Goal: Transaction & Acquisition: Purchase product/service

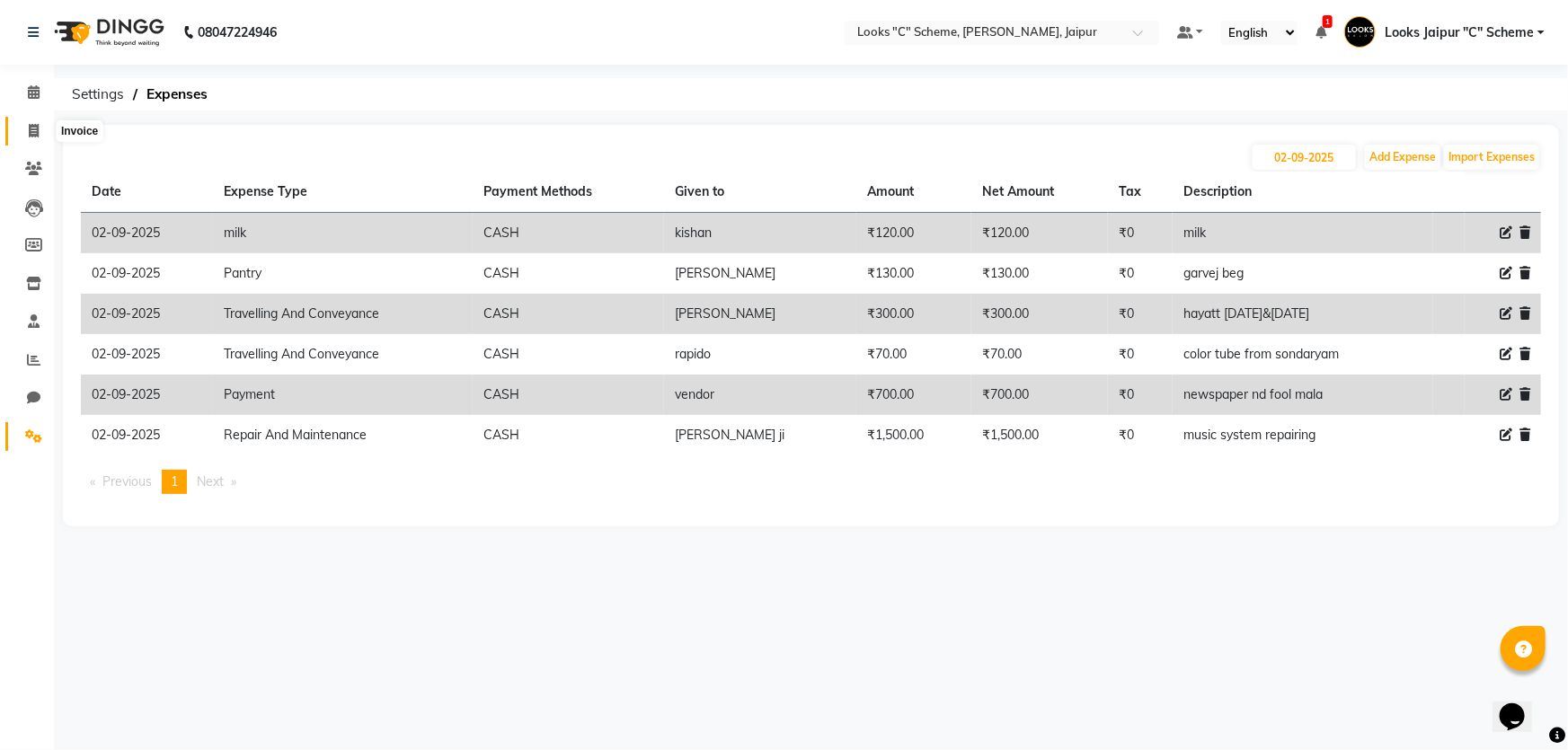
drag, startPoint x: 30, startPoint y: 126, endPoint x: 41, endPoint y: 144, distance: 21.1
click at [29, 126] on icon at bounding box center [34, 131] width 10 height 14
select select "service"
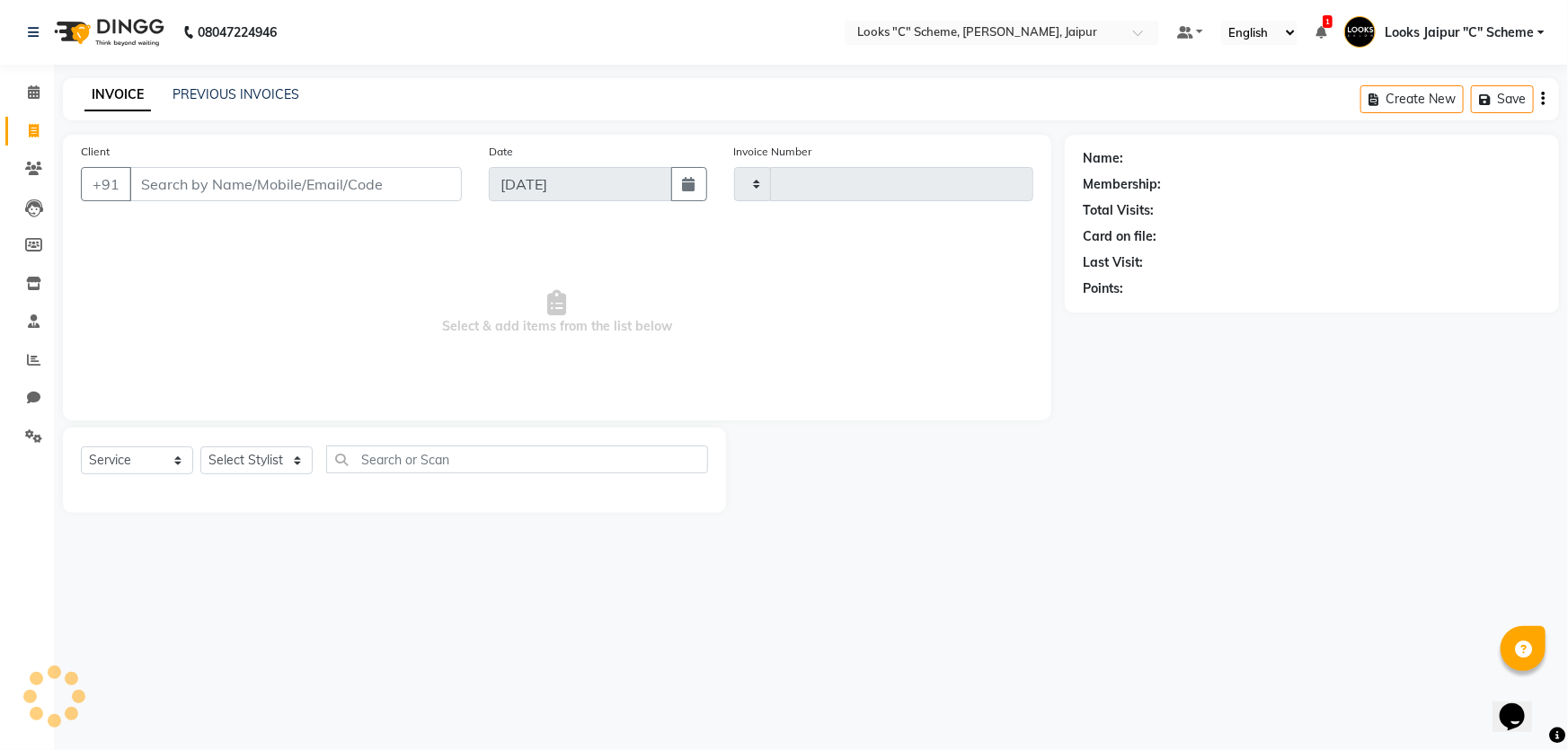
type input "4386"
select select "4315"
click at [228, 85] on div "PREVIOUS INVOICES" at bounding box center [236, 94] width 127 height 19
click at [232, 94] on link "PREVIOUS INVOICES" at bounding box center [236, 94] width 127 height 16
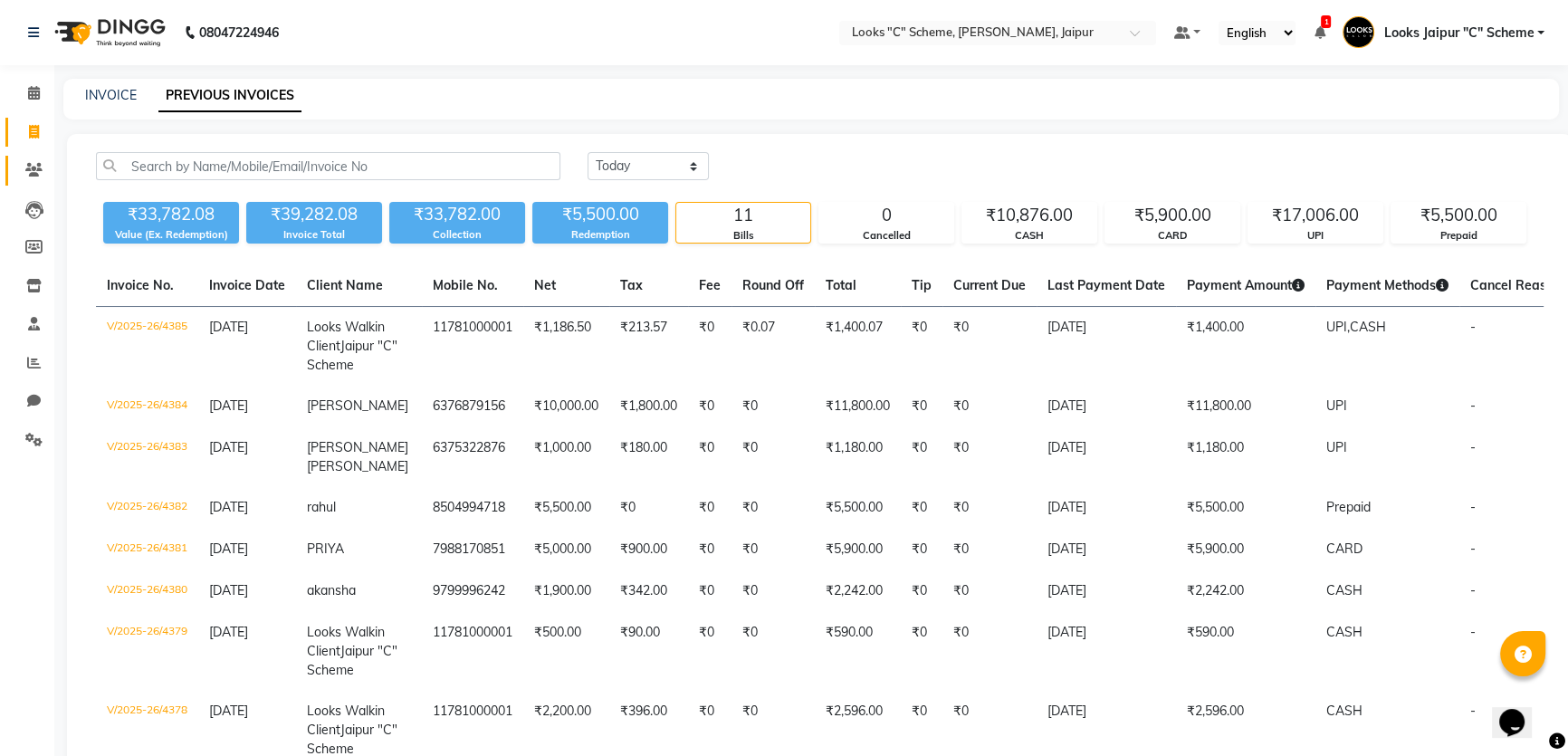
click at [38, 176] on icon at bounding box center [33, 170] width 17 height 14
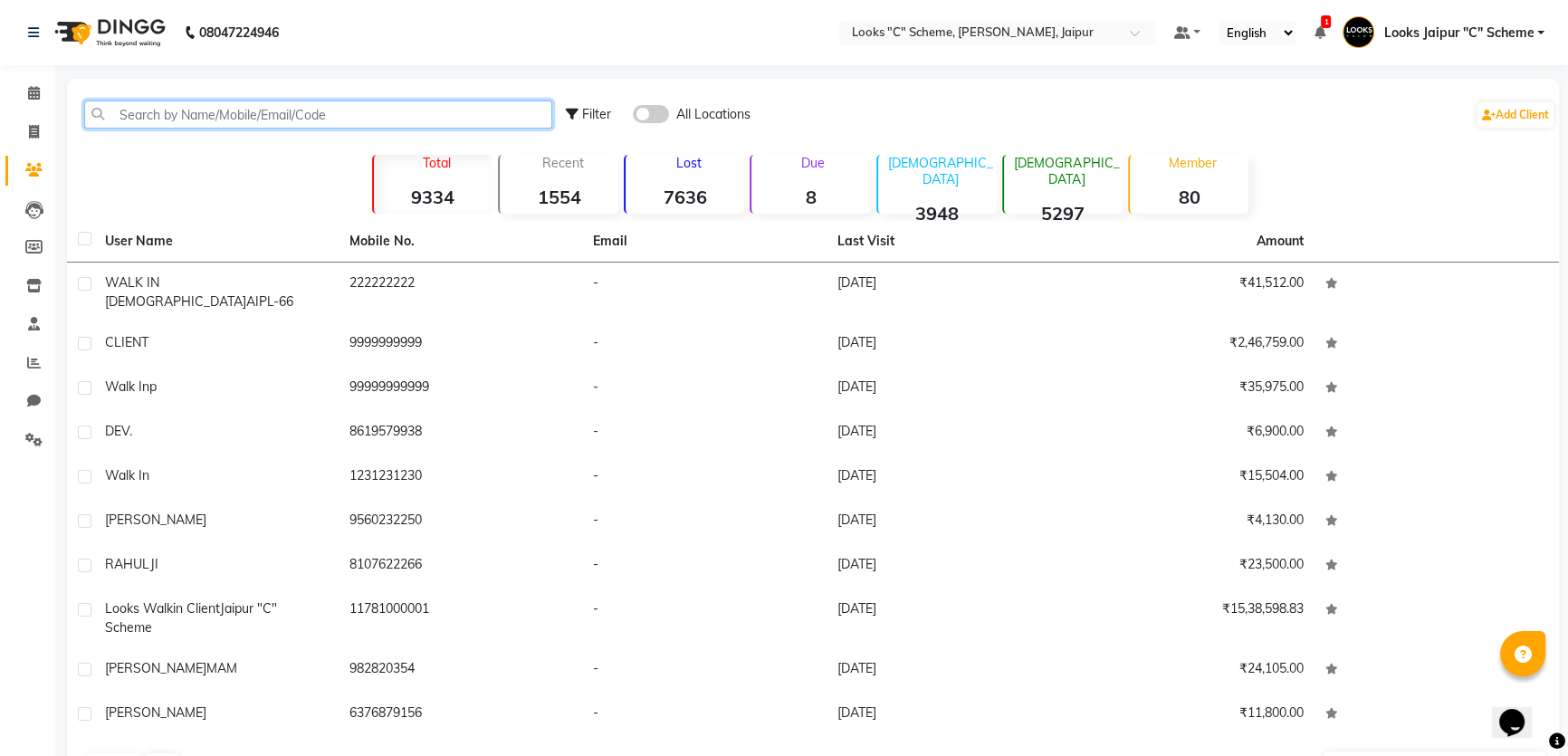
click at [181, 116] on input "text" at bounding box center [317, 115] width 468 height 28
click at [32, 136] on icon at bounding box center [34, 132] width 10 height 14
select select "service"
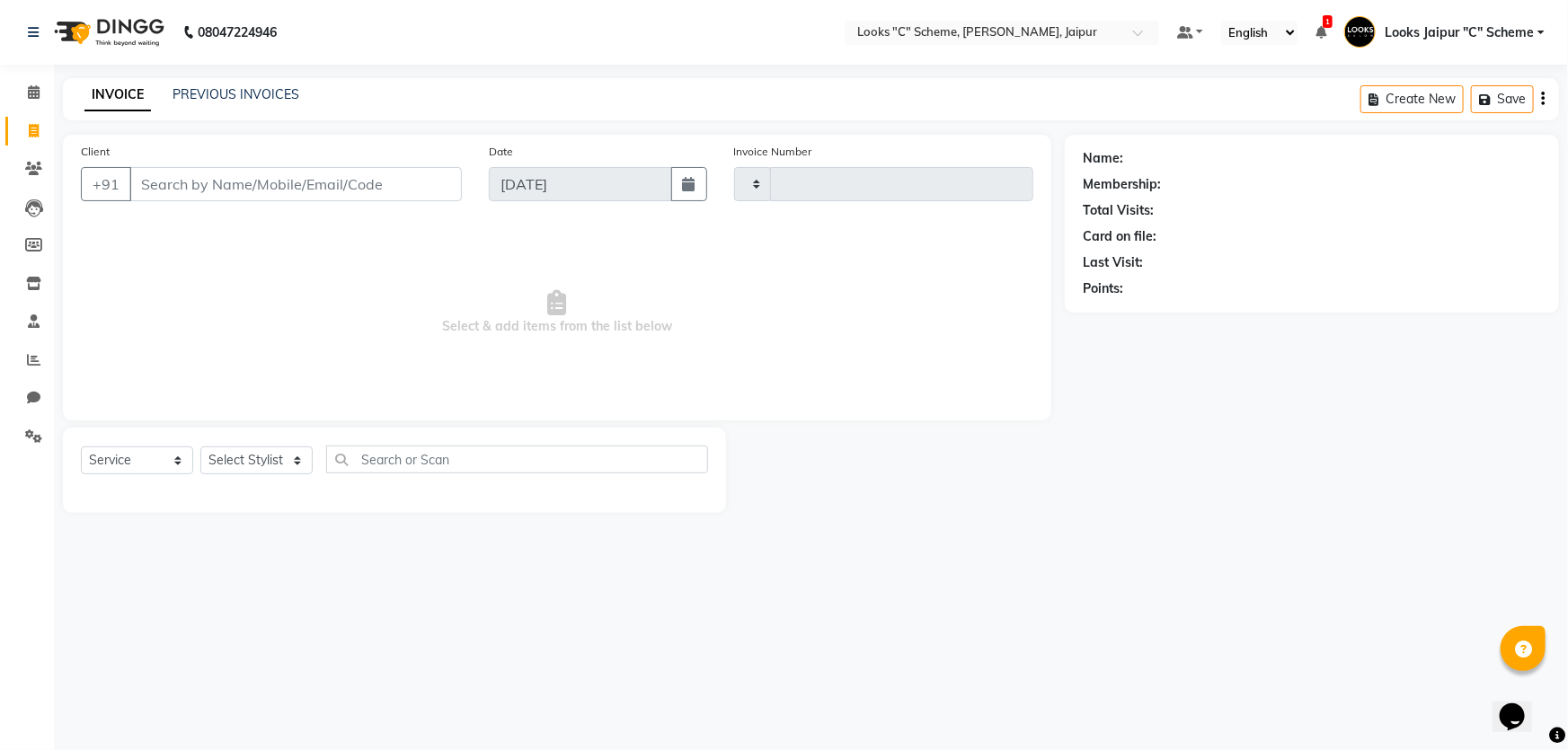
type input "4386"
select select "4315"
click at [156, 189] on input "Client" at bounding box center [296, 184] width 333 height 34
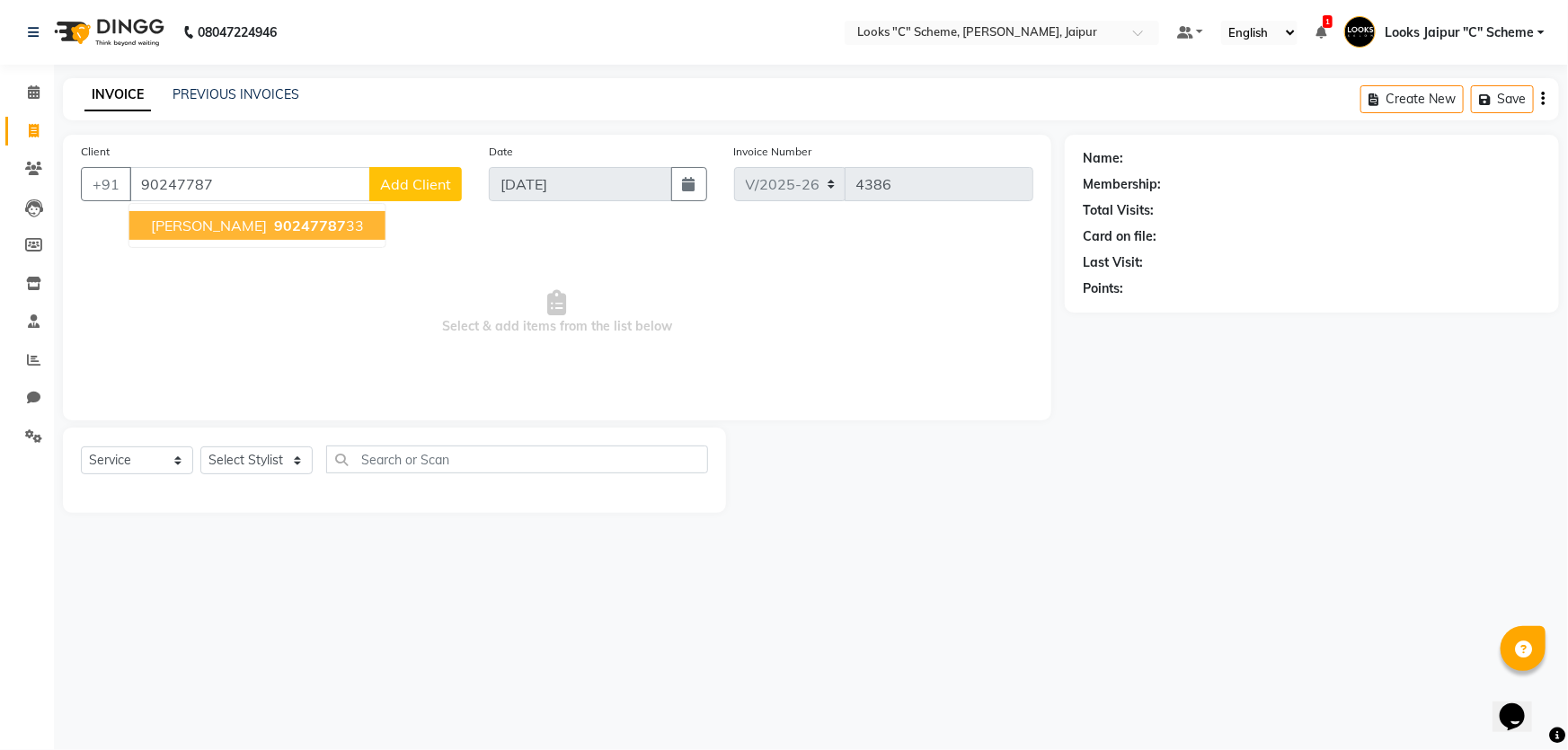
click at [295, 231] on ngb-highlight "90247787 33" at bounding box center [317, 226] width 93 height 18
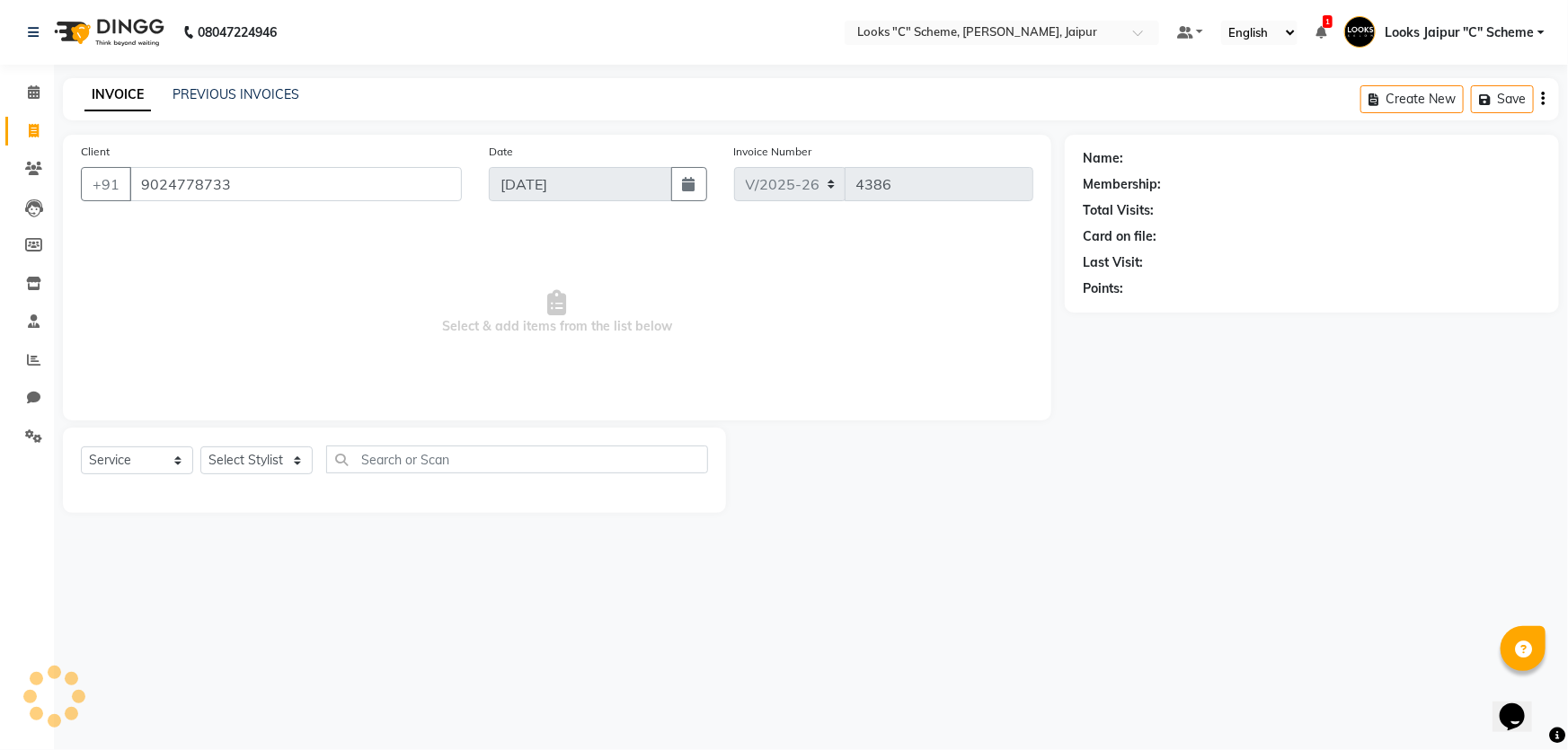
type input "9024778733"
select select "1: Object"
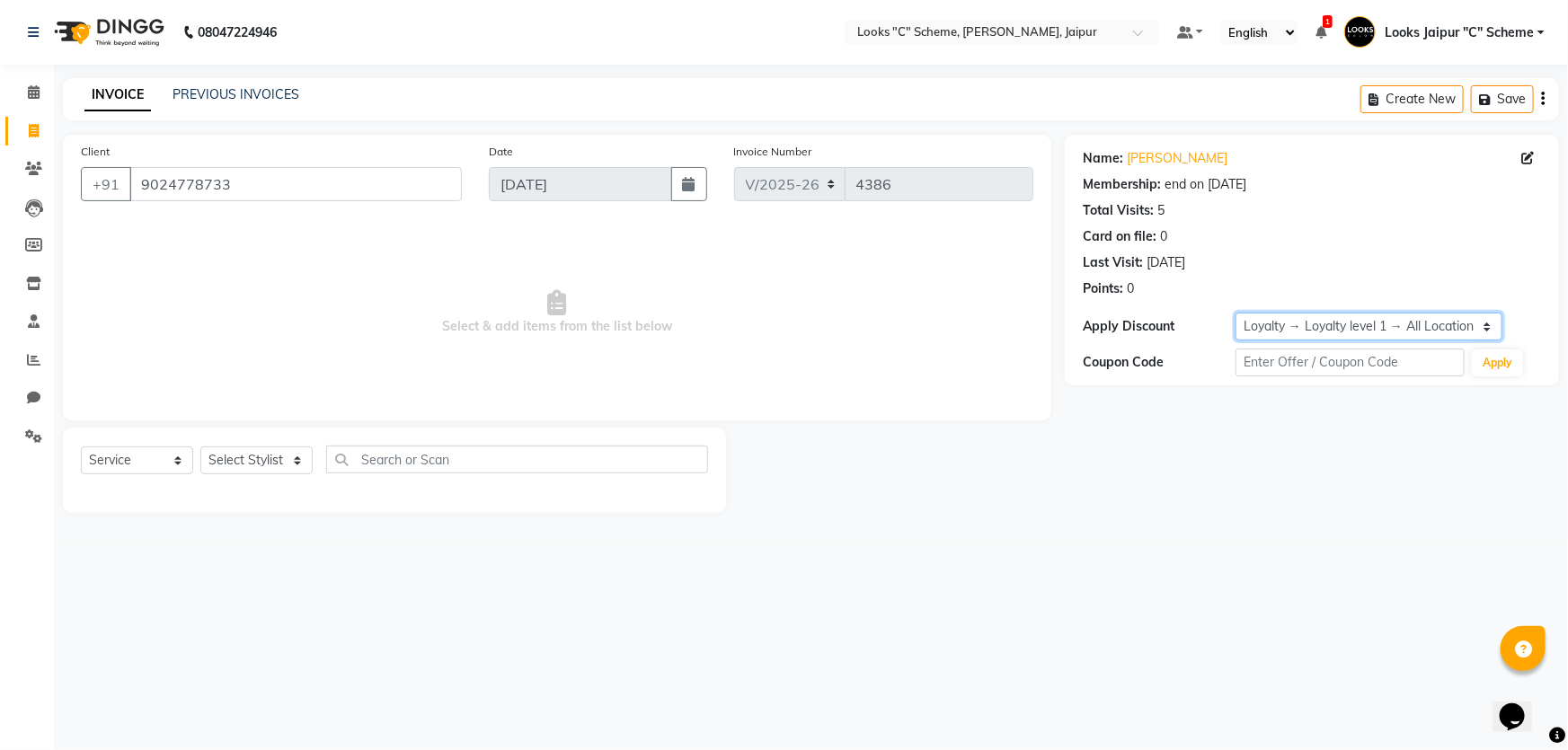
click at [1273, 324] on select "Select Membership → LSPL Membership@20% Loyalty → Loyalty level 1 → All Locatio…" at bounding box center [1368, 327] width 266 height 28
drag, startPoint x: 276, startPoint y: 465, endPoint x: 275, endPoint y: 448, distance: 17.0
click at [276, 465] on select "Select Stylist [PERSON_NAME] Akash_pdct [PERSON_NAME] [PERSON_NAME] Counter Sal…" at bounding box center [256, 461] width 112 height 28
select select "52178"
click at [200, 447] on select "Select Stylist [PERSON_NAME] Akash_pdct [PERSON_NAME] [PERSON_NAME] Counter Sal…" at bounding box center [256, 461] width 112 height 28
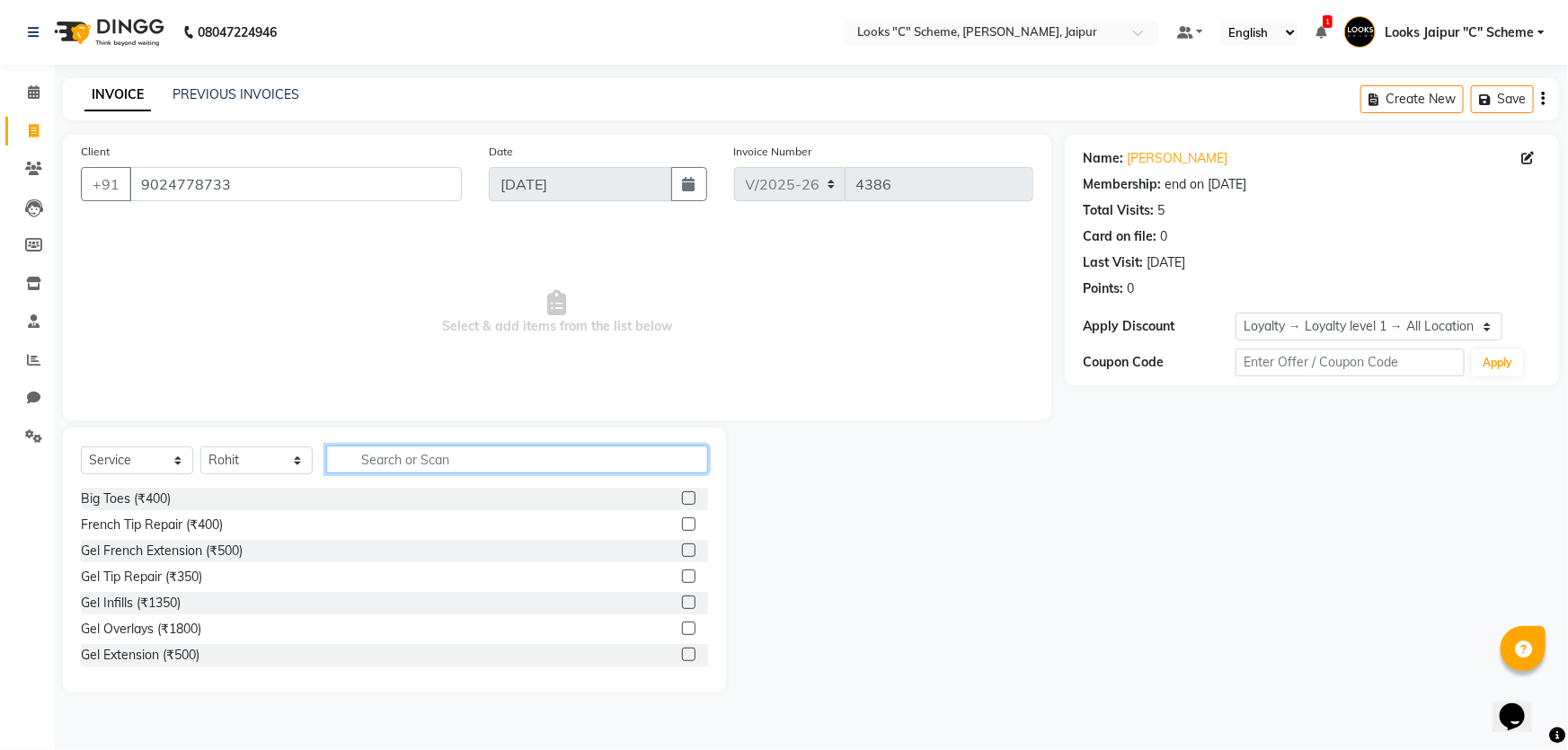
click at [390, 463] on input "text" at bounding box center [517, 460] width 382 height 28
type input "CUT"
click at [682, 525] on label at bounding box center [689, 525] width 14 height 14
click at [682, 525] on input "checkbox" at bounding box center [688, 525] width 12 height 12
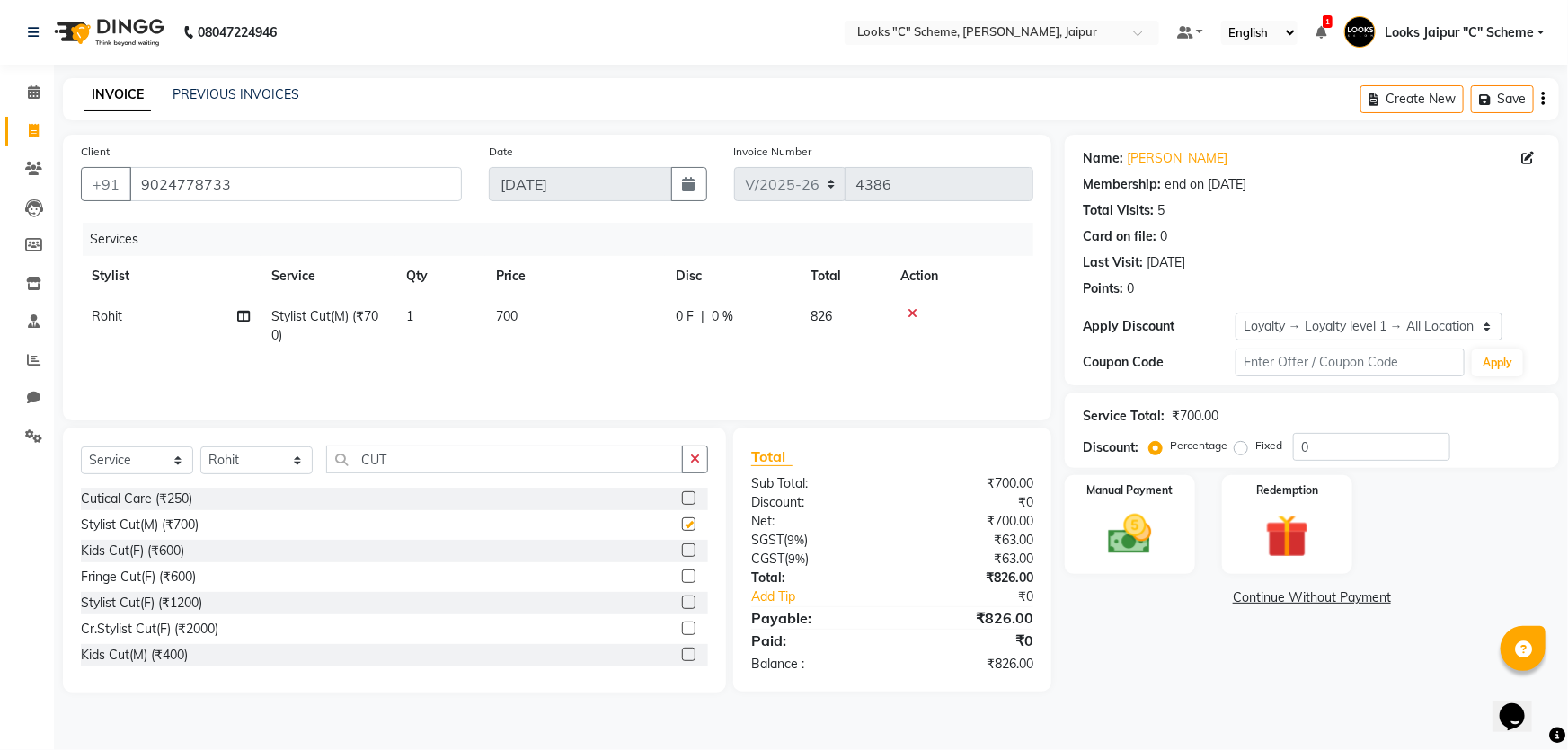
checkbox input "false"
click at [399, 454] on input "CUT" at bounding box center [504, 460] width 357 height 28
type input "C"
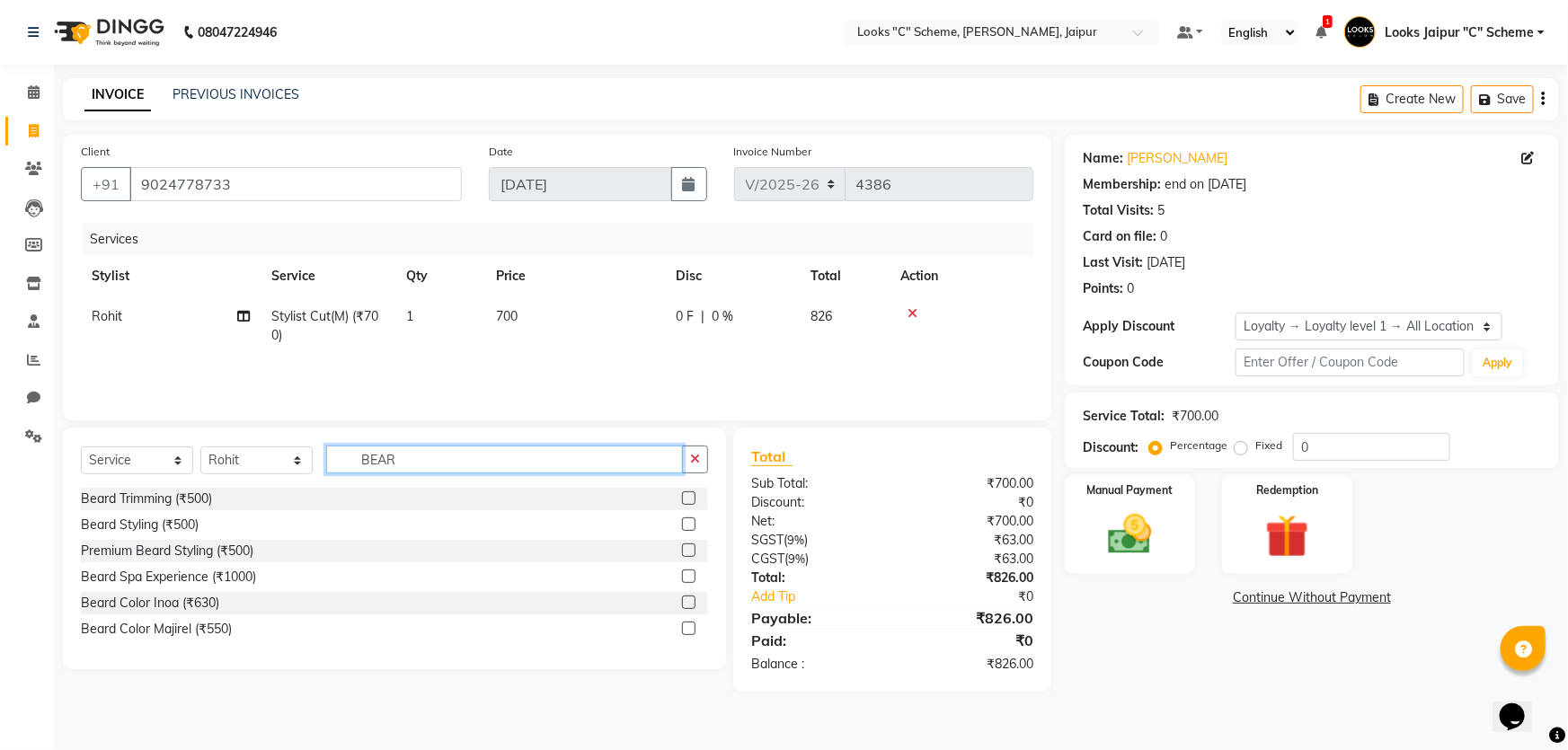
type input "BEAR"
click at [690, 524] on label at bounding box center [689, 525] width 14 height 14
click at [690, 524] on input "checkbox" at bounding box center [688, 525] width 12 height 12
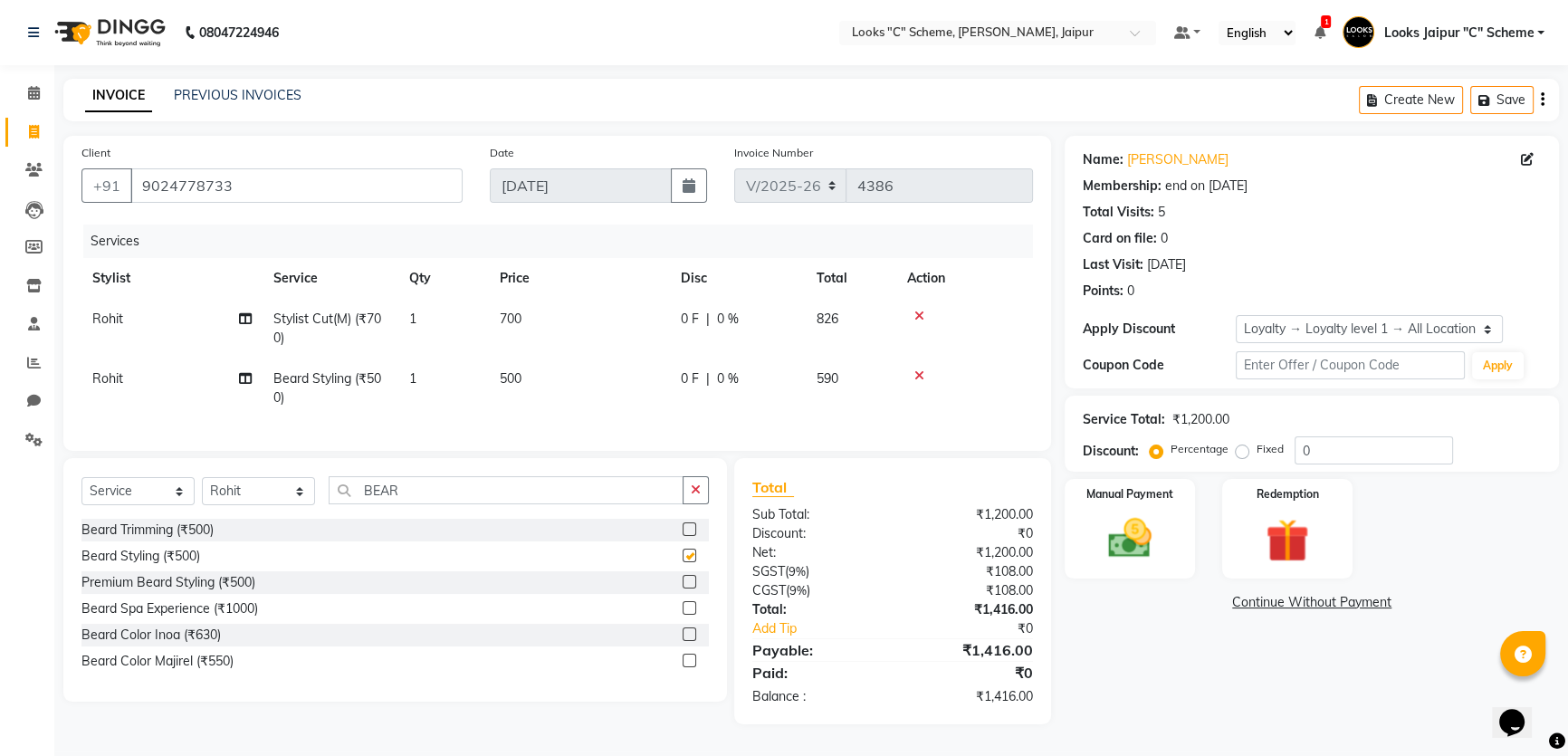
checkbox input "false"
click at [551, 393] on td "500" at bounding box center [579, 388] width 181 height 60
select select "52178"
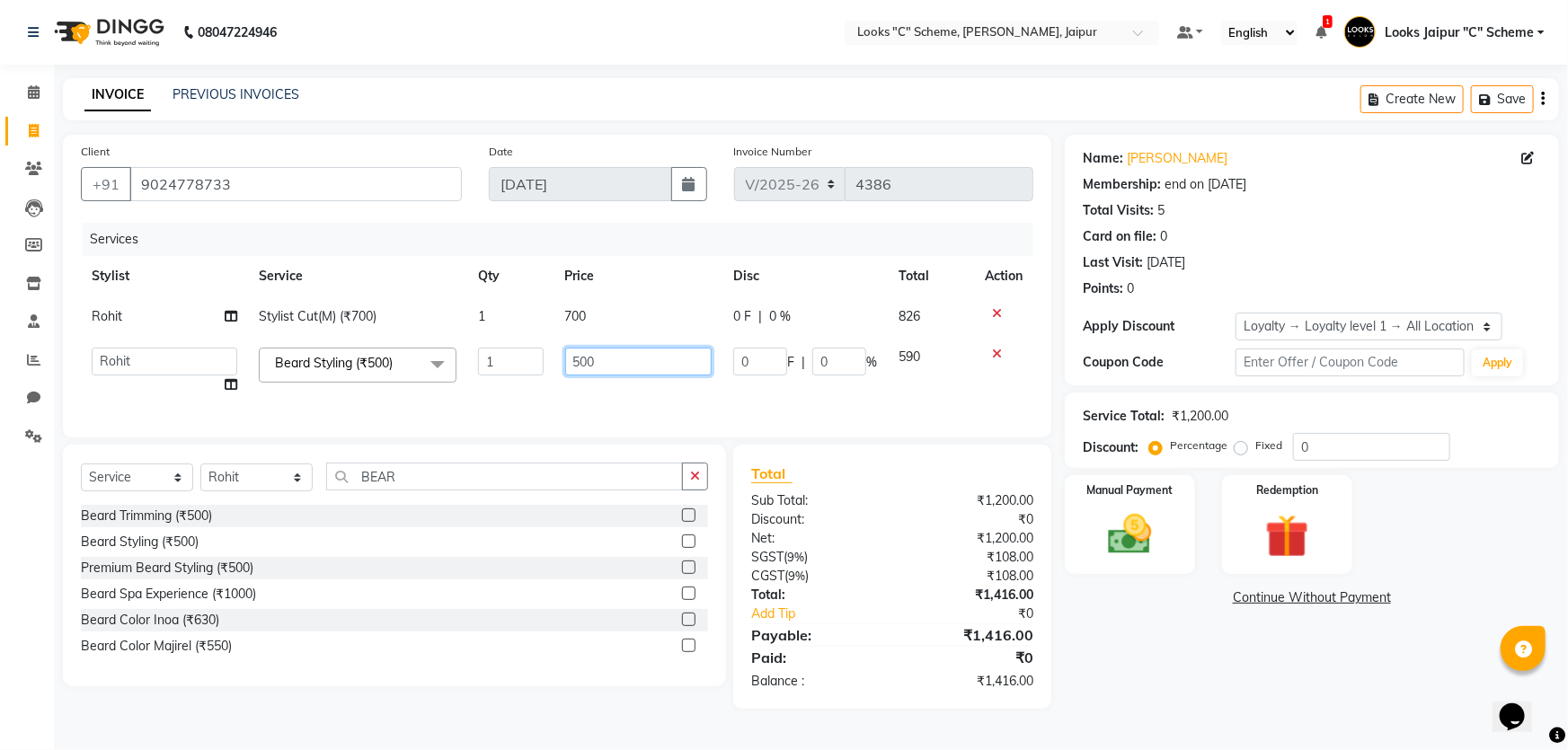
click at [602, 365] on input "500" at bounding box center [639, 362] width 148 height 28
type input "5"
type input "300"
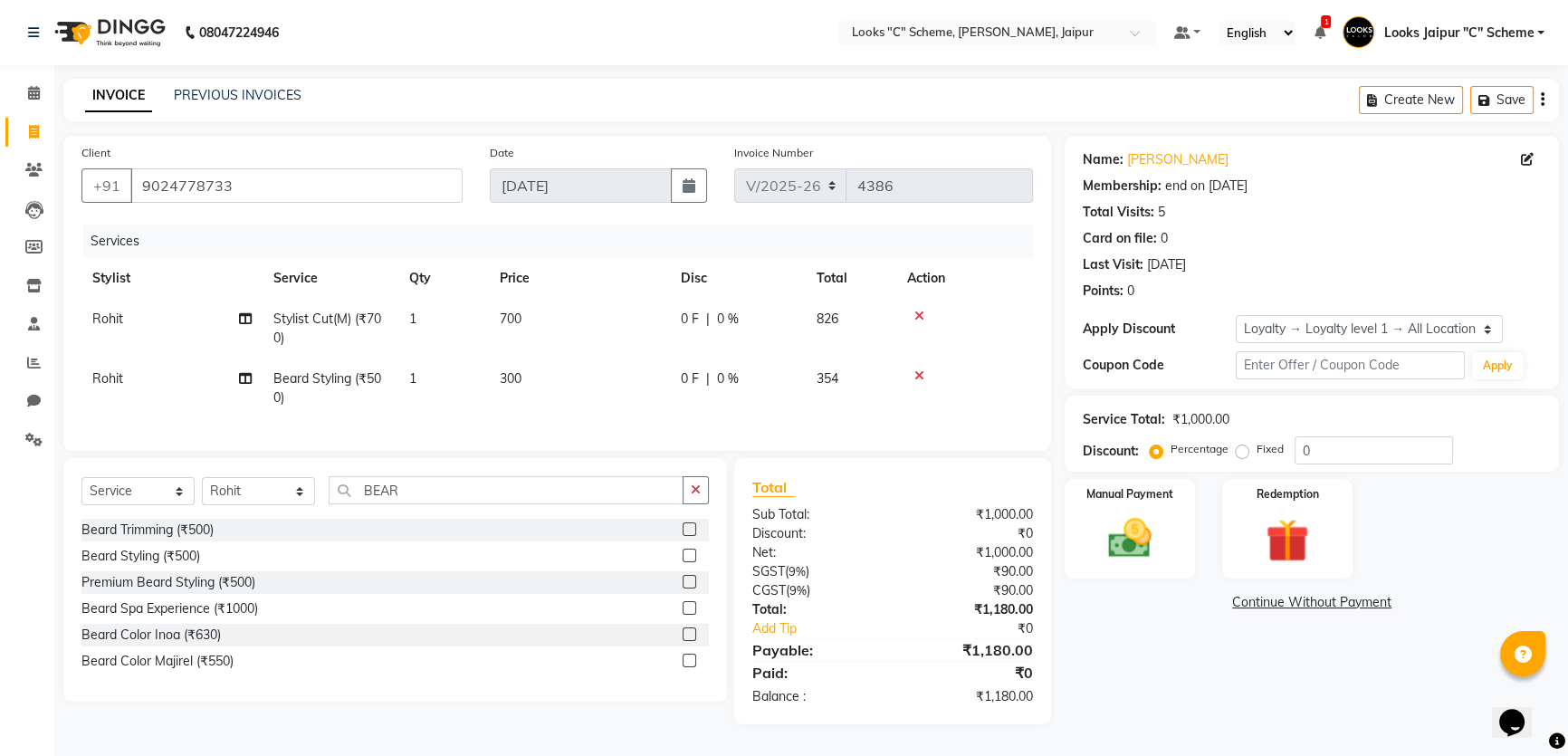
click at [607, 411] on div "Services Stylist Service Qty Price Disc Total Action Rohit Stylist Cut(M) (₹700…" at bounding box center [557, 329] width 951 height 209
click at [1349, 327] on select "Select Membership → LSPL Membership@20% Loyalty → Loyalty level 1 → All Locatio…" at bounding box center [1369, 330] width 267 height 28
select select "2: Object"
click at [1236, 316] on select "Select Membership → LSPL Membership@20% Loyalty → Loyalty level 1 → All Locatio…" at bounding box center [1369, 330] width 267 height 28
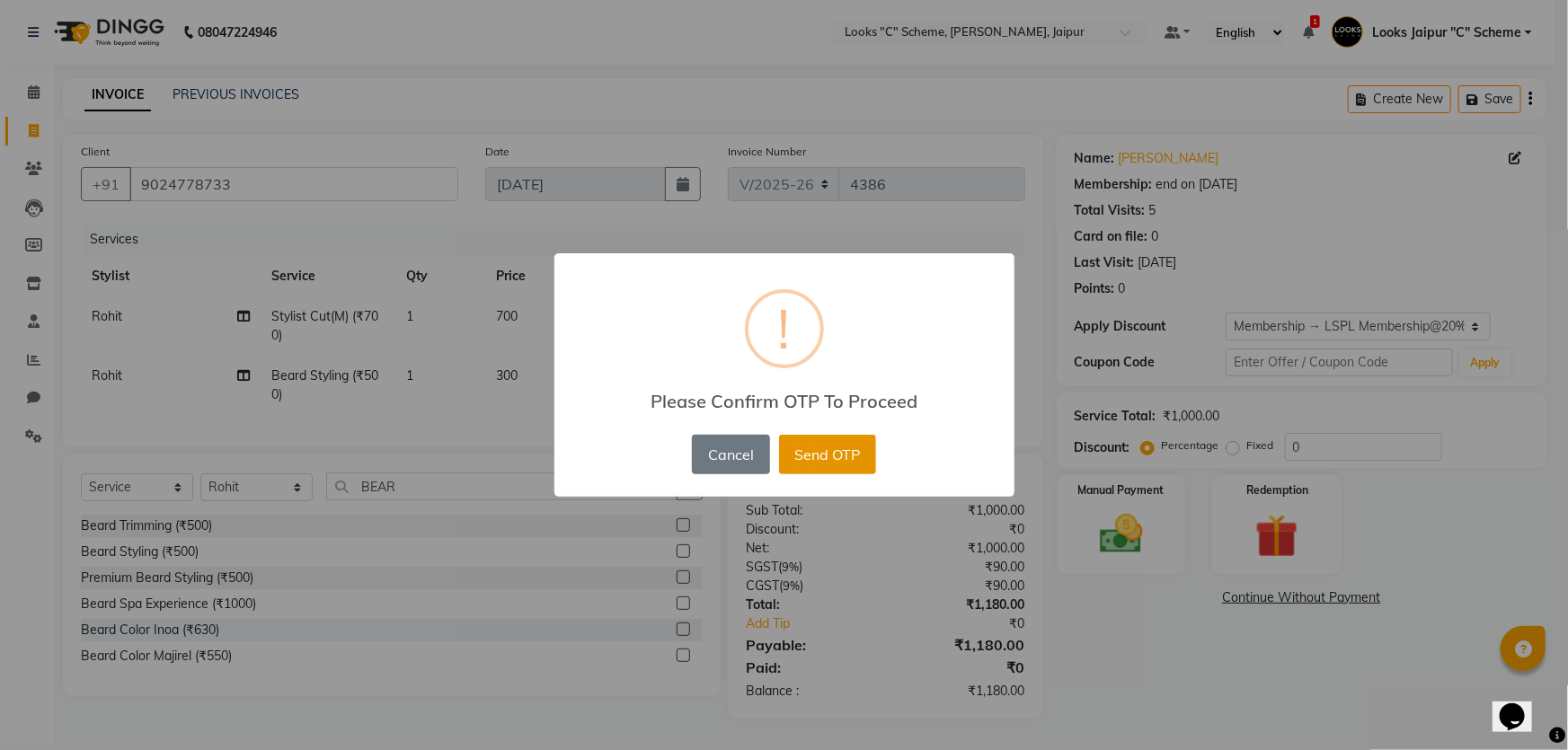
click at [830, 451] on button "Send OTP" at bounding box center [827, 455] width 97 height 40
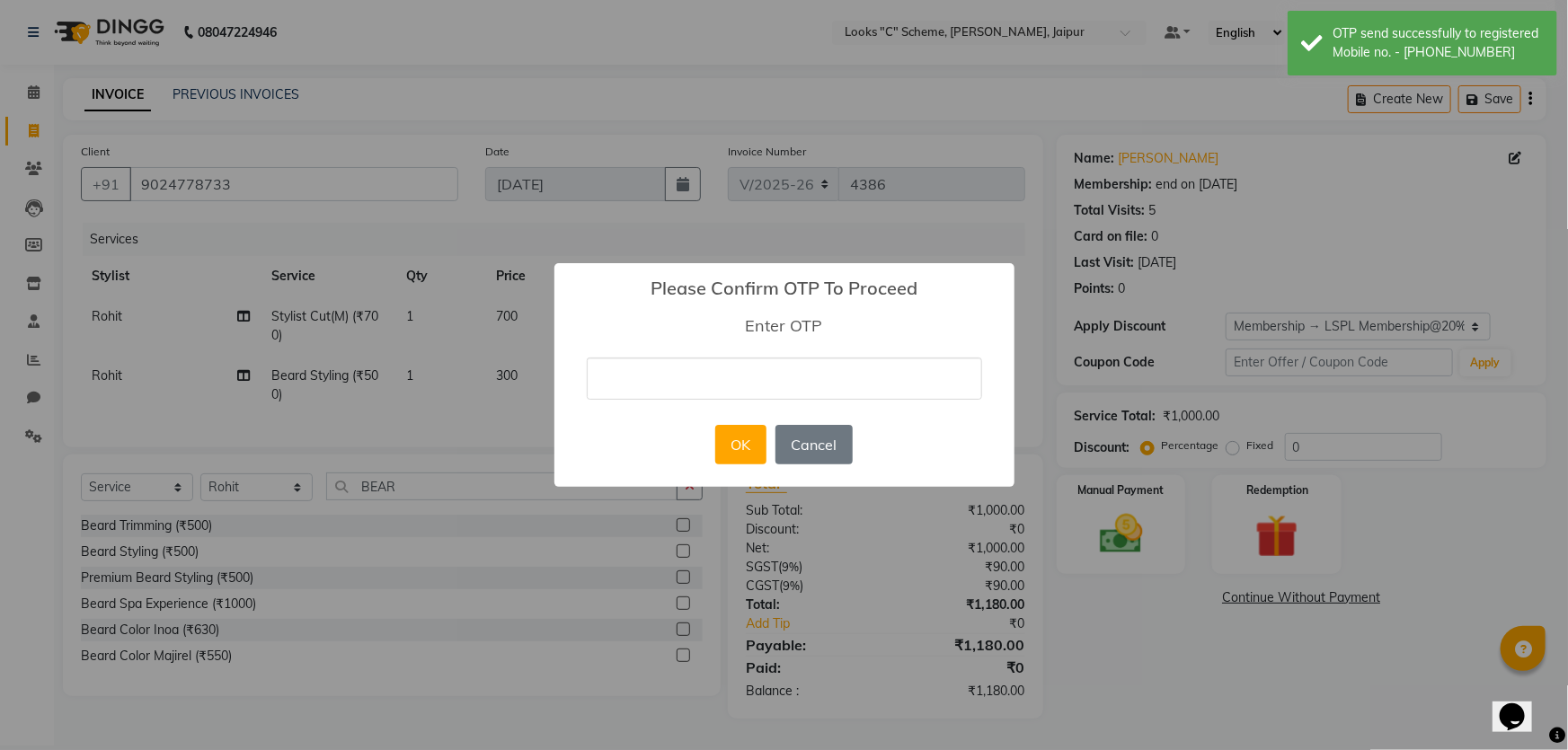
click at [743, 377] on input "text" at bounding box center [784, 378] width 395 height 43
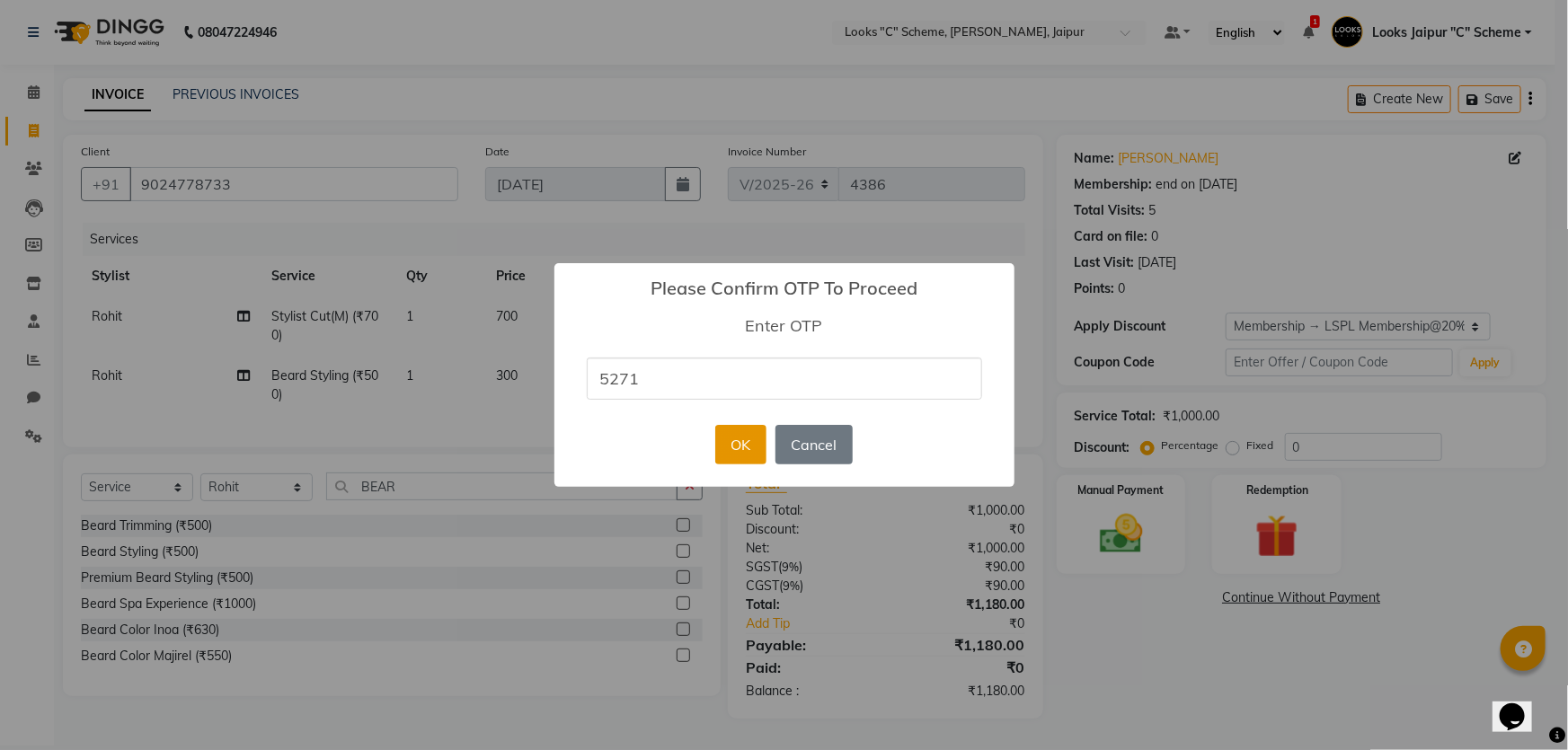
type input "5271"
click at [741, 455] on button "OK" at bounding box center [741, 445] width 52 height 40
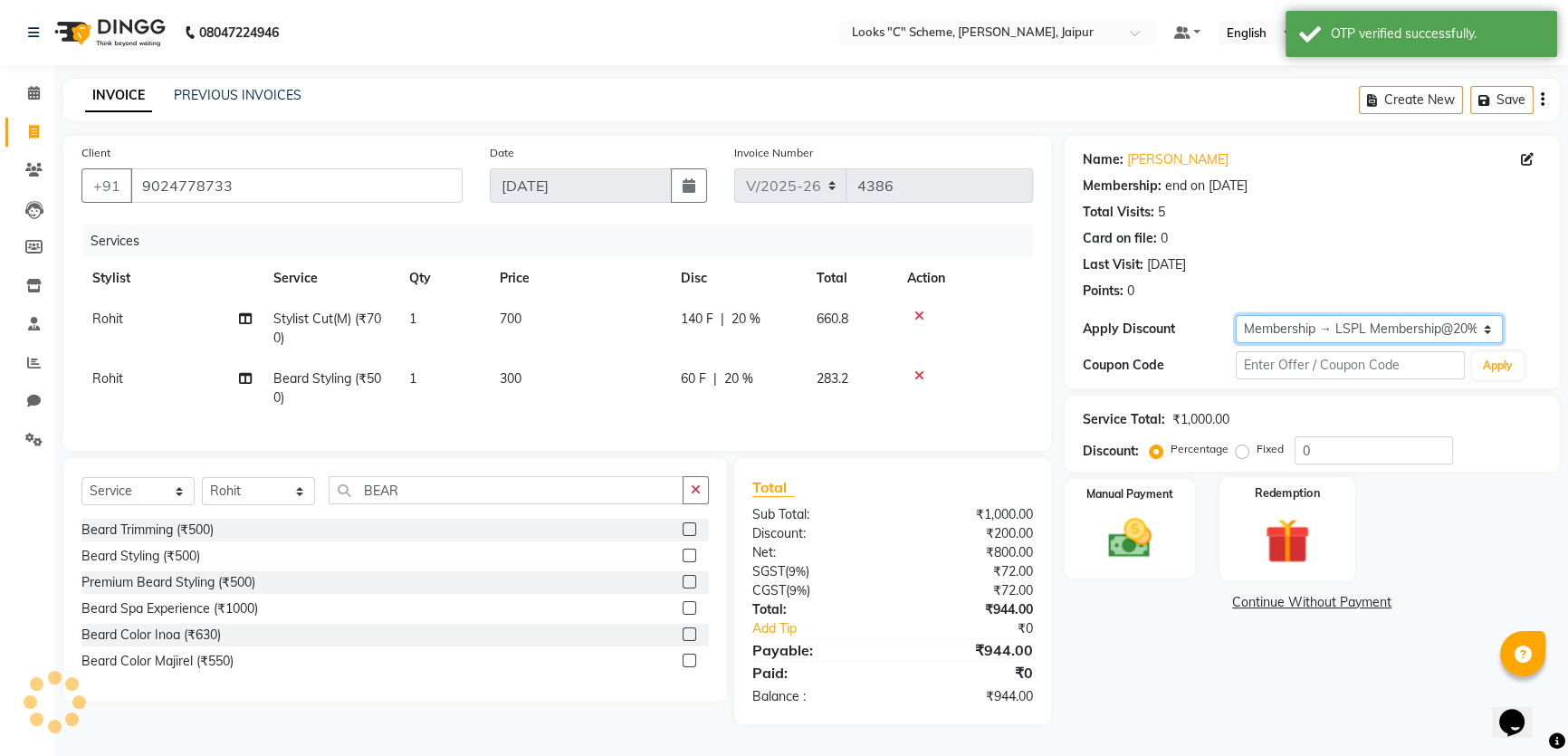
type input "20"
click at [1146, 541] on img at bounding box center [1130, 538] width 73 height 52
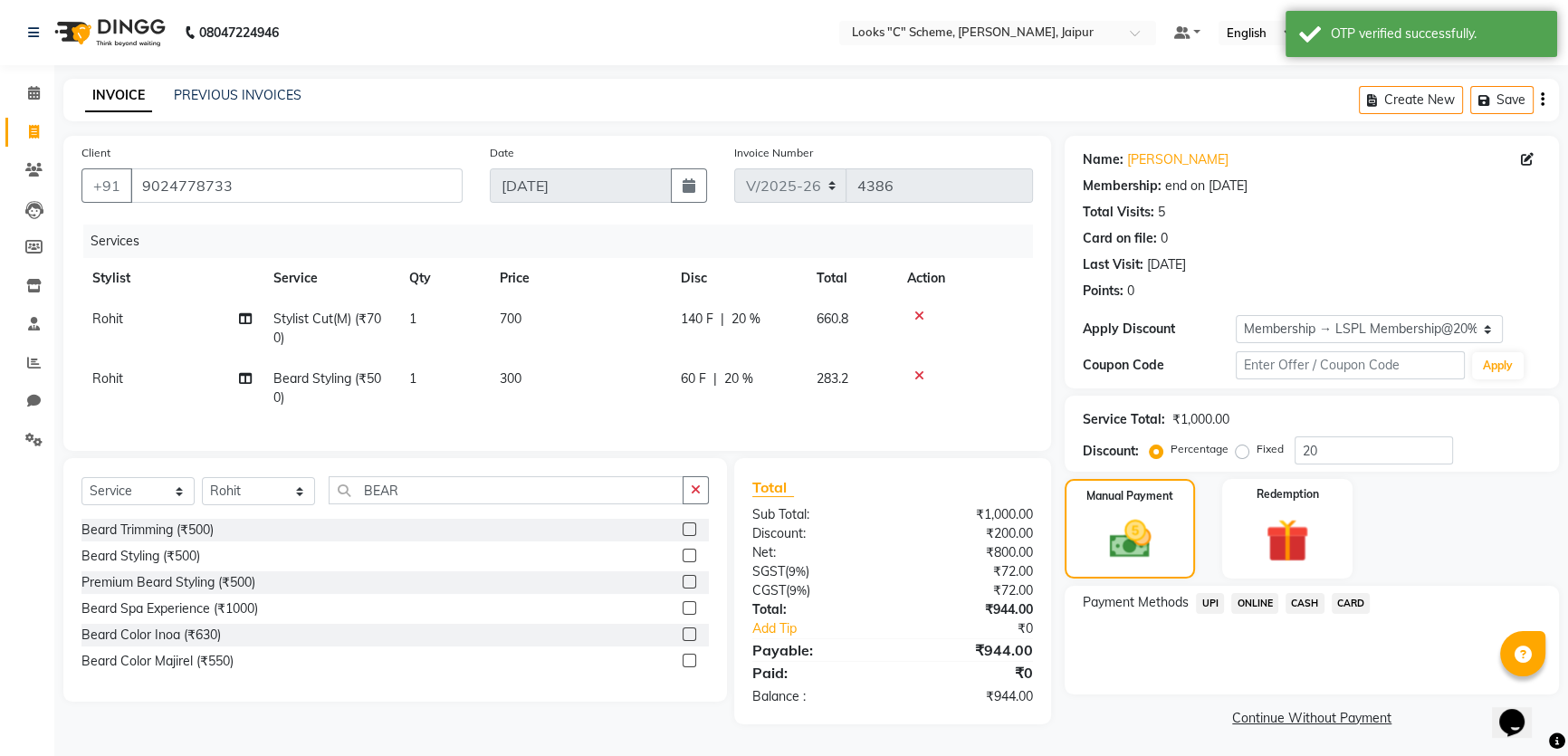
drag, startPoint x: 1215, startPoint y: 602, endPoint x: 1229, endPoint y: 609, distance: 15.7
click at [1215, 603] on span "UPI" at bounding box center [1210, 603] width 28 height 21
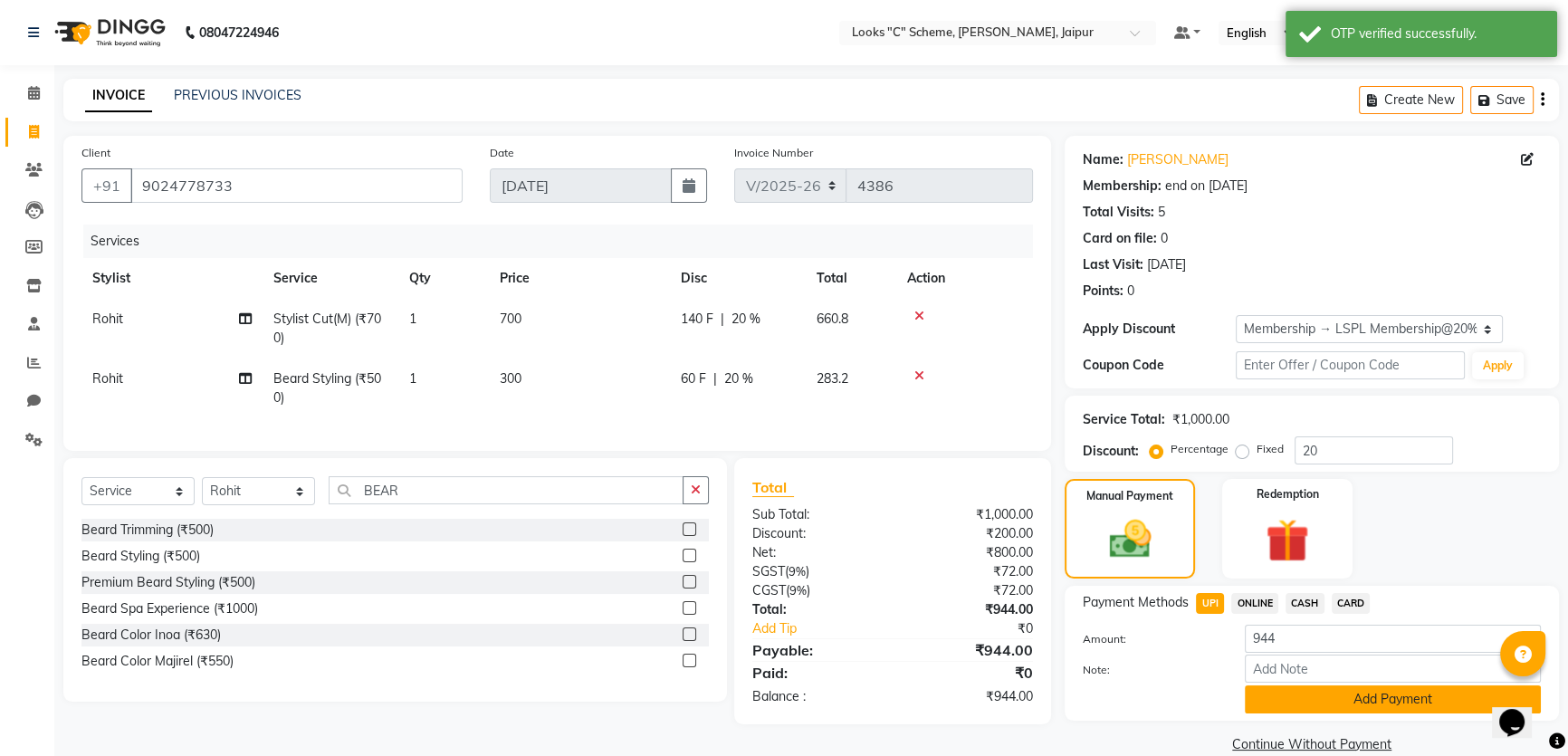
click at [1429, 707] on button "Add Payment" at bounding box center [1392, 700] width 296 height 28
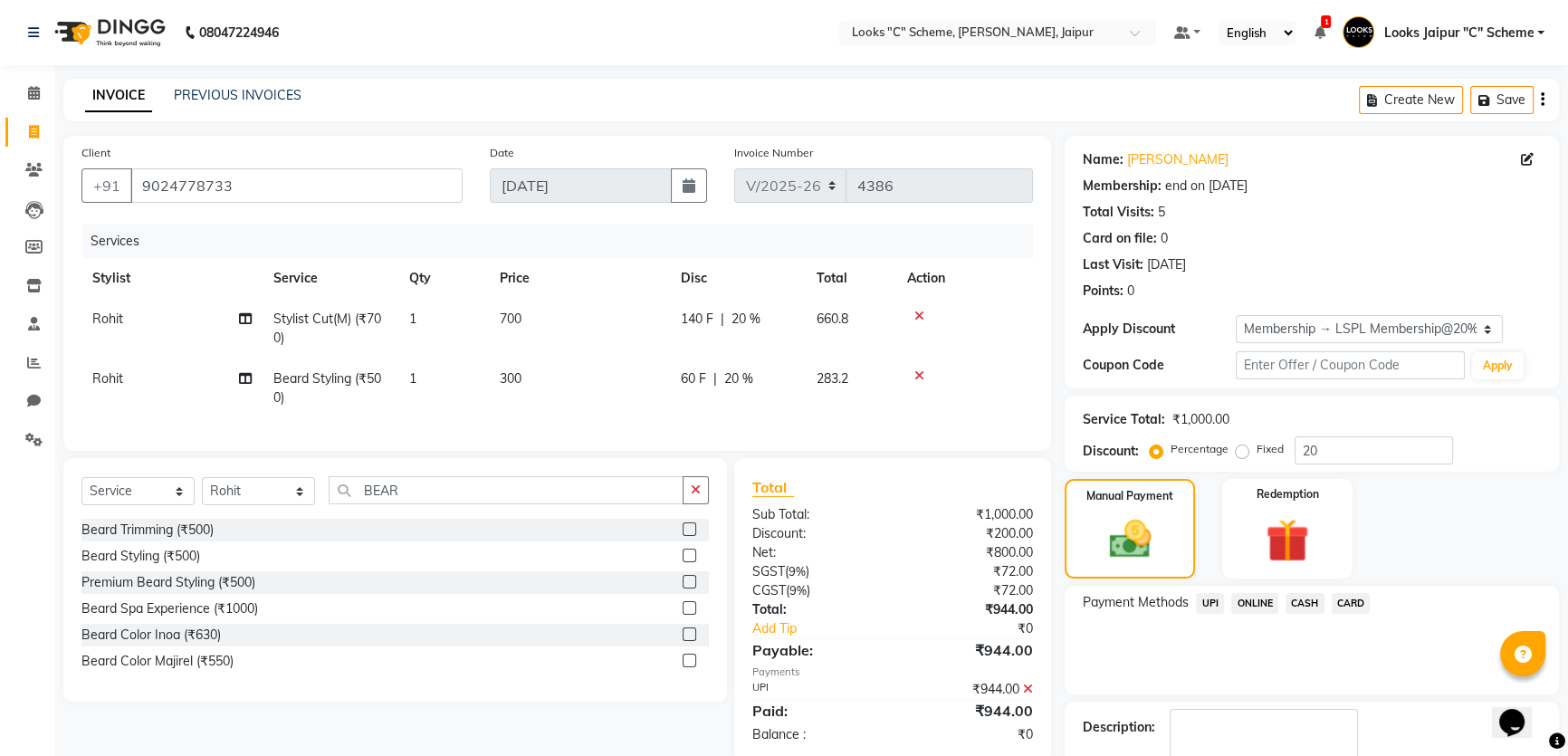
scroll to position [110, 0]
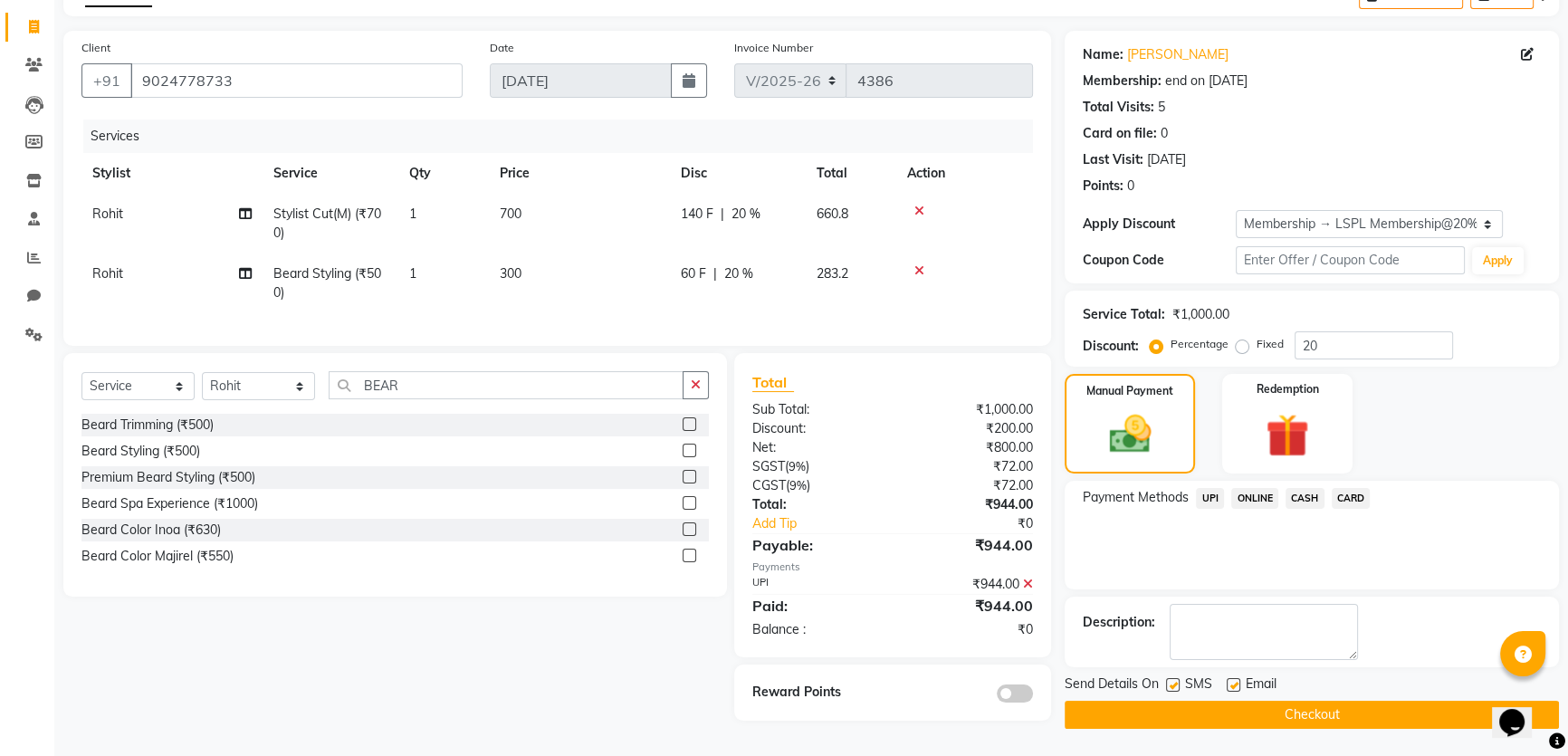
click at [1307, 707] on button "Checkout" at bounding box center [1311, 715] width 494 height 28
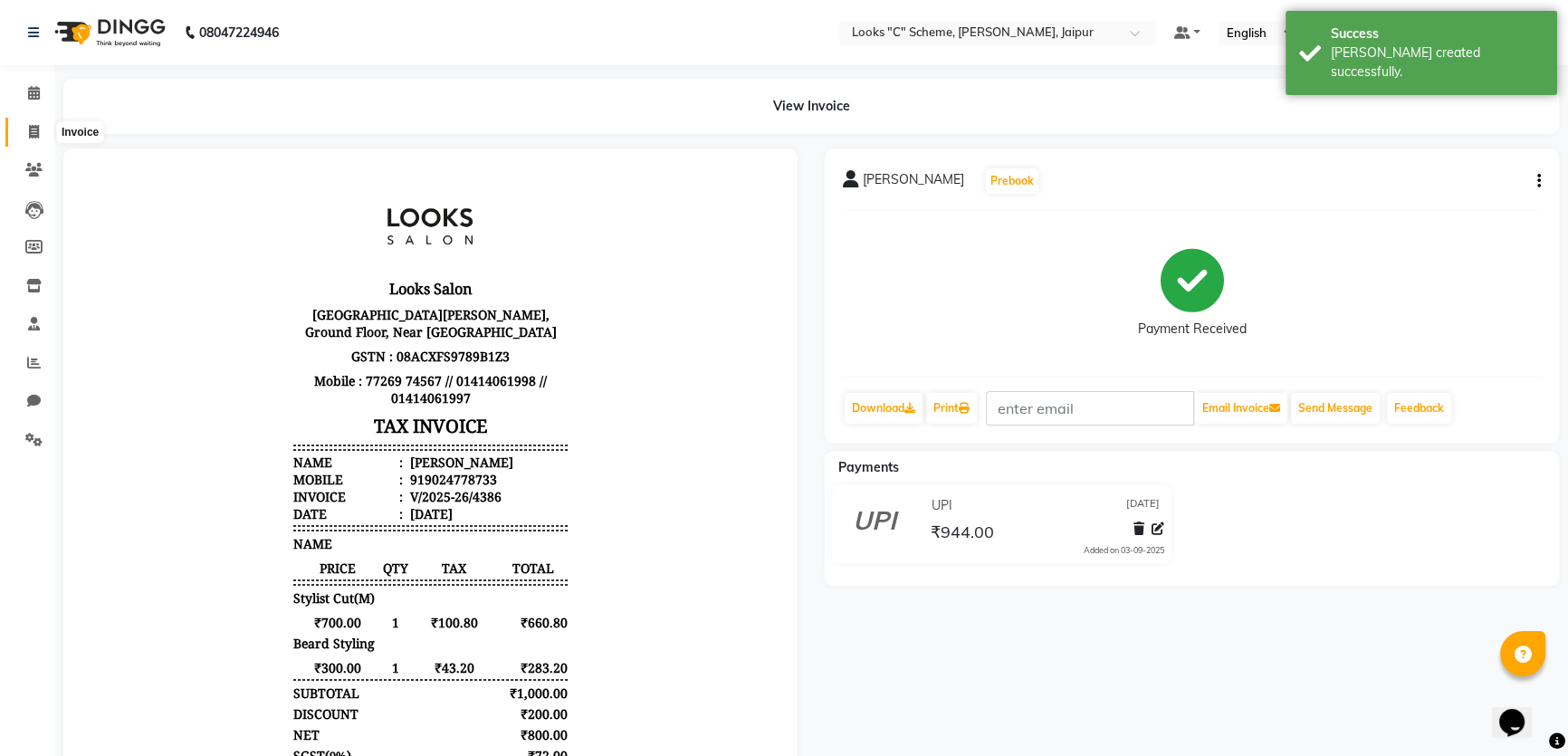
click at [43, 129] on span at bounding box center [34, 132] width 32 height 21
select select "service"
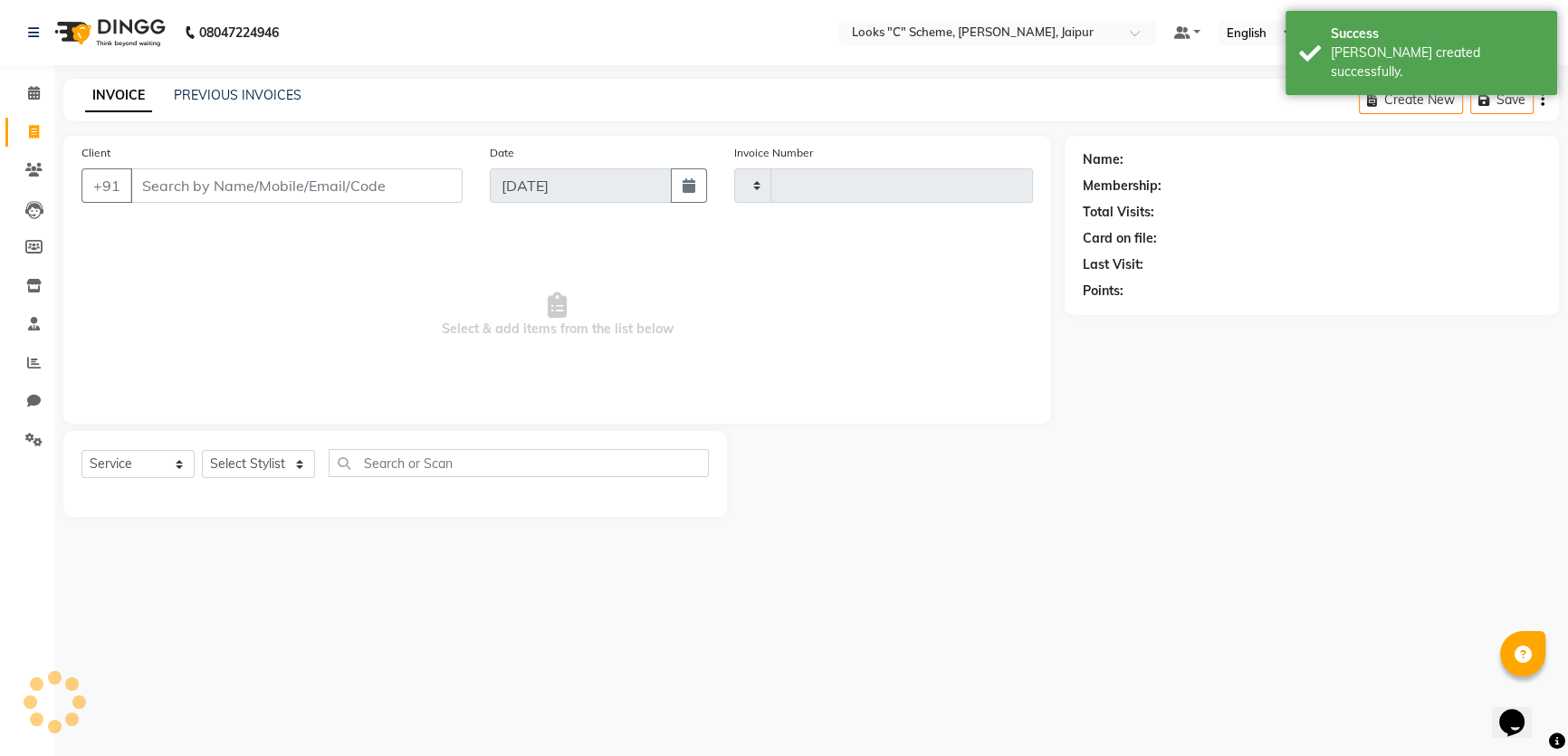
type input "4387"
select select "4315"
click at [172, 189] on input "Client" at bounding box center [298, 186] width 335 height 34
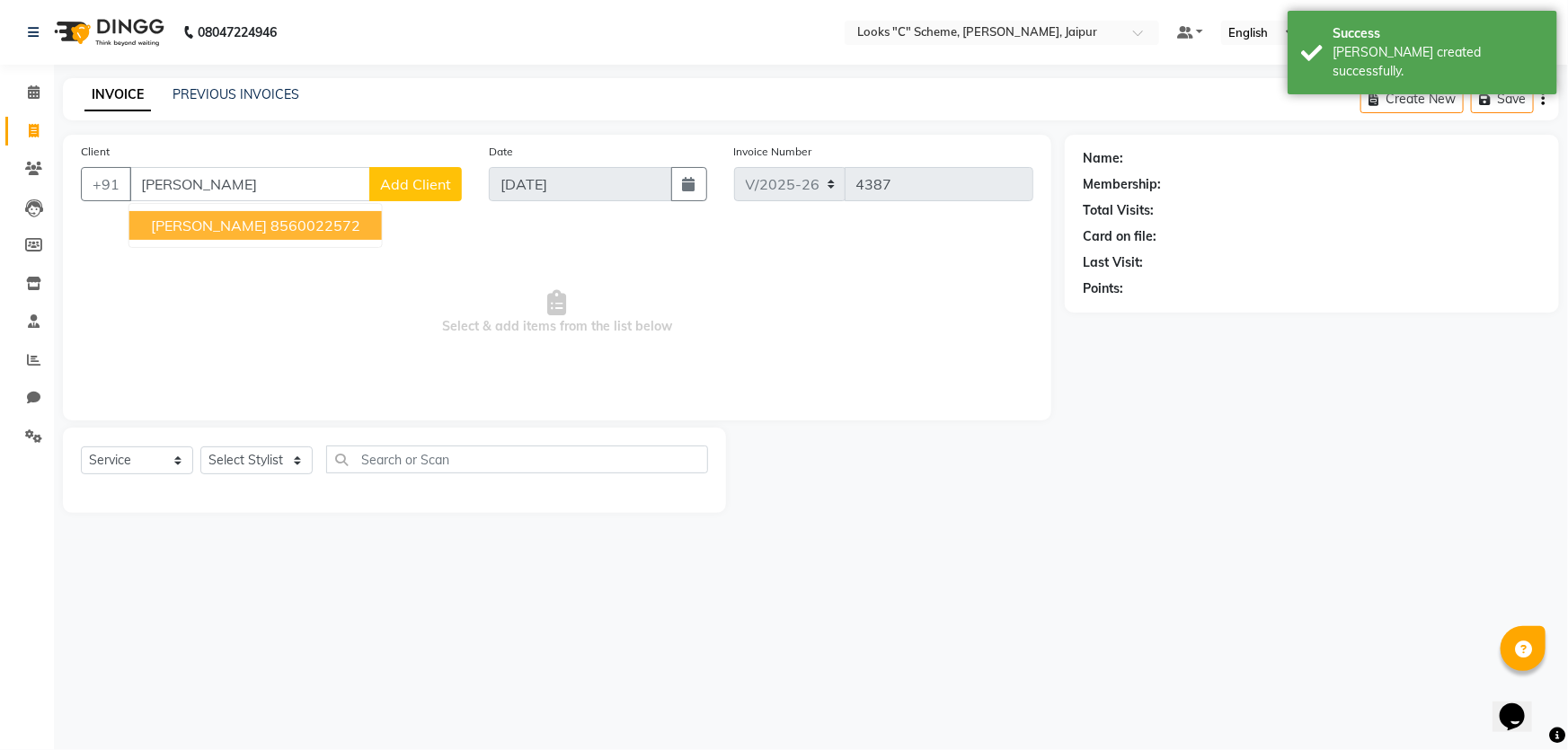
click at [299, 224] on ngb-highlight "8560022572" at bounding box center [315, 226] width 90 height 18
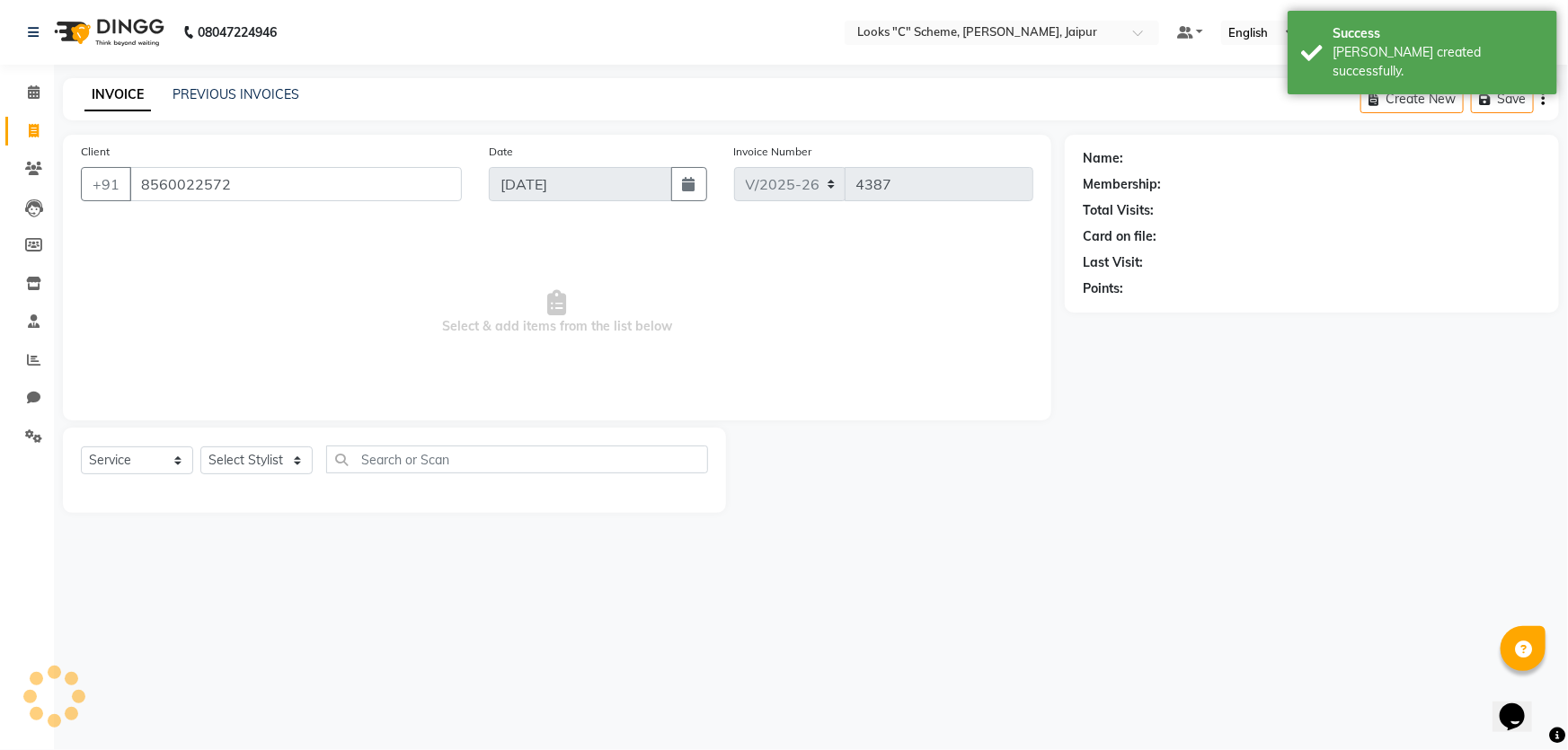
type input "8560022572"
select select "1: Object"
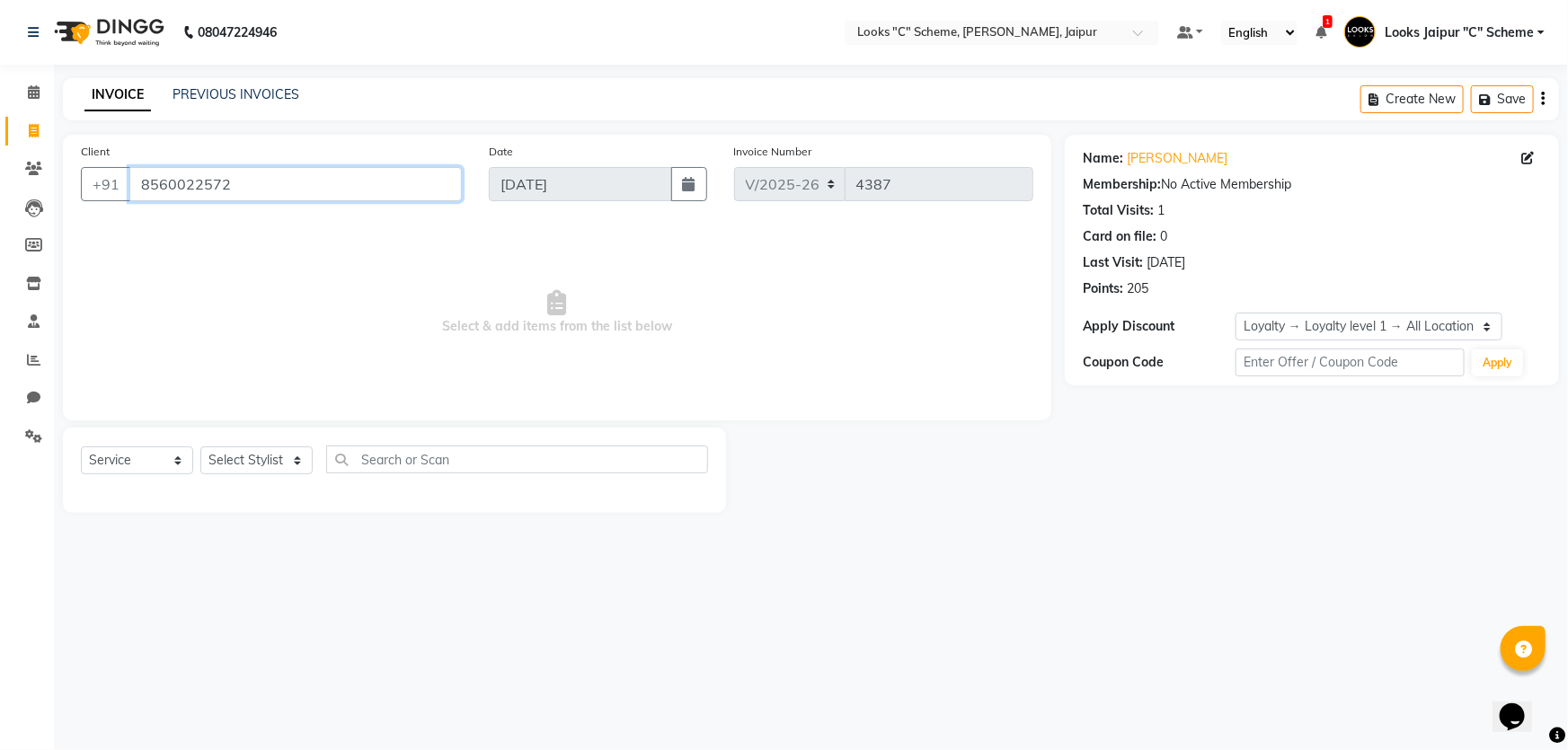
click at [257, 179] on input "8560022572" at bounding box center [296, 184] width 333 height 34
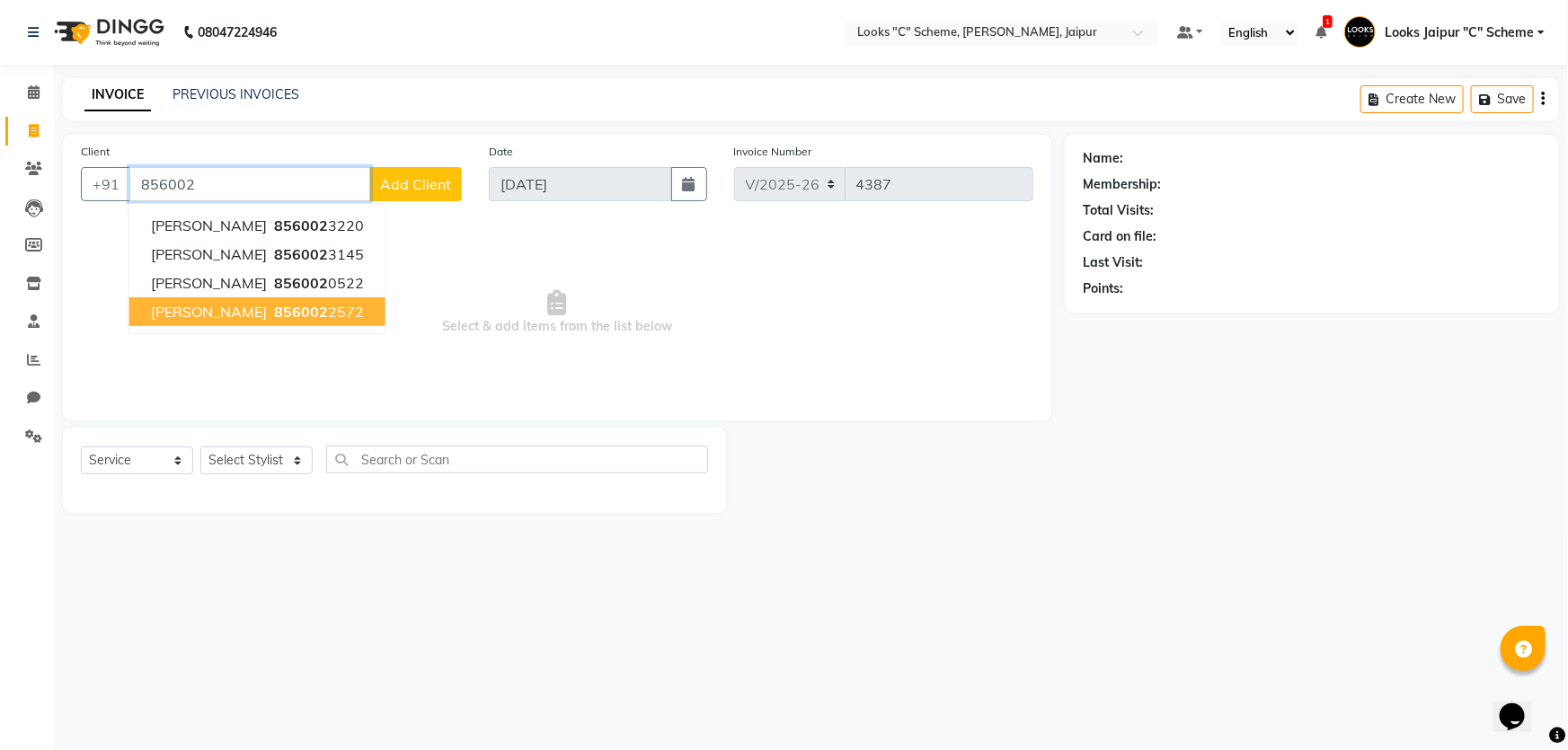
click at [274, 303] on span "856002" at bounding box center [301, 312] width 53 height 18
type input "8560022572"
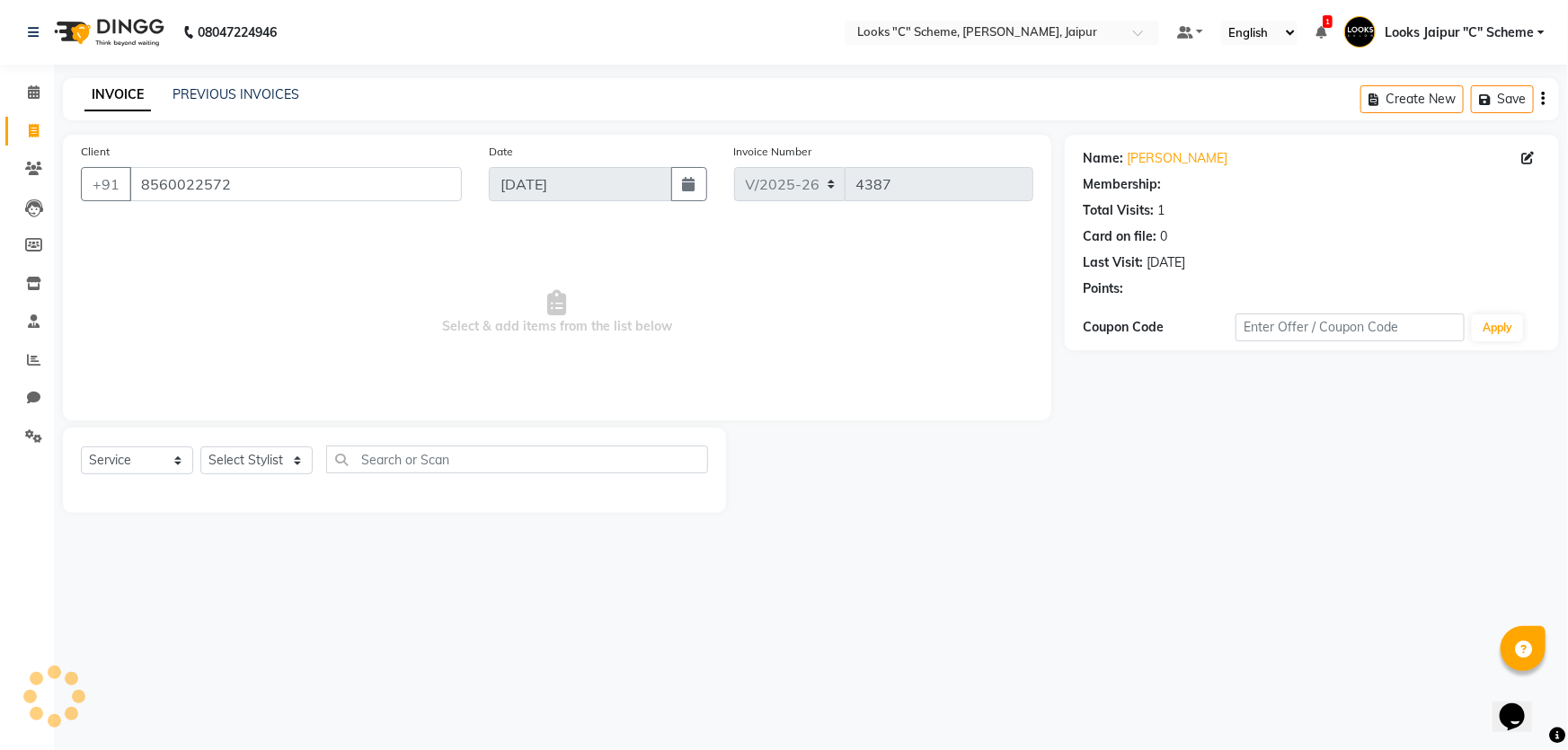
select select "1: Object"
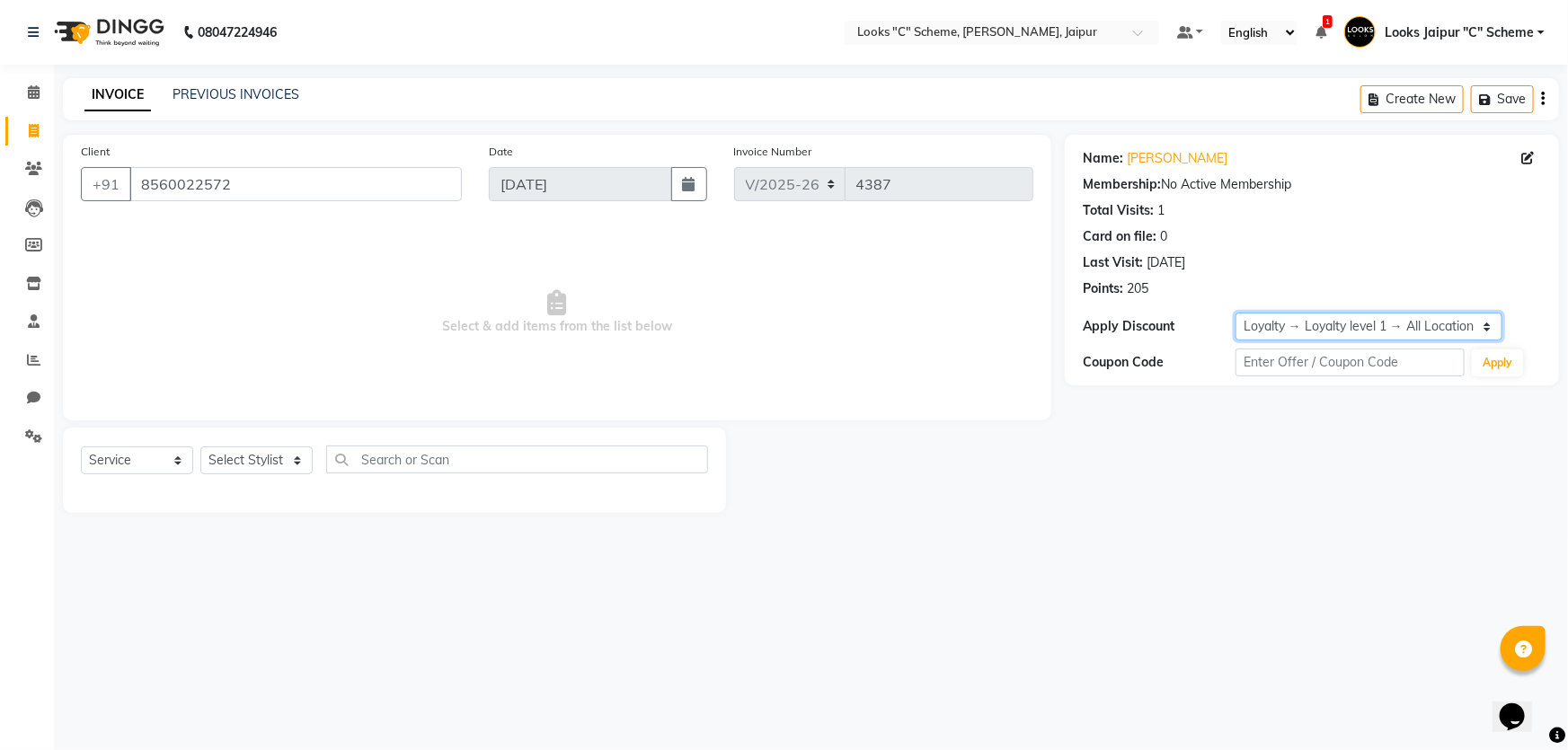
click at [1327, 332] on select "Select Loyalty → Loyalty level 1 → All Location Customers" at bounding box center [1368, 327] width 266 height 28
click at [299, 166] on div "Client [PHONE_NUMBER]" at bounding box center [271, 178] width 408 height 73
click at [287, 181] on input "8560022572" at bounding box center [296, 184] width 333 height 34
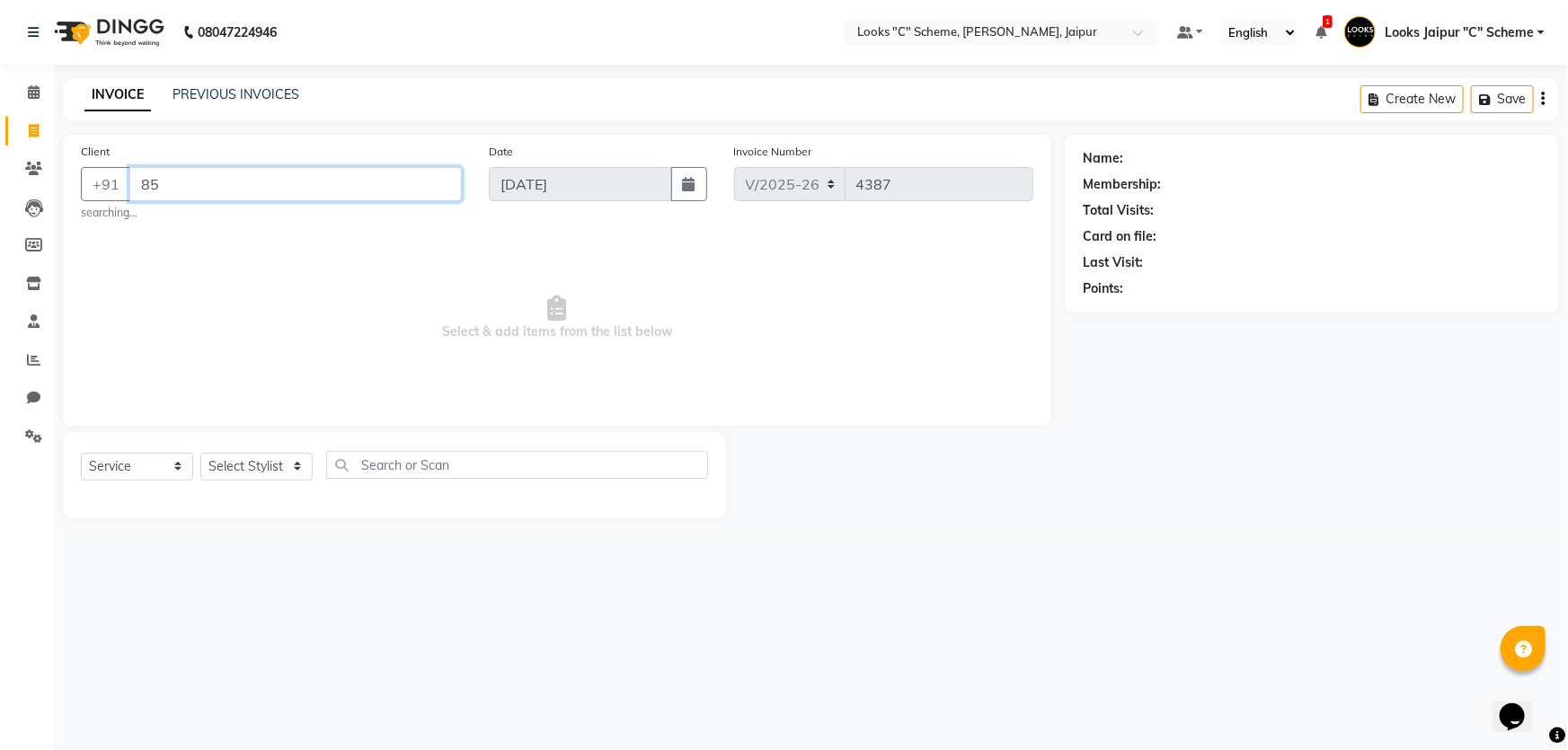
type input "8"
click at [36, 169] on icon at bounding box center [33, 168] width 17 height 14
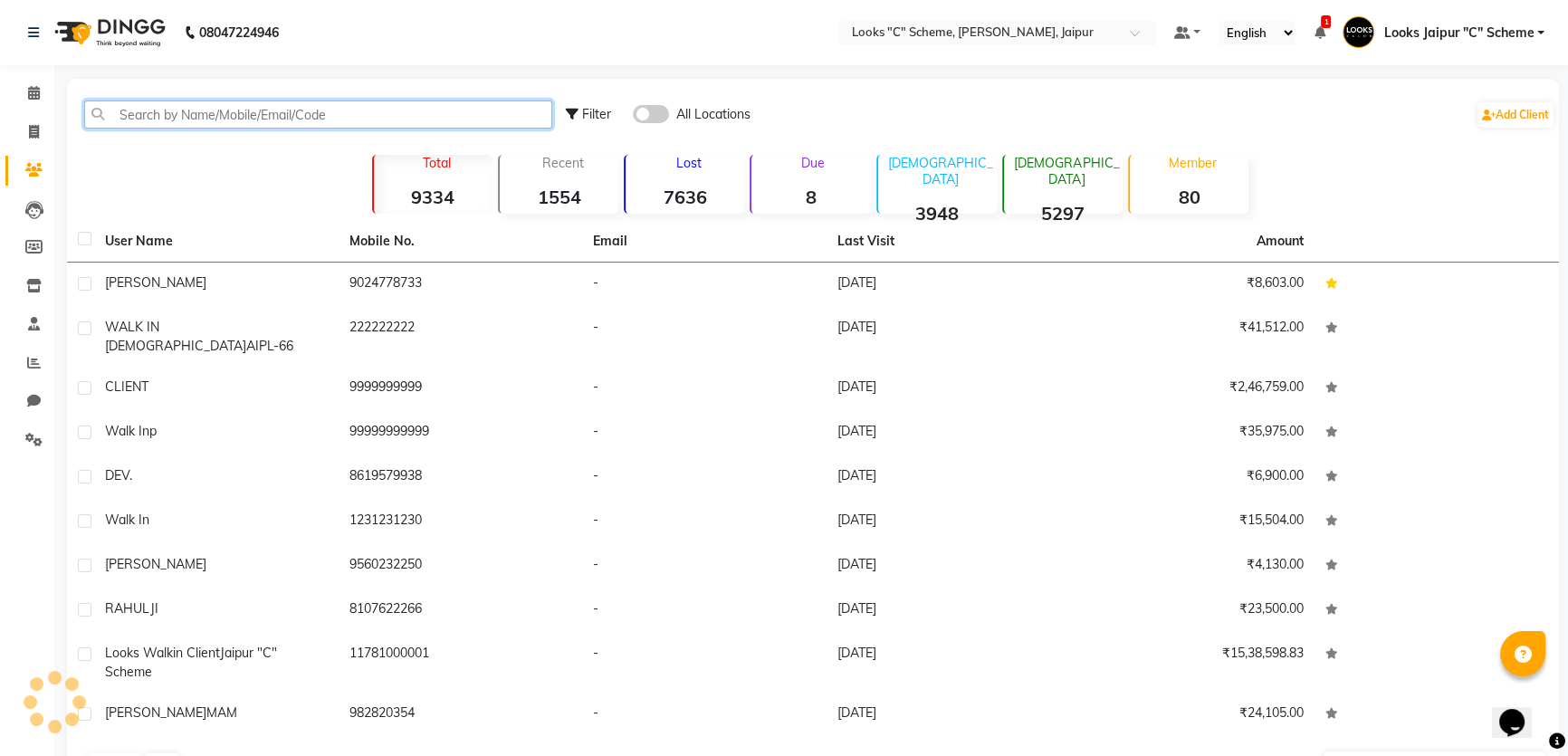
drag, startPoint x: 183, startPoint y: 118, endPoint x: 173, endPoint y: 113, distance: 11.2
click at [182, 118] on input "text" at bounding box center [317, 115] width 468 height 28
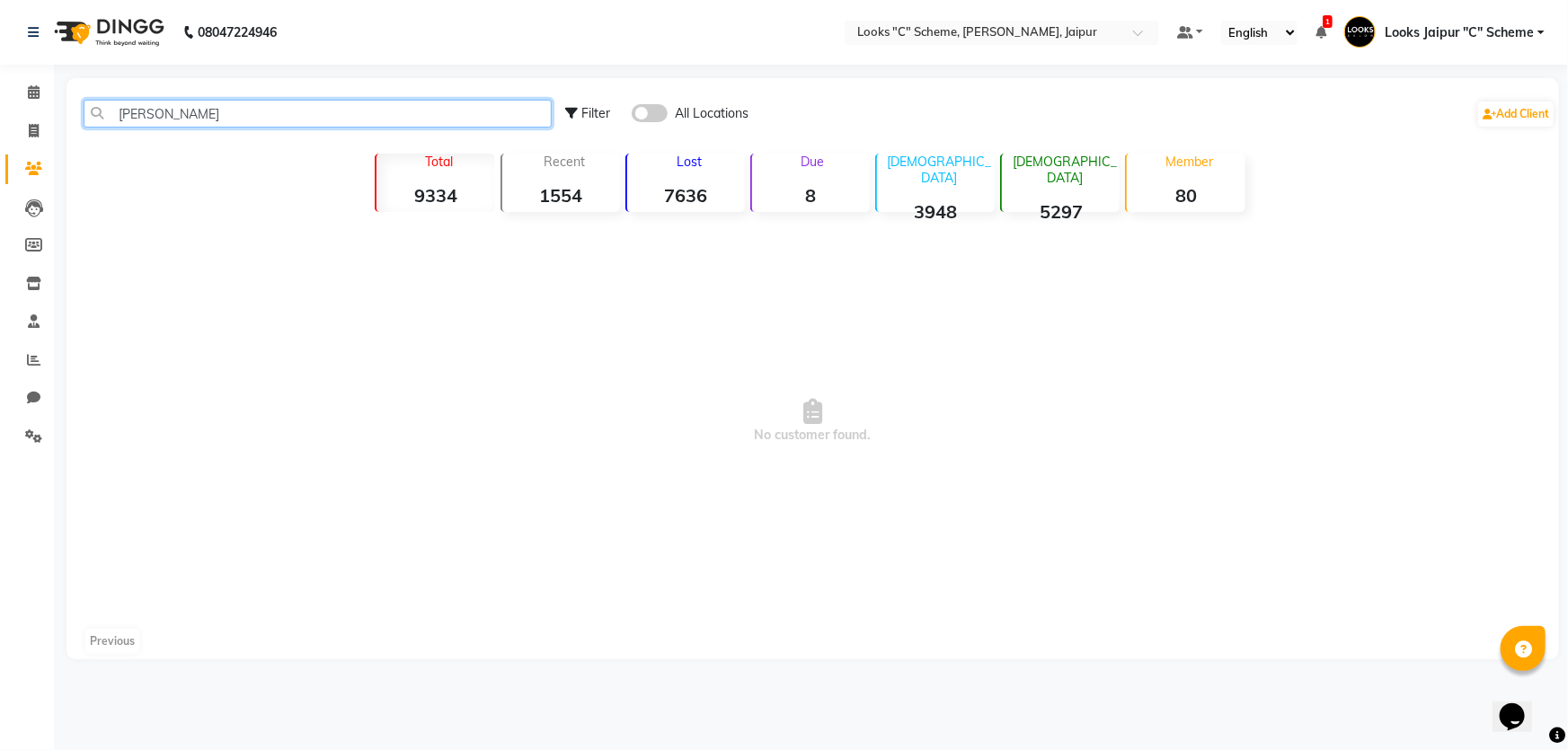
click at [214, 111] on input "[PERSON_NAME]" at bounding box center [317, 114] width 469 height 28
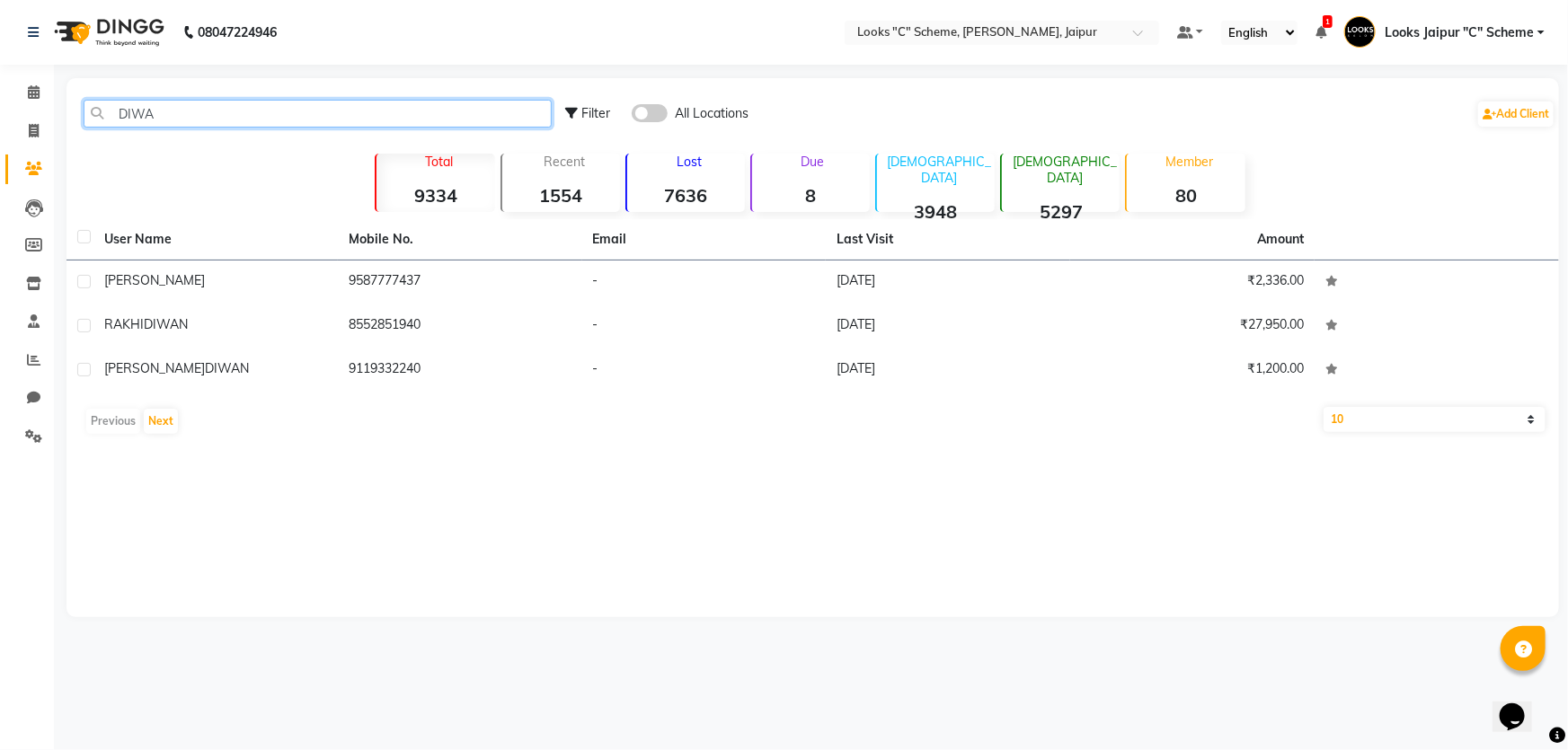
click at [201, 110] on input "DIWA" at bounding box center [317, 114] width 469 height 28
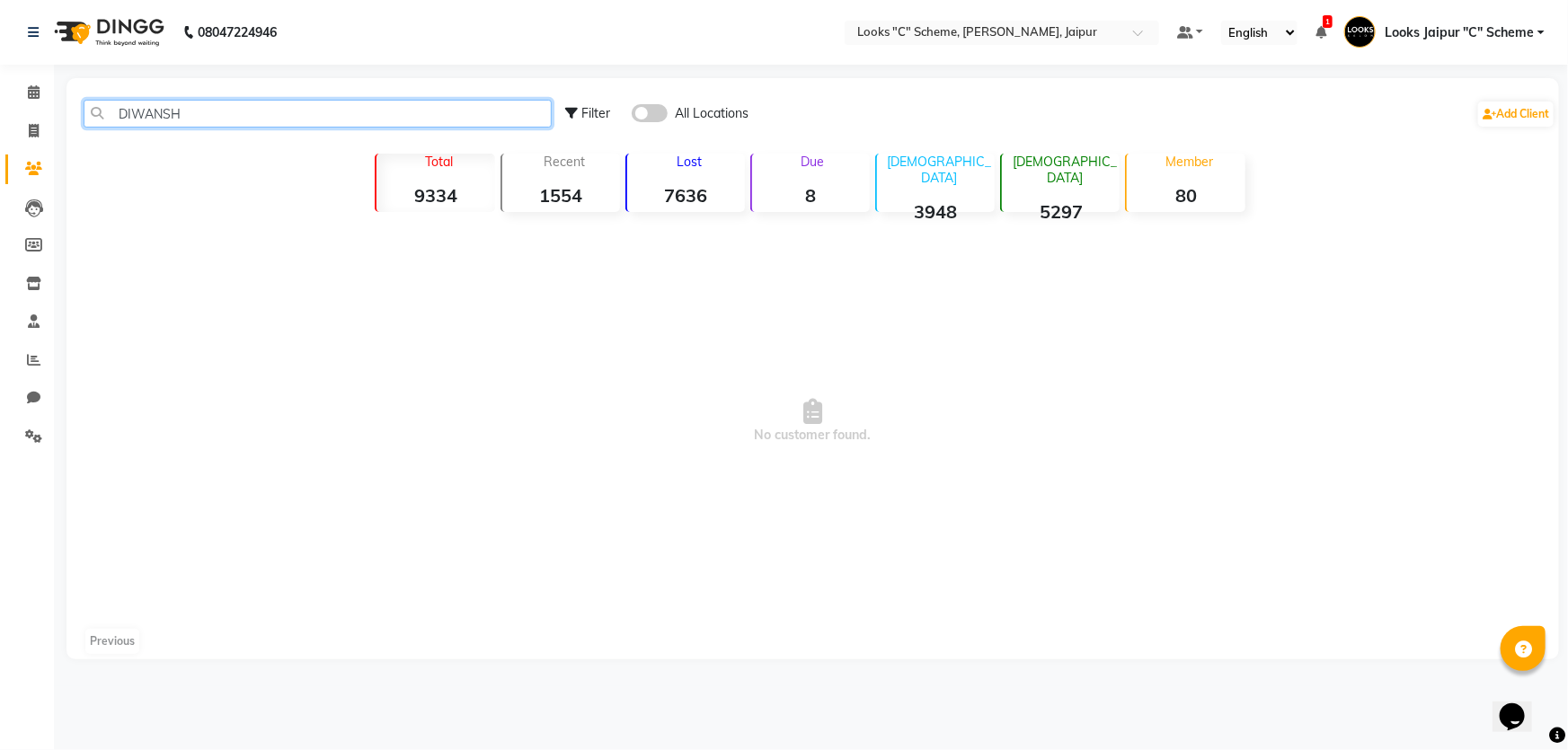
click at [201, 110] on input "DIWANSH" at bounding box center [317, 114] width 469 height 28
click at [189, 110] on input "DIWANSH" at bounding box center [317, 114] width 469 height 28
type input "D"
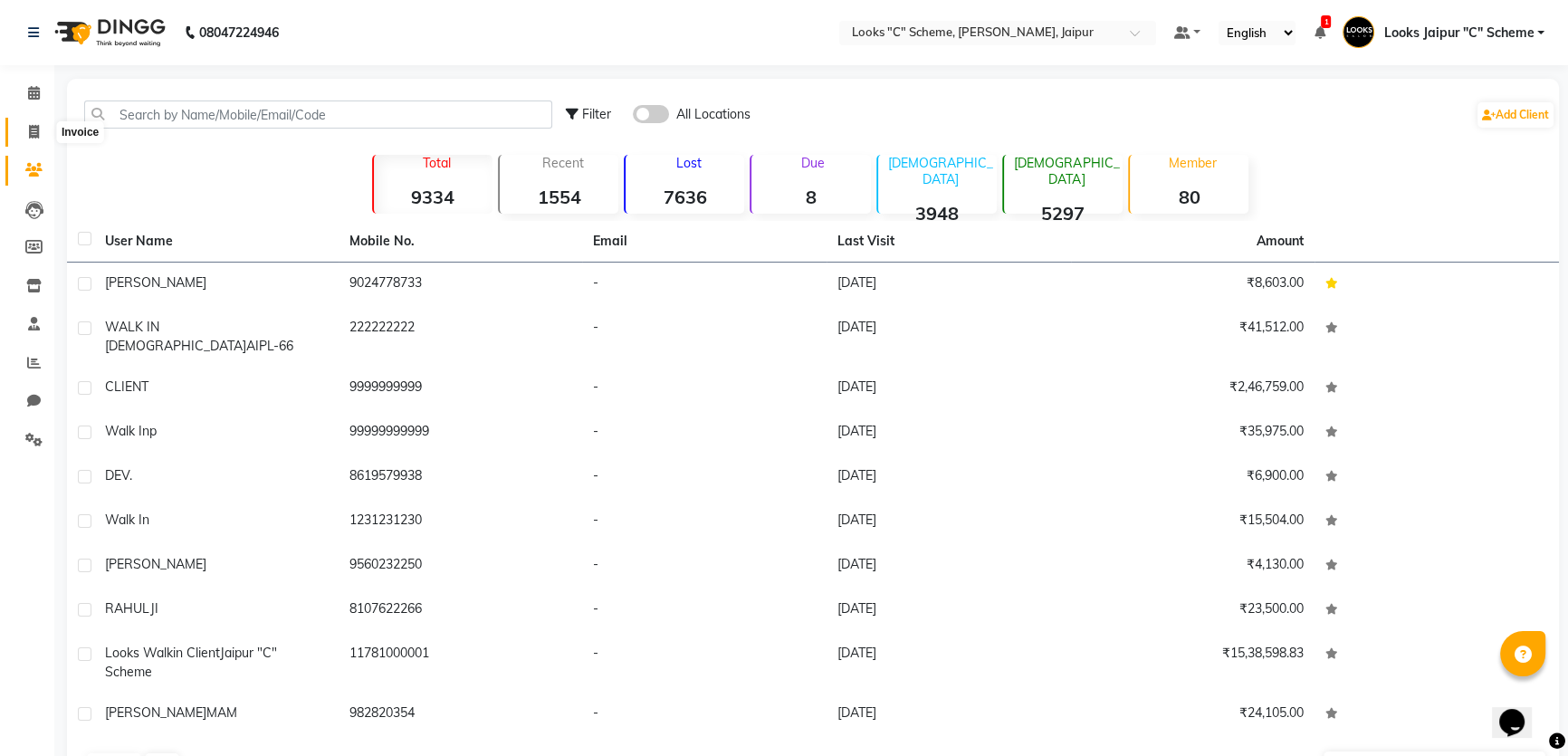
click at [32, 127] on icon at bounding box center [34, 132] width 10 height 14
select select "service"
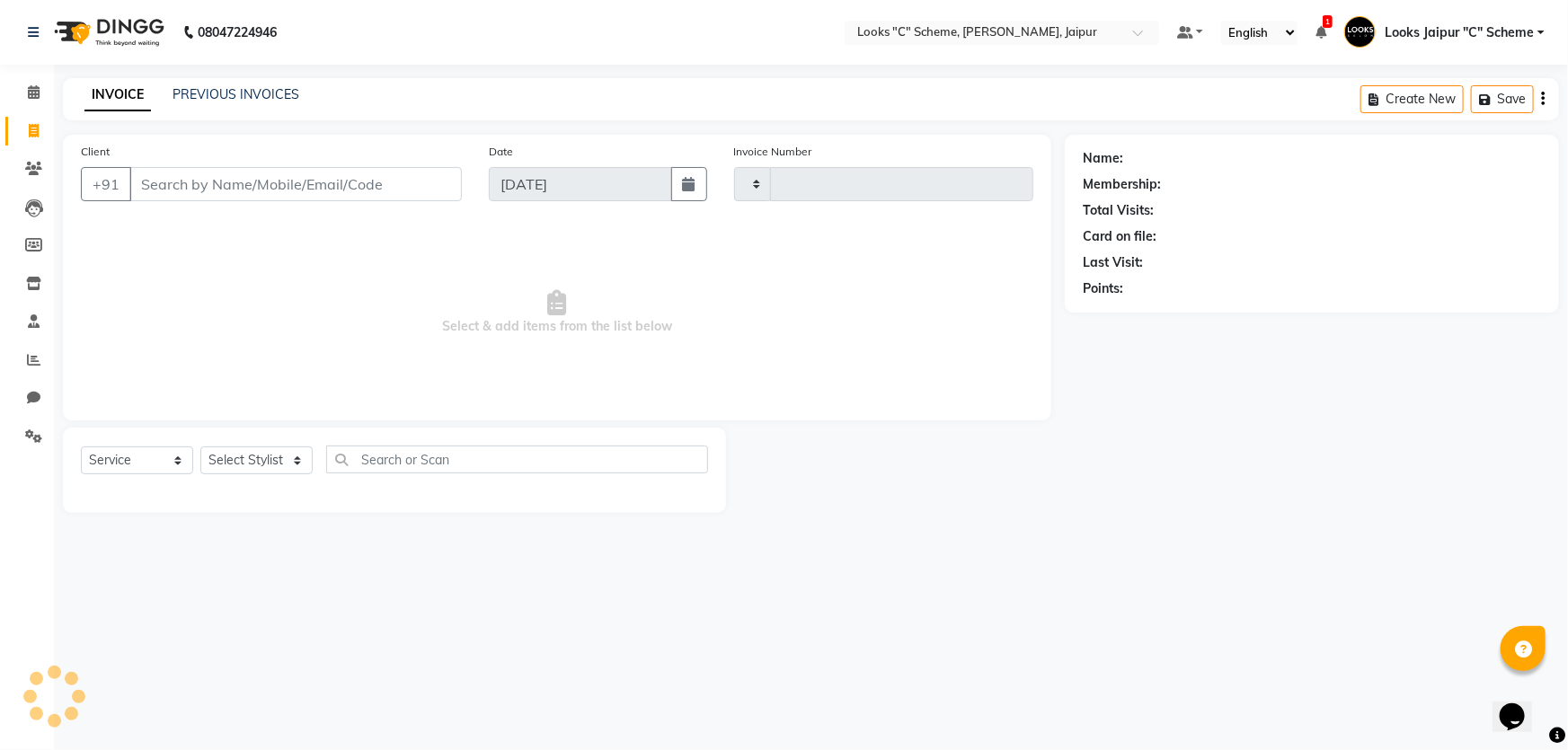
type input "4387"
select select "4315"
click at [159, 179] on input "Client" at bounding box center [296, 184] width 333 height 34
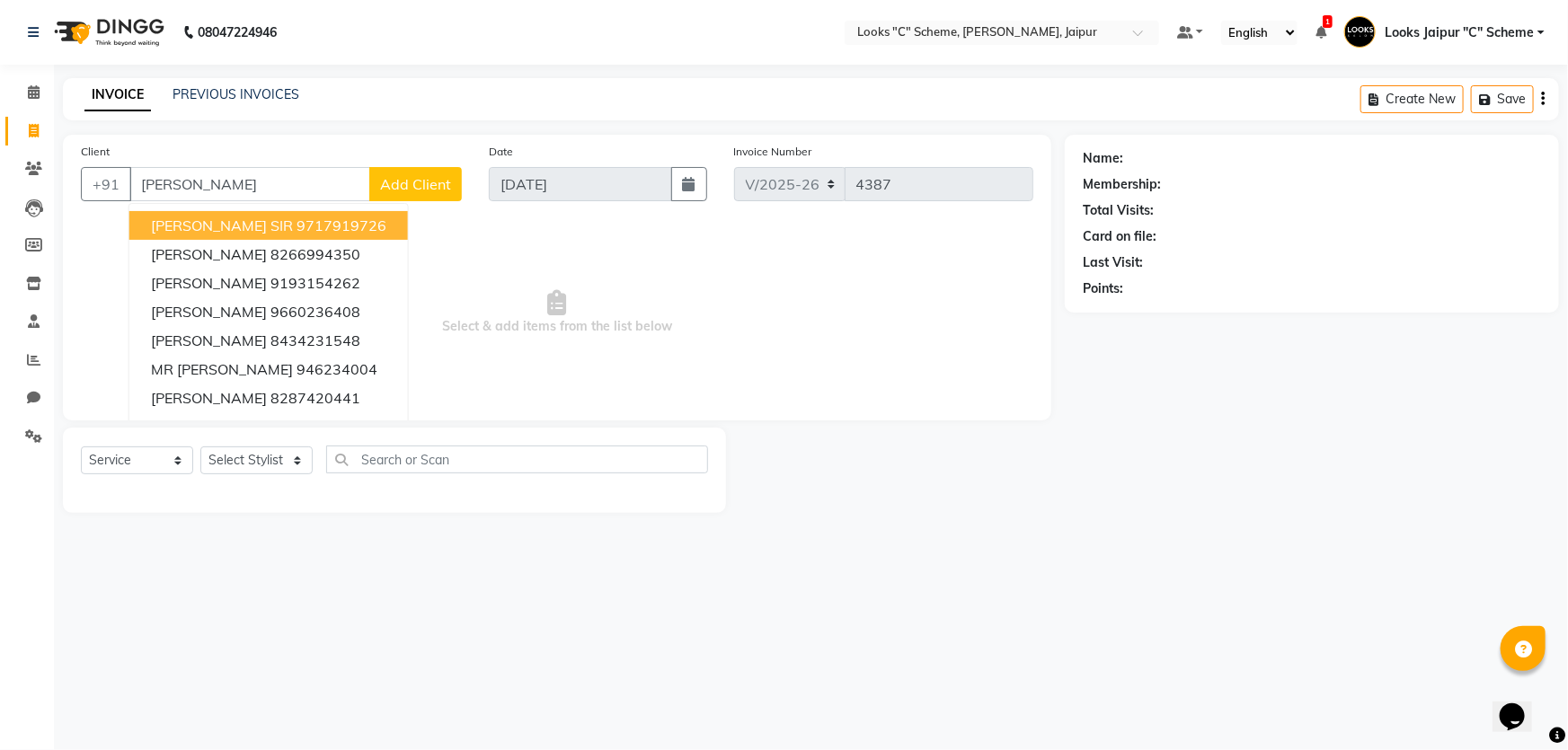
click at [242, 221] on span "[PERSON_NAME] SIR" at bounding box center [221, 226] width 142 height 18
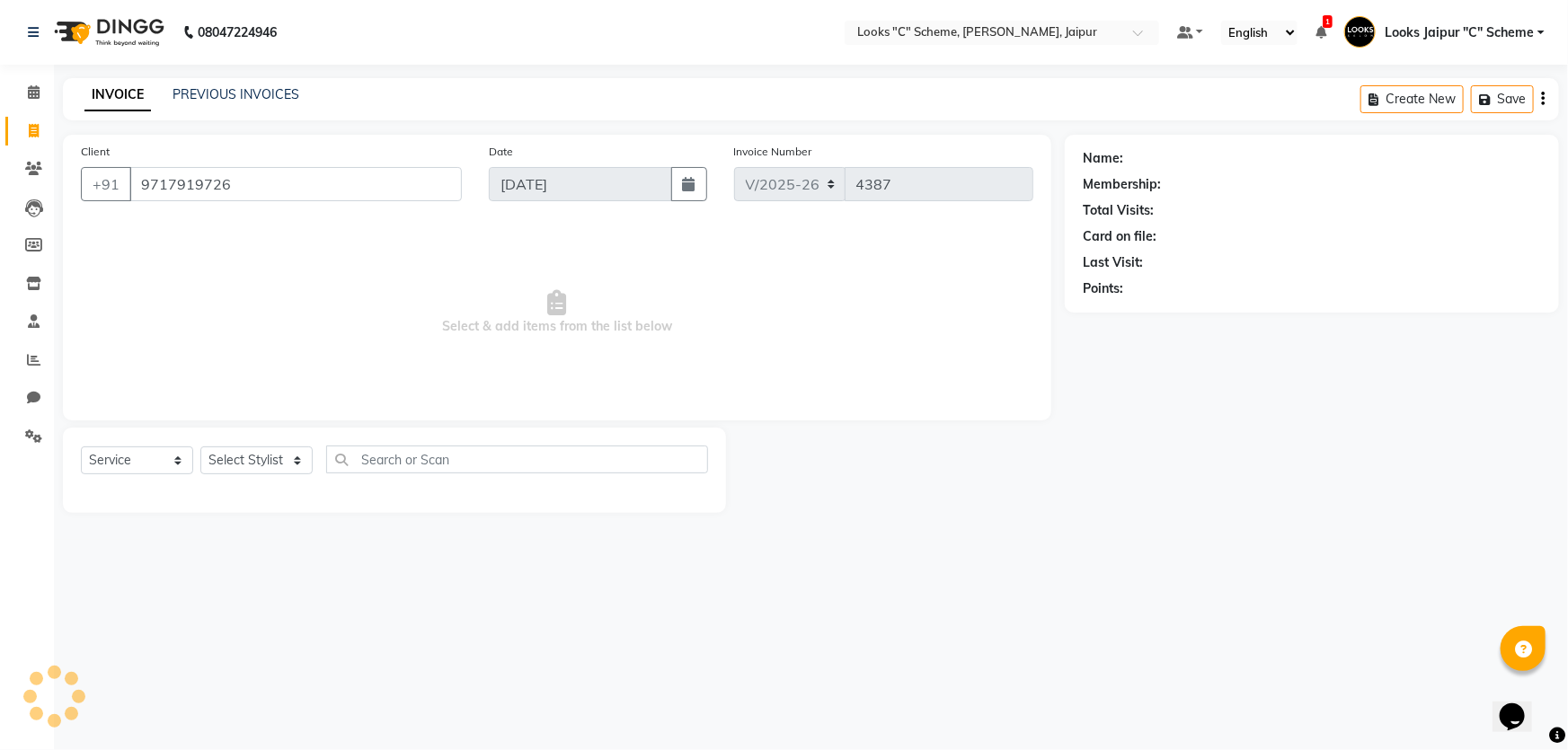
type input "9717919726"
select select "1: Object"
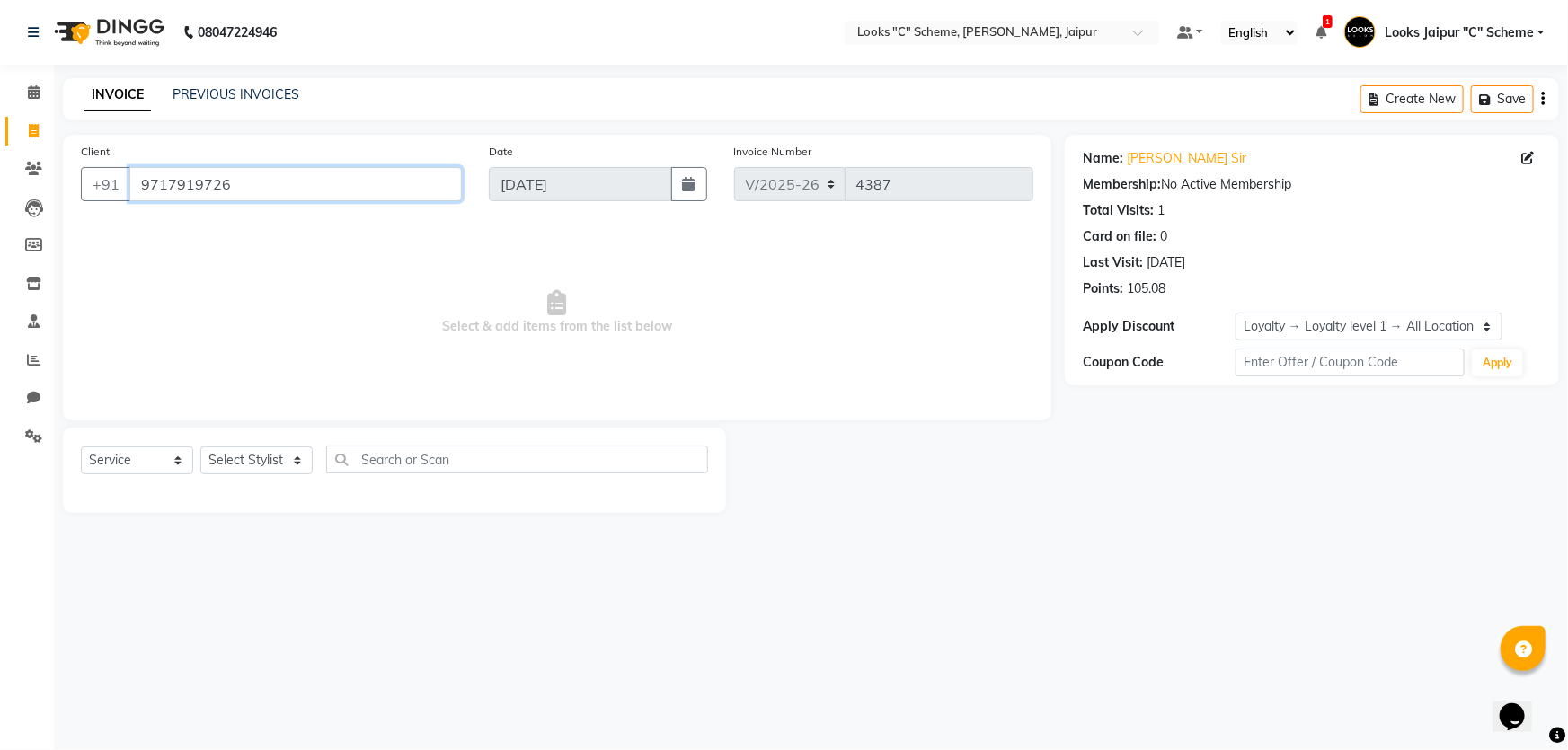
click at [293, 179] on input "9717919726" at bounding box center [296, 184] width 333 height 34
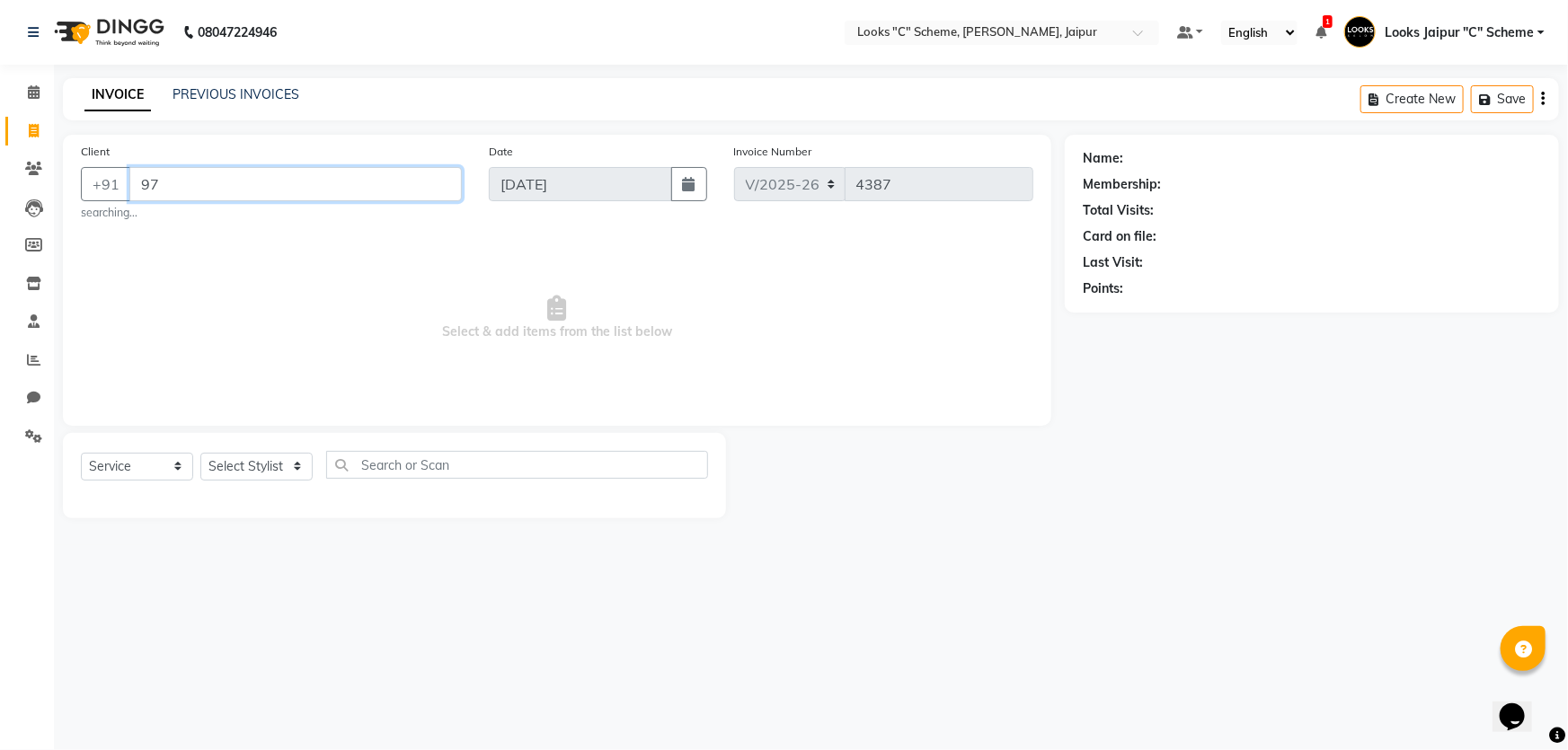
type input "9"
click at [40, 441] on icon at bounding box center [33, 437] width 17 height 14
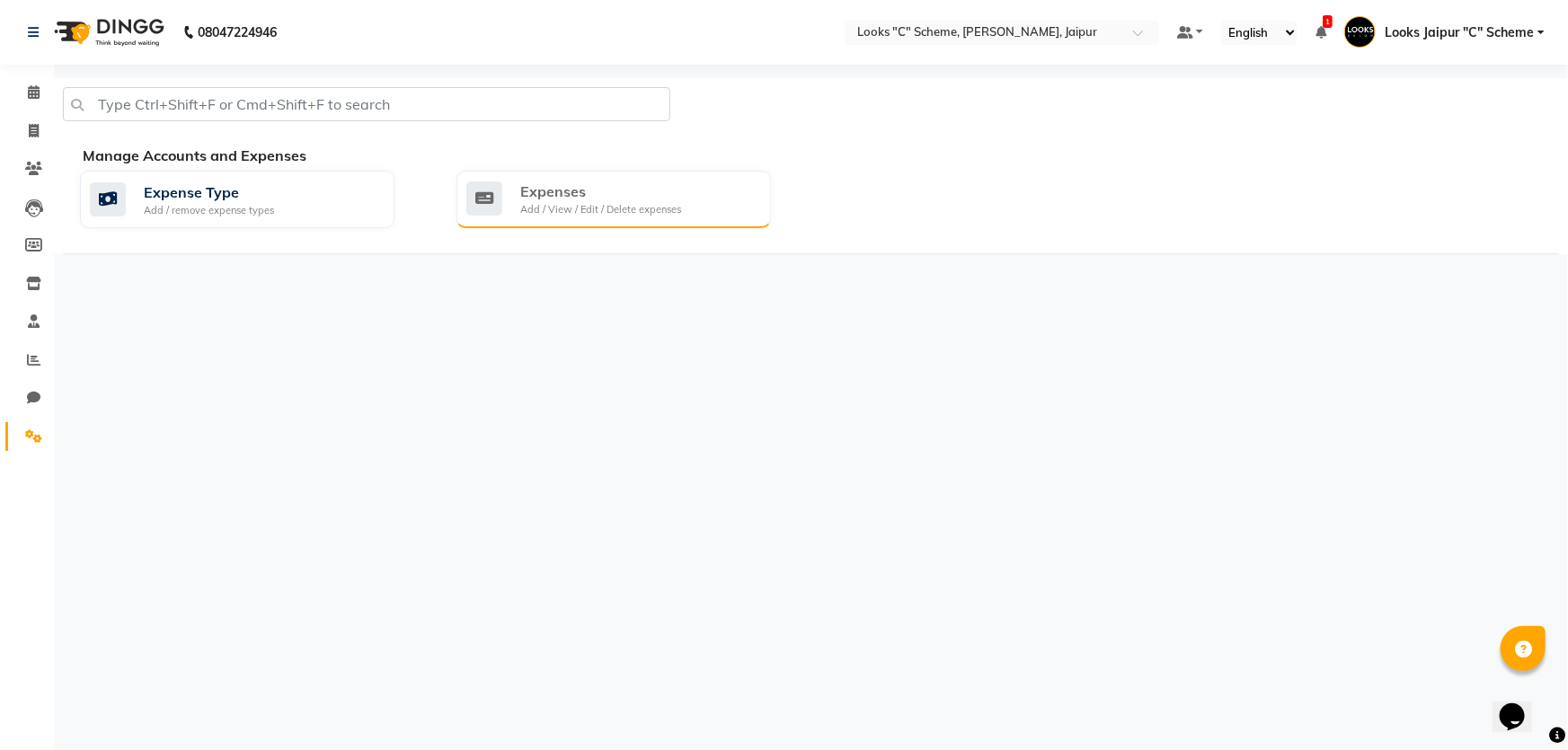
click at [587, 199] on div "Expenses" at bounding box center [600, 191] width 160 height 22
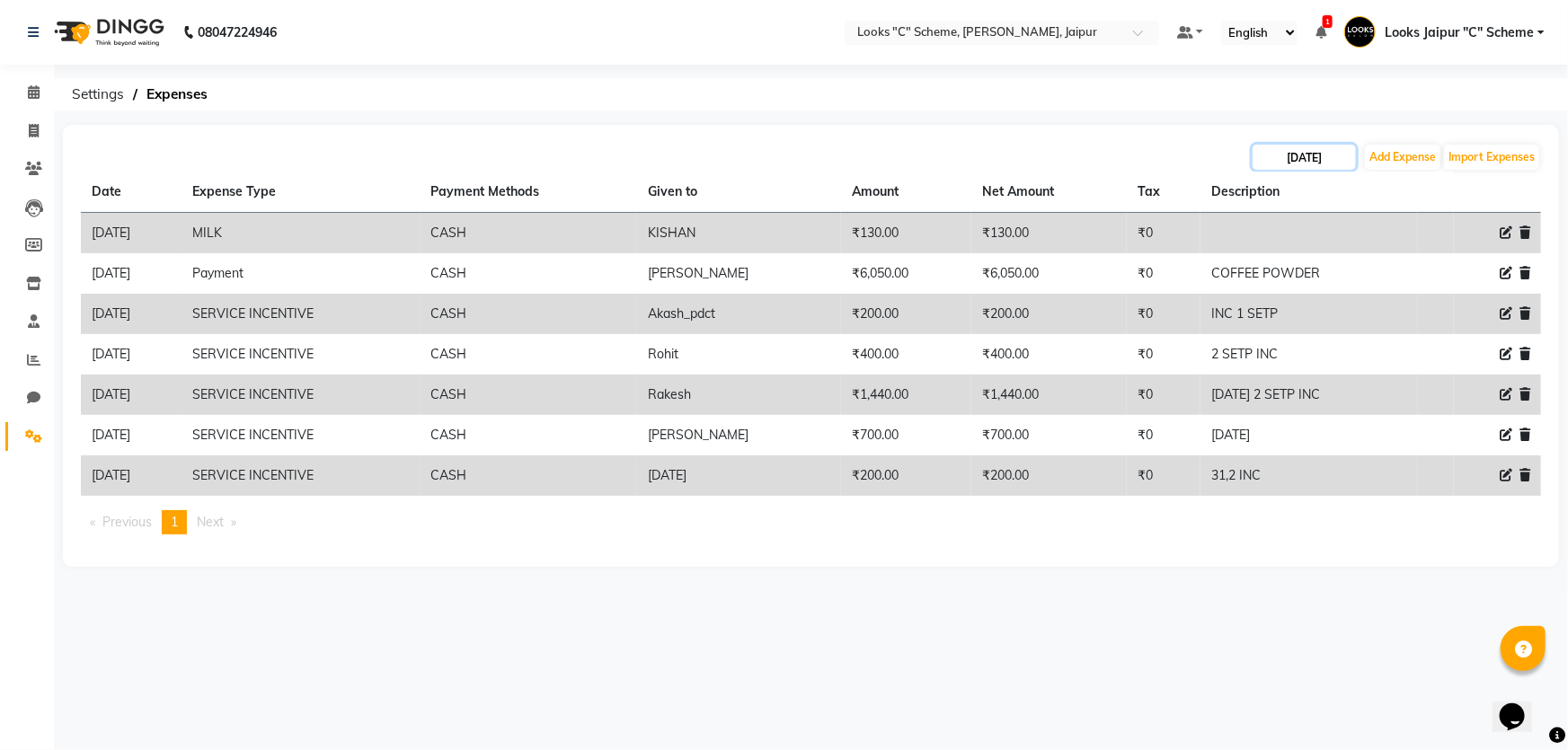
click at [1302, 159] on input "[DATE]" at bounding box center [1305, 157] width 103 height 25
select select "9"
select select "2025"
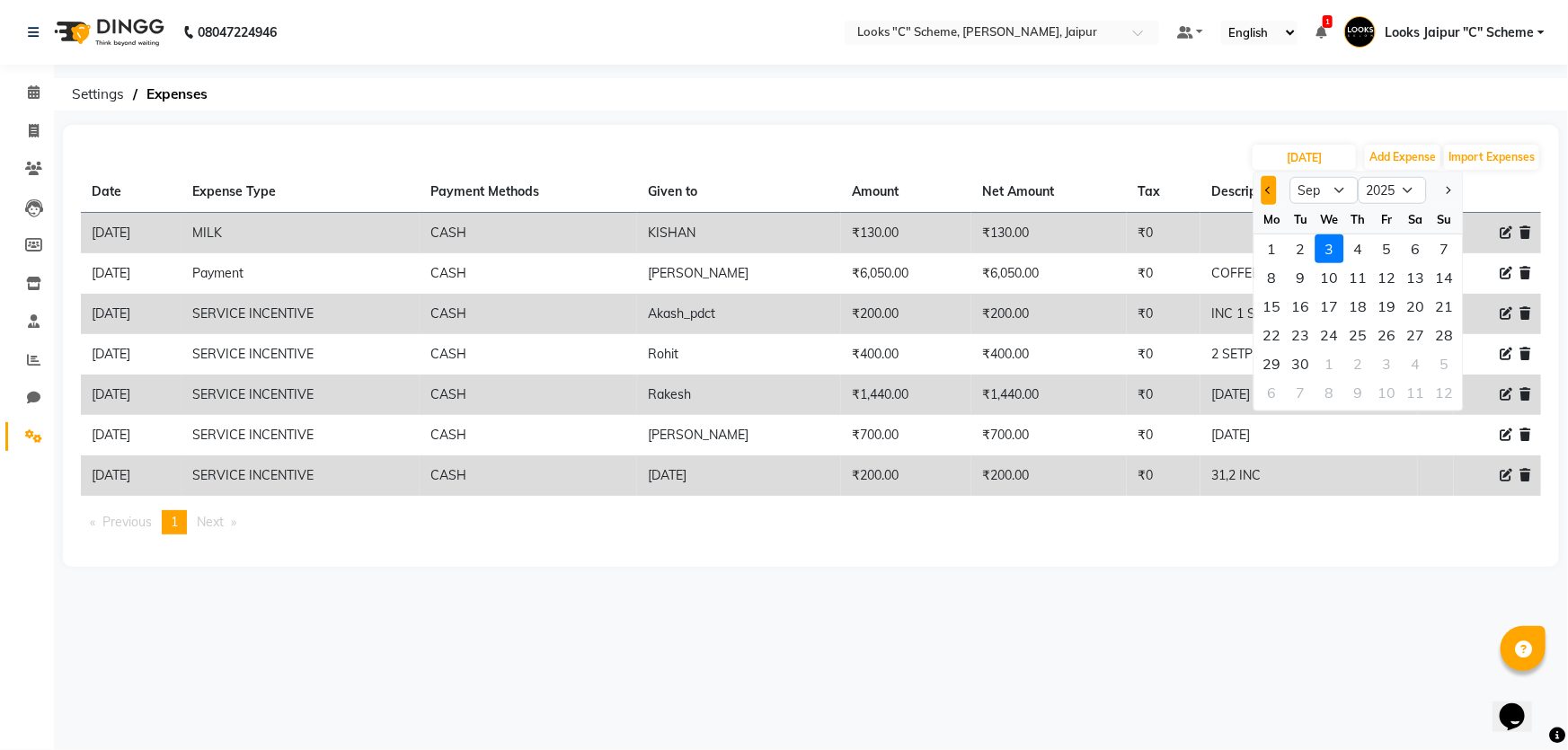
click at [1266, 189] on span "Previous month" at bounding box center [1268, 190] width 7 height 7
select select "8"
click at [1384, 364] on div "29" at bounding box center [1387, 364] width 29 height 29
type input "[DATE]"
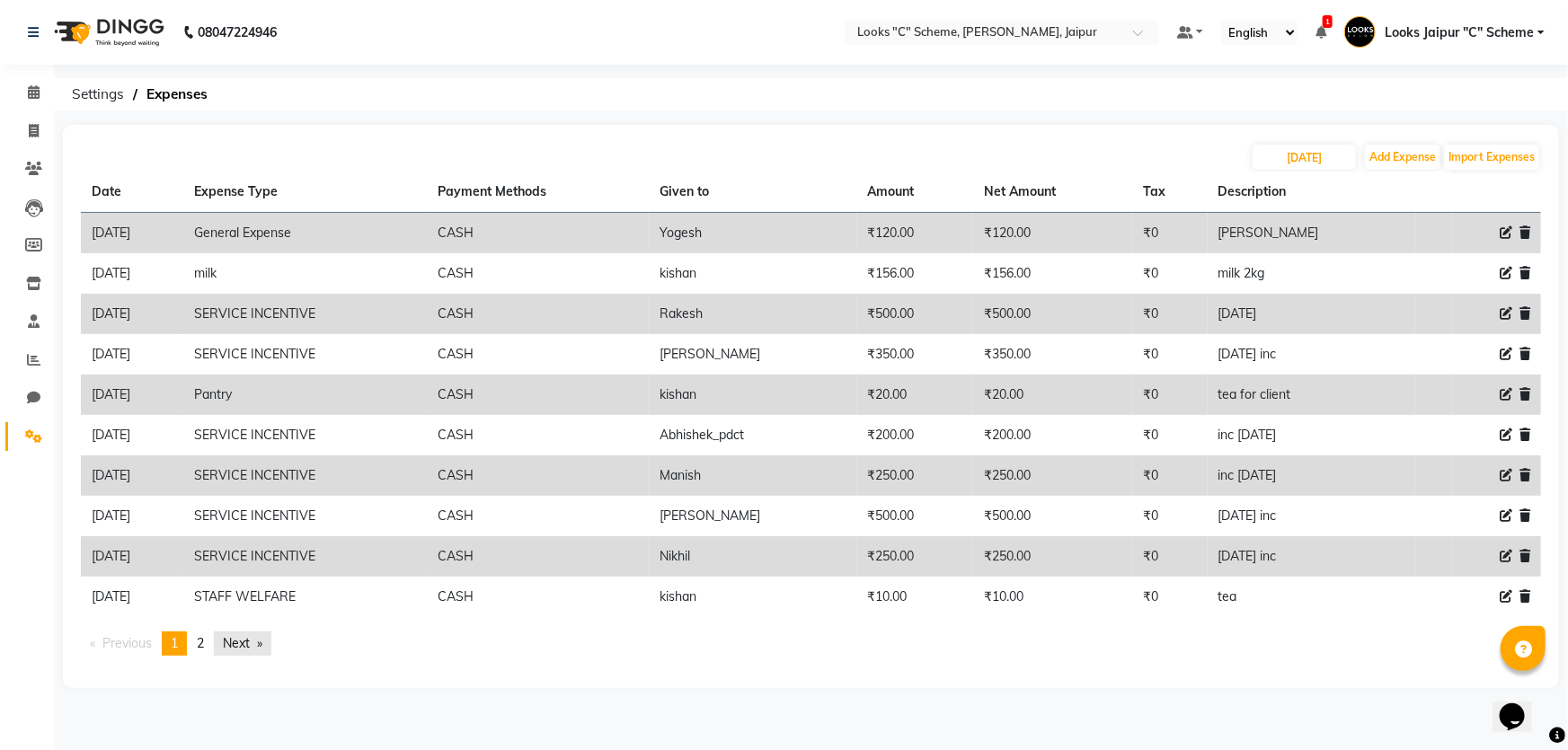
click at [251, 646] on link "Next page" at bounding box center [243, 644] width 57 height 24
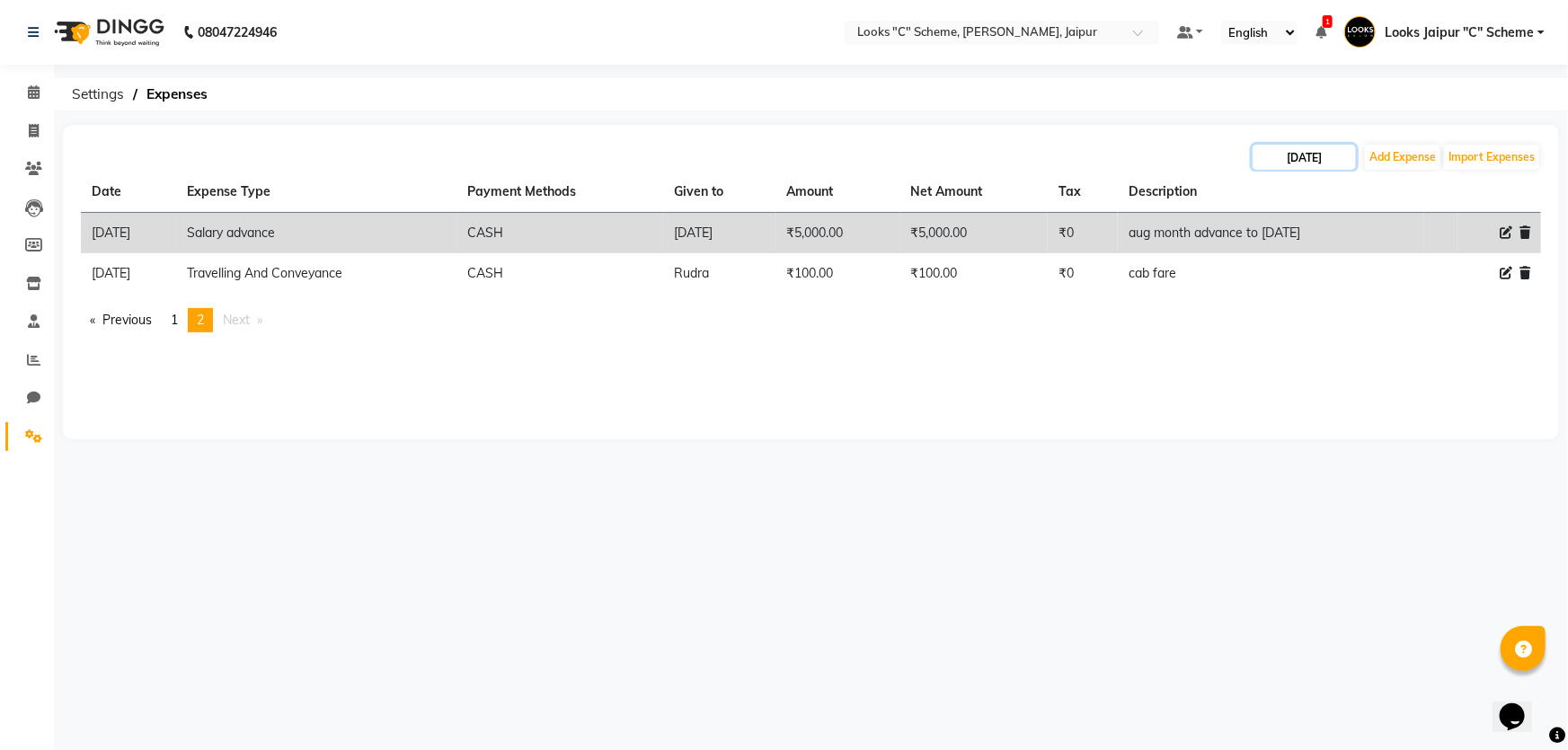
click at [1313, 161] on input "[DATE]" at bounding box center [1305, 157] width 103 height 25
select select "8"
select select "2025"
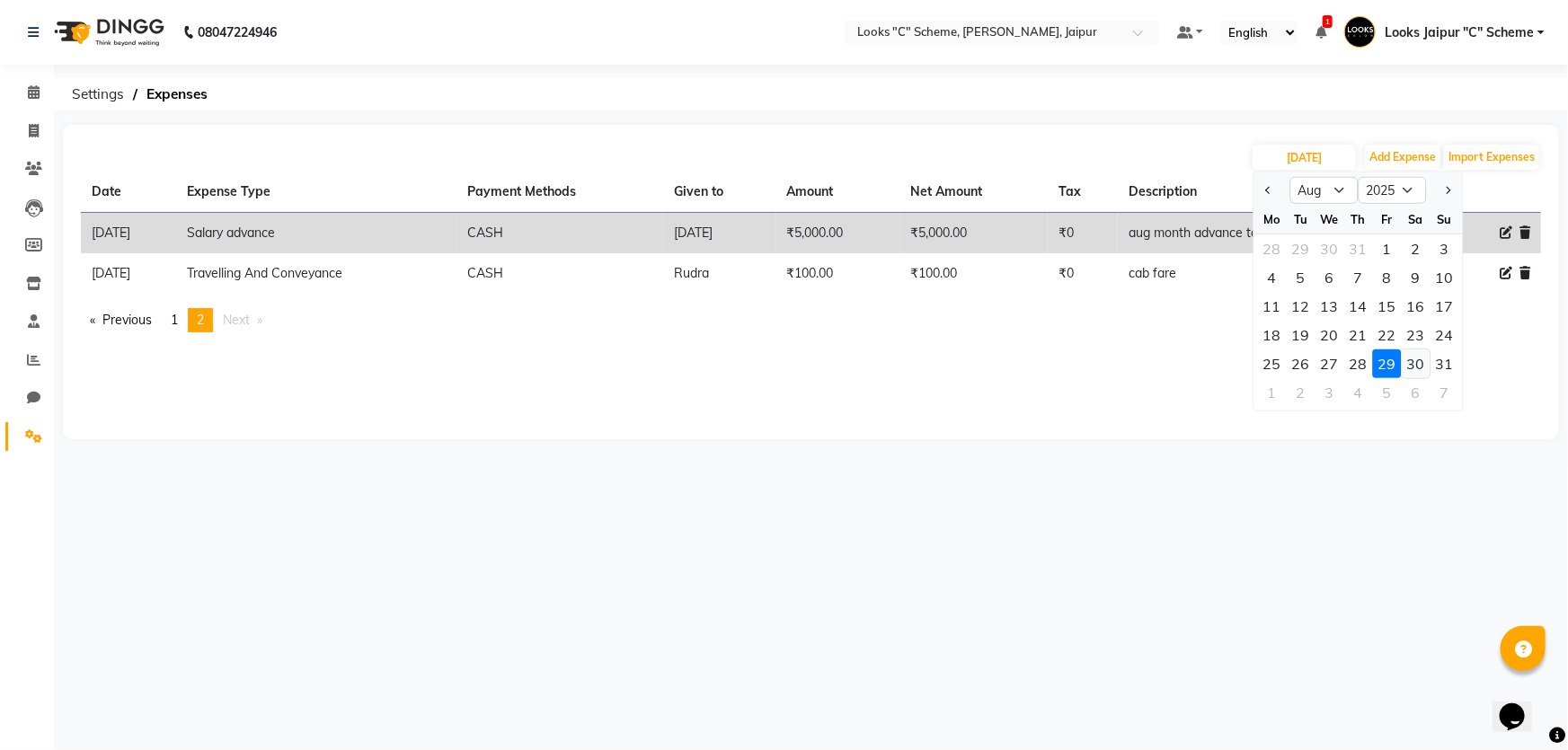
click at [1417, 364] on div "30" at bounding box center [1415, 364] width 29 height 29
type input "[DATE]"
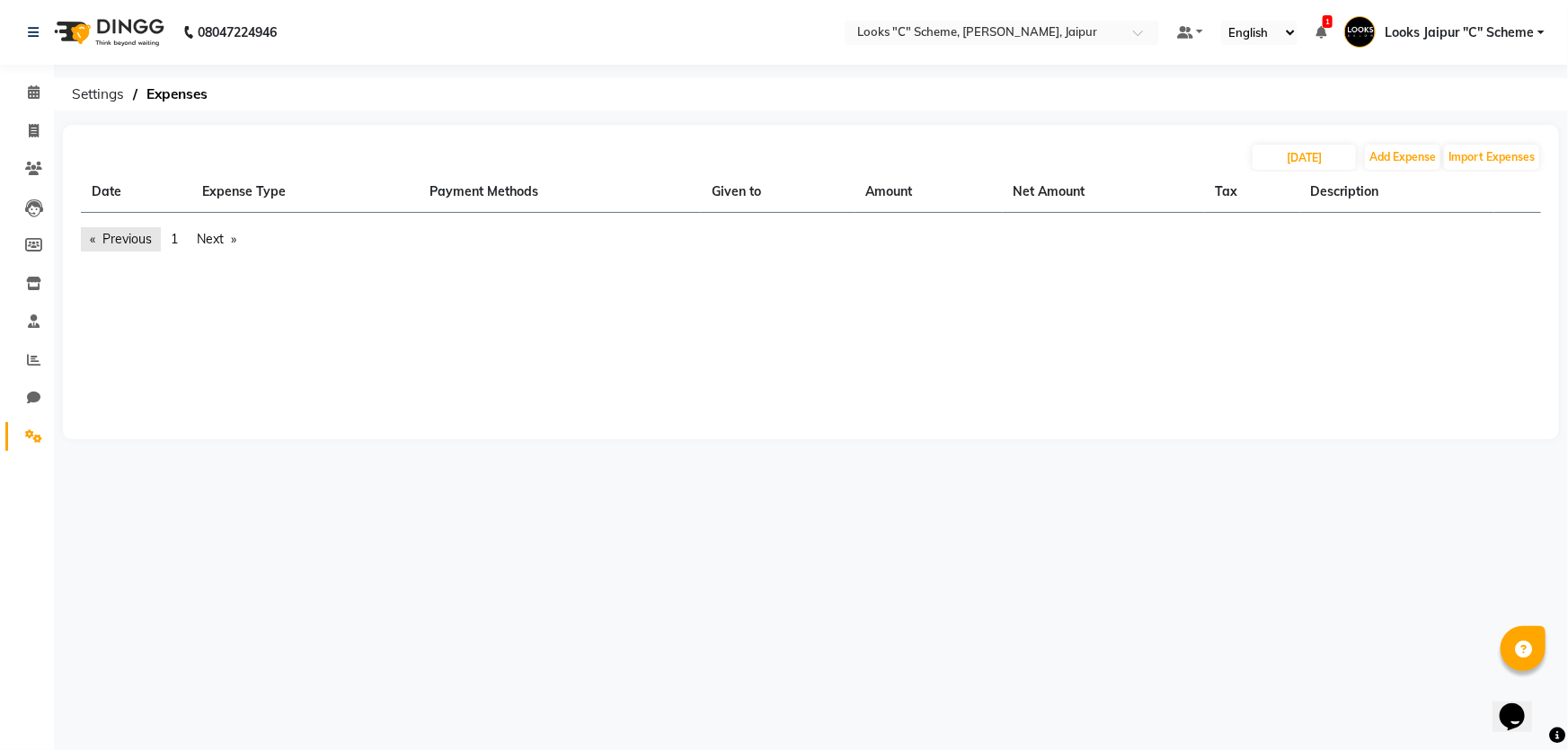
click at [134, 235] on link "Previous page" at bounding box center [121, 240] width 80 height 24
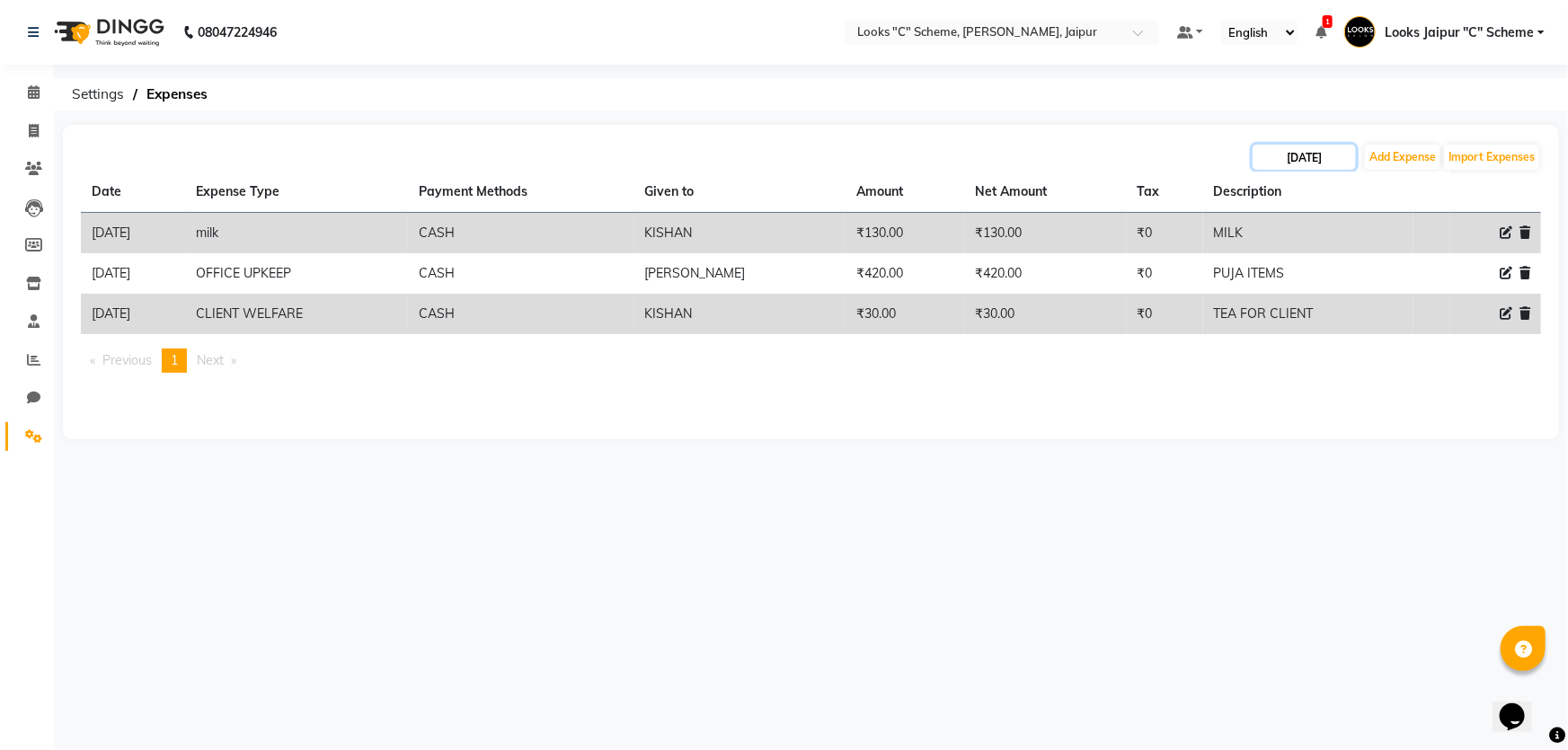
click at [1303, 159] on input "[DATE]" at bounding box center [1305, 157] width 103 height 25
select select "8"
select select "2025"
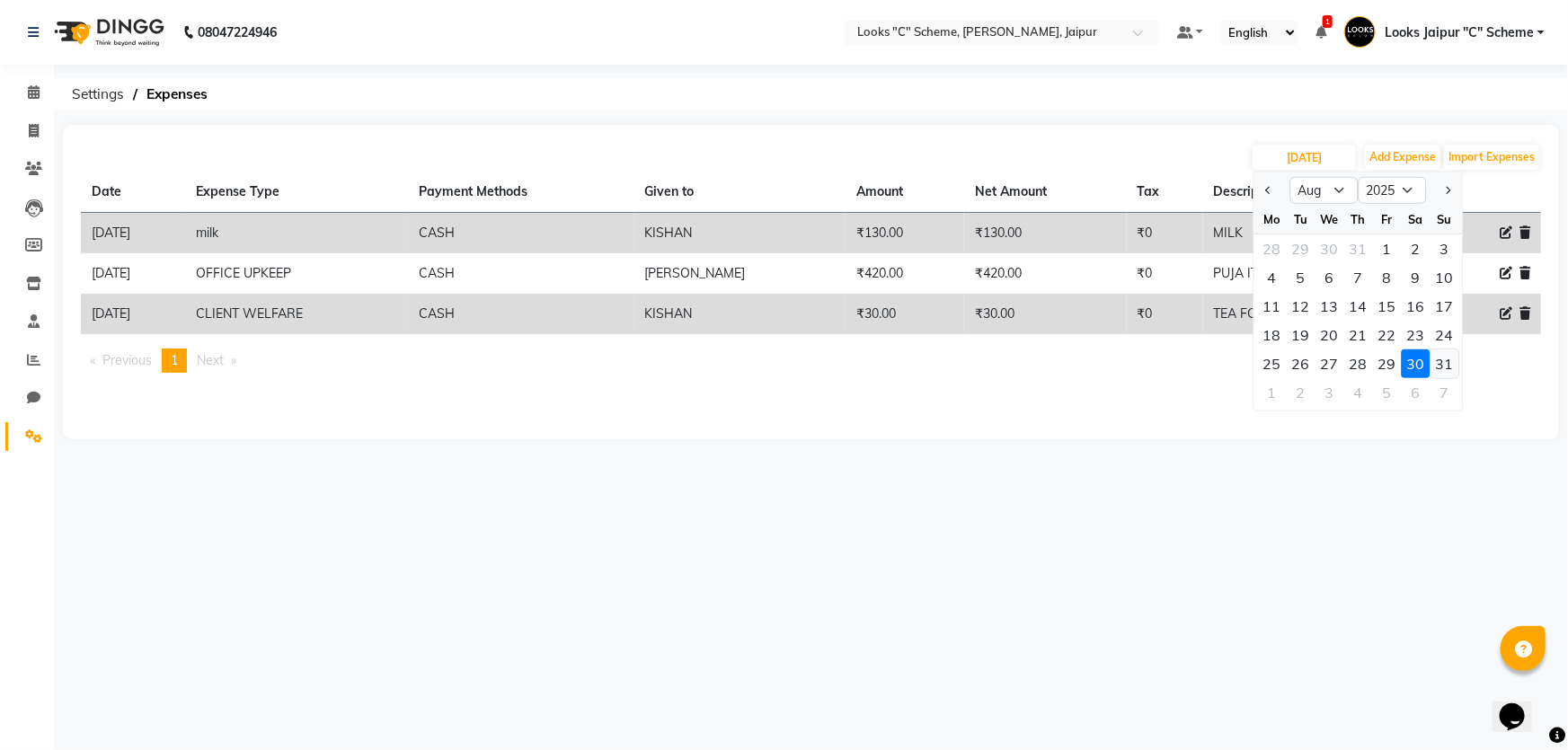
click at [1437, 365] on div "31" at bounding box center [1444, 364] width 29 height 29
type input "[DATE]"
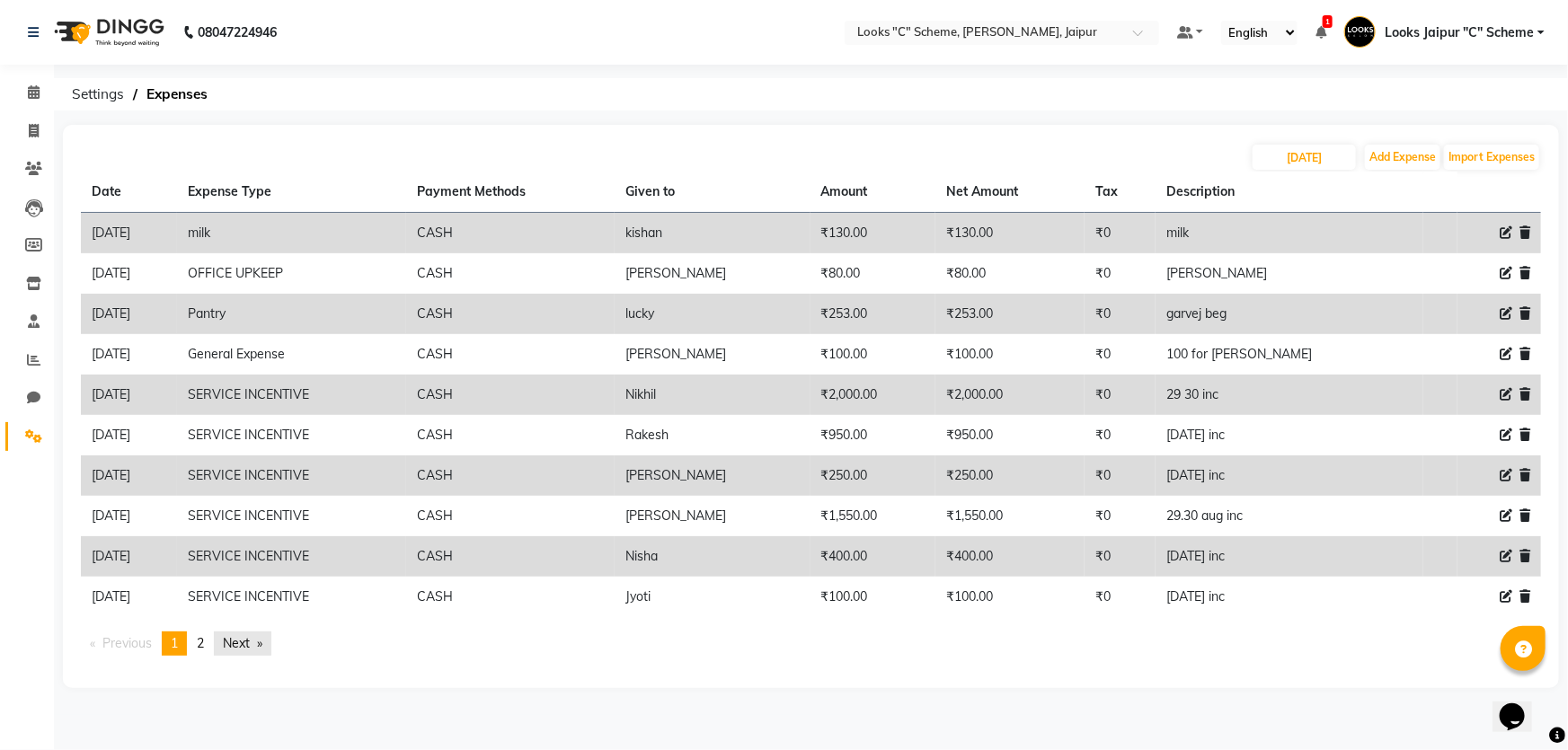
click at [251, 648] on link "Next page" at bounding box center [243, 644] width 57 height 24
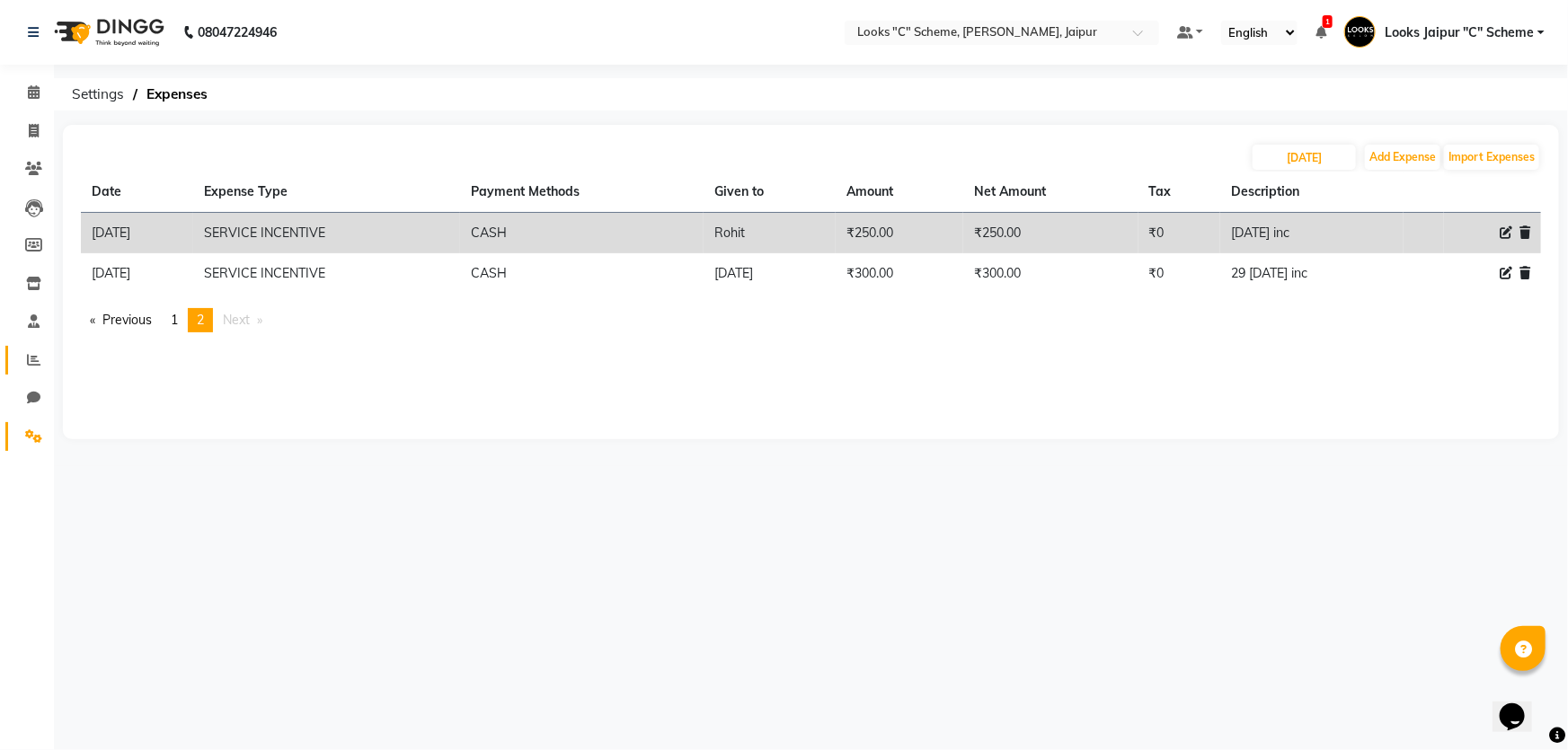
click at [27, 359] on icon at bounding box center [34, 361] width 14 height 14
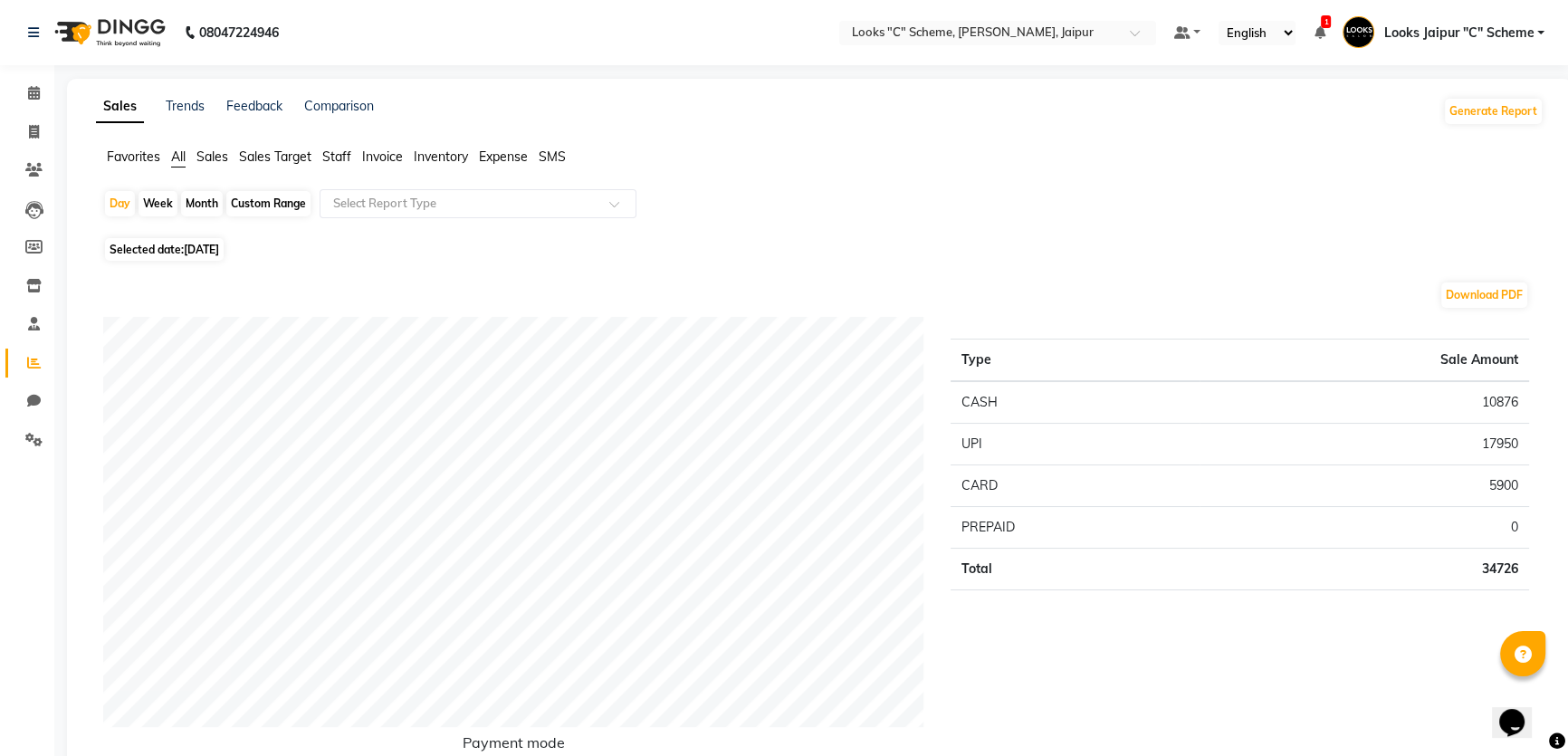
click at [353, 156] on ul "Favorites All Sales Sales Target Staff Invoice Inventory Expense SMS" at bounding box center [819, 158] width 1448 height 20
click at [336, 157] on span "Staff" at bounding box center [336, 157] width 29 height 16
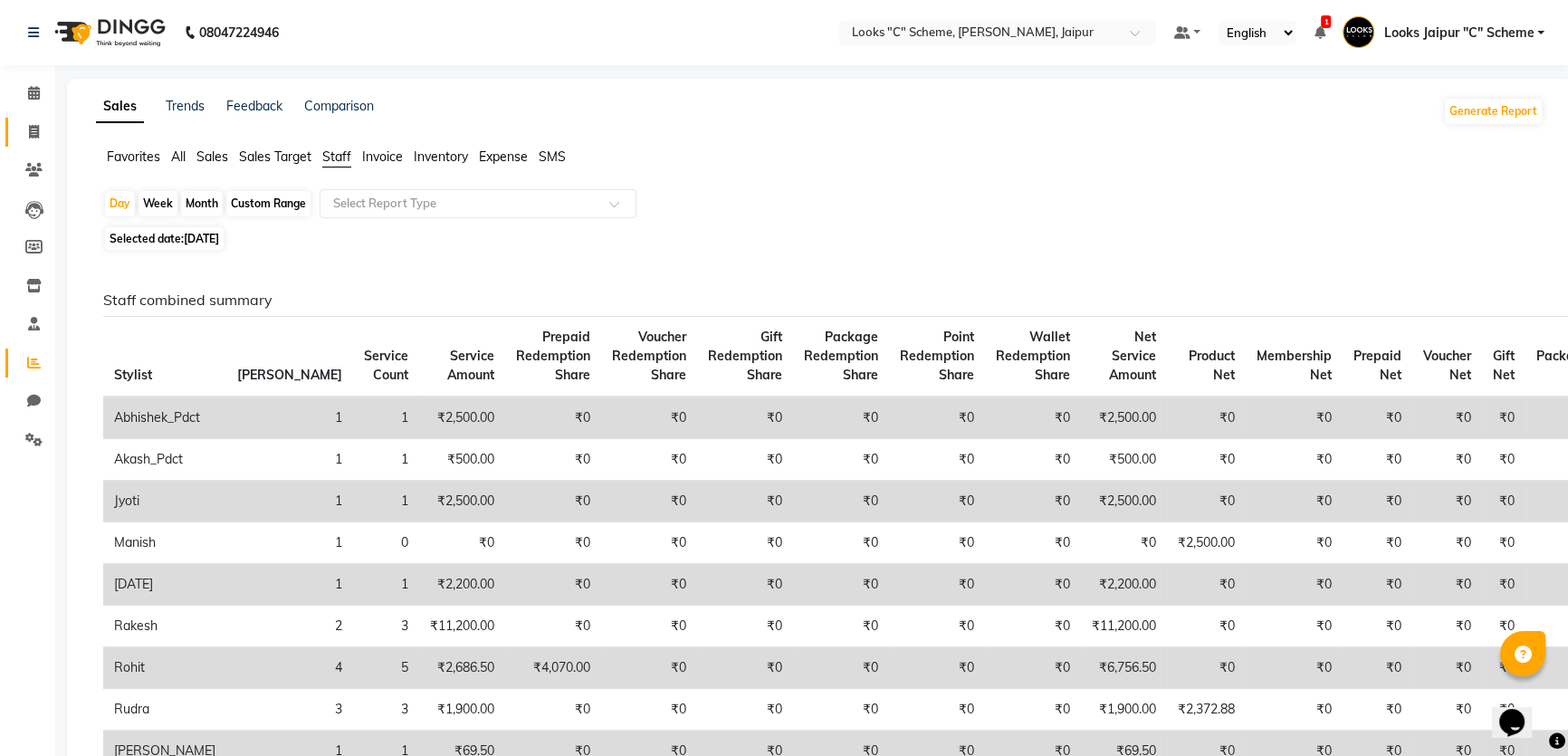
drag, startPoint x: 4, startPoint y: 135, endPoint x: 19, endPoint y: 135, distance: 15.0
click at [12, 136] on li "Invoice" at bounding box center [27, 132] width 54 height 39
click at [24, 132] on span at bounding box center [34, 132] width 32 height 21
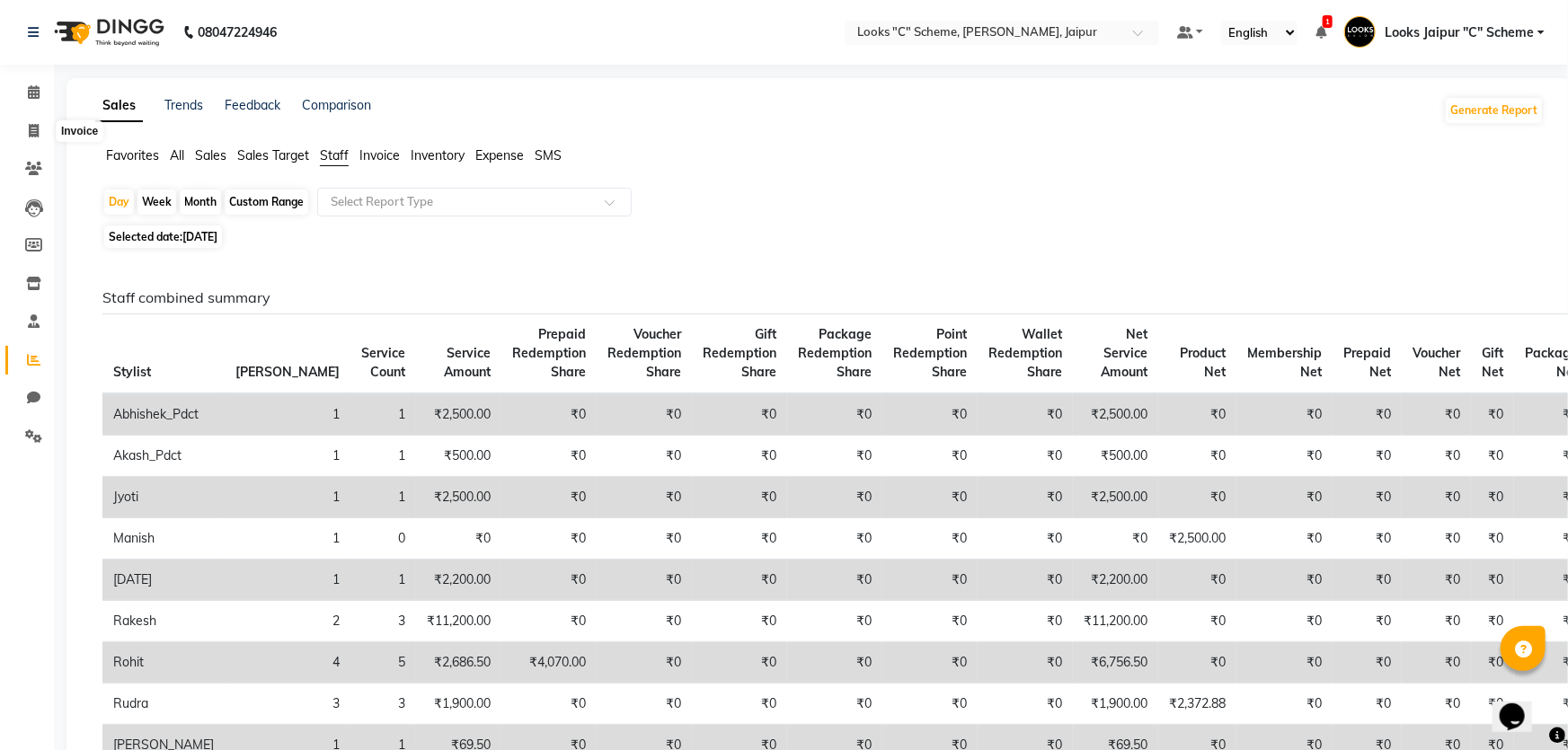
select select "4315"
select select "service"
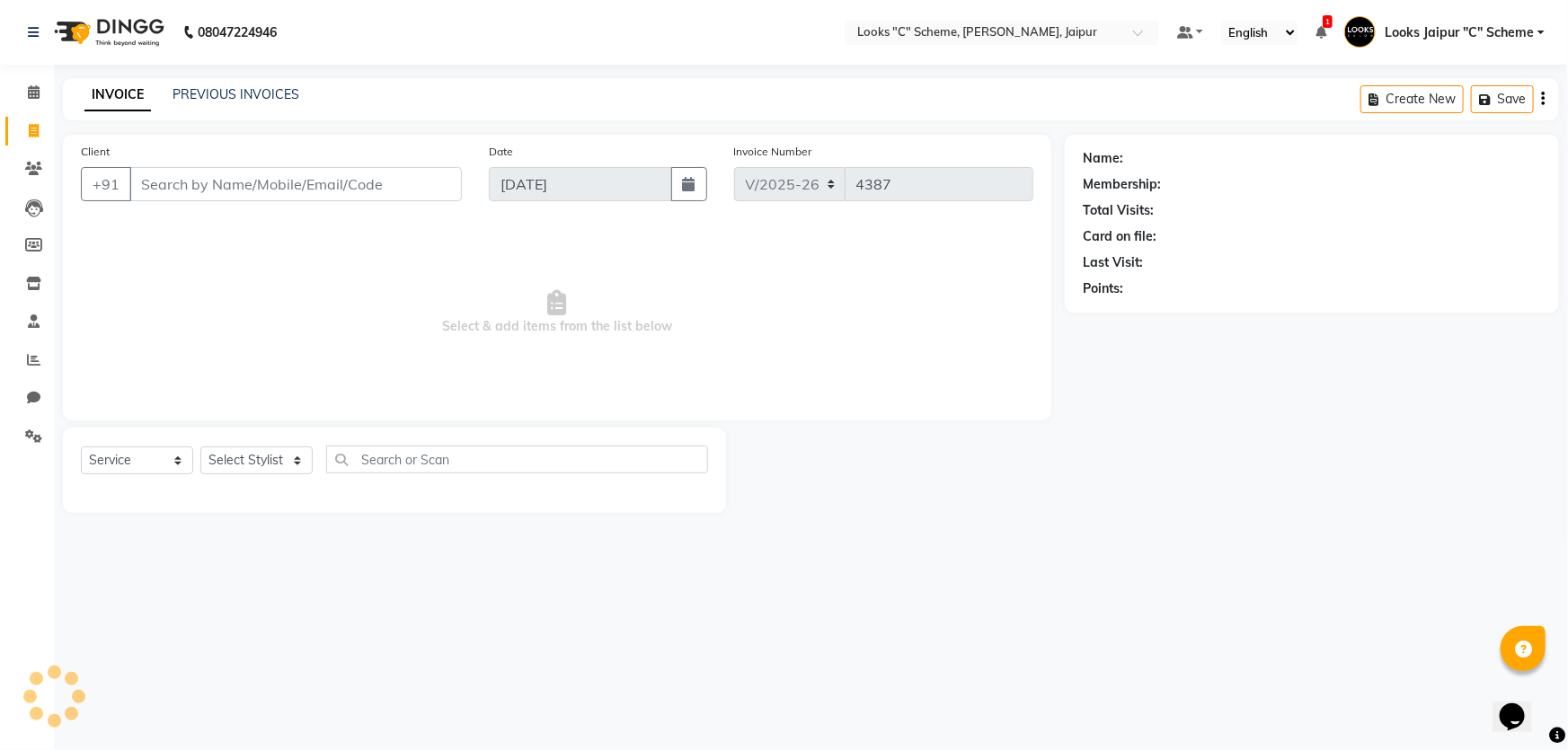
click at [184, 189] on input "Client" at bounding box center [296, 184] width 333 height 34
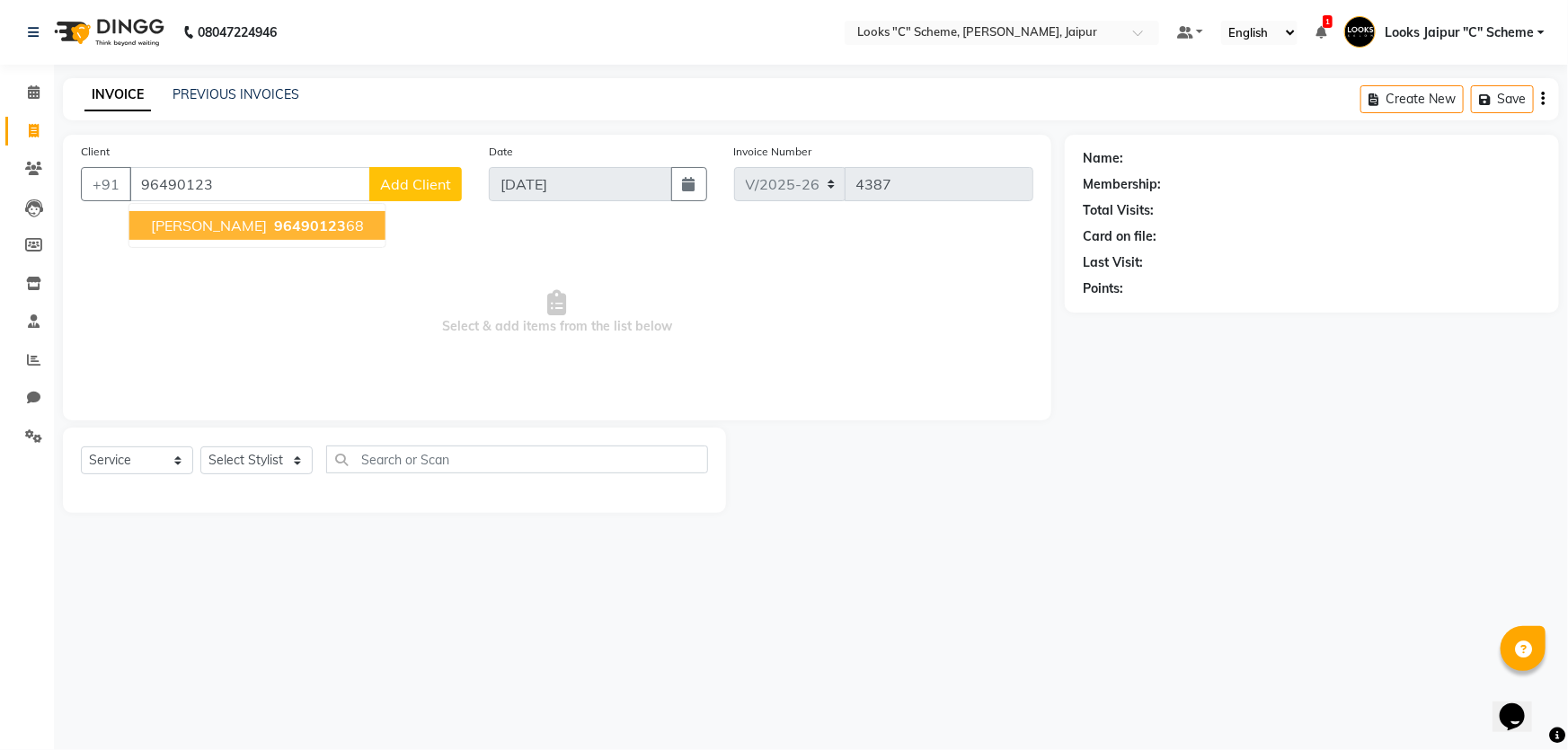
click at [228, 231] on span "[PERSON_NAME]" at bounding box center [208, 226] width 116 height 18
type input "9649012368"
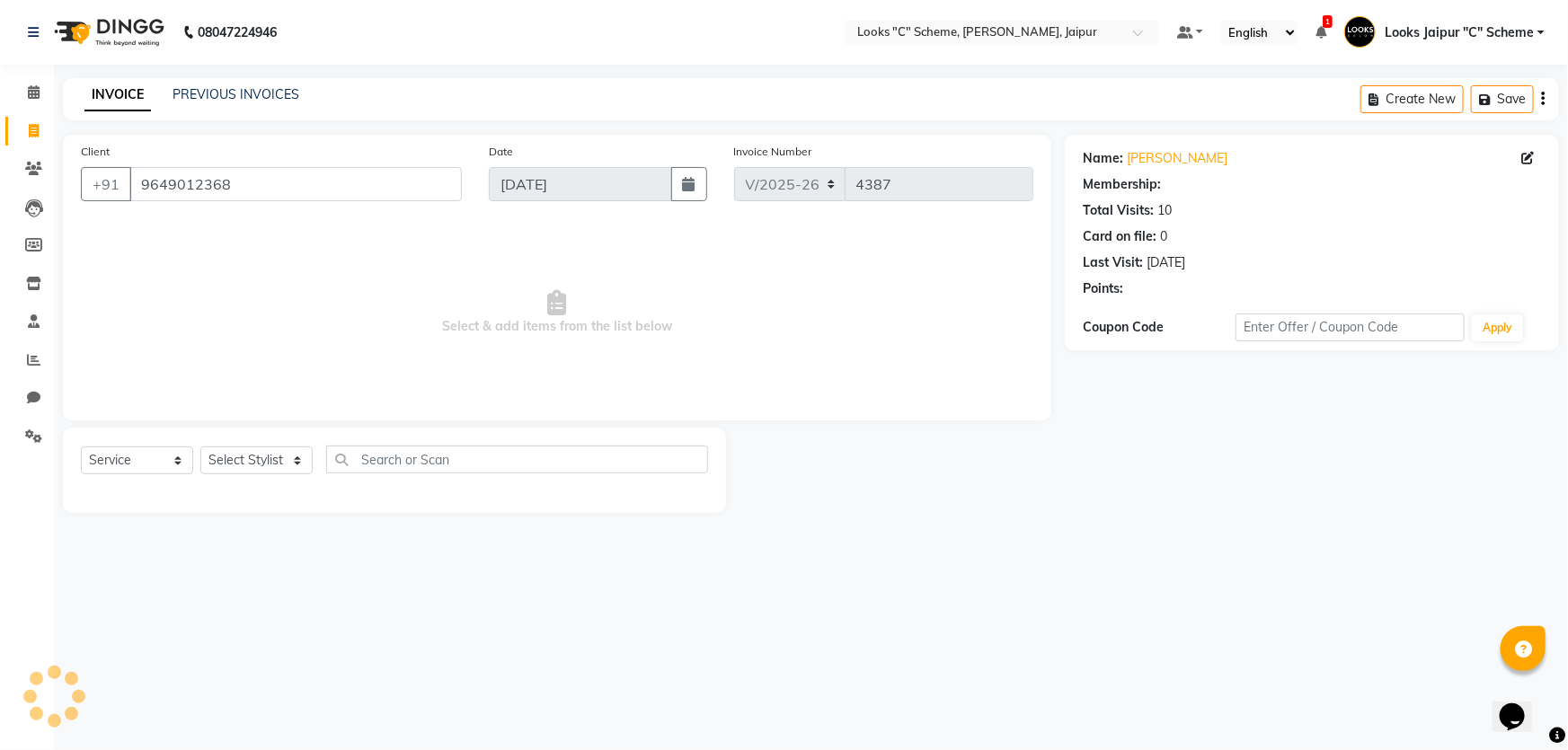
select select "1: Object"
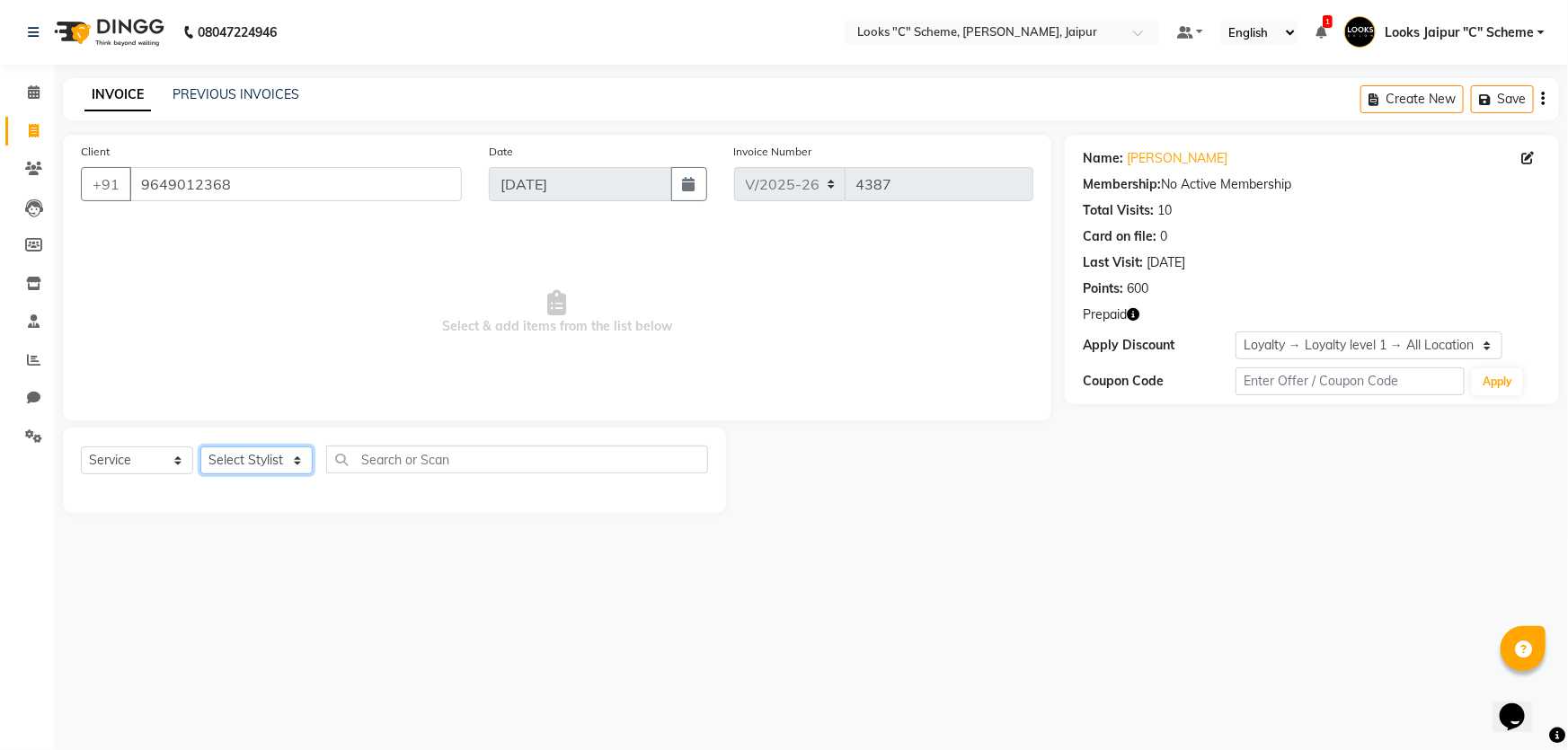
click at [271, 466] on select "Select Stylist [PERSON_NAME] Akash_pdct [PERSON_NAME] [PERSON_NAME] Counter Sal…" at bounding box center [256, 461] width 112 height 28
select select "84480"
click at [200, 447] on select "Select Stylist [PERSON_NAME] Akash_pdct [PERSON_NAME] [PERSON_NAME] Counter Sal…" at bounding box center [256, 461] width 112 height 28
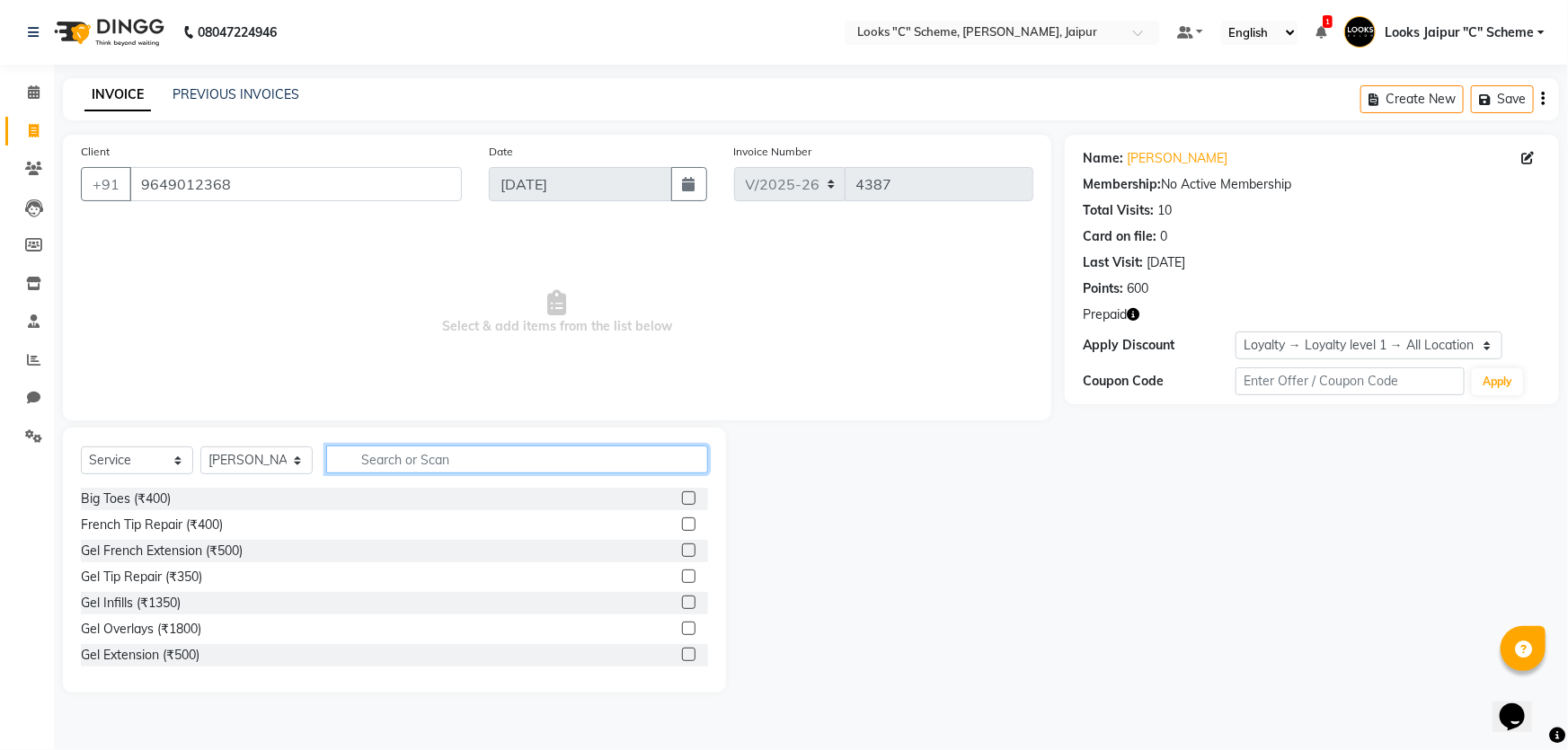
click at [397, 462] on input "text" at bounding box center [517, 460] width 382 height 28
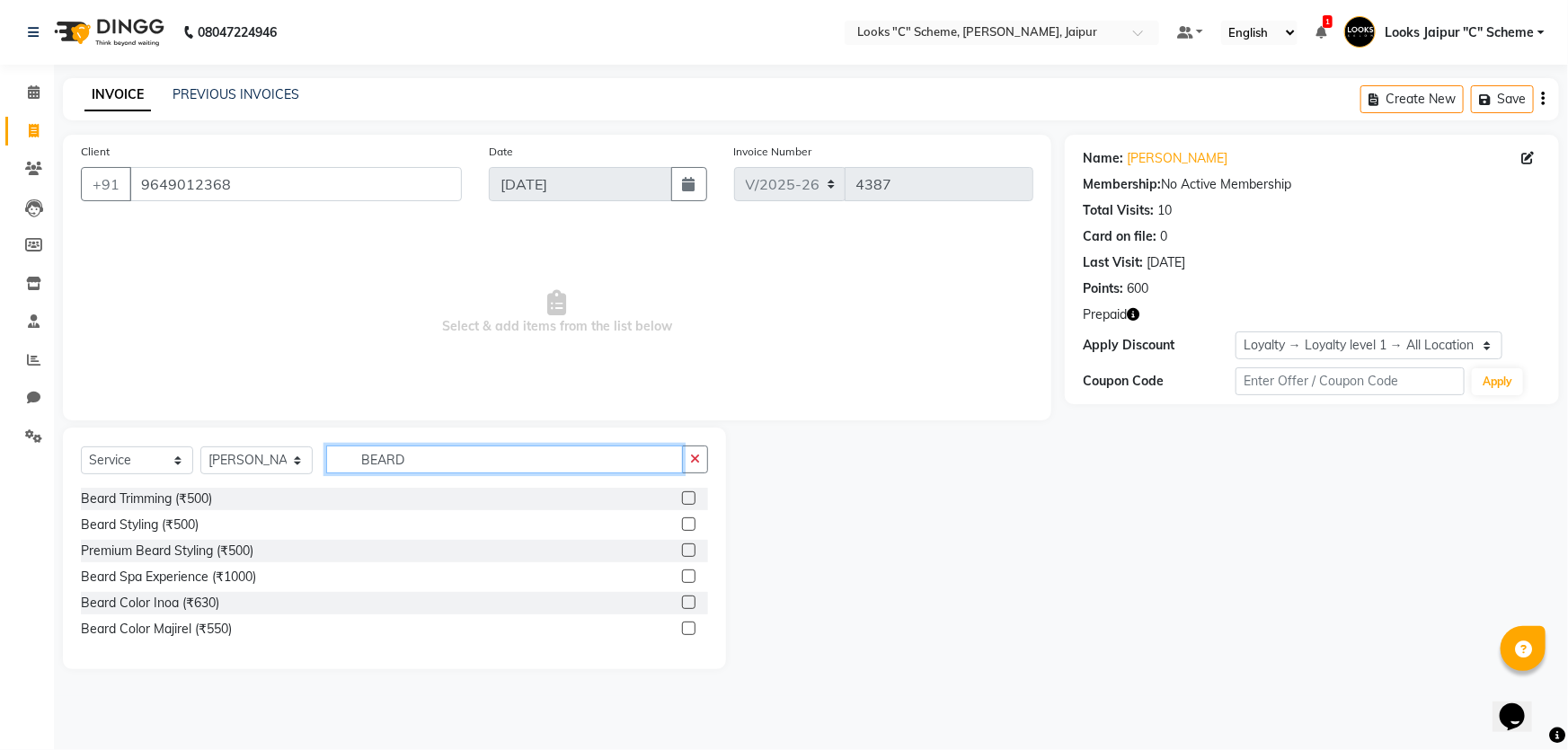
type input "BEARD"
click at [684, 522] on label at bounding box center [689, 525] width 14 height 14
click at [684, 522] on input "checkbox" at bounding box center [688, 525] width 12 height 12
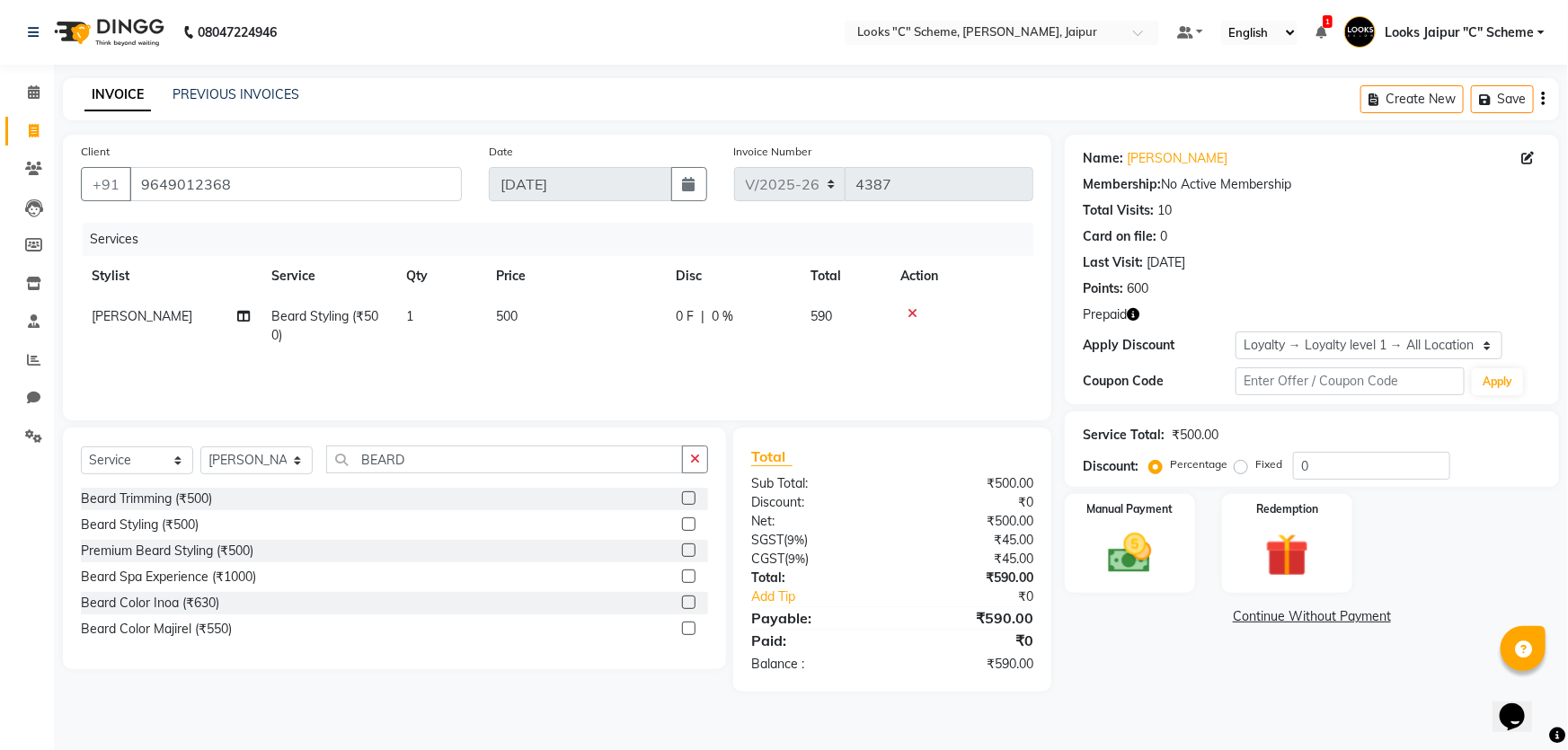
checkbox input "false"
click at [519, 318] on td "500" at bounding box center [575, 326] width 179 height 59
select select "84480"
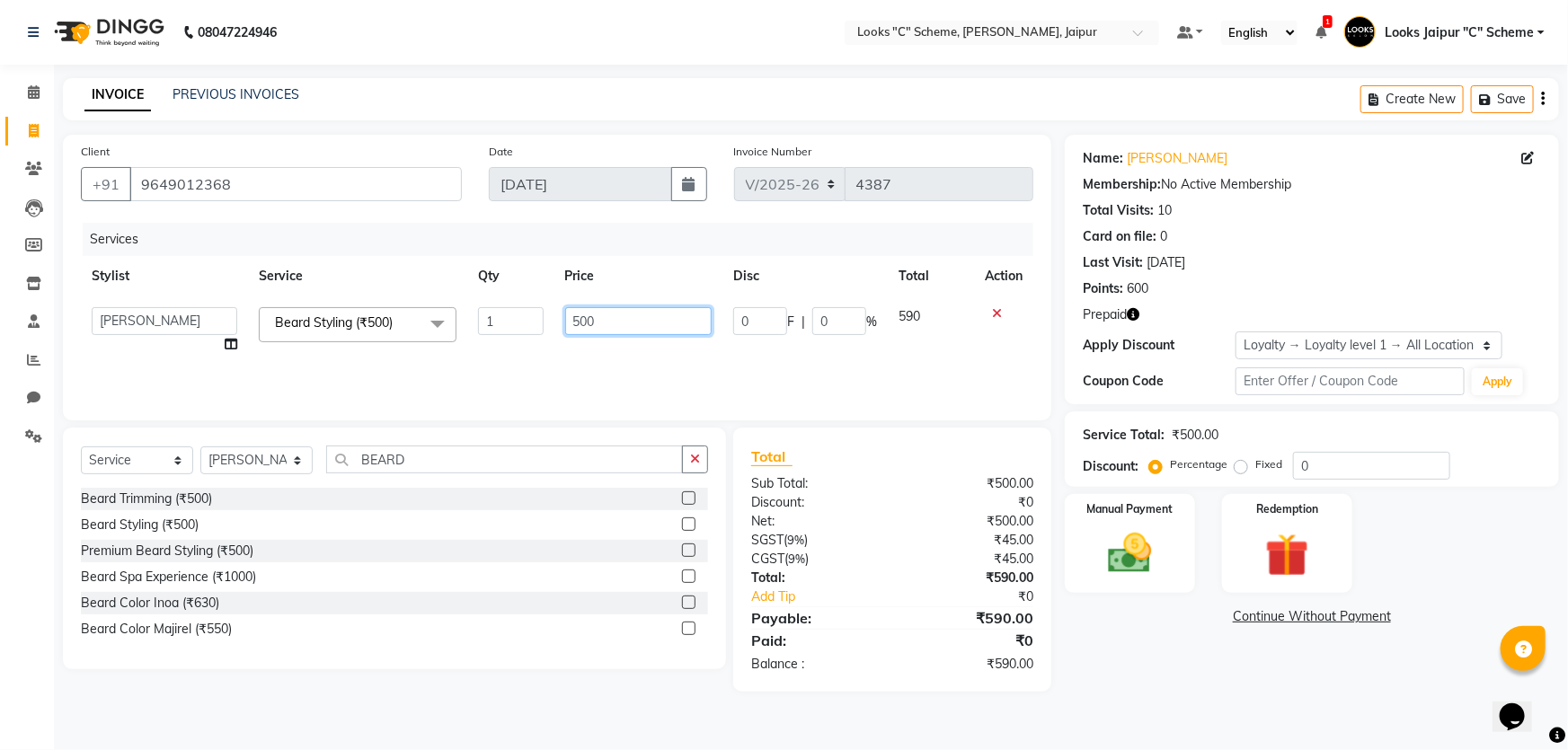
click at [581, 320] on input "500" at bounding box center [639, 321] width 148 height 28
type input "300"
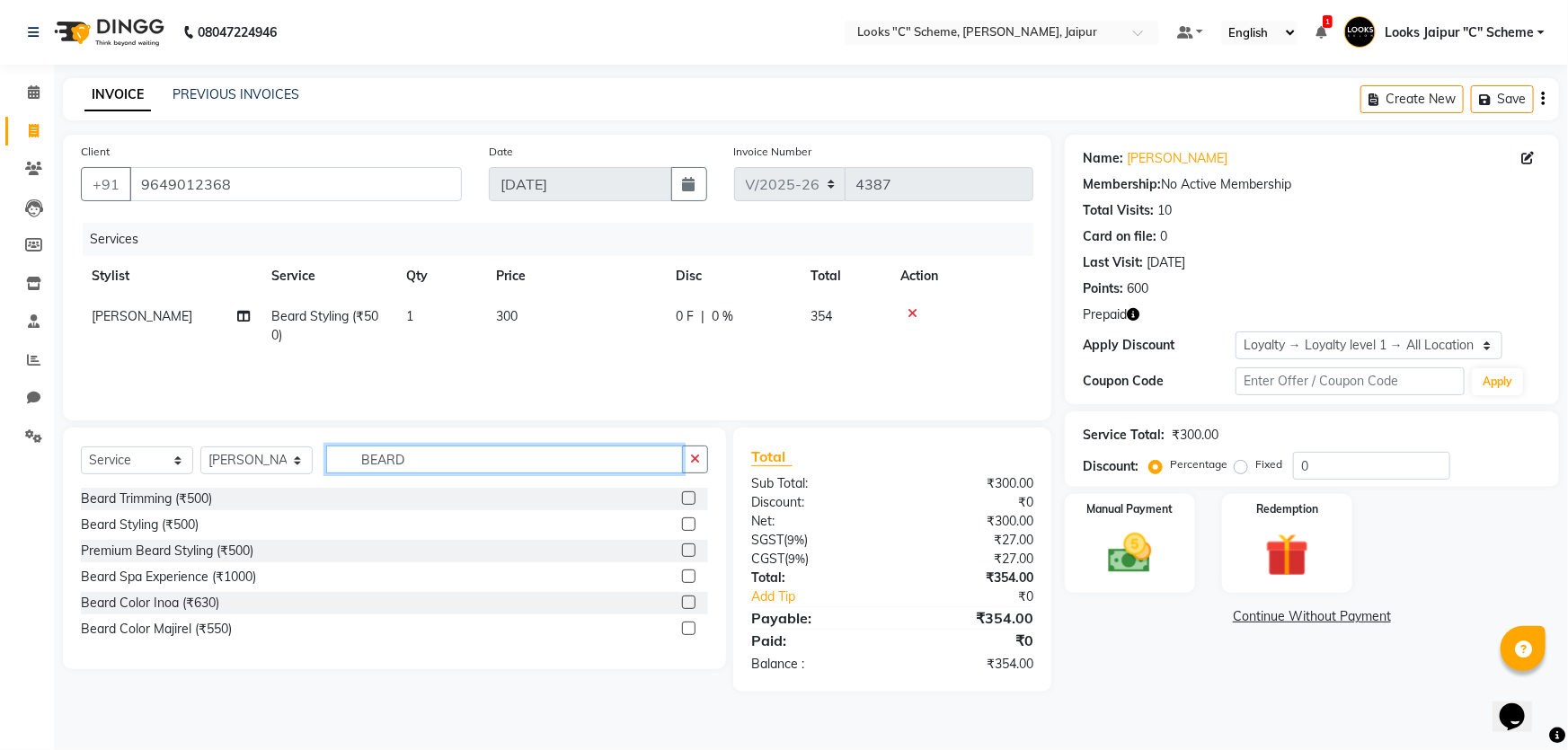
click at [449, 456] on input "BEARD" at bounding box center [504, 460] width 357 height 28
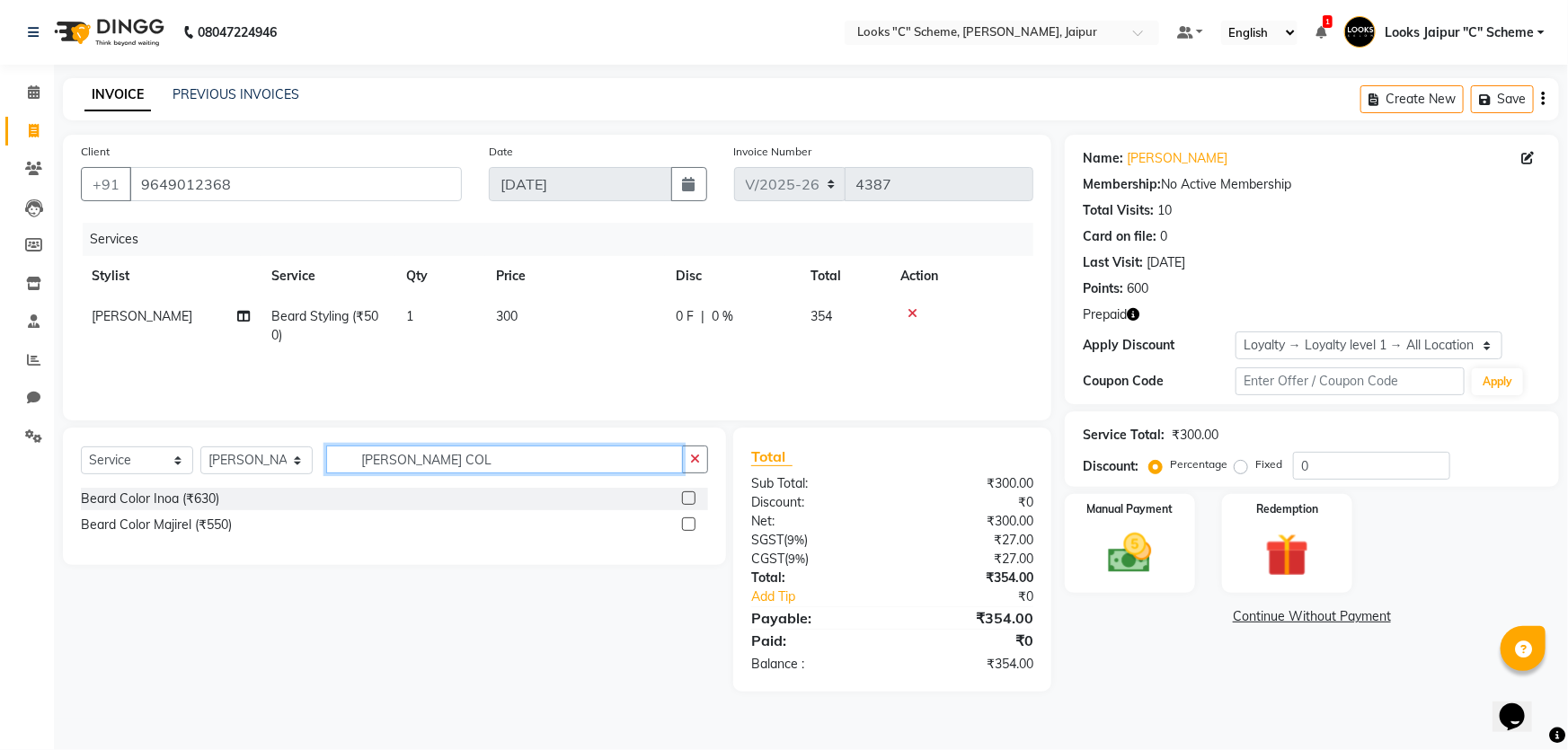
type input "[PERSON_NAME] COL"
click at [687, 498] on label at bounding box center [689, 498] width 14 height 14
click at [687, 498] on input "checkbox" at bounding box center [688, 499] width 12 height 12
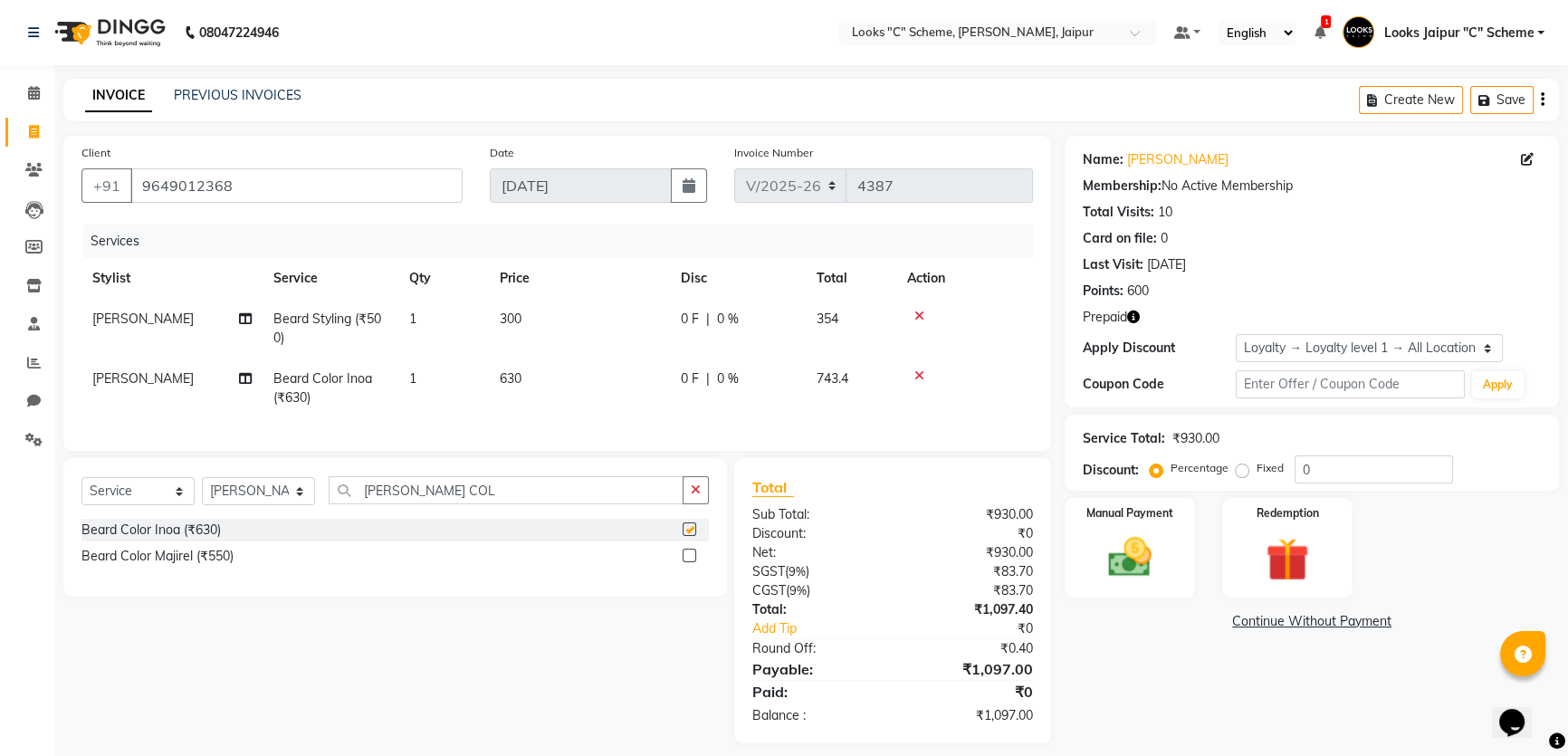
click at [544, 390] on td "630" at bounding box center [579, 388] width 181 height 60
checkbox input "false"
select select "84480"
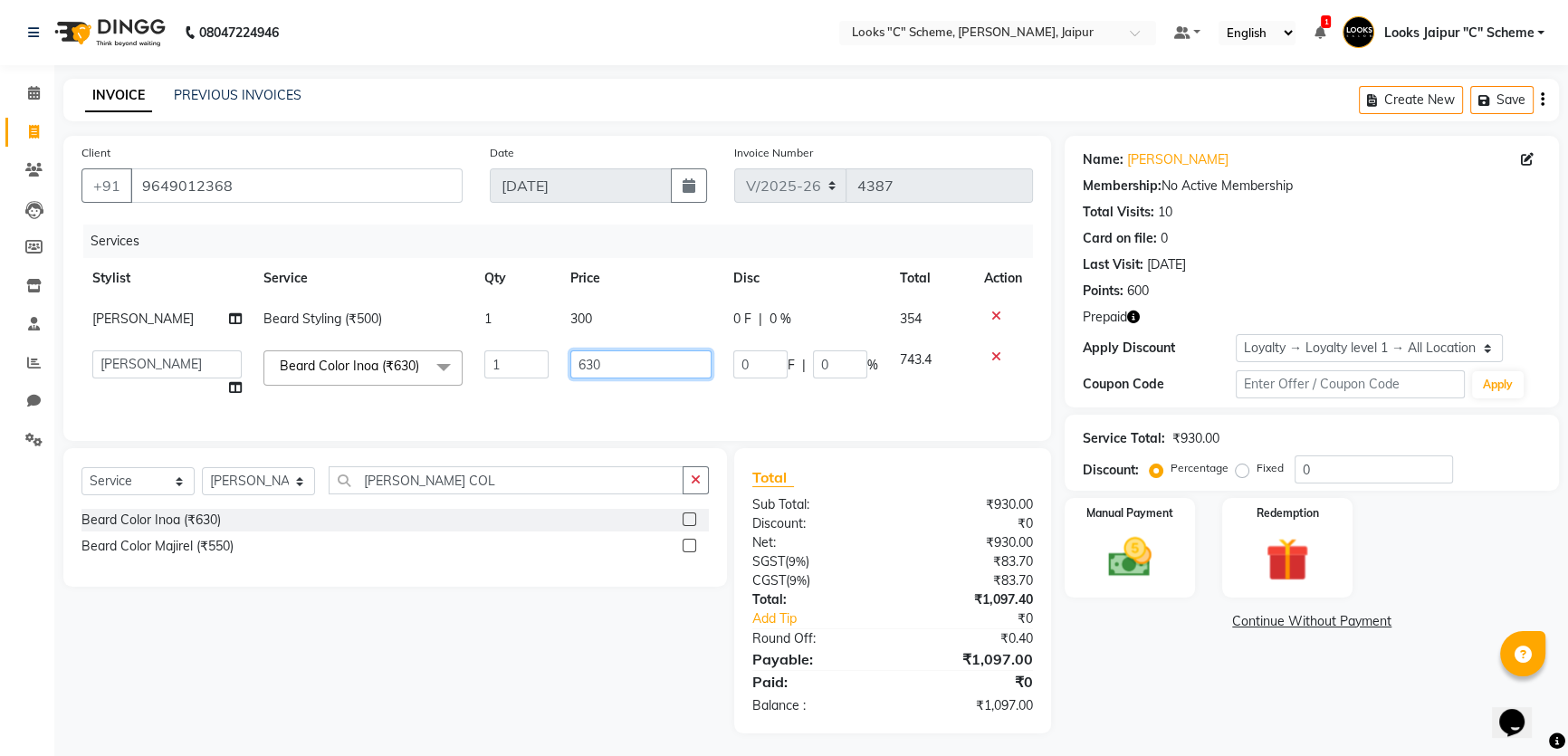
click at [636, 366] on input "630" at bounding box center [642, 365] width 142 height 28
type input "6"
type input "800"
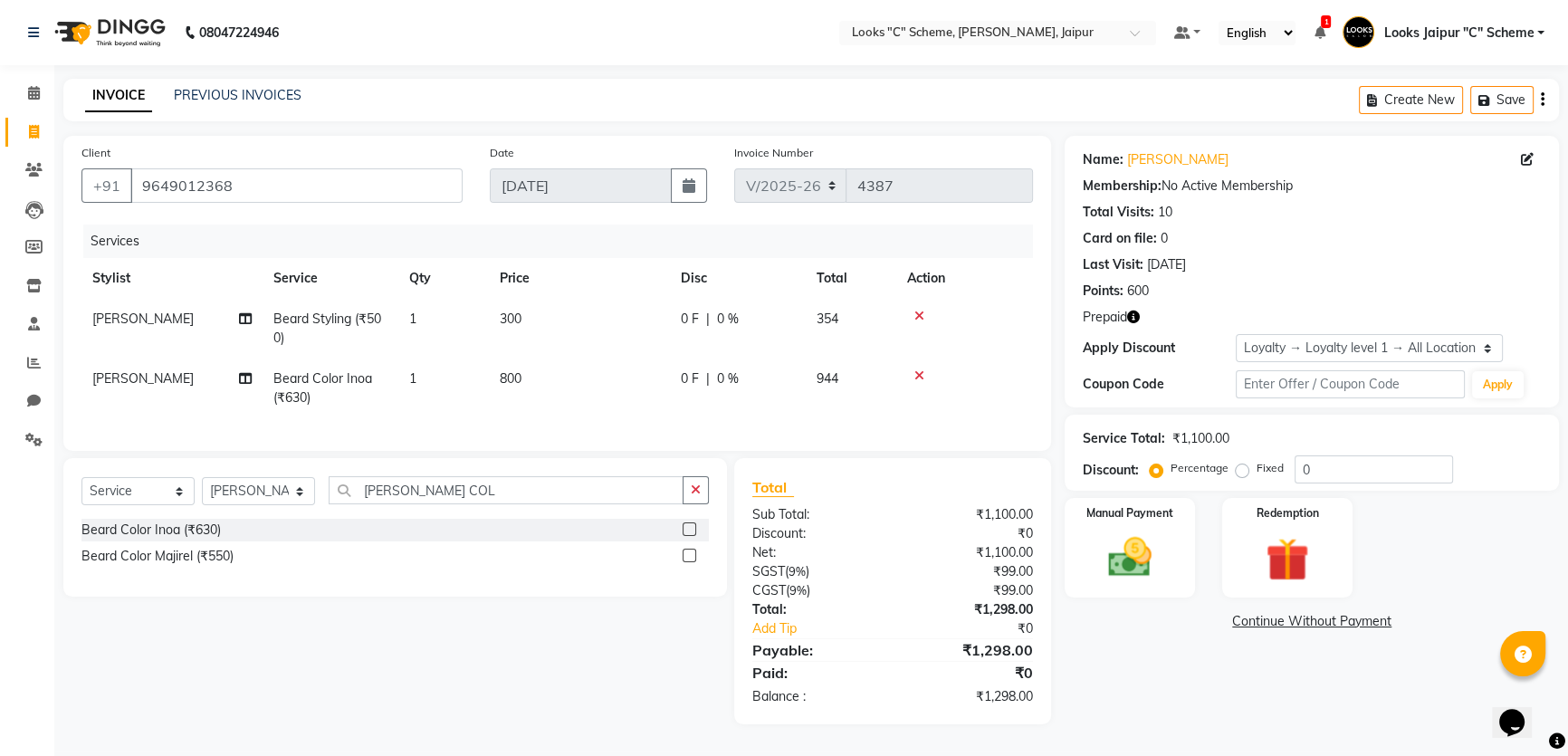
click at [516, 399] on tr "[PERSON_NAME] Color [PERSON_NAME] (₹630) 1 800 0 F | 0 % 944" at bounding box center [557, 388] width 951 height 60
click at [1350, 336] on select "Select Loyalty → Loyalty level 1 → All Location Customers" at bounding box center [1369, 349] width 267 height 28
click at [1311, 569] on img at bounding box center [1288, 559] width 73 height 56
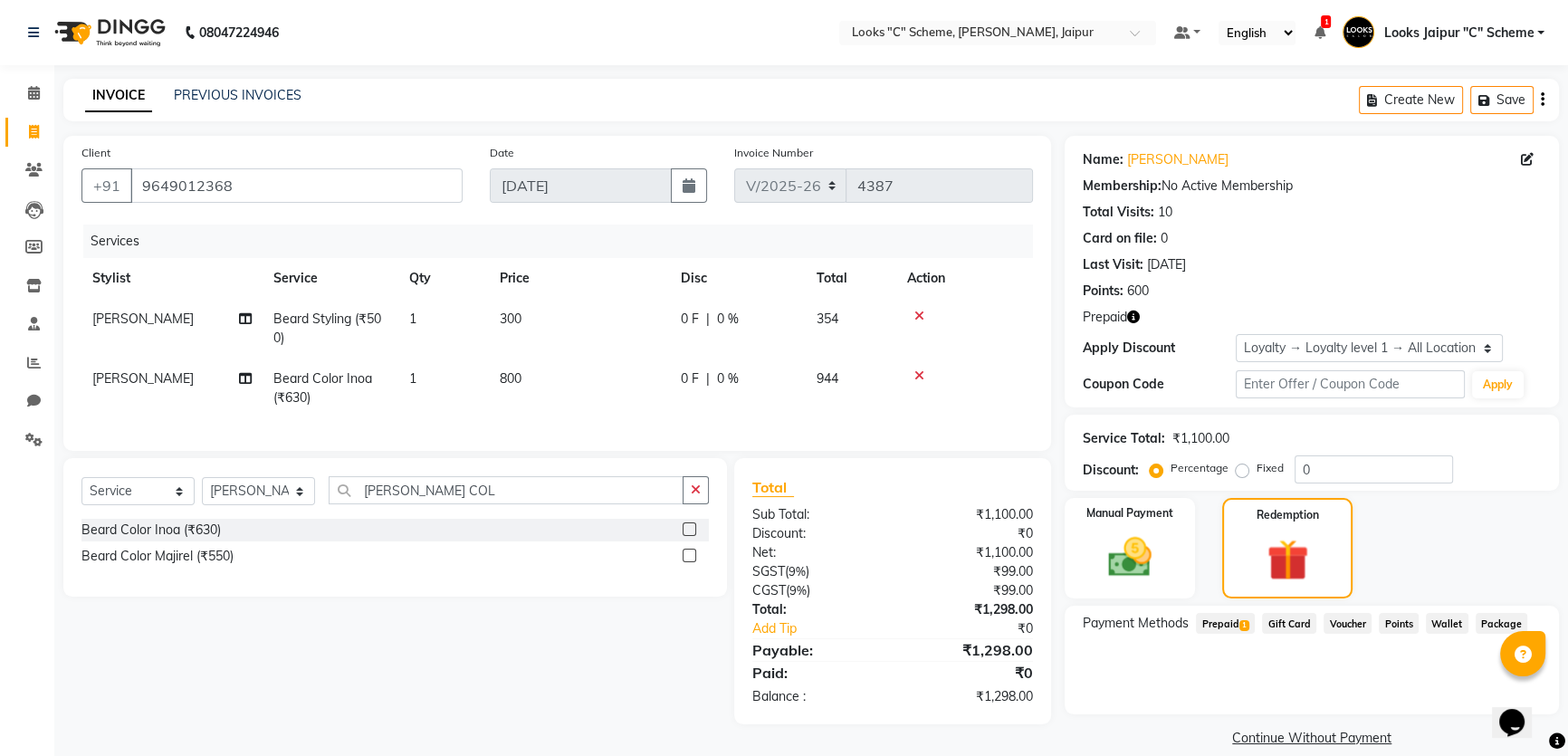
click at [1368, 565] on div "Manual Payment Redemption" at bounding box center [1311, 548] width 522 height 101
click at [1246, 621] on span "1" at bounding box center [1245, 625] width 10 height 11
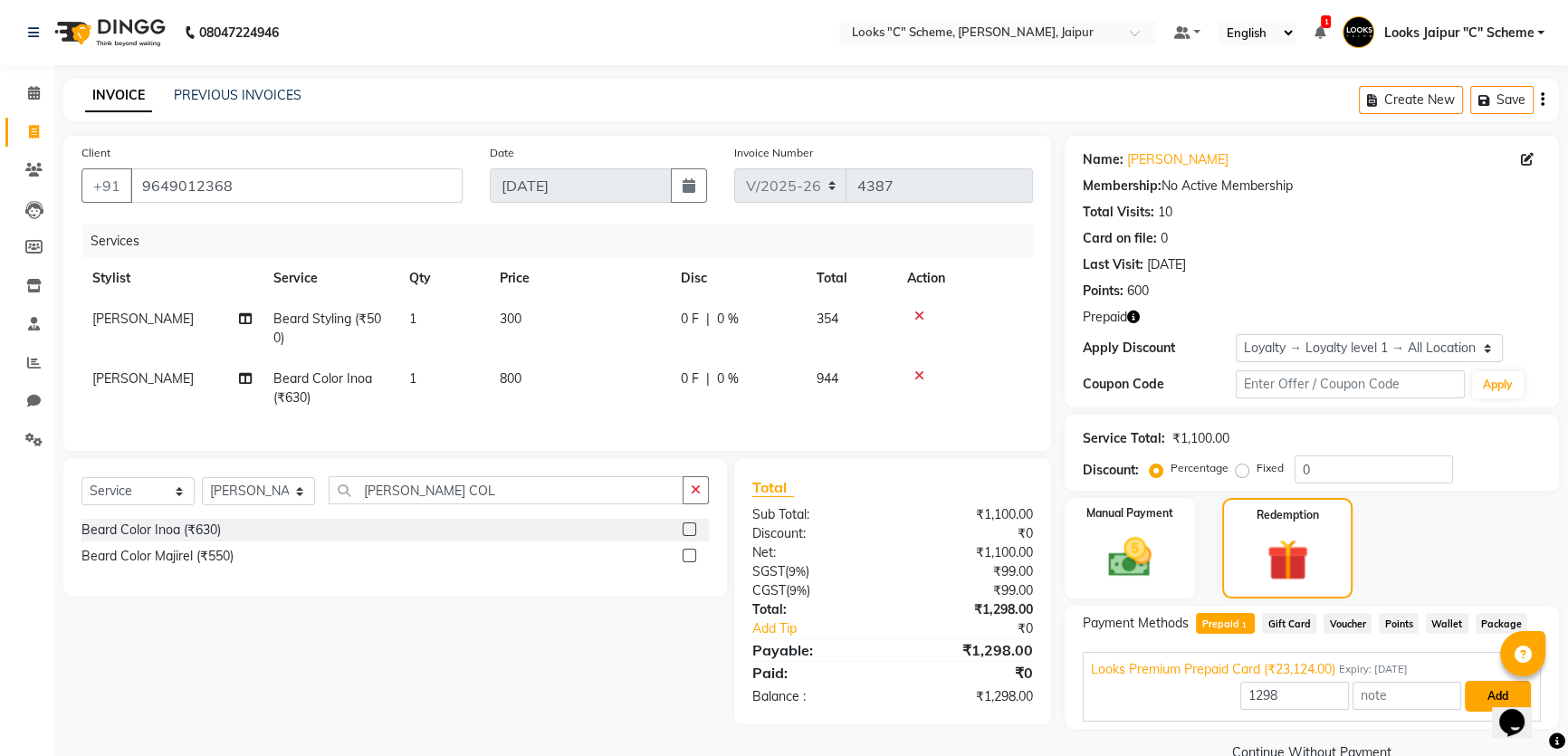
click at [1480, 695] on button "Add" at bounding box center [1498, 696] width 66 height 31
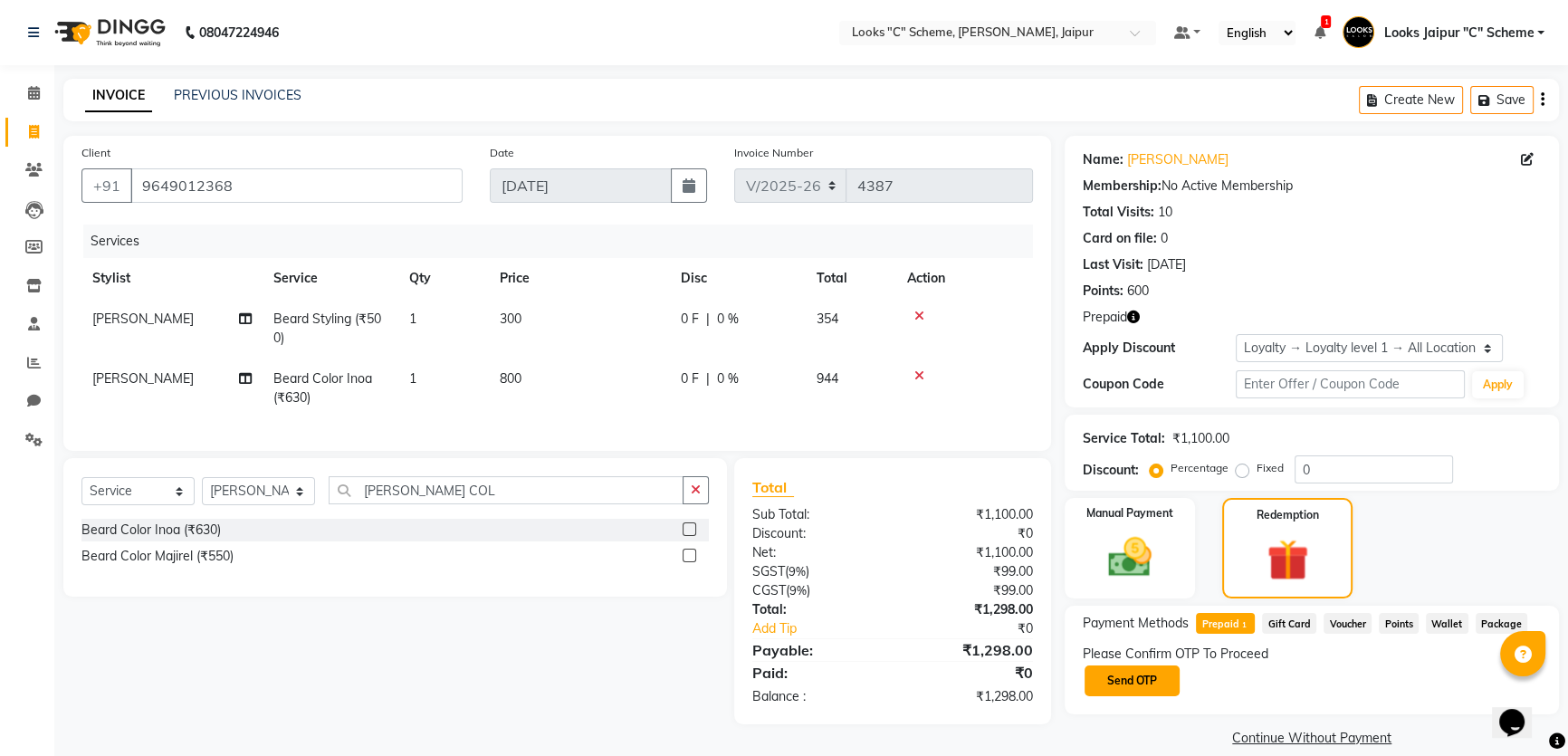
click at [1166, 682] on button "Send OTP" at bounding box center [1132, 681] width 95 height 31
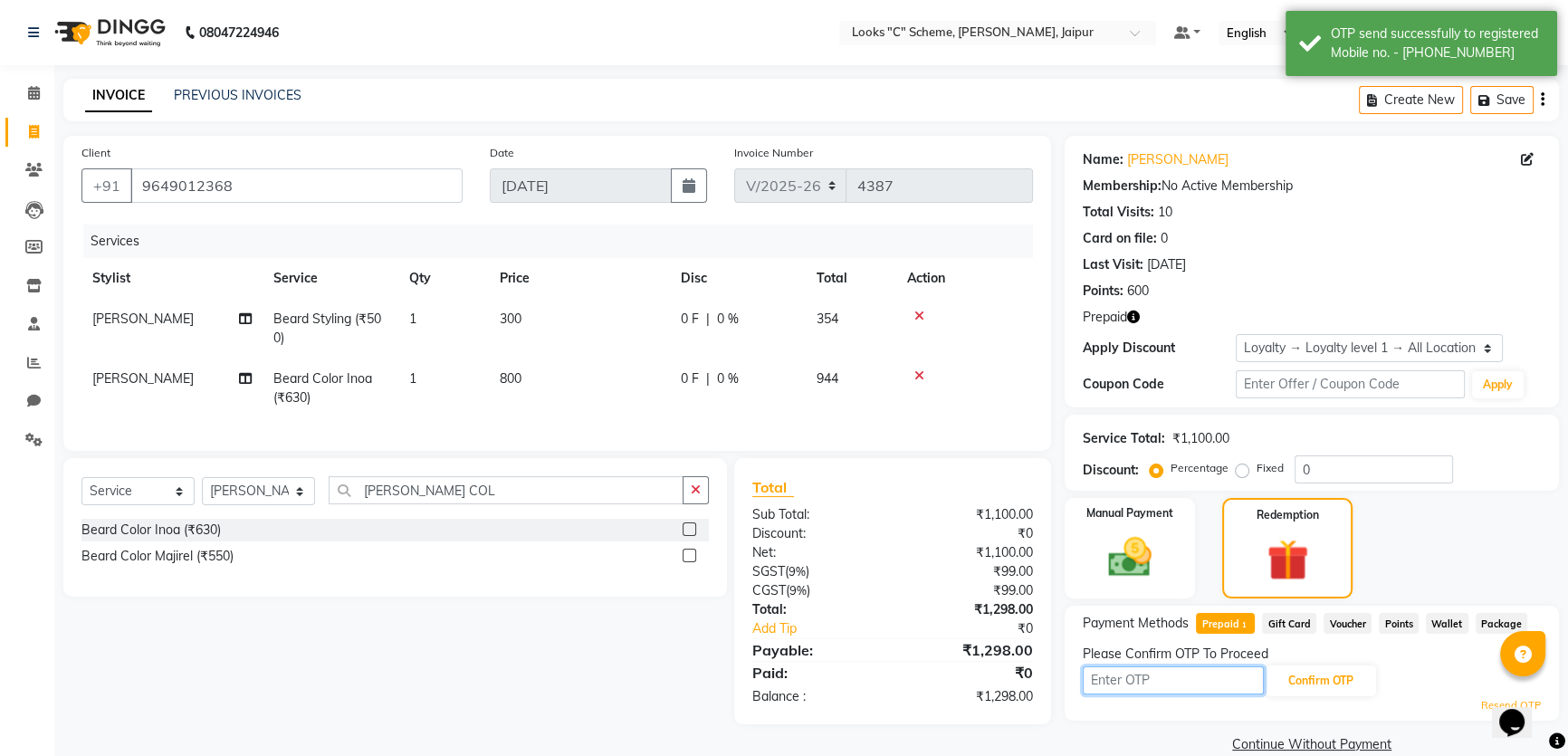
click at [1175, 687] on input "text" at bounding box center [1173, 681] width 181 height 28
type input "5490"
click at [1321, 680] on button "Confirm OTP" at bounding box center [1320, 681] width 111 height 31
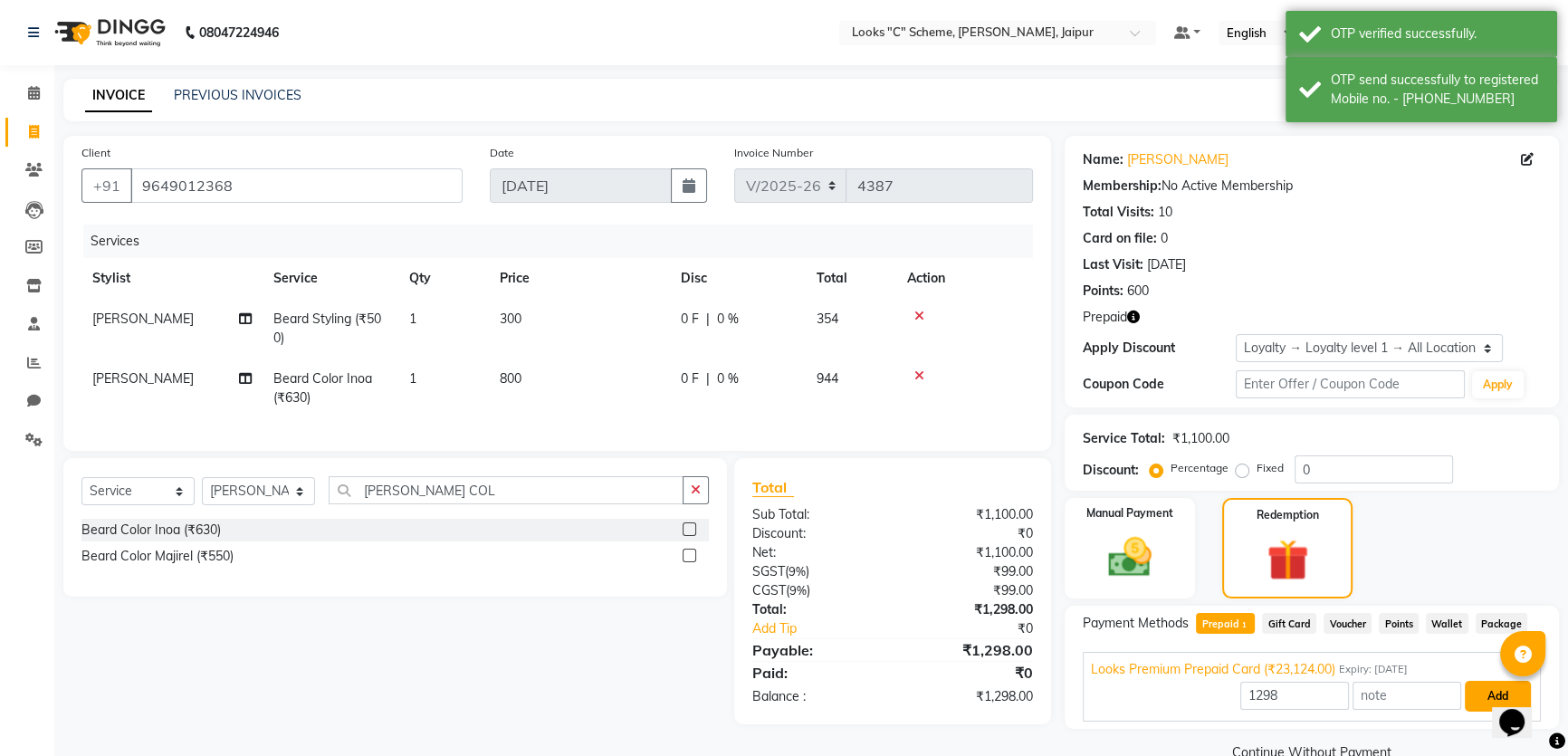
click at [1487, 692] on button "Add" at bounding box center [1498, 696] width 66 height 31
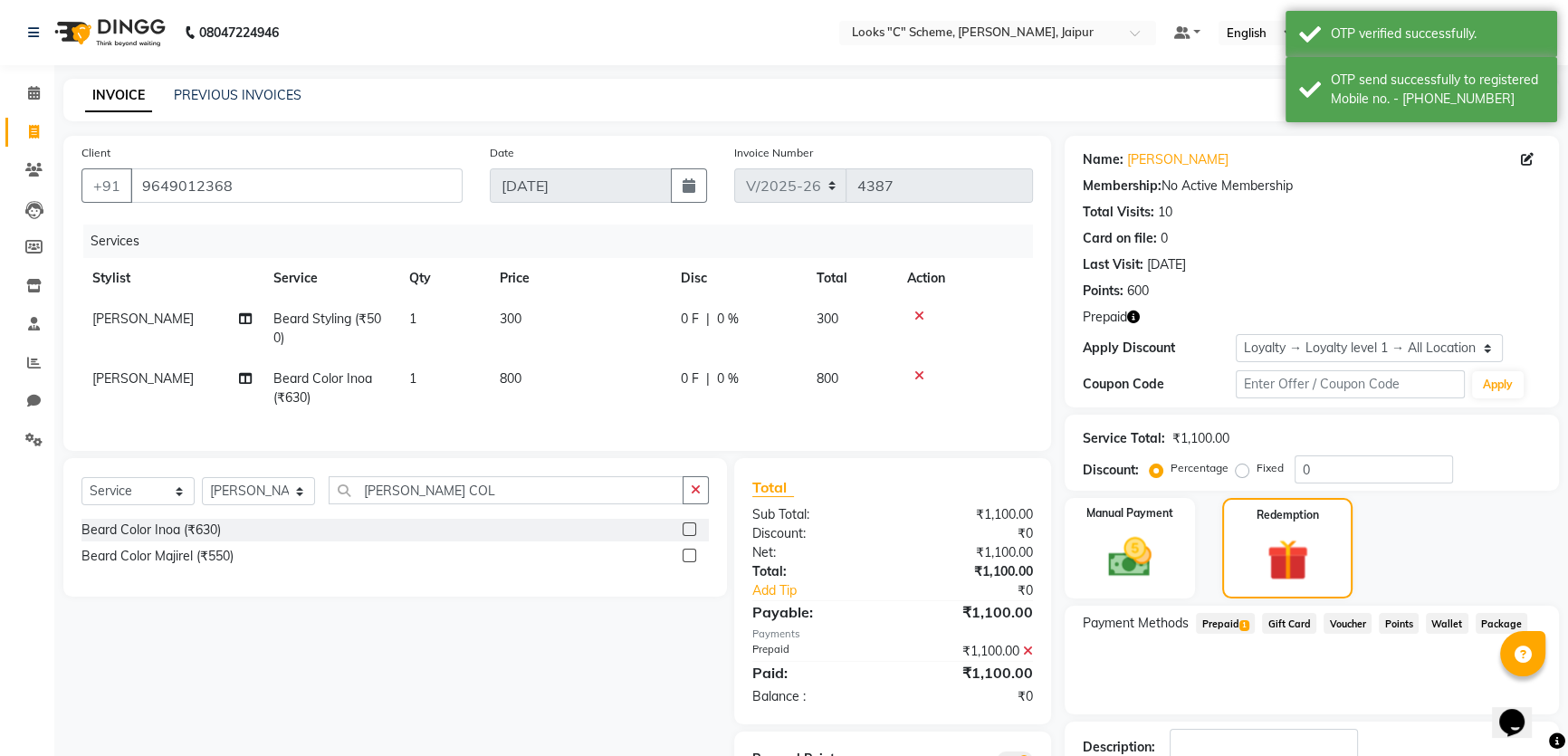
scroll to position [124, 0]
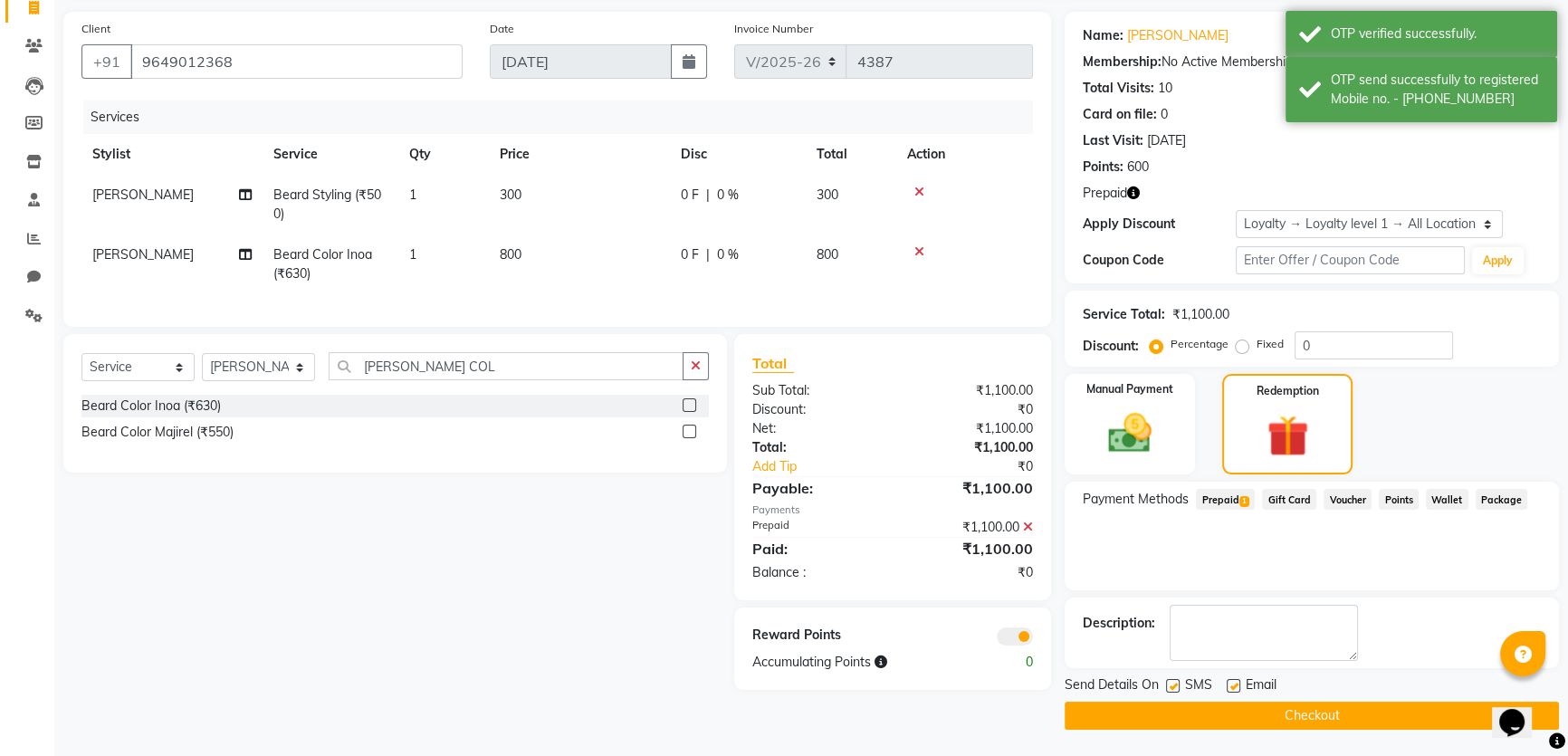
click at [1333, 714] on button "Checkout" at bounding box center [1311, 716] width 494 height 28
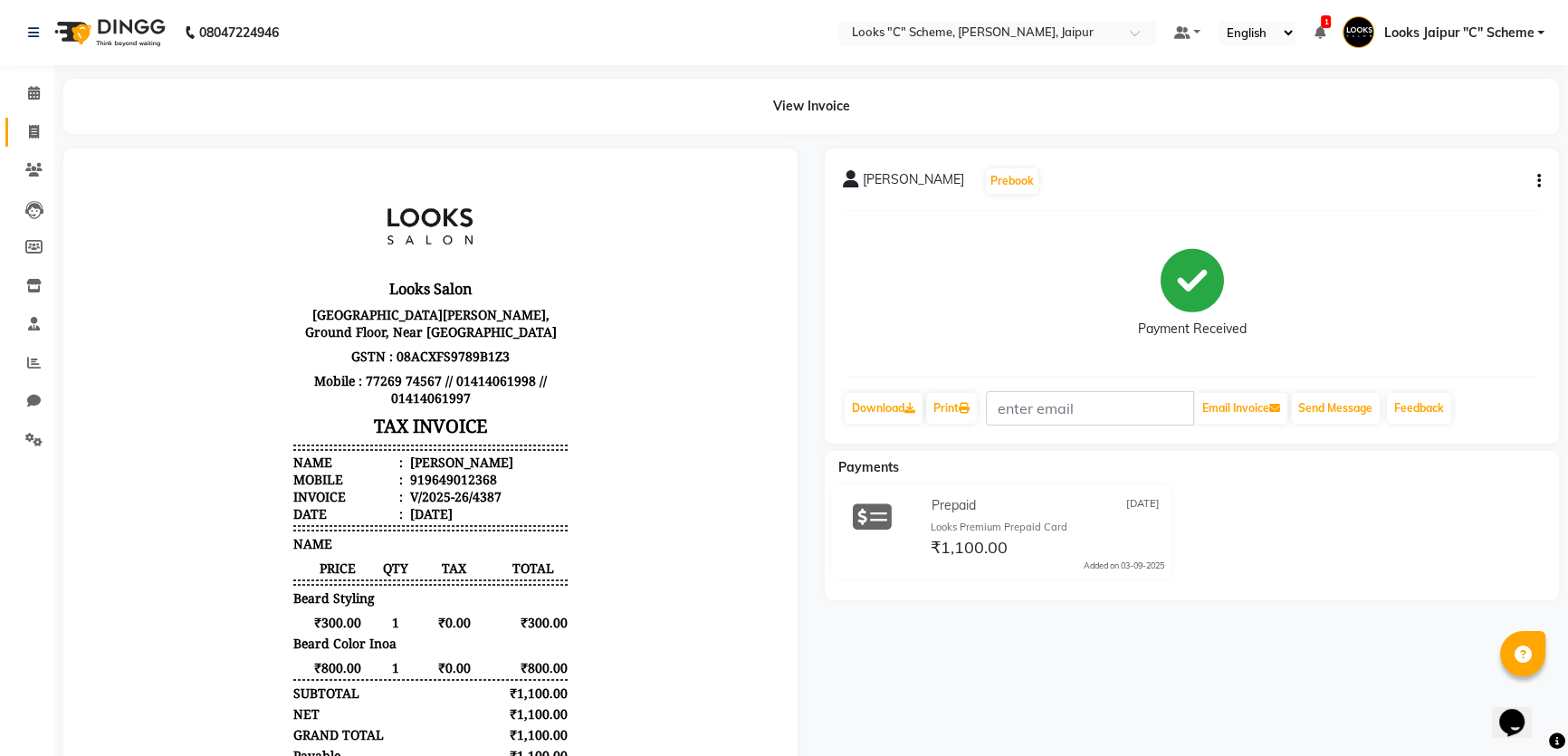
click at [34, 128] on icon at bounding box center [34, 132] width 10 height 14
select select "service"
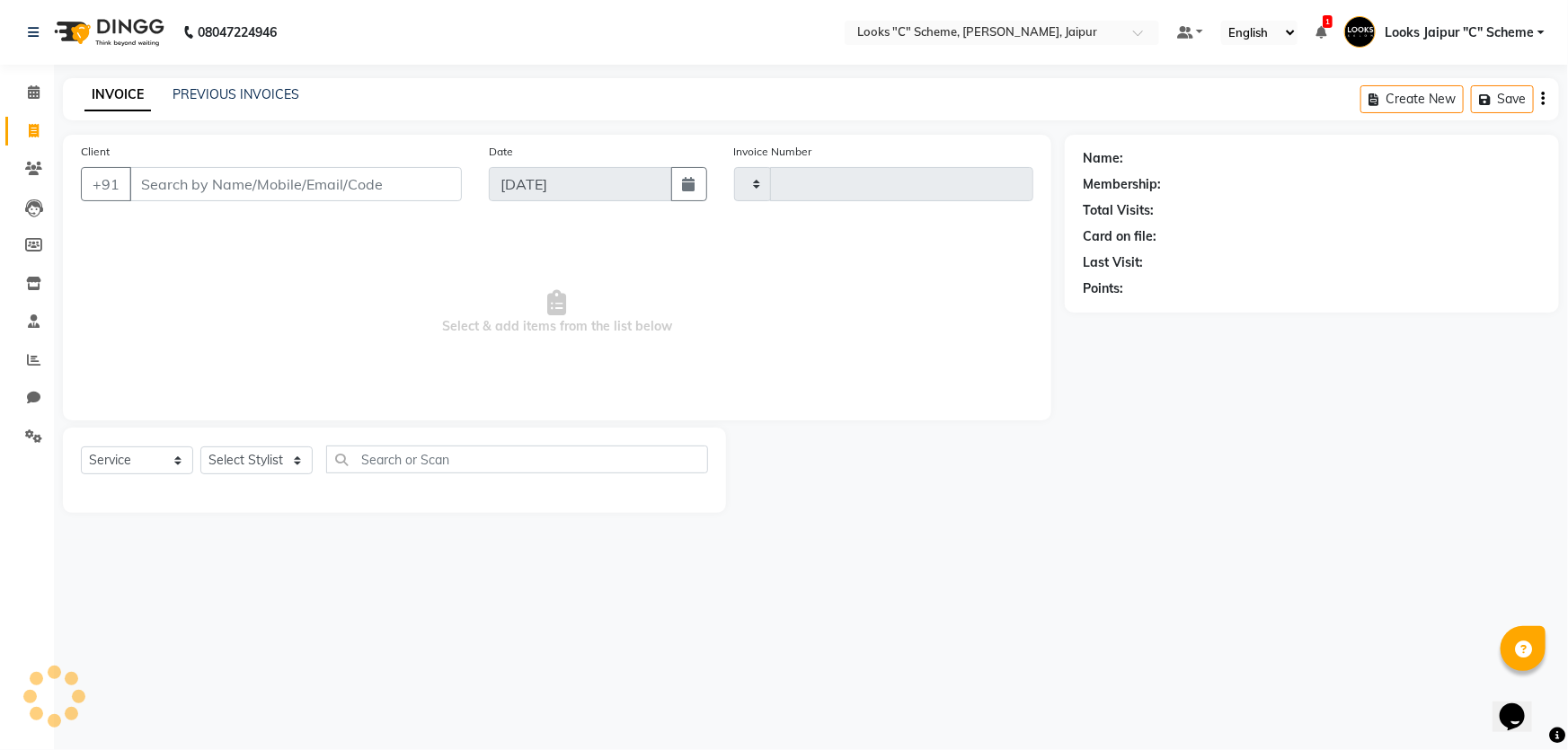
type input "4388"
select select "4315"
click at [280, 179] on input "Client" at bounding box center [296, 184] width 333 height 34
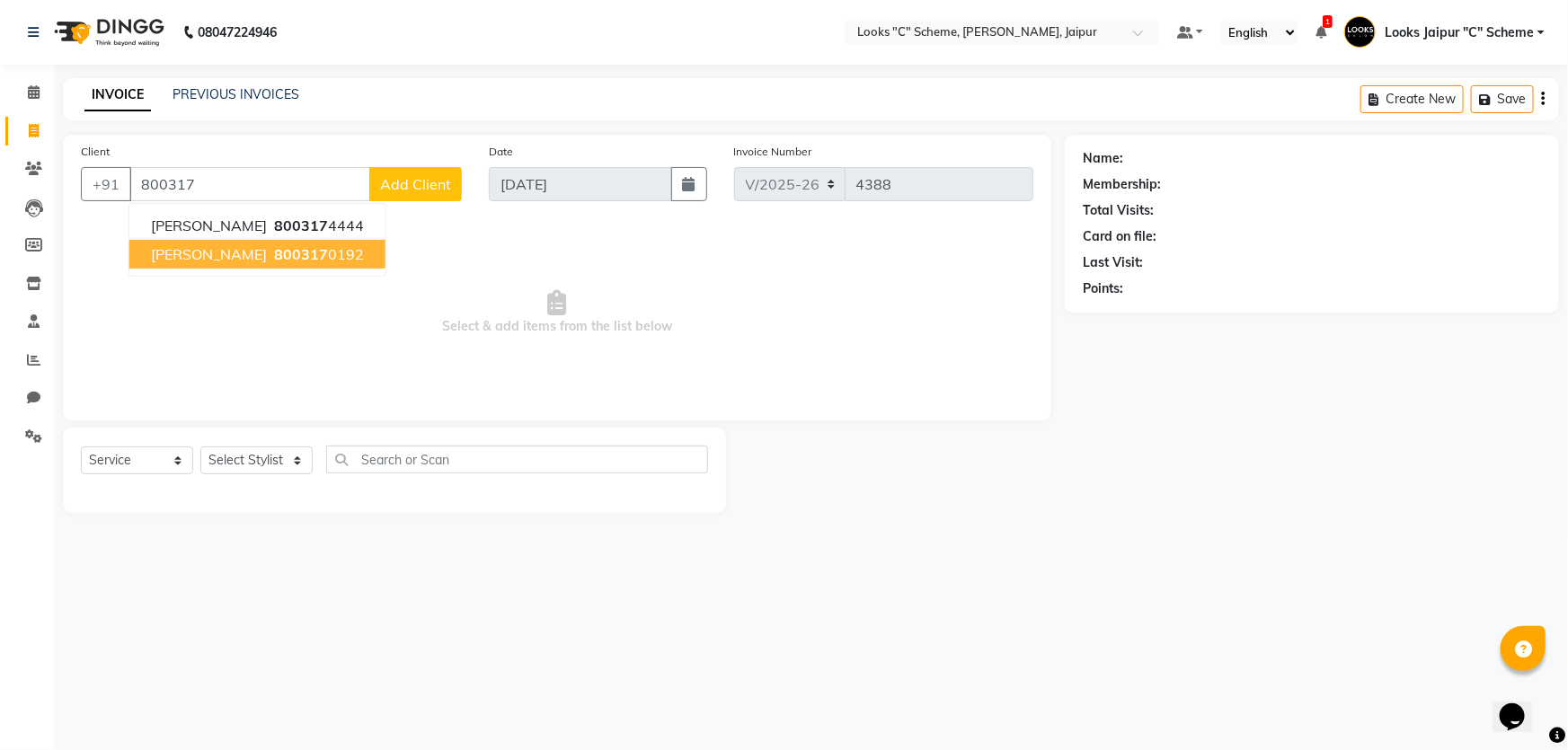
click at [239, 249] on button "[PERSON_NAME] 800317 0192" at bounding box center [258, 254] width 257 height 29
type input "8003170192"
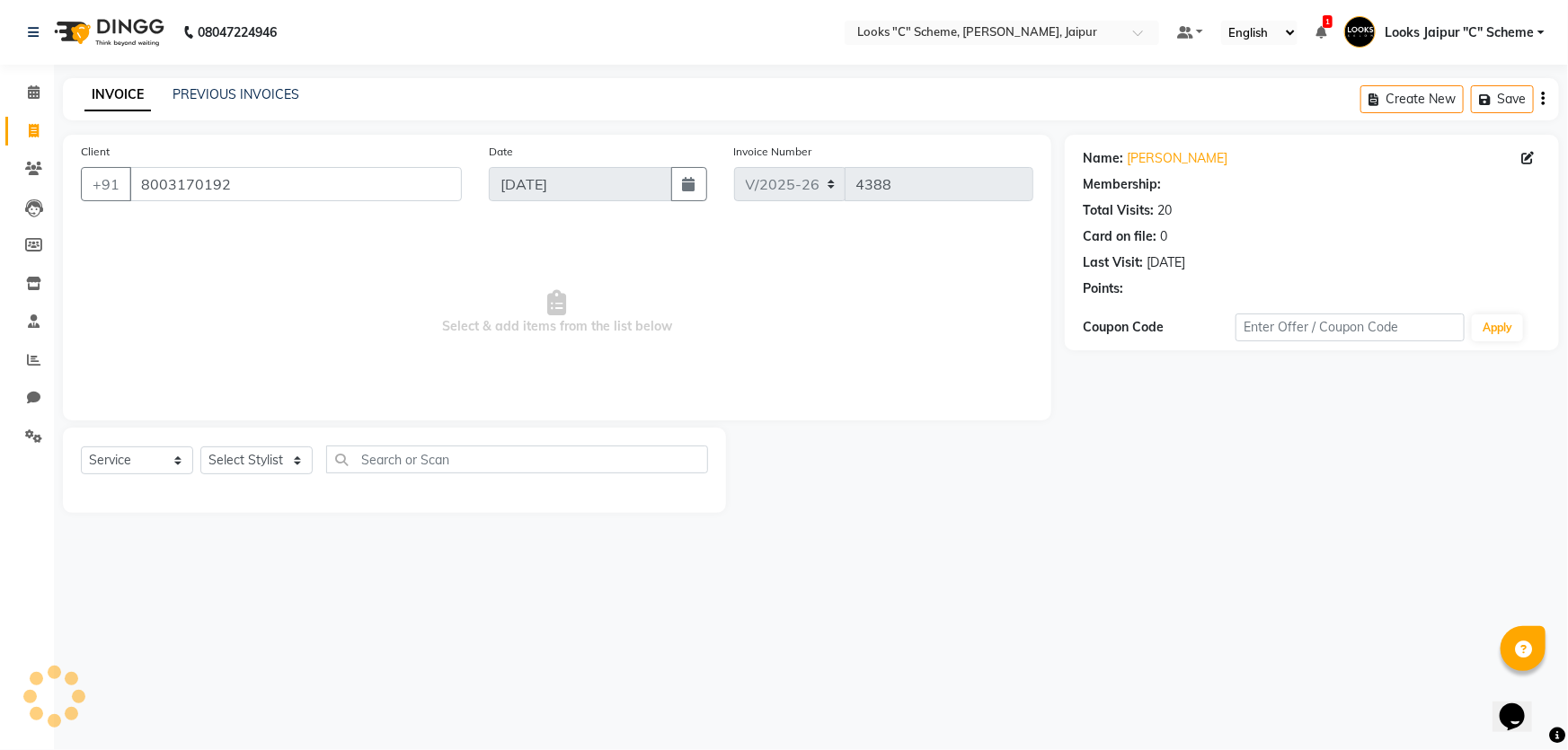
select select "1: Object"
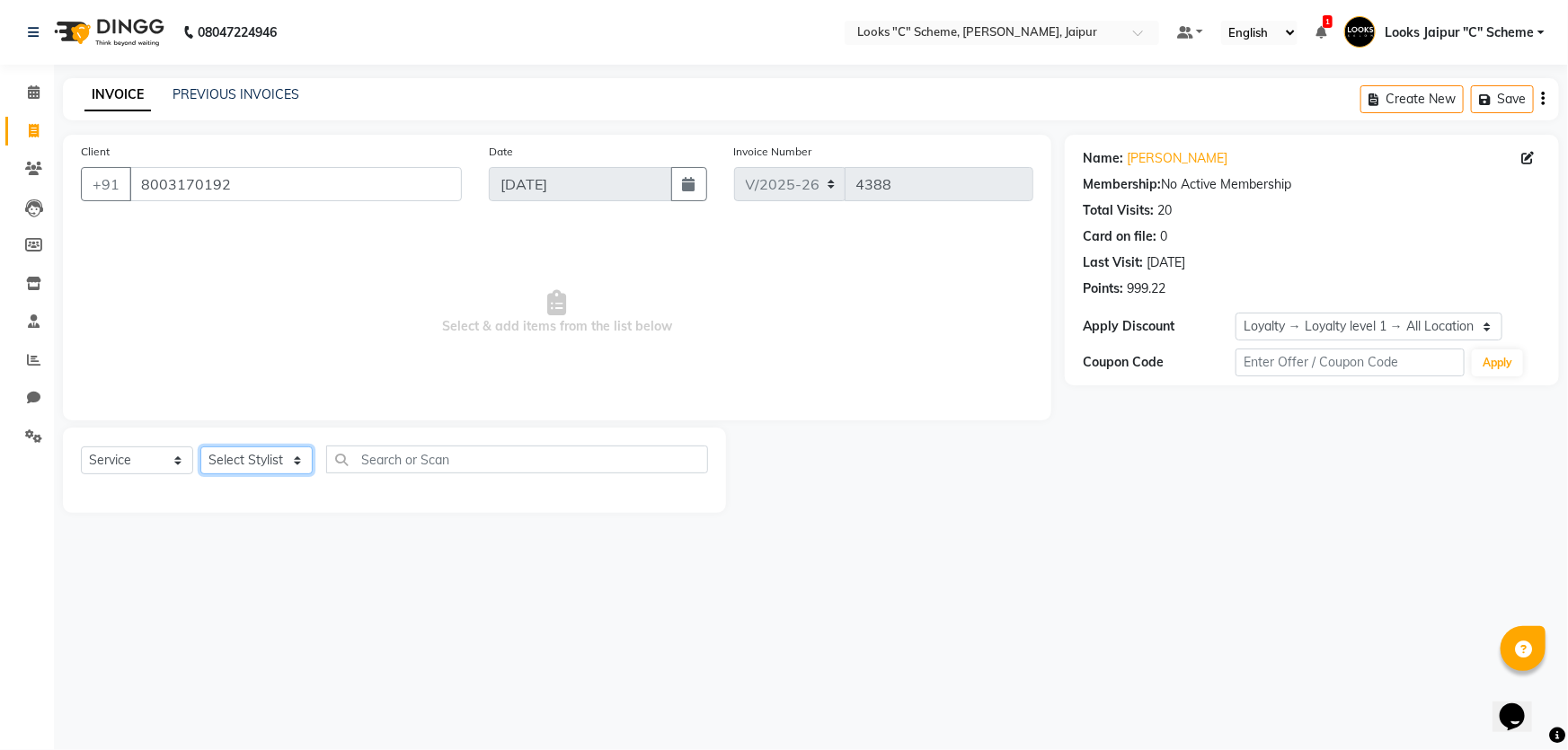
drag, startPoint x: 282, startPoint y: 464, endPoint x: 286, endPoint y: 450, distance: 14.6
click at [282, 464] on select "Select Stylist [PERSON_NAME] Akash_pdct [PERSON_NAME] [PERSON_NAME] Counter Sal…" at bounding box center [256, 461] width 112 height 28
select select "23769"
click at [200, 447] on select "Select Stylist [PERSON_NAME] Akash_pdct [PERSON_NAME] [PERSON_NAME] Counter Sal…" at bounding box center [256, 461] width 112 height 28
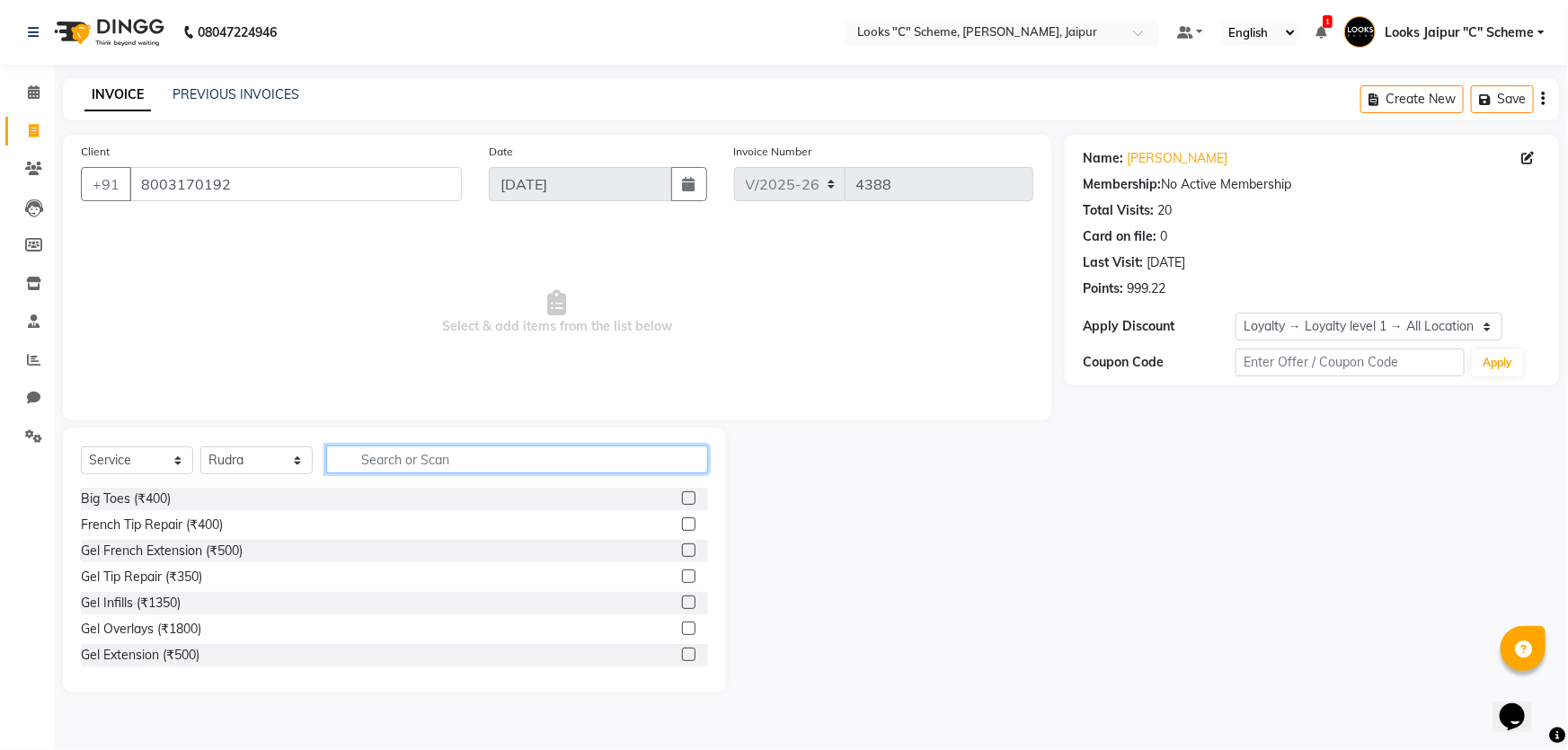
click at [403, 451] on input "text" at bounding box center [517, 460] width 382 height 28
type input "CUT"
click at [682, 524] on label at bounding box center [689, 525] width 14 height 14
click at [682, 524] on input "checkbox" at bounding box center [688, 525] width 12 height 12
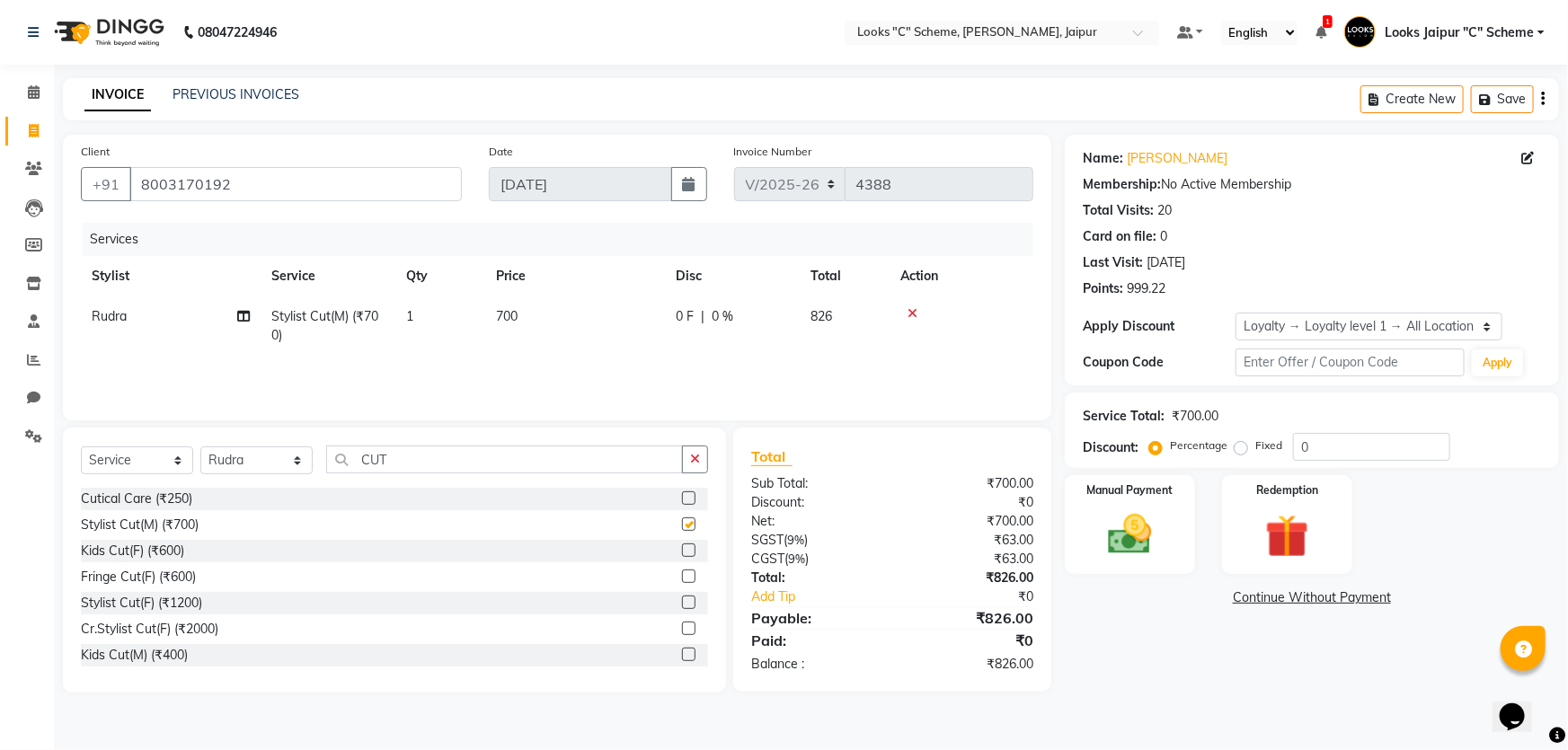
checkbox input "false"
click at [1123, 513] on img at bounding box center [1130, 534] width 73 height 53
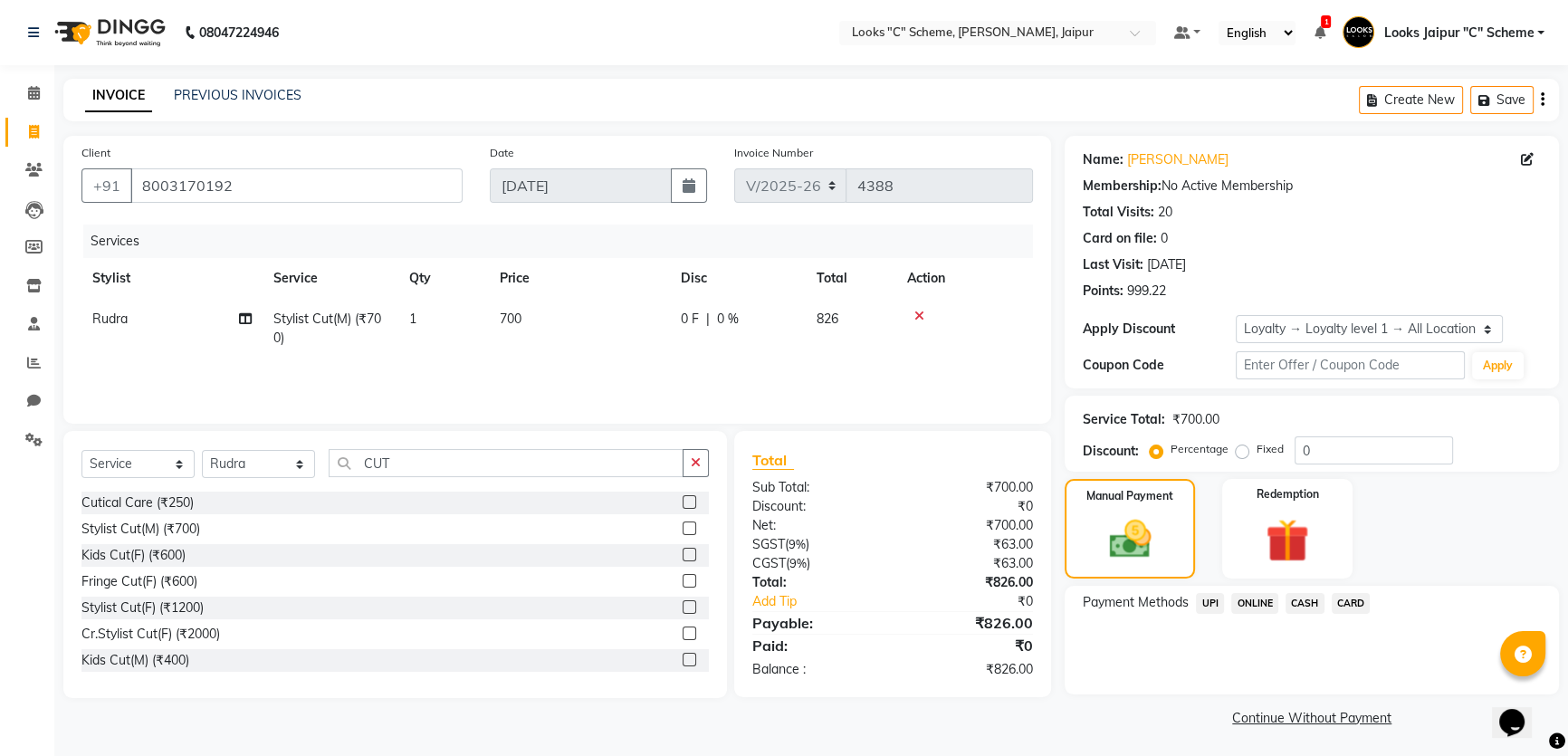
click at [1341, 606] on span "CARD" at bounding box center [1350, 603] width 39 height 21
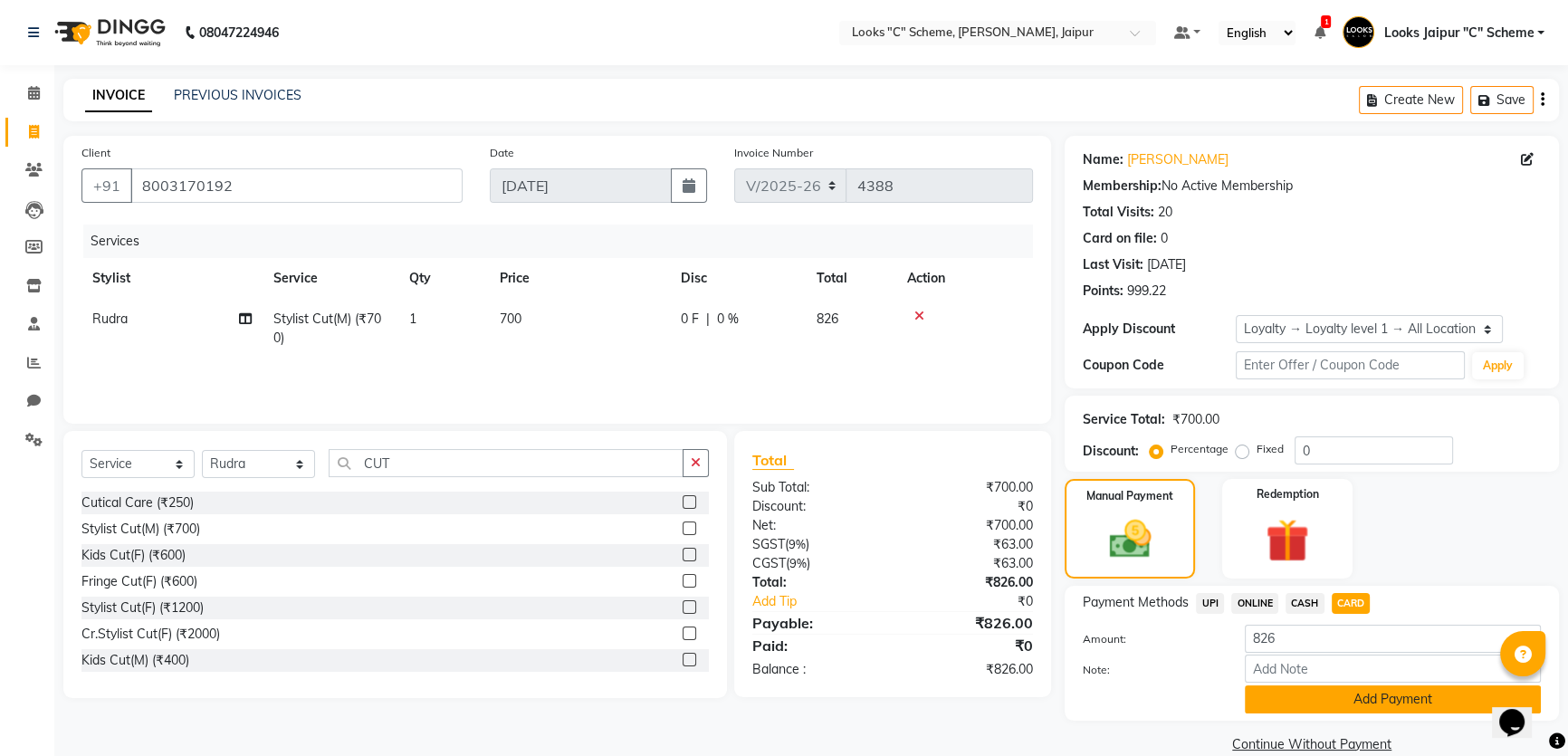
click at [1348, 702] on button "Add Payment" at bounding box center [1392, 700] width 296 height 28
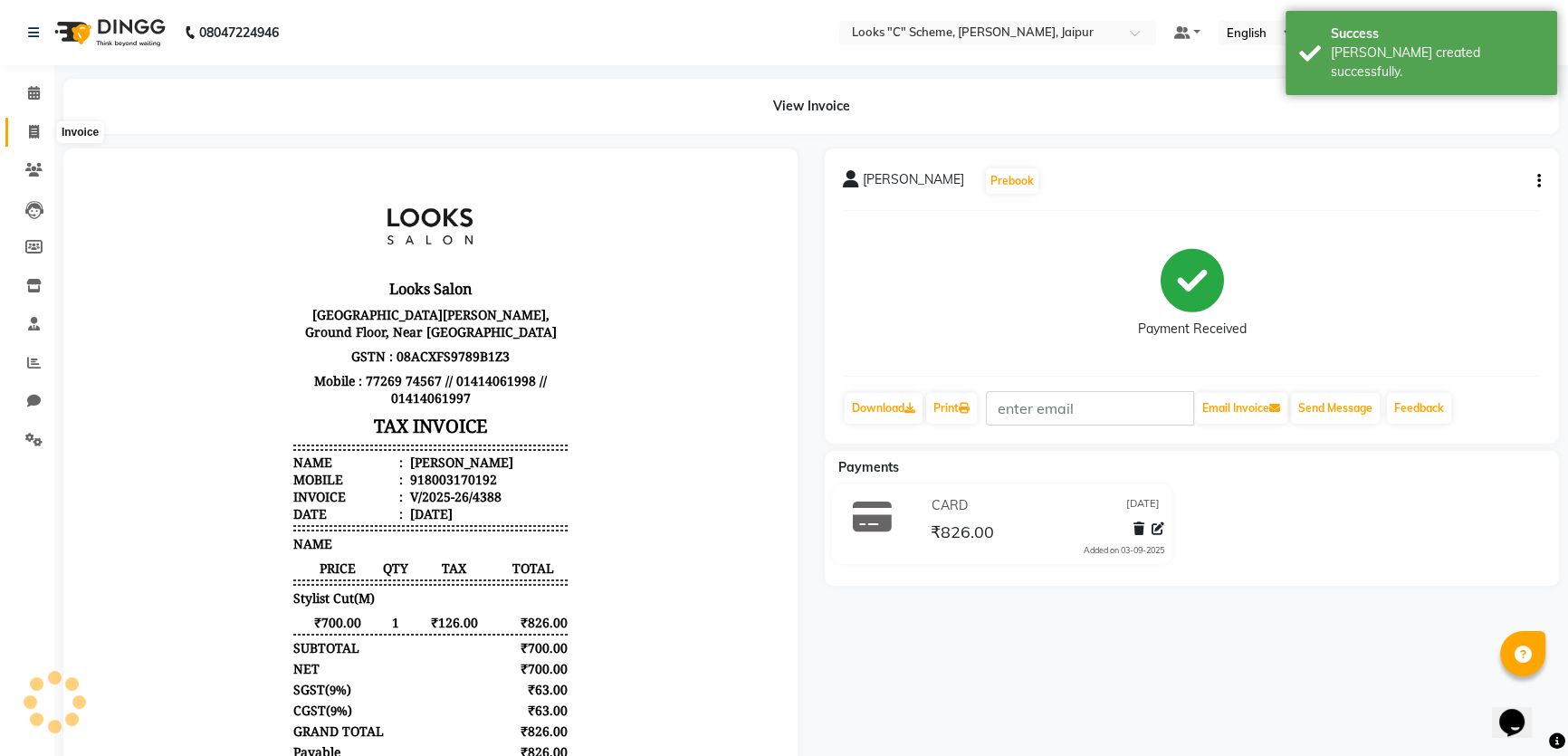
click at [30, 125] on icon at bounding box center [34, 132] width 10 height 14
select select "service"
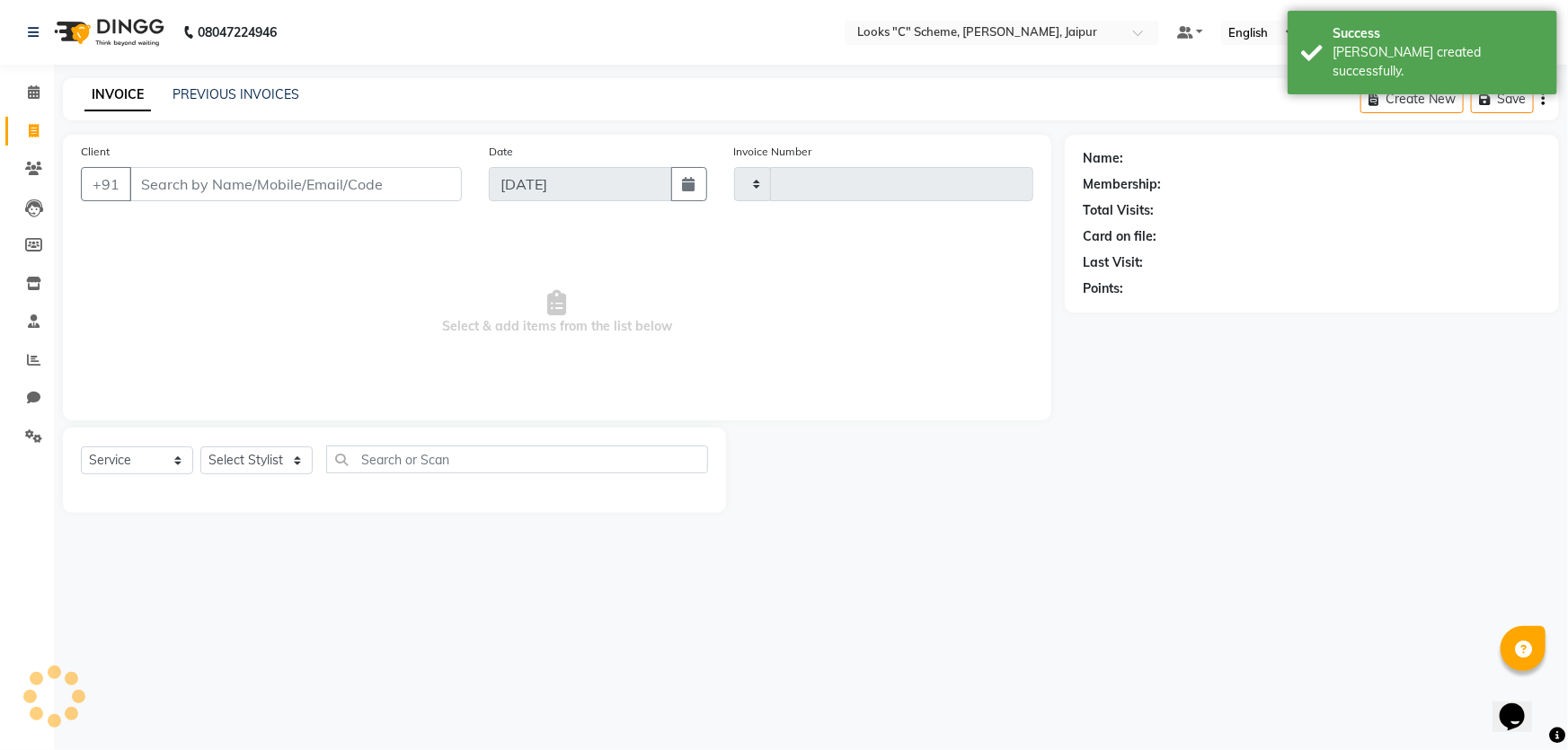
type input "4389"
select select "4315"
click at [179, 186] on input "Client" at bounding box center [296, 184] width 333 height 34
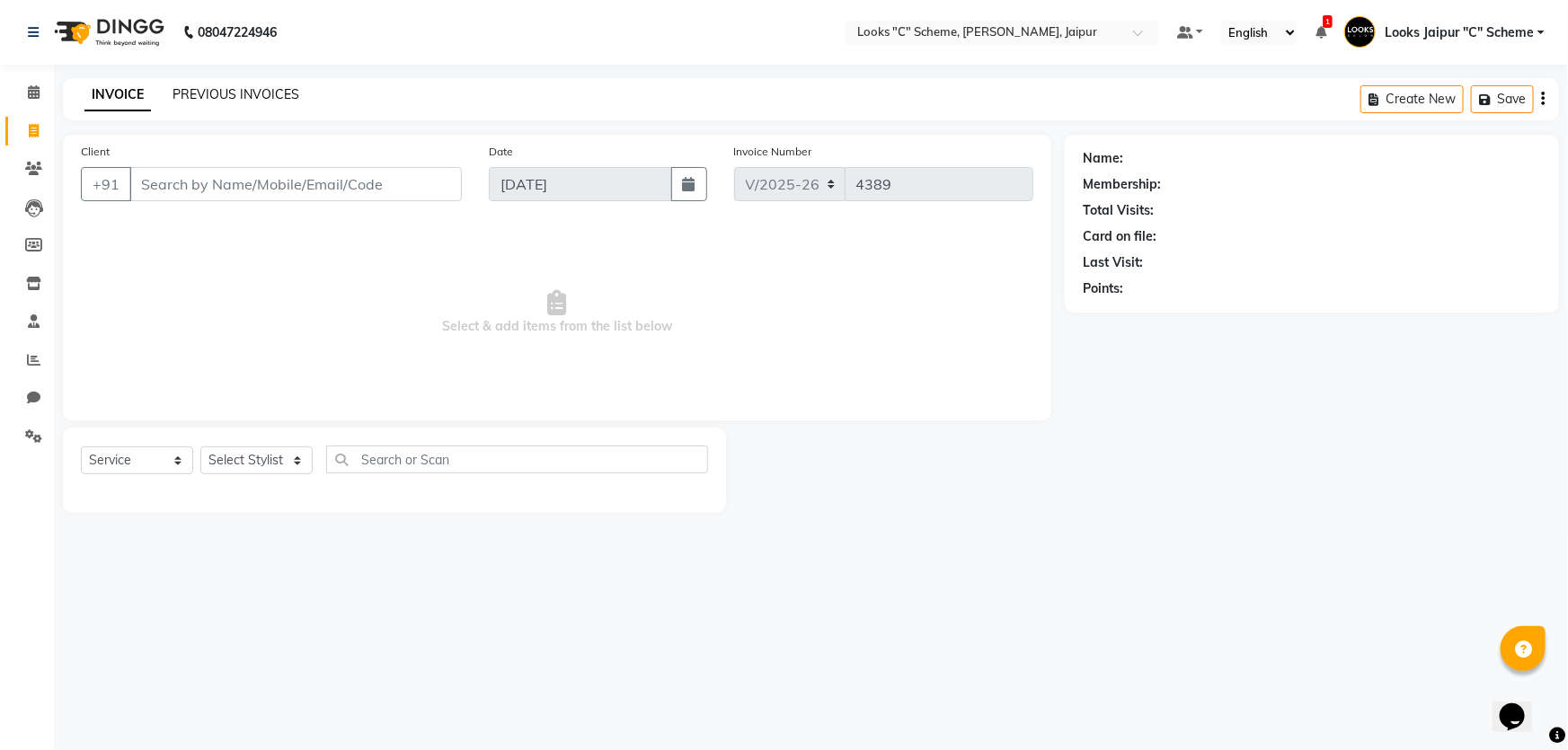
click at [259, 90] on link "PREVIOUS INVOICES" at bounding box center [236, 94] width 127 height 16
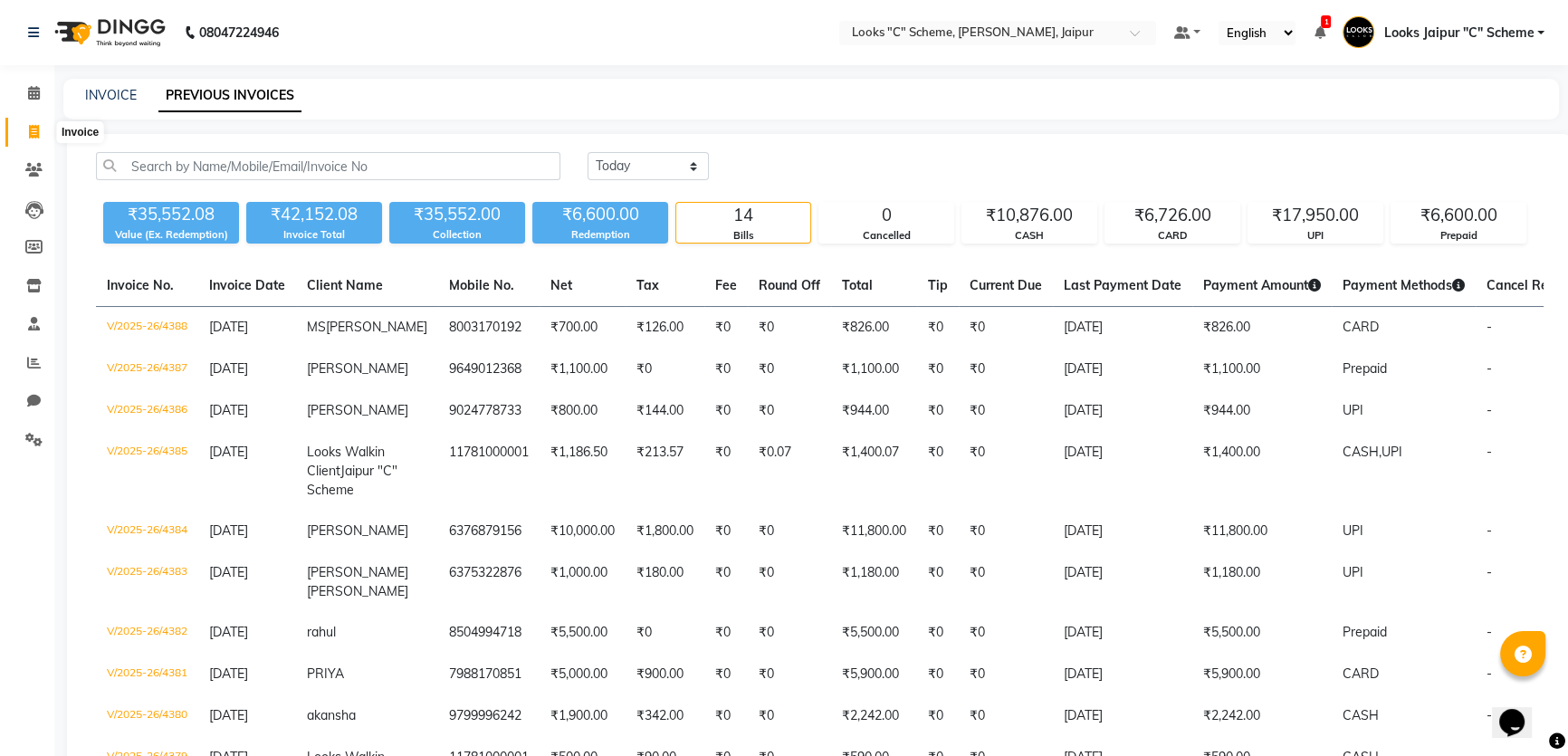
click at [46, 134] on span at bounding box center [34, 132] width 32 height 21
select select "service"
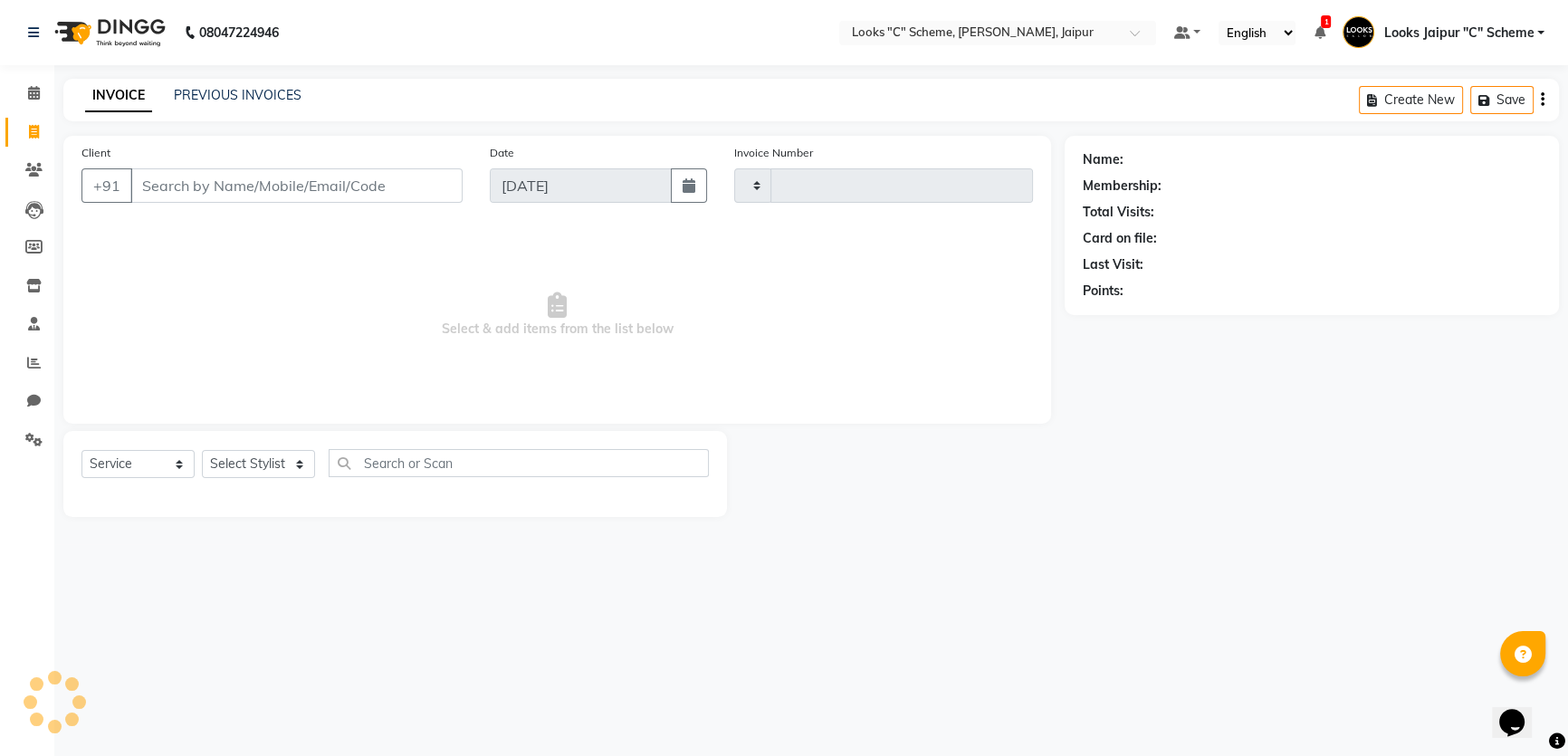
type input "4389"
select select "4315"
click at [218, 188] on input "Client" at bounding box center [298, 186] width 335 height 34
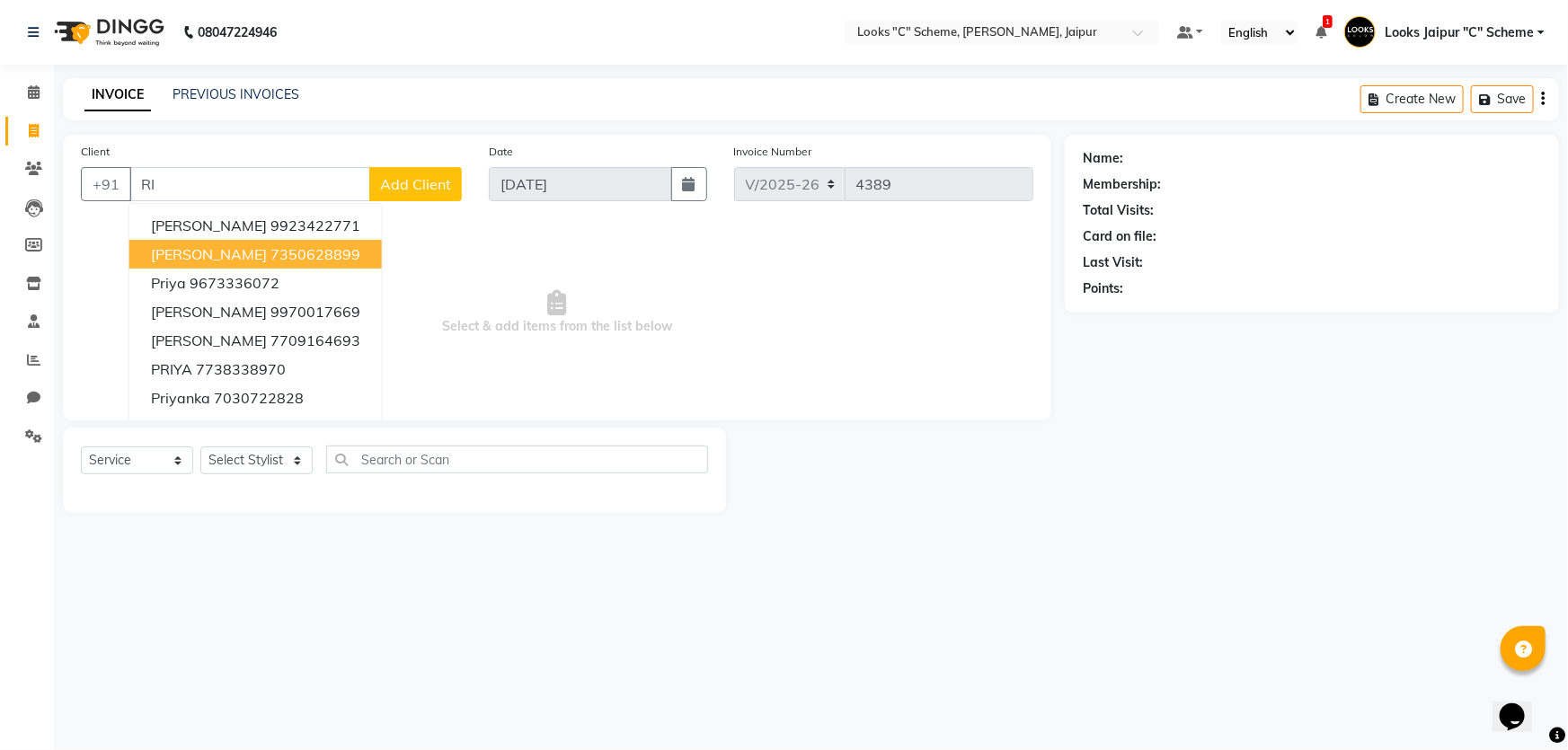
type input "R"
click at [228, 257] on ngb-highlight "7426006450" at bounding box center [257, 255] width 90 height 18
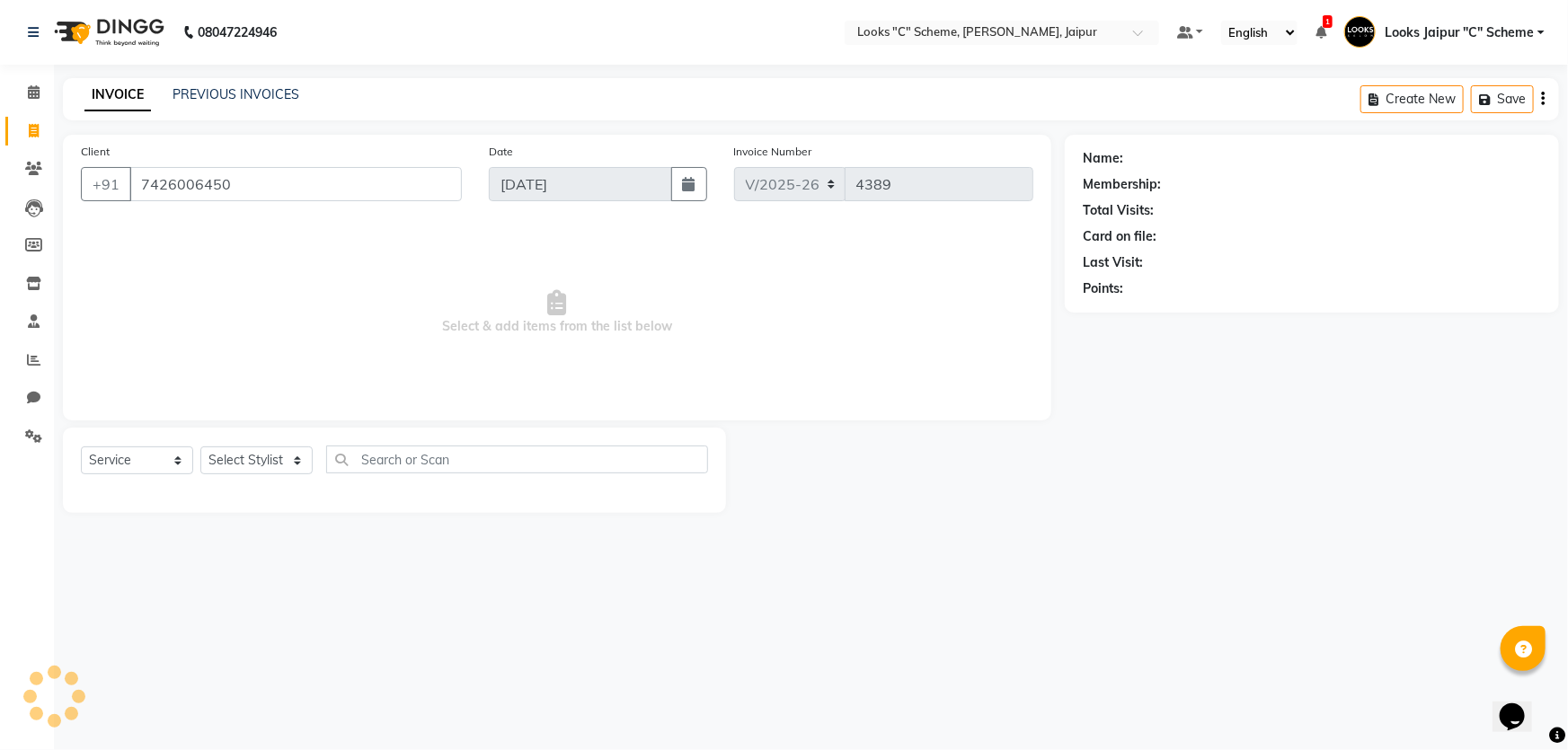
type input "7426006450"
select select "1: Object"
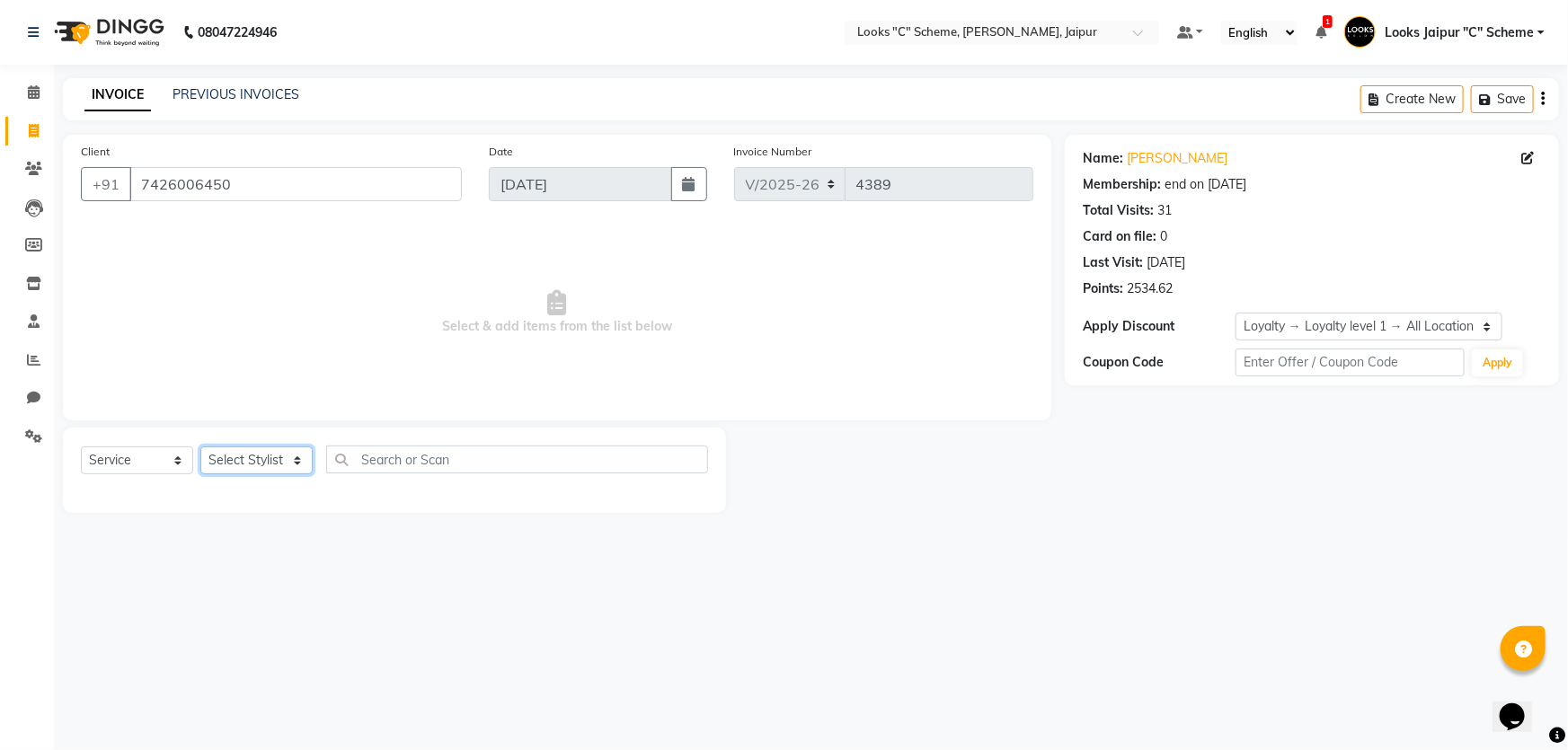
click at [270, 451] on select "Select Stylist [PERSON_NAME] Akash_pdct [PERSON_NAME] [PERSON_NAME] Counter Sal…" at bounding box center [256, 461] width 112 height 28
select select "30005"
click at [200, 447] on select "Select Stylist [PERSON_NAME] Akash_pdct [PERSON_NAME] [PERSON_NAME] Counter Sal…" at bounding box center [256, 461] width 112 height 28
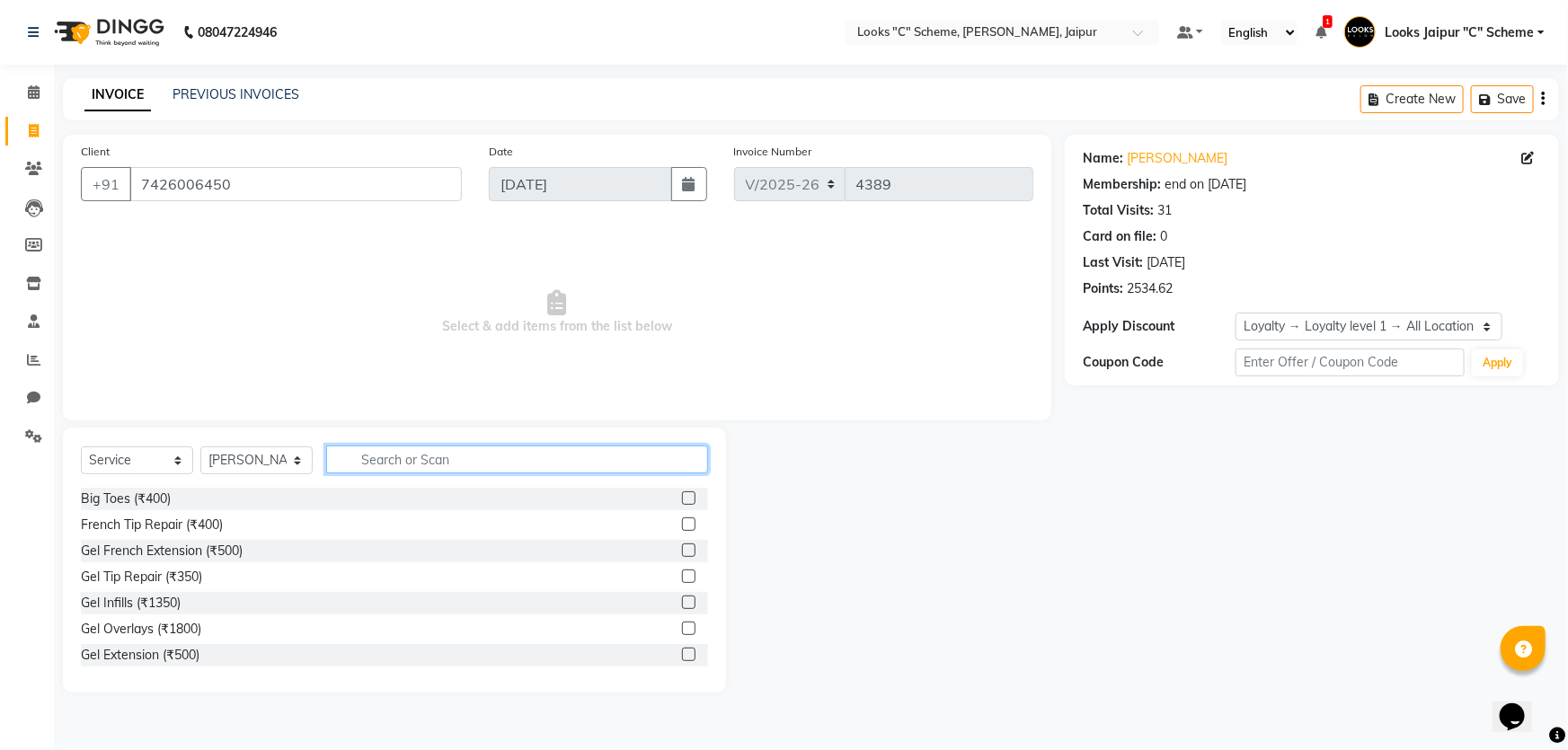
click at [393, 464] on input "text" at bounding box center [517, 460] width 382 height 28
type input "ARMS"
click at [682, 554] on label at bounding box center [689, 551] width 14 height 14
click at [682, 554] on input "checkbox" at bounding box center [688, 552] width 12 height 12
checkbox input "true"
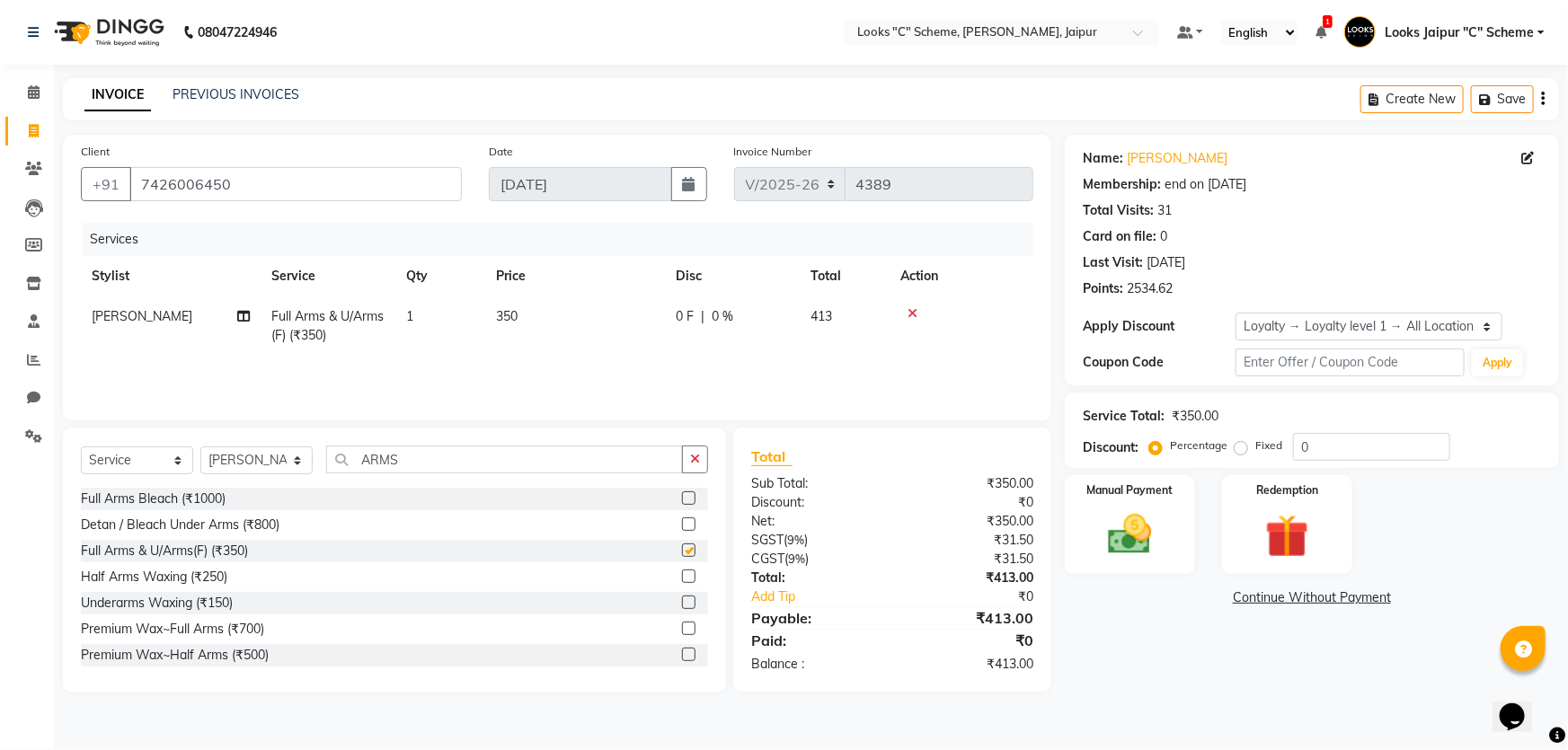
click at [546, 315] on td "350" at bounding box center [575, 326] width 179 height 59
select select "30005"
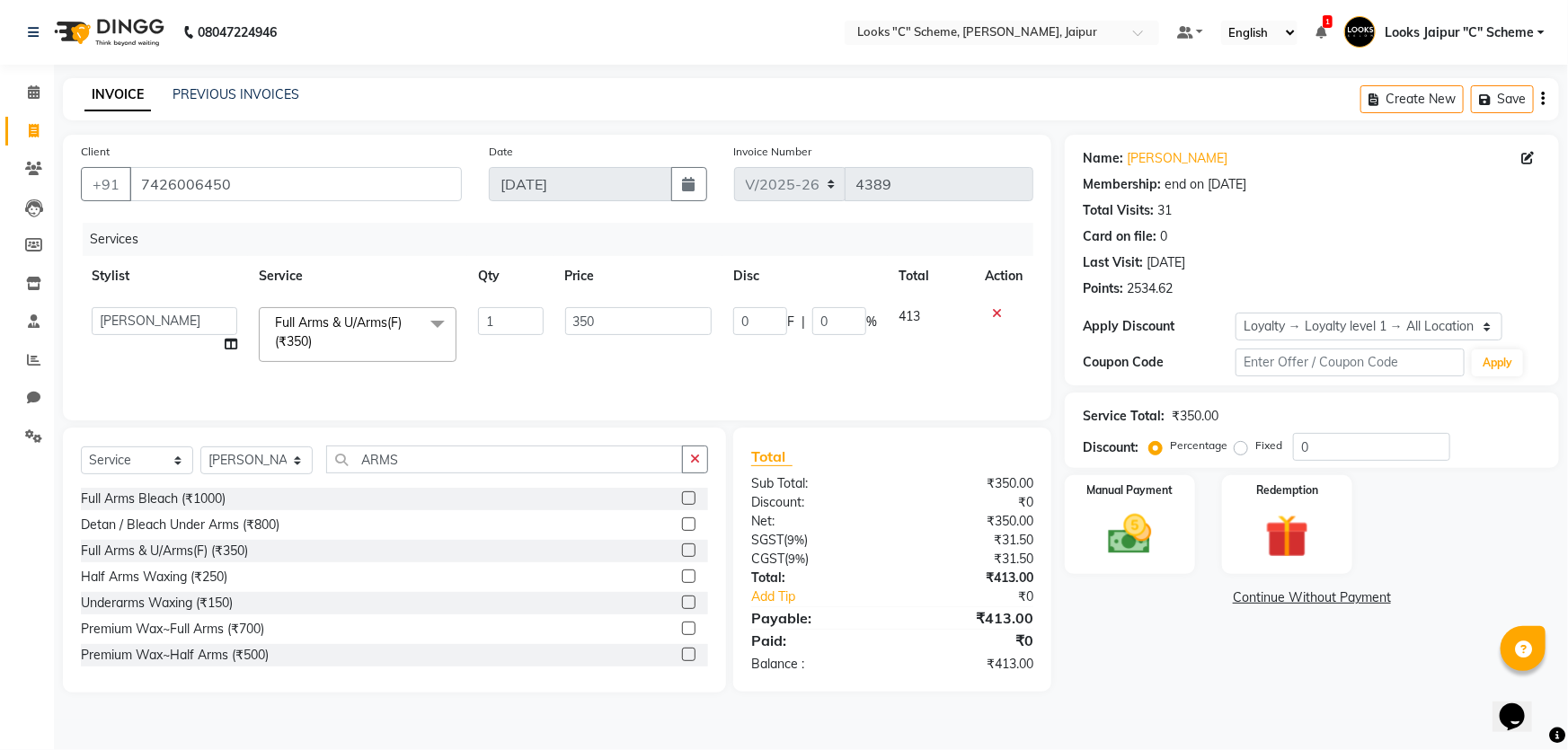
checkbox input "false"
click at [595, 315] on input "350" at bounding box center [639, 321] width 148 height 28
type input "3"
type input "700"
click at [595, 359] on div "Services Stylist Service Qty Price Disc Total Action Aarohi [PERSON_NAME] Abhis…" at bounding box center [558, 312] width 953 height 179
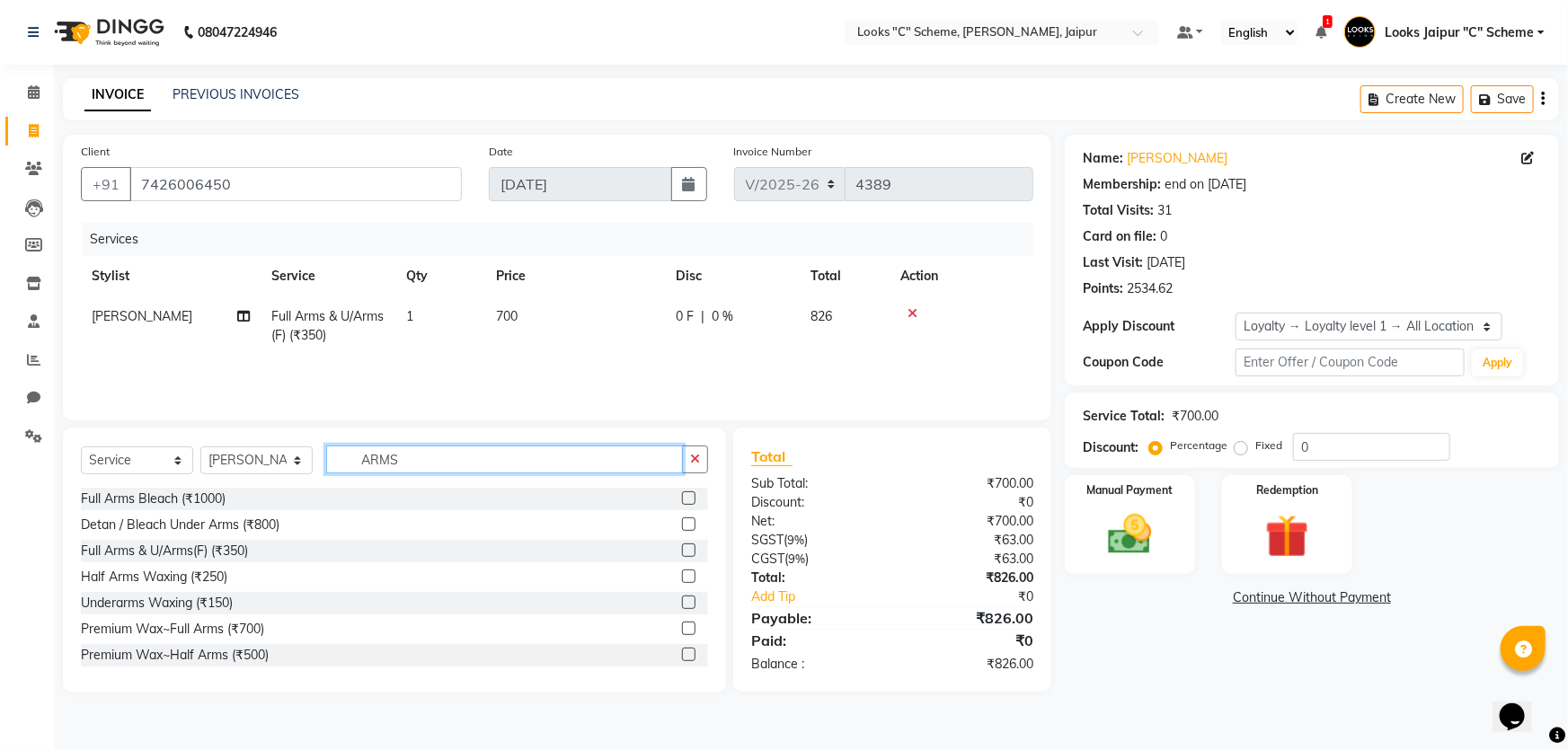
click at [469, 457] on input "ARMS" at bounding box center [504, 460] width 357 height 28
type input "A"
type input "EYE"
click at [682, 548] on label at bounding box center [689, 551] width 14 height 14
click at [682, 548] on input "checkbox" at bounding box center [688, 552] width 12 height 12
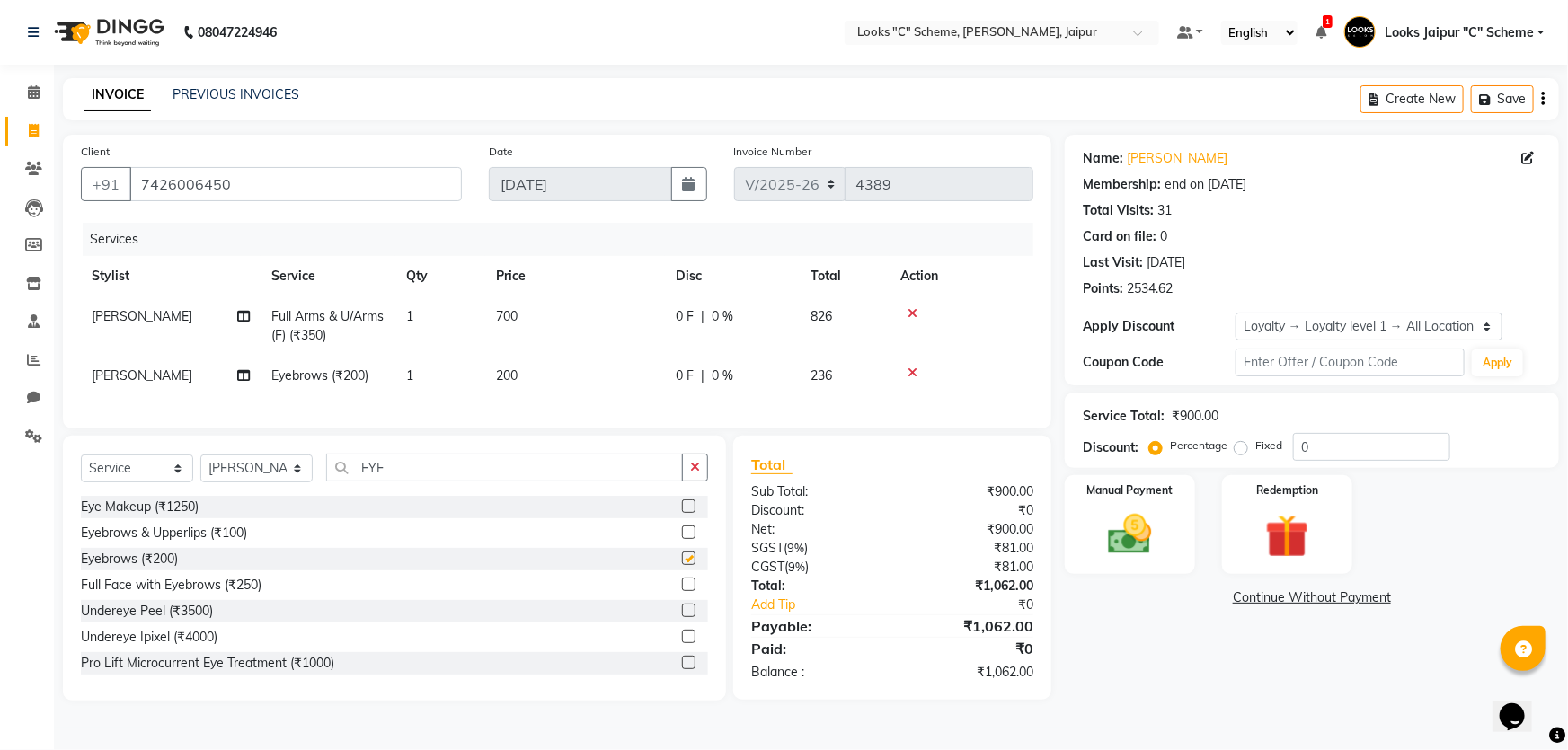
checkbox input "false"
click at [573, 377] on td "200" at bounding box center [575, 375] width 179 height 41
select select "30005"
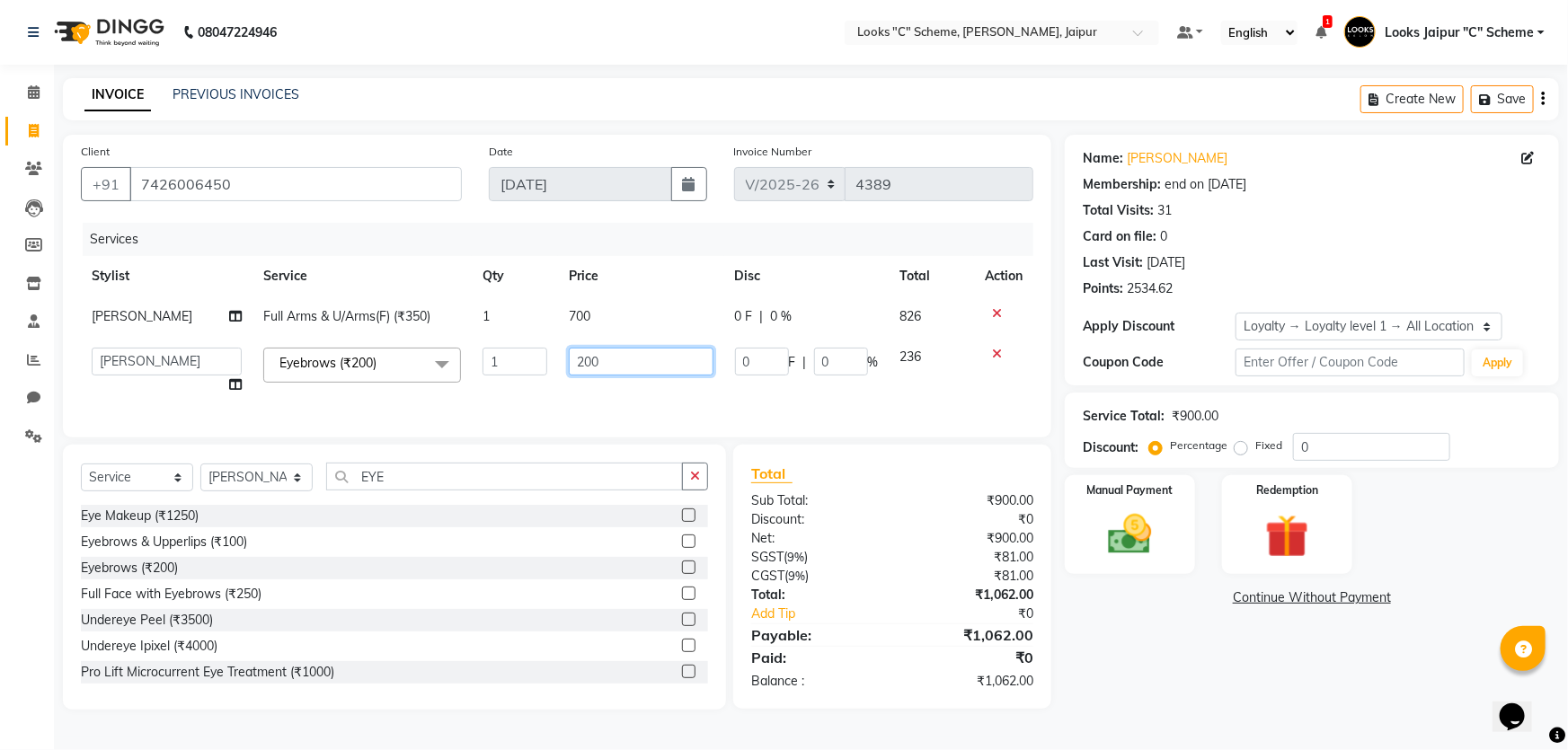
click at [630, 362] on input "200" at bounding box center [640, 362] width 144 height 28
type input "2"
type input "140"
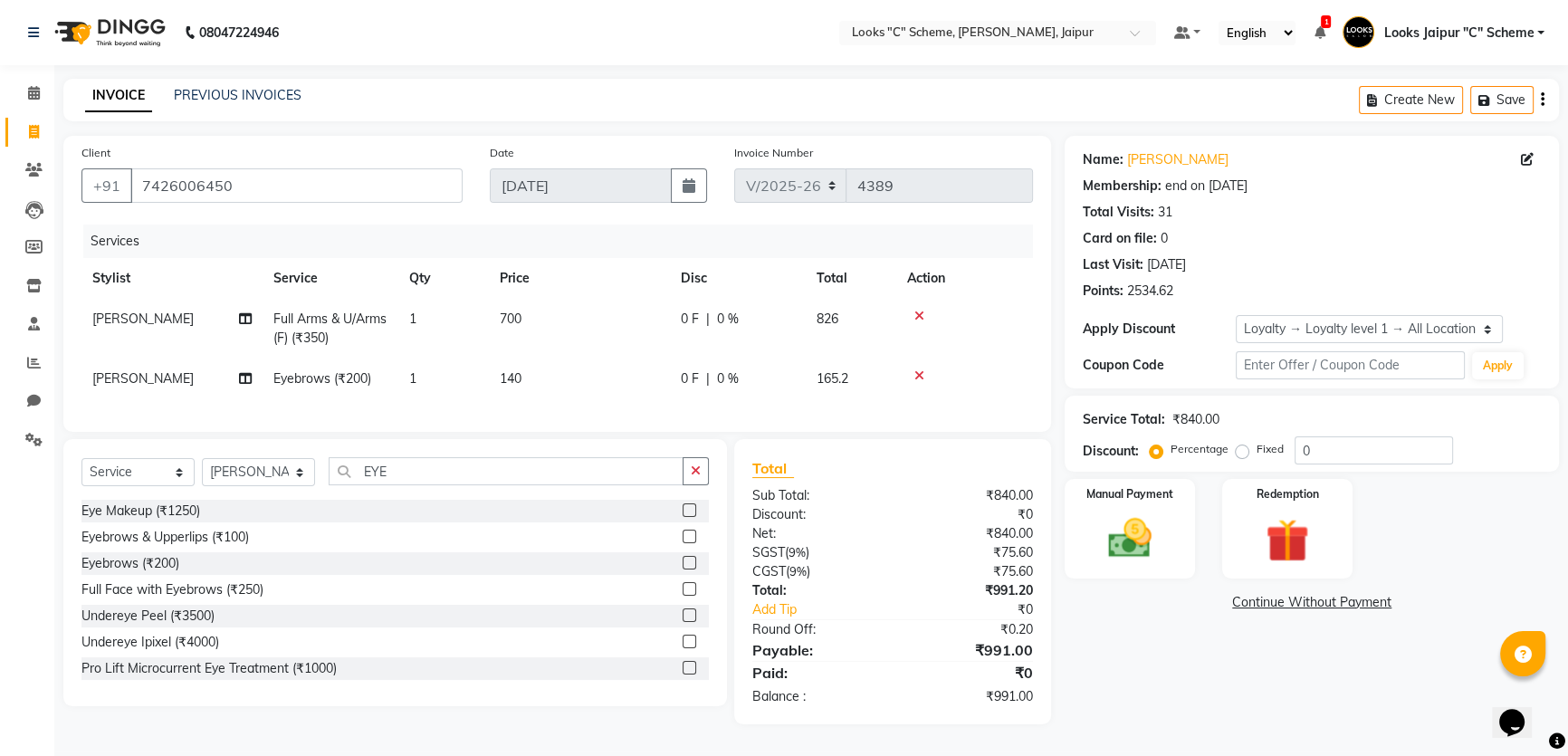
click at [394, 432] on div "Client [PHONE_NUMBER] Date [DATE] Invoice Number V/2025 V/[PHONE_NUMBER] Servic…" at bounding box center [558, 284] width 988 height 297
click at [278, 483] on select "Select Stylist [PERSON_NAME] Akash_pdct [PERSON_NAME] [PERSON_NAME] Counter Sal…" at bounding box center [258, 472] width 113 height 28
select select "57107"
click at [202, 471] on select "Select Stylist [PERSON_NAME] Akash_pdct [PERSON_NAME] [PERSON_NAME] Counter Sal…" at bounding box center [258, 472] width 113 height 28
drag, startPoint x: 454, startPoint y: 502, endPoint x: 446, endPoint y: 491, distance: 13.6
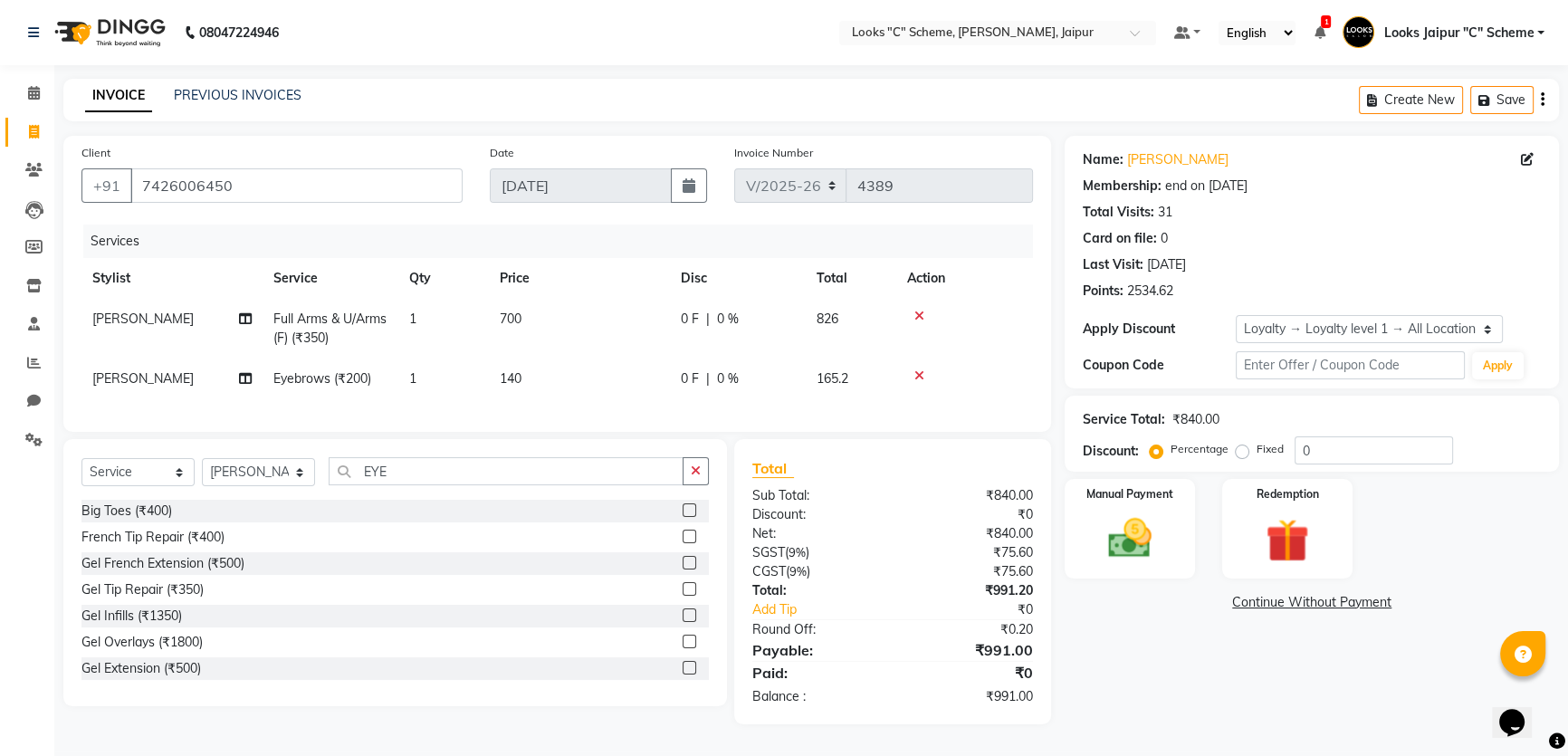
click at [453, 500] on div "Select Service Product Membership Package Voucher Prepaid Gift Card Select Styl…" at bounding box center [395, 478] width 628 height 43
click at [446, 485] on input "EYE" at bounding box center [506, 471] width 355 height 28
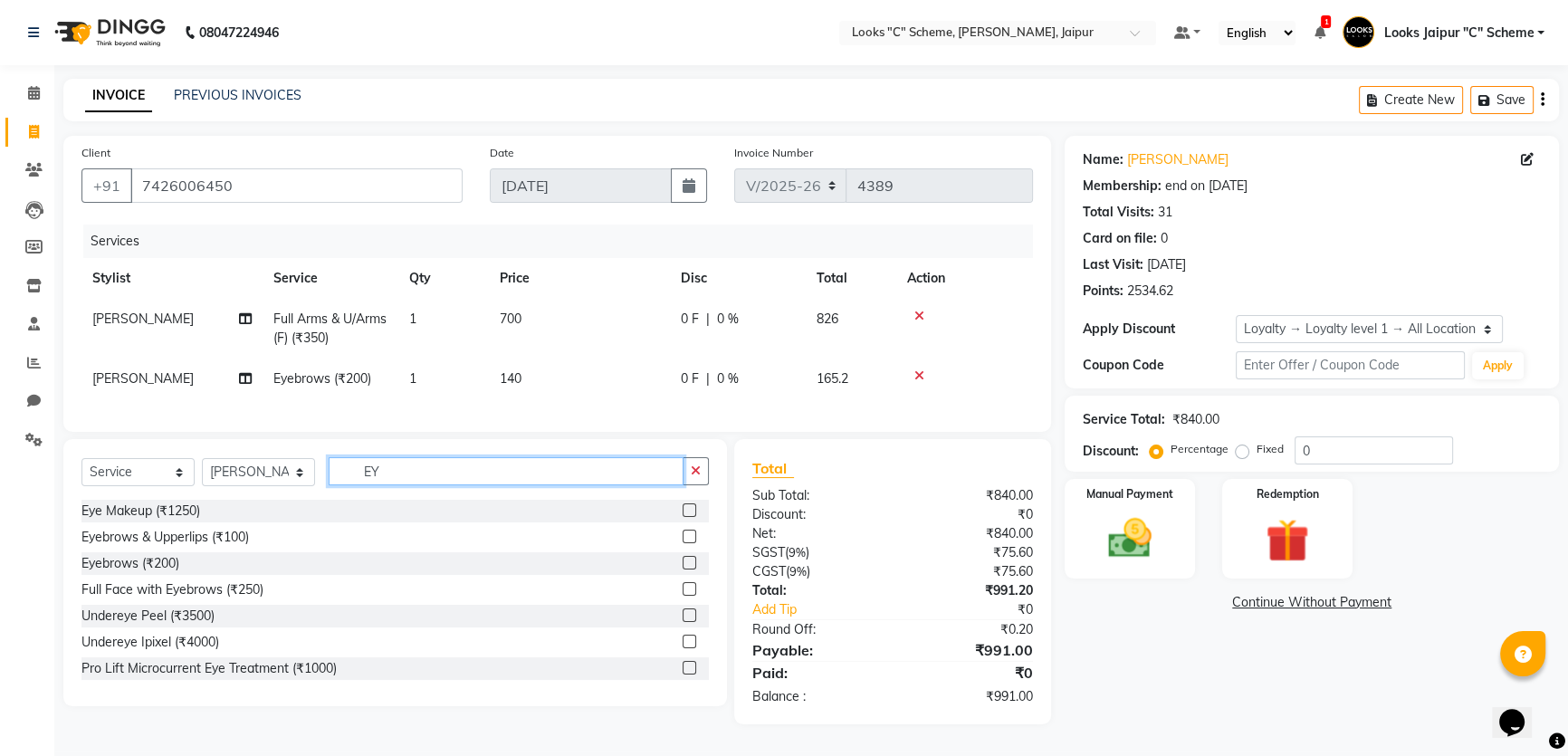
type input "E"
type input "WASH"
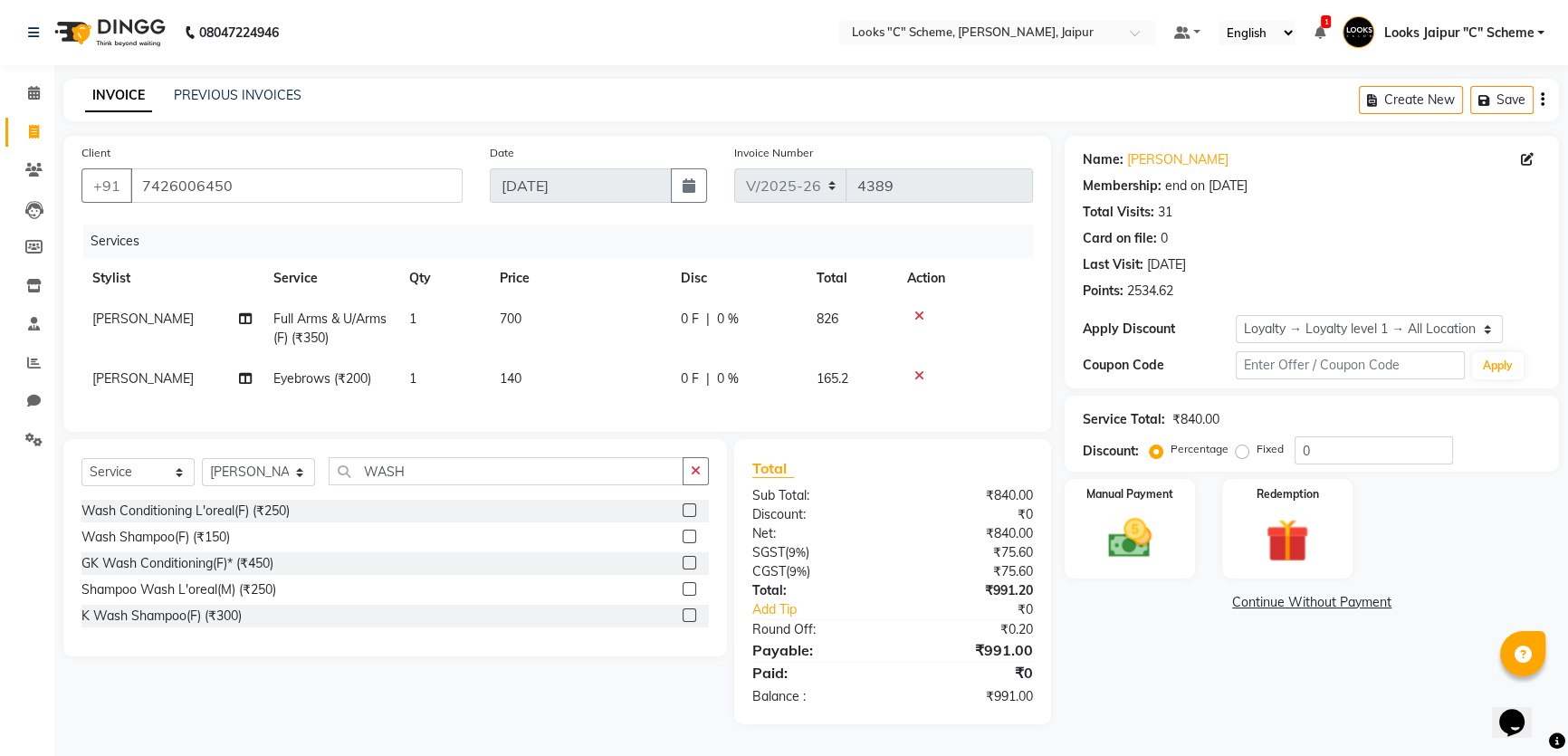
click at [688, 543] on label at bounding box center [690, 537] width 14 height 14
click at [688, 543] on input "checkbox" at bounding box center [689, 537] width 12 height 12
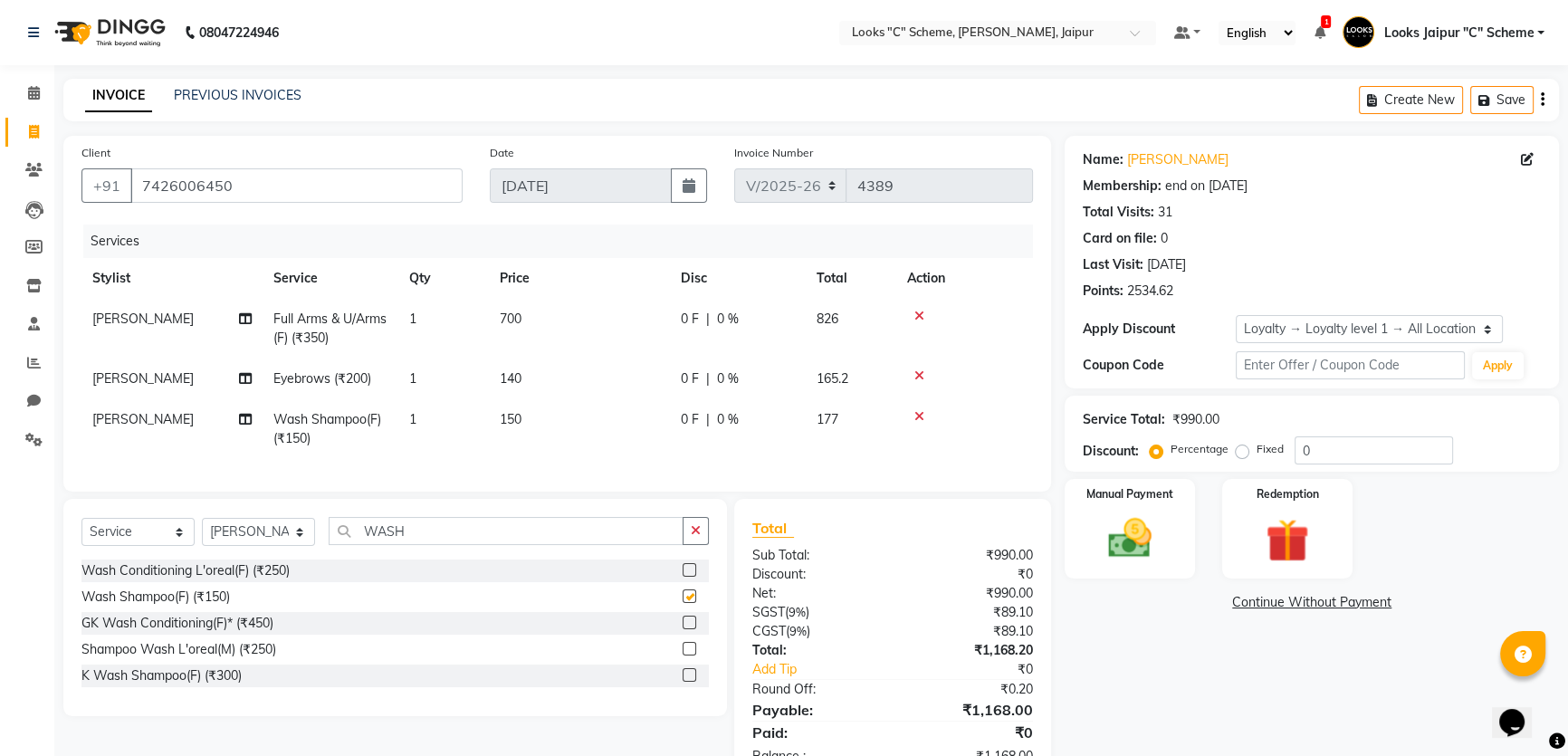
click at [585, 421] on td "150" at bounding box center [579, 429] width 181 height 60
checkbox input "false"
select select "57107"
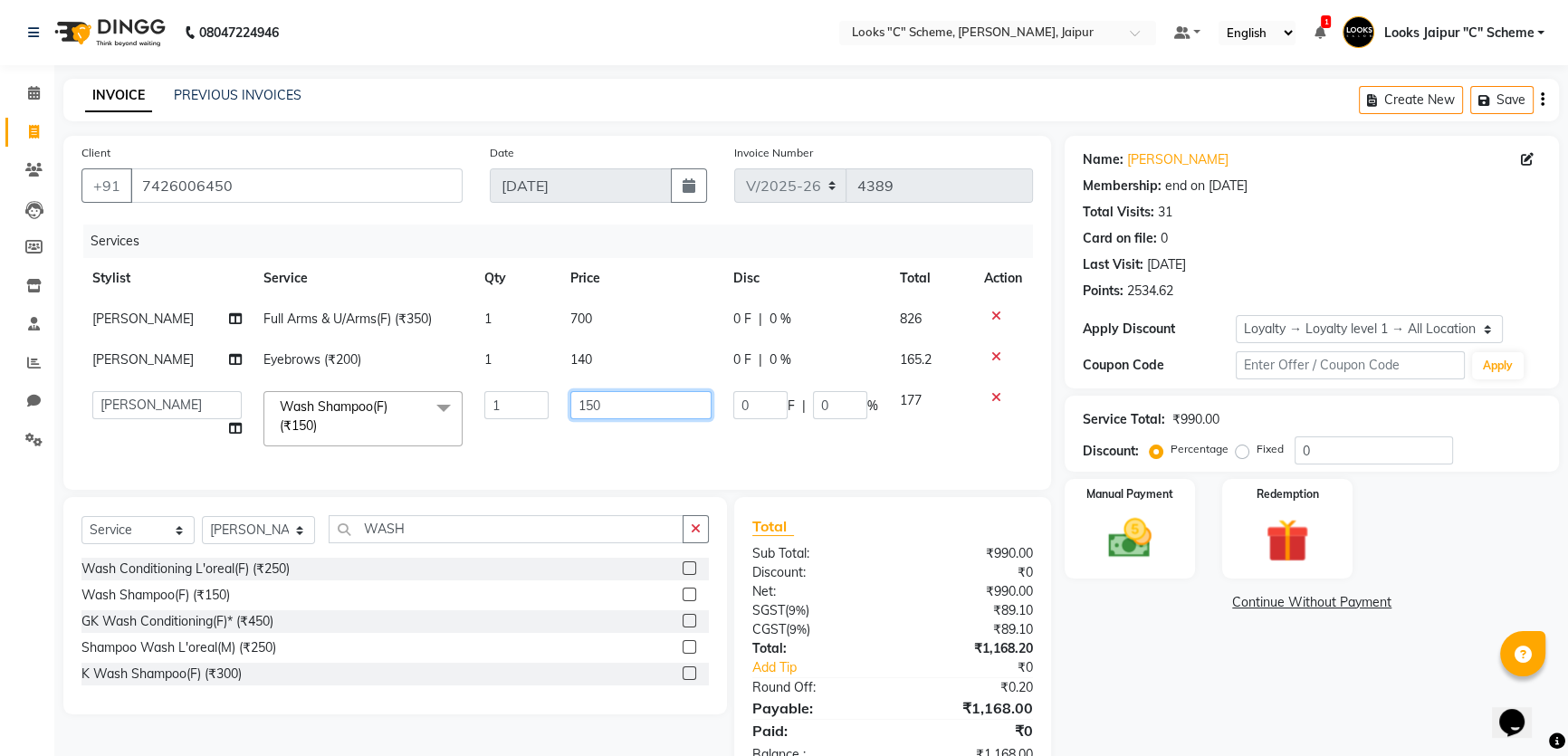
click at [642, 397] on input "150" at bounding box center [642, 405] width 142 height 28
type input "1"
type input "700"
drag, startPoint x: 261, startPoint y: 543, endPoint x: 264, endPoint y: 533, distance: 10.4
click at [261, 543] on select "Select Stylist [PERSON_NAME] Akash_pdct [PERSON_NAME] [PERSON_NAME] Counter Sal…" at bounding box center [258, 530] width 113 height 28
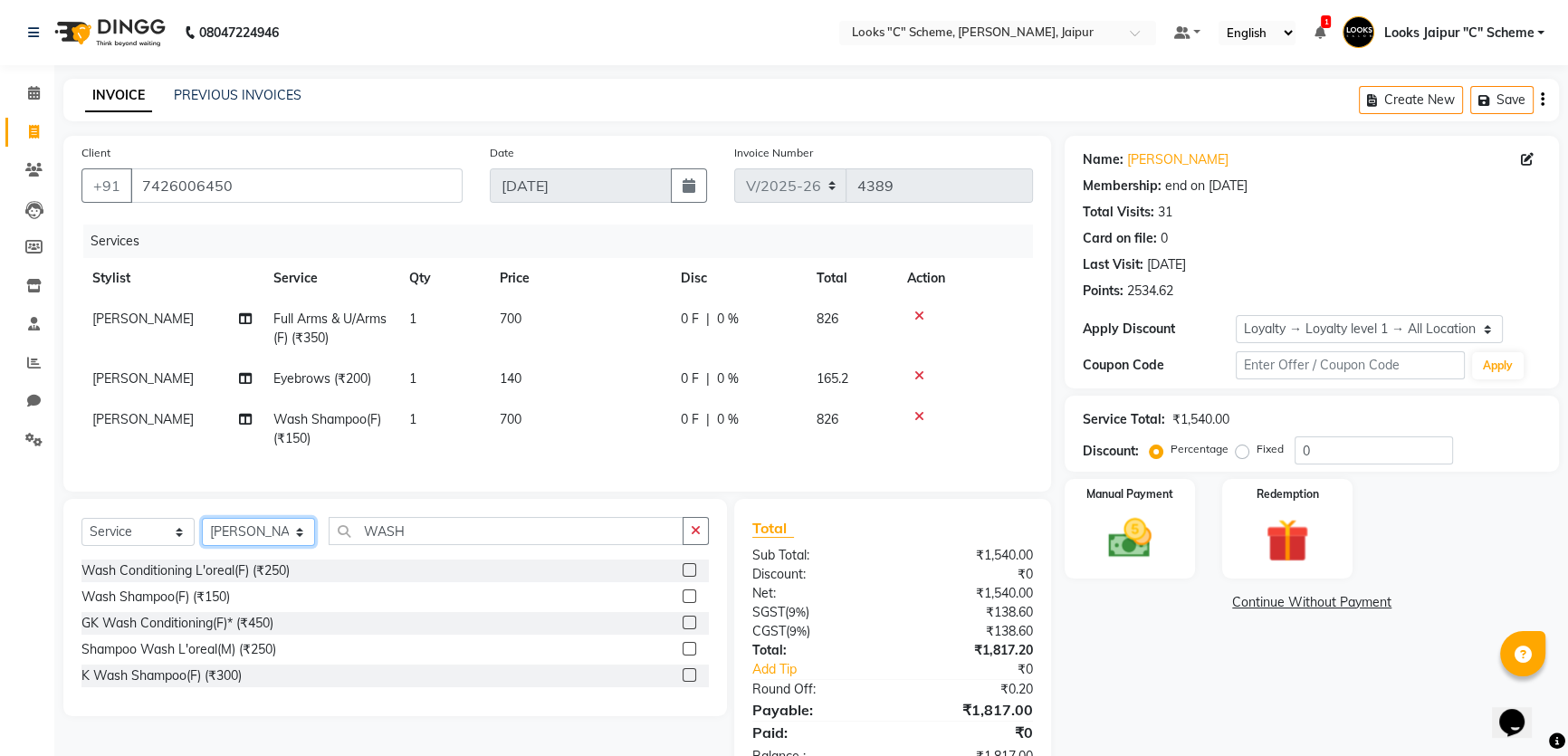
select select "67984"
click at [202, 531] on select "Select Stylist [PERSON_NAME] Akash_pdct [PERSON_NAME] [PERSON_NAME] Counter Sal…" at bounding box center [258, 532] width 113 height 28
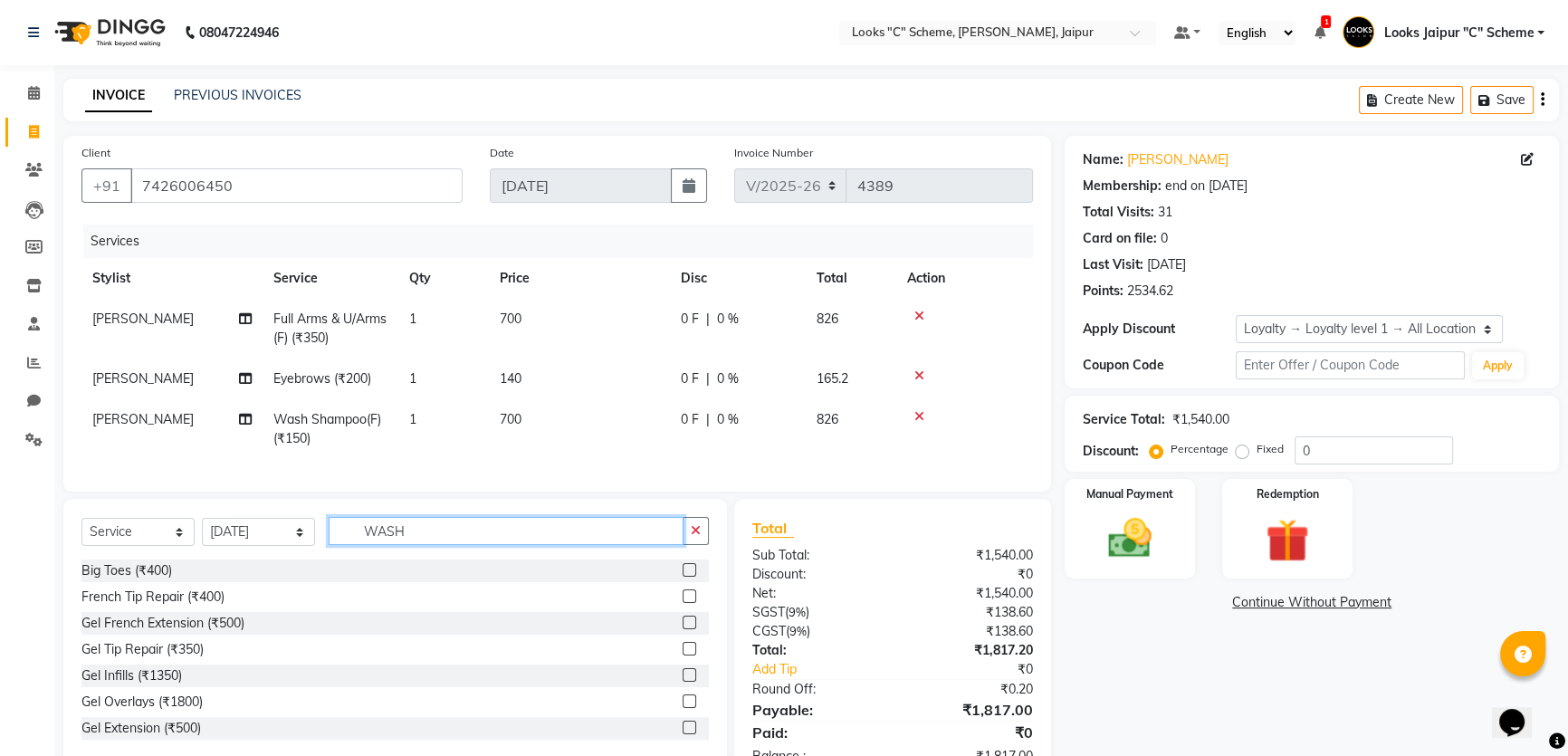
click at [467, 534] on input "WASH" at bounding box center [506, 531] width 355 height 28
type input "WASH"
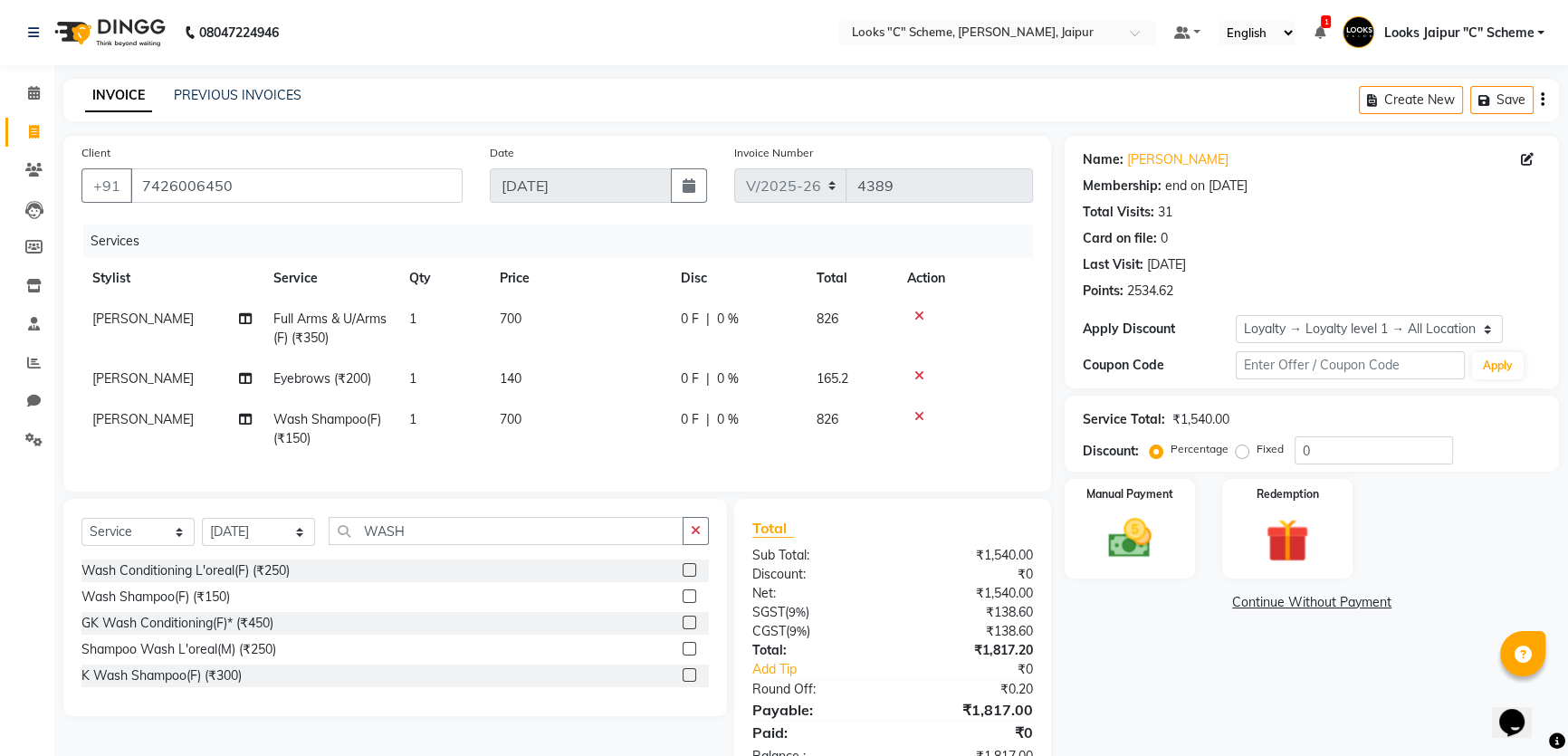
click at [690, 603] on label at bounding box center [690, 597] width 14 height 14
click at [690, 603] on input "checkbox" at bounding box center [689, 597] width 12 height 12
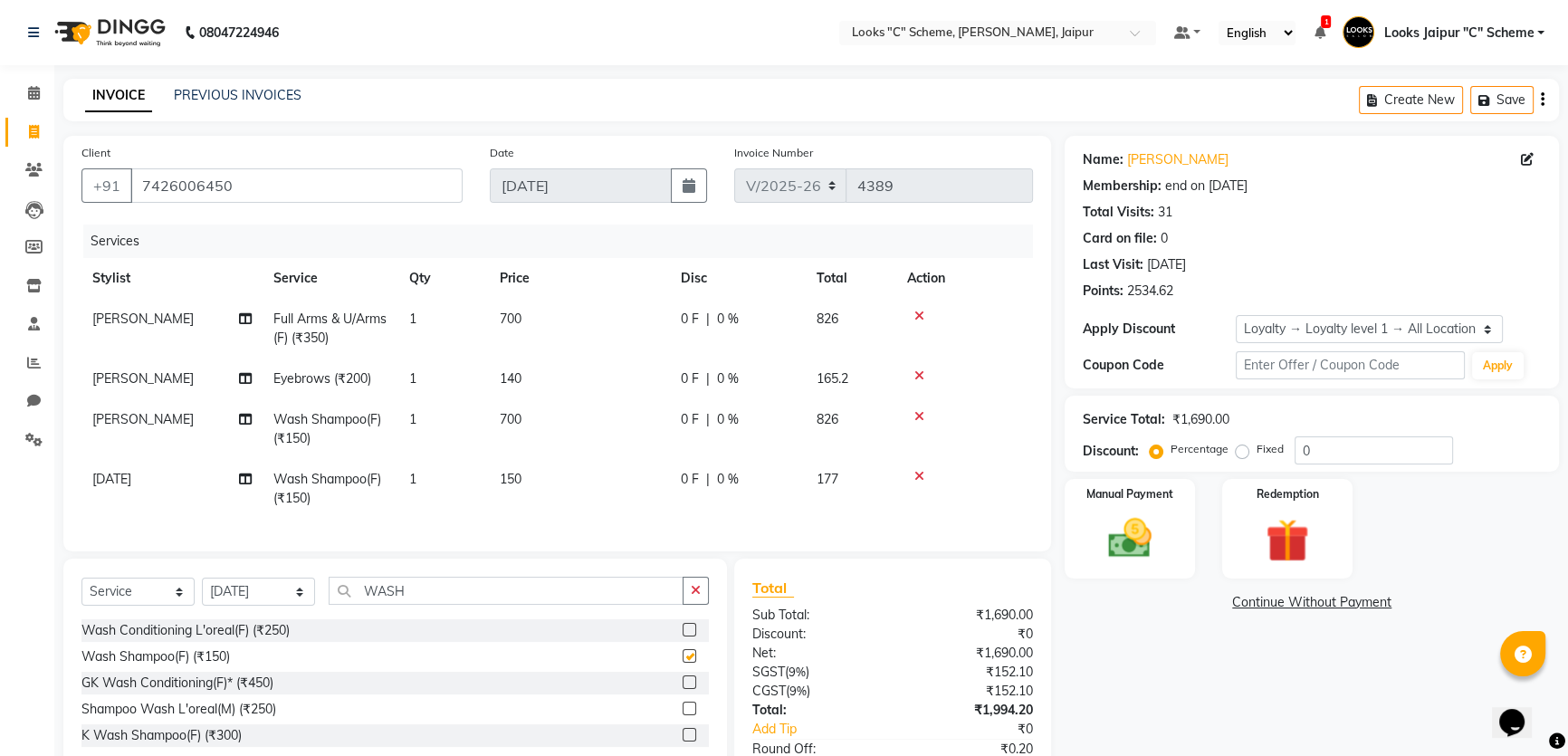
checkbox input "false"
click at [553, 465] on td "150" at bounding box center [579, 489] width 181 height 60
select select "67984"
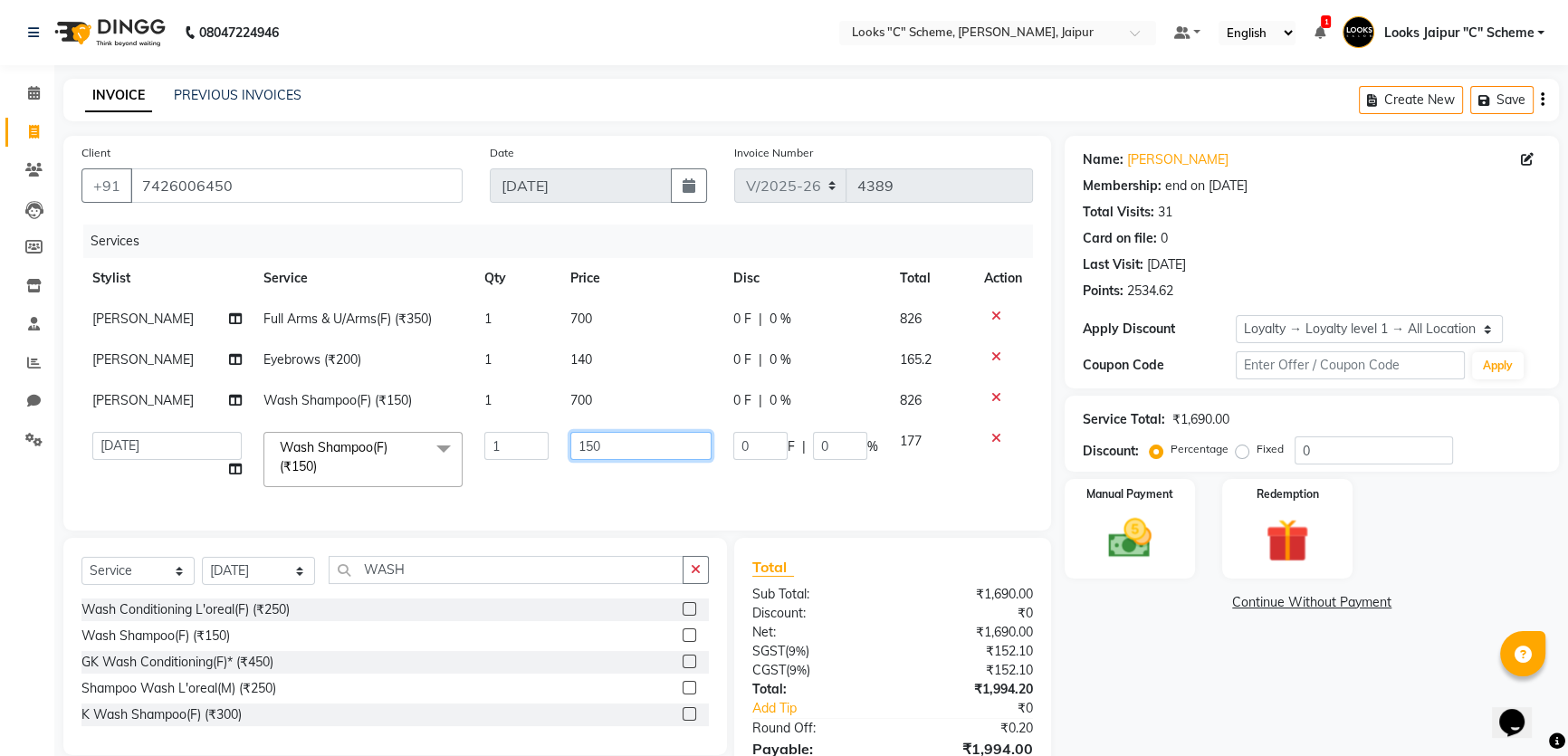
click at [625, 438] on input "150" at bounding box center [642, 446] width 142 height 28
type input "1000"
click at [584, 489] on td "1000" at bounding box center [641, 459] width 163 height 77
select select "67984"
click at [418, 580] on input "WASH" at bounding box center [506, 570] width 355 height 28
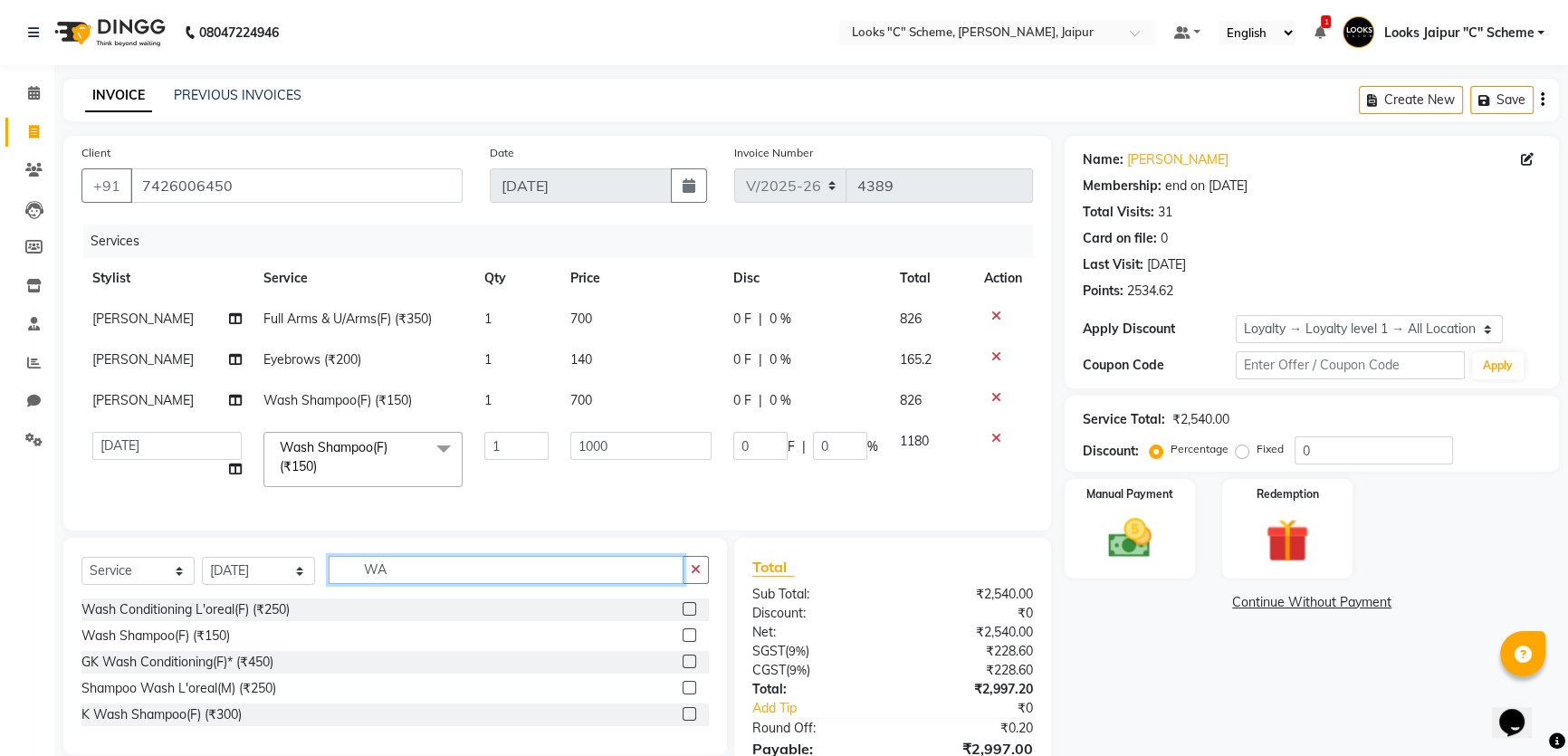
type input "W"
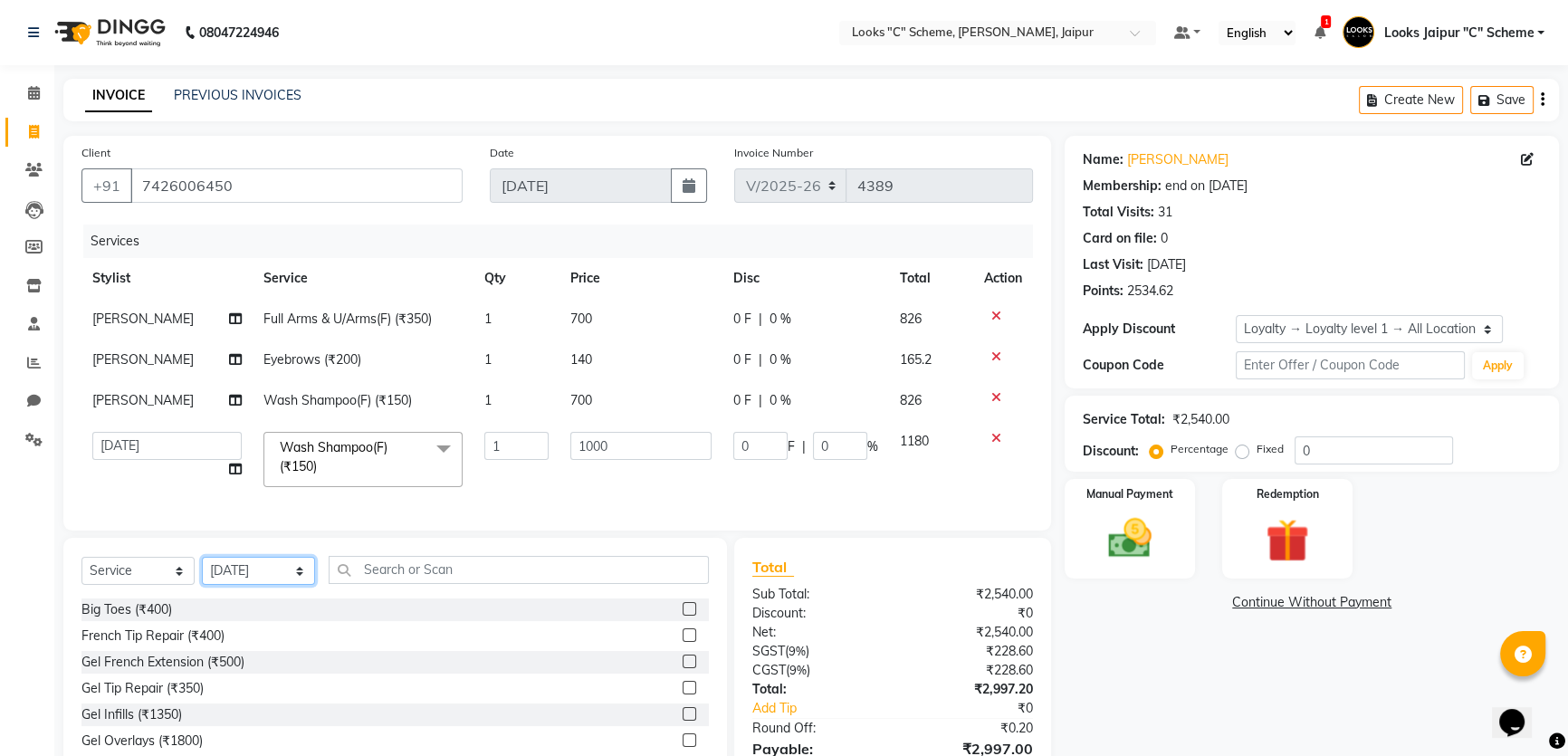
drag, startPoint x: 254, startPoint y: 594, endPoint x: 259, endPoint y: 571, distance: 23.5
click at [258, 585] on select "Select Stylist [PERSON_NAME] Akash_pdct [PERSON_NAME] [PERSON_NAME] Counter Sal…" at bounding box center [258, 571] width 113 height 28
select select "67985"
click at [202, 570] on select "Select Stylist [PERSON_NAME] Akash_pdct [PERSON_NAME] [PERSON_NAME] Counter Sal…" at bounding box center [258, 571] width 113 height 28
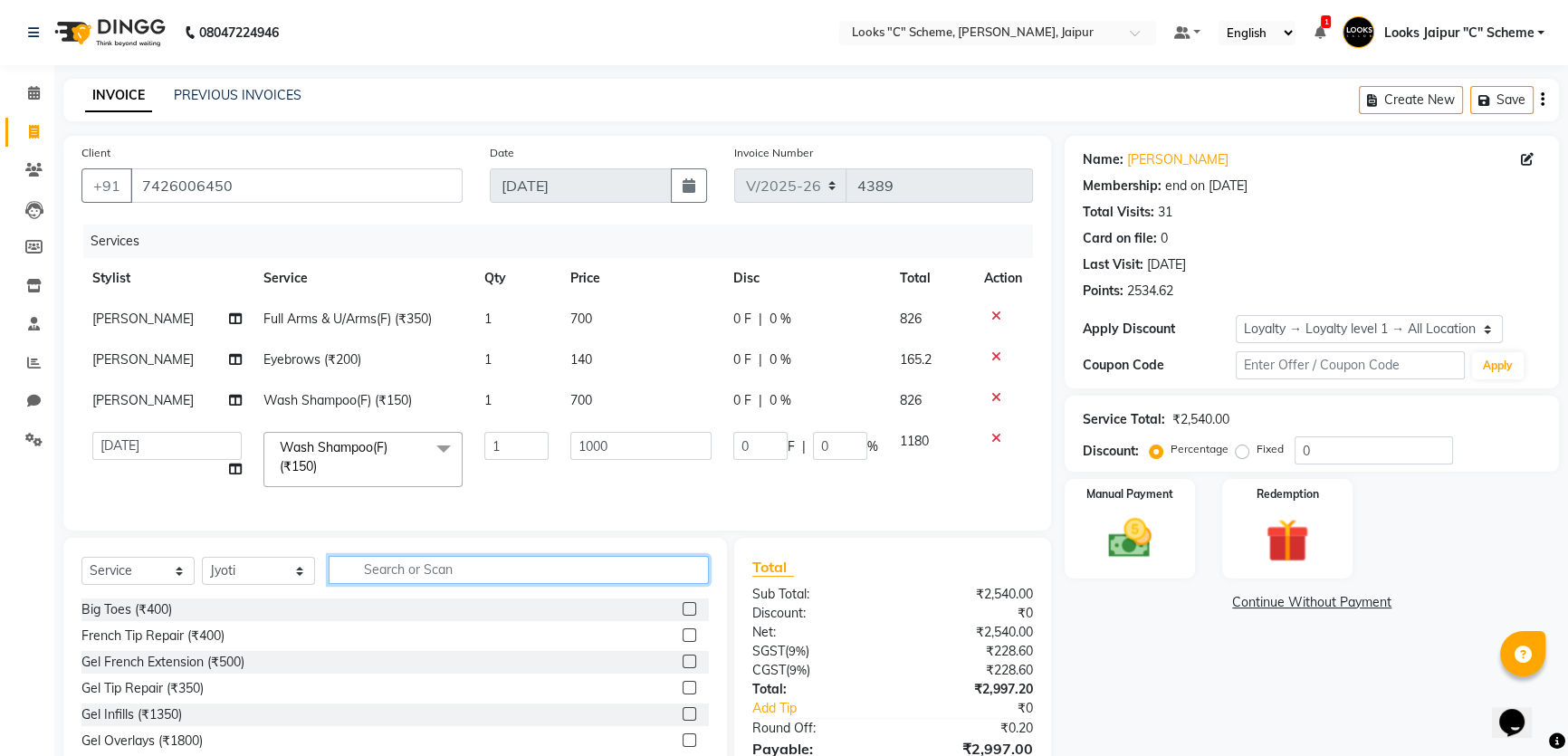
click at [390, 584] on input "text" at bounding box center [518, 570] width 380 height 28
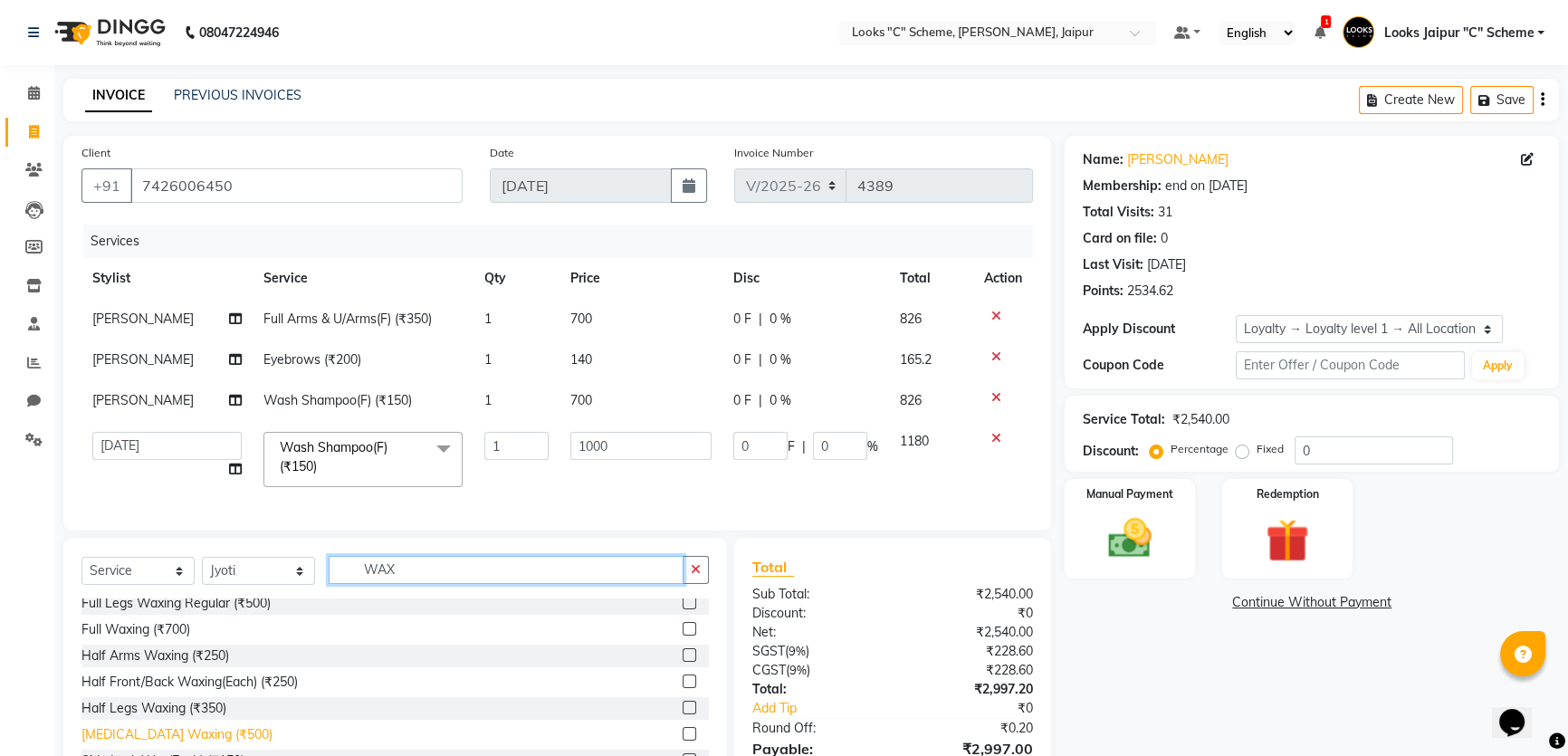
scroll to position [82, 0]
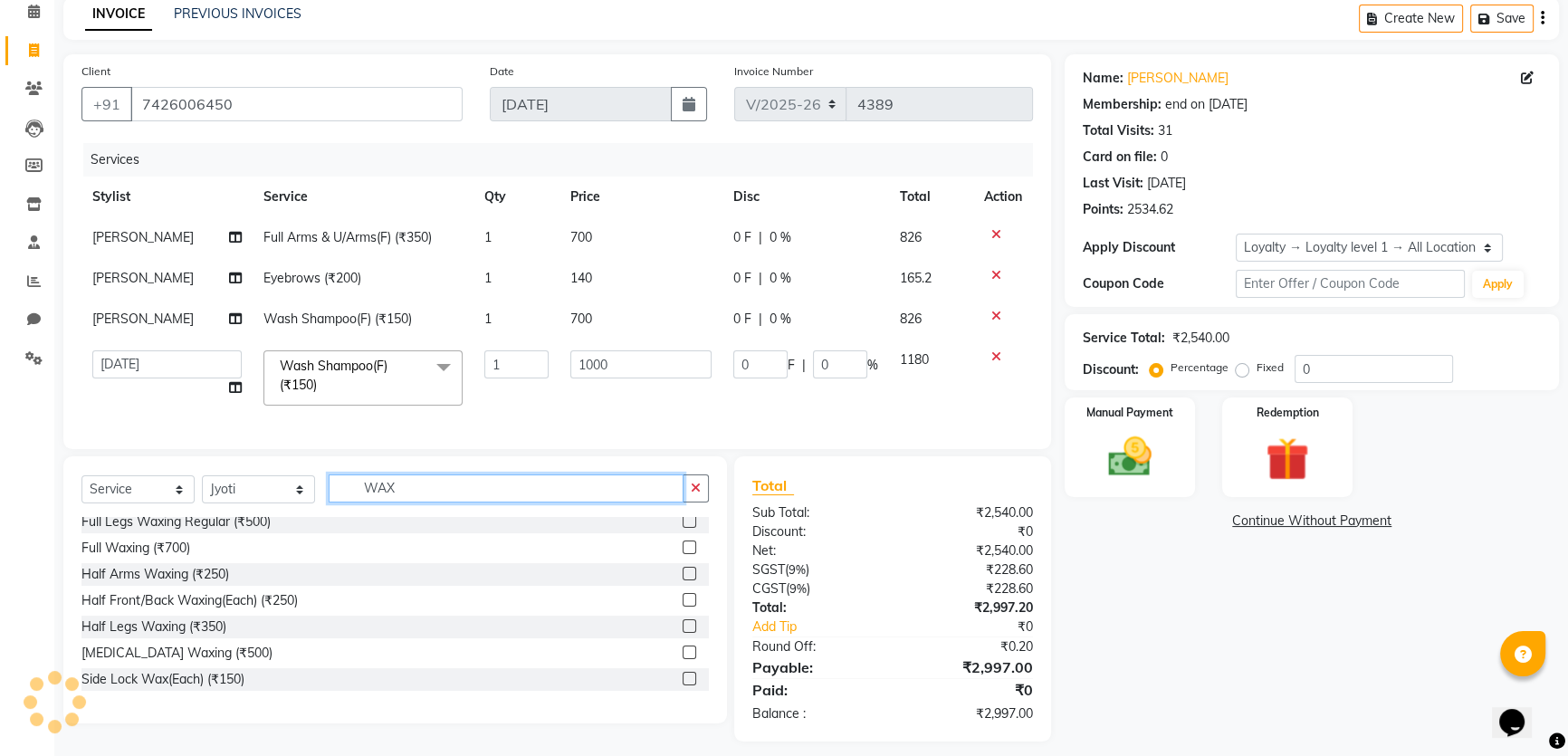
type input "WAX"
click at [683, 633] on label at bounding box center [690, 626] width 14 height 14
click at [683, 633] on input "checkbox" at bounding box center [689, 627] width 12 height 12
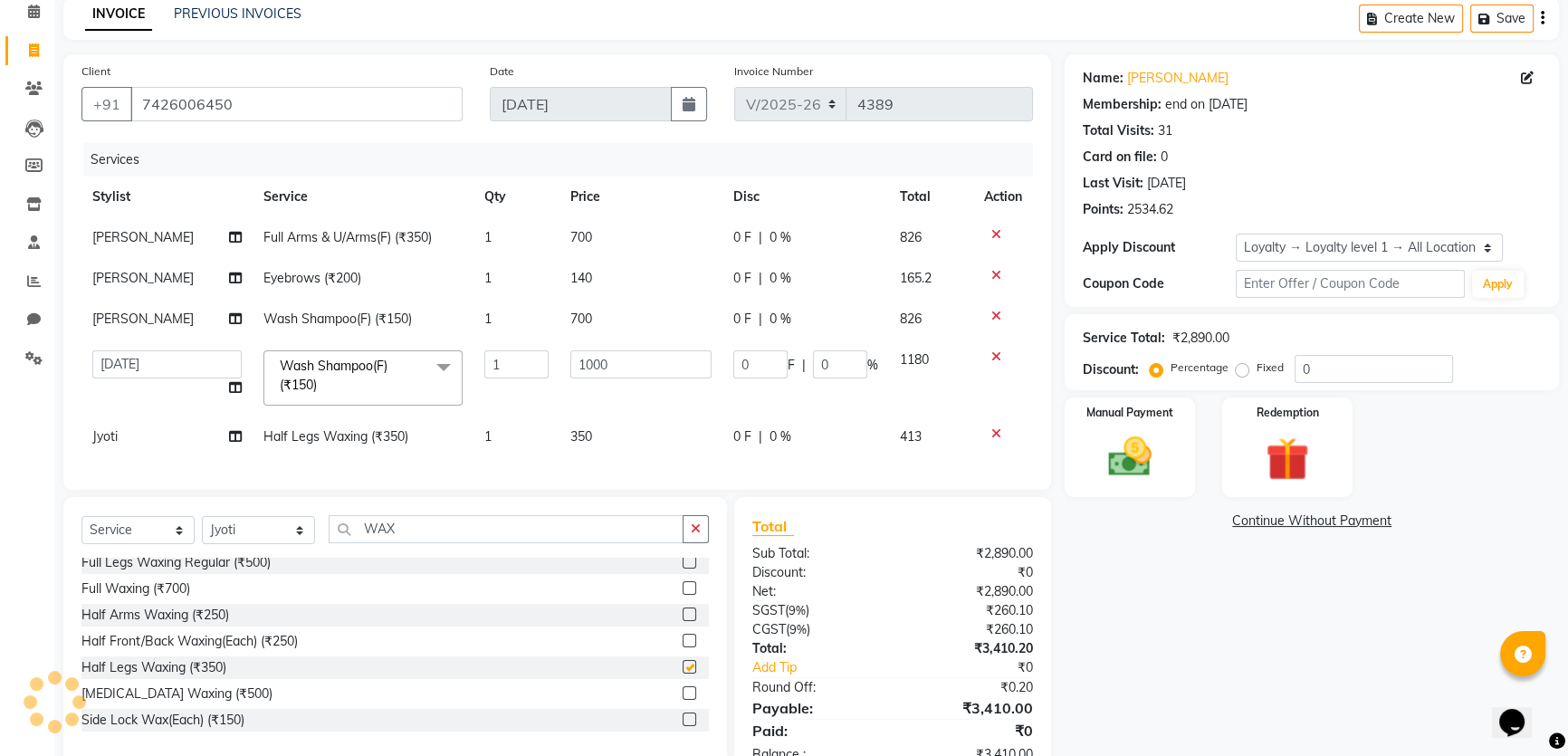
checkbox input "false"
click at [634, 442] on td "350" at bounding box center [641, 436] width 163 height 41
select select "67985"
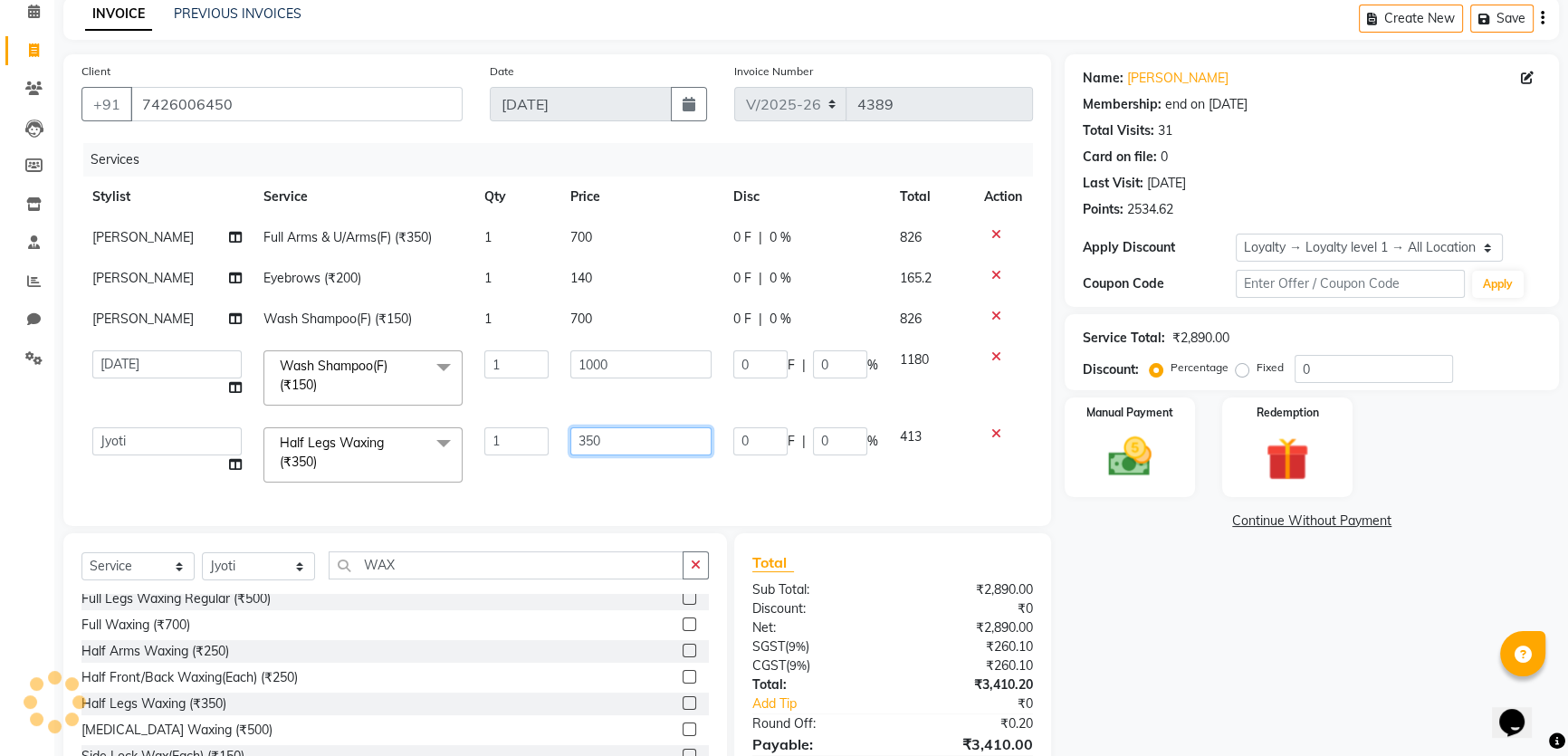
click at [658, 434] on input "350" at bounding box center [642, 441] width 142 height 28
type input "3"
type input "600"
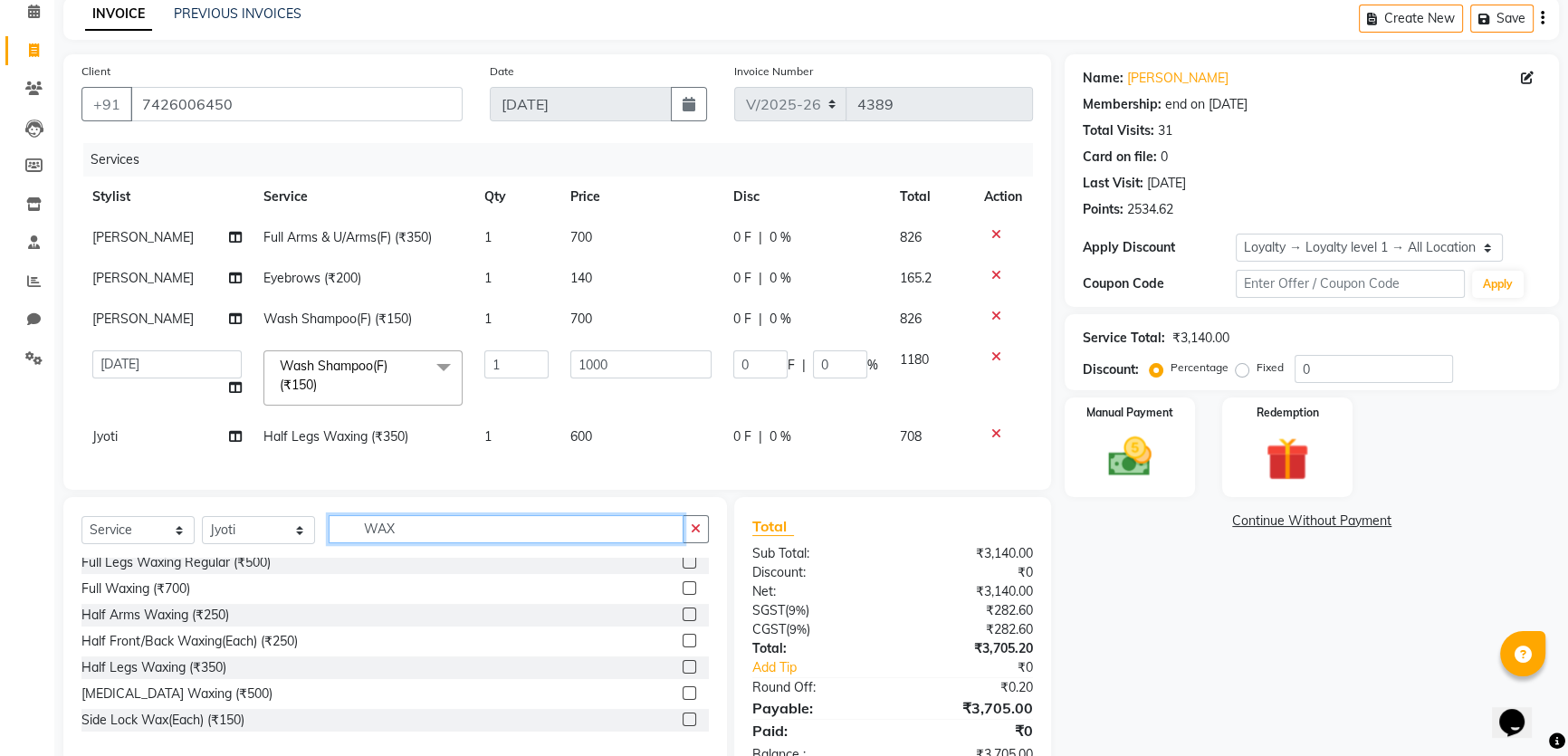
click at [425, 558] on div "Select Service Product Membership Package Voucher Prepaid Gift Card Select Styl…" at bounding box center [395, 536] width 628 height 43
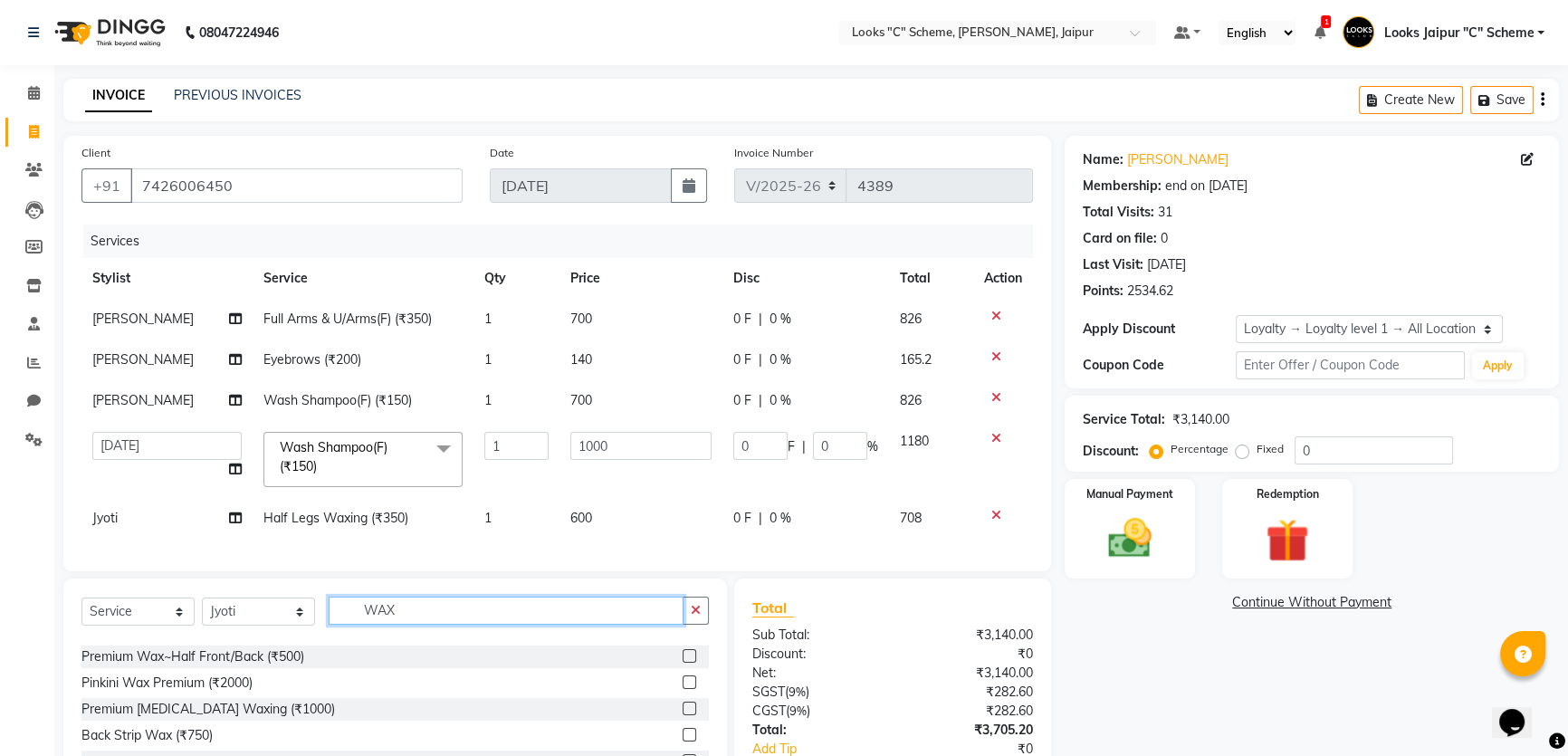
scroll to position [576, 0]
click at [414, 625] on input "WAX" at bounding box center [506, 611] width 355 height 28
type input "W"
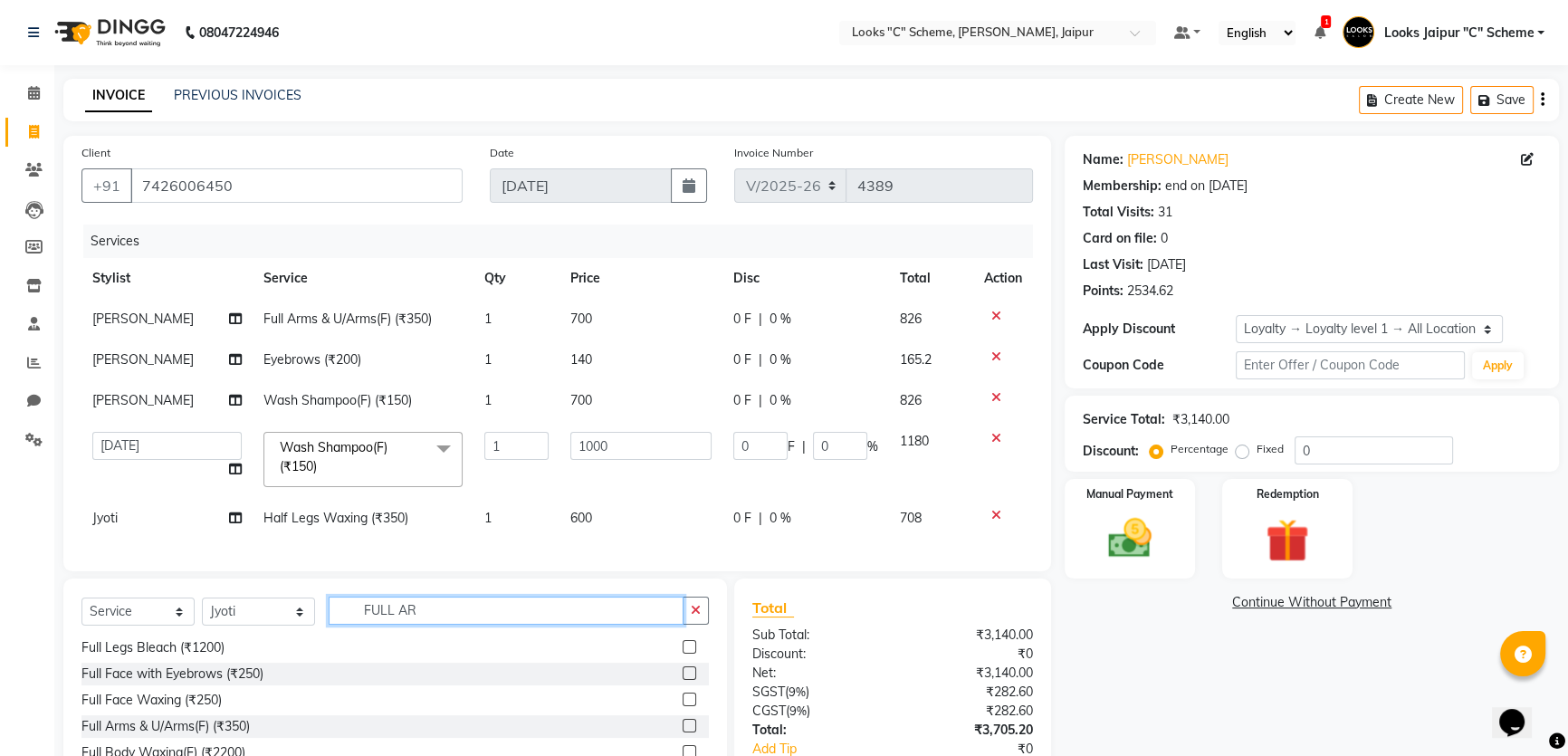
scroll to position [0, 0]
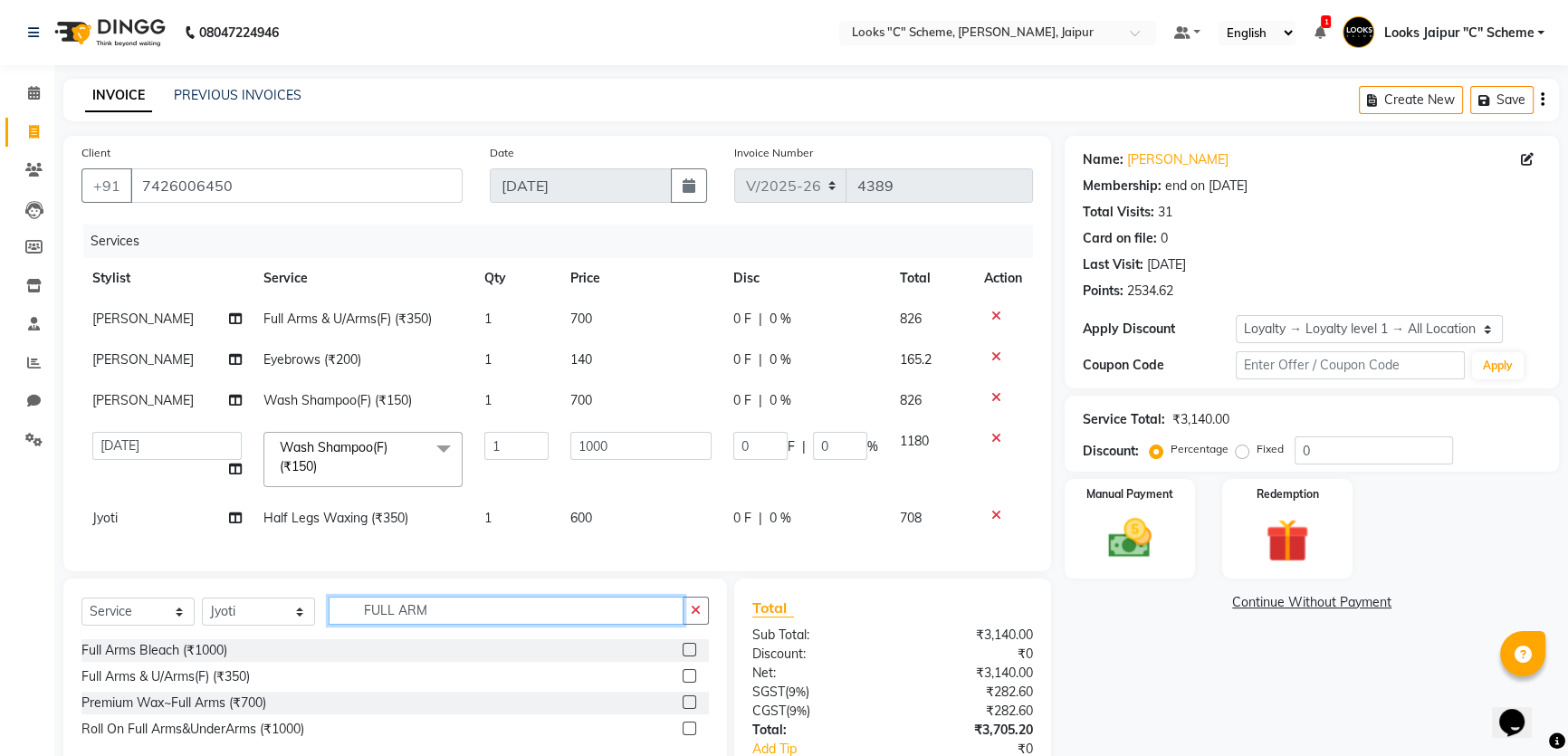
type input "FULL ARM"
drag, startPoint x: 688, startPoint y: 688, endPoint x: 695, endPoint y: 677, distance: 13.0
click at [689, 683] on label at bounding box center [690, 676] width 14 height 14
click at [689, 683] on input "checkbox" at bounding box center [689, 677] width 12 height 12
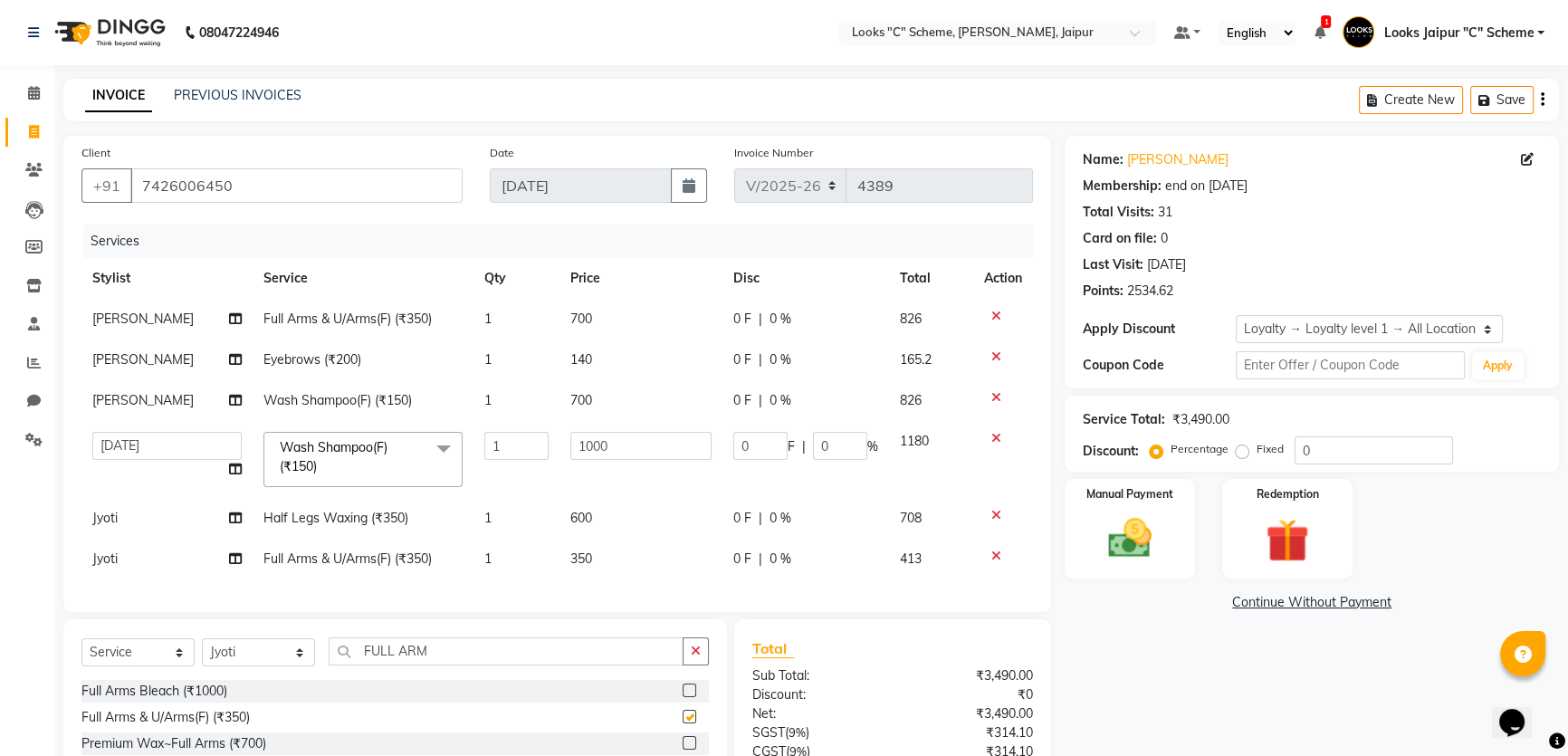
checkbox input "false"
click at [658, 570] on td "350" at bounding box center [641, 559] width 163 height 41
select select "67985"
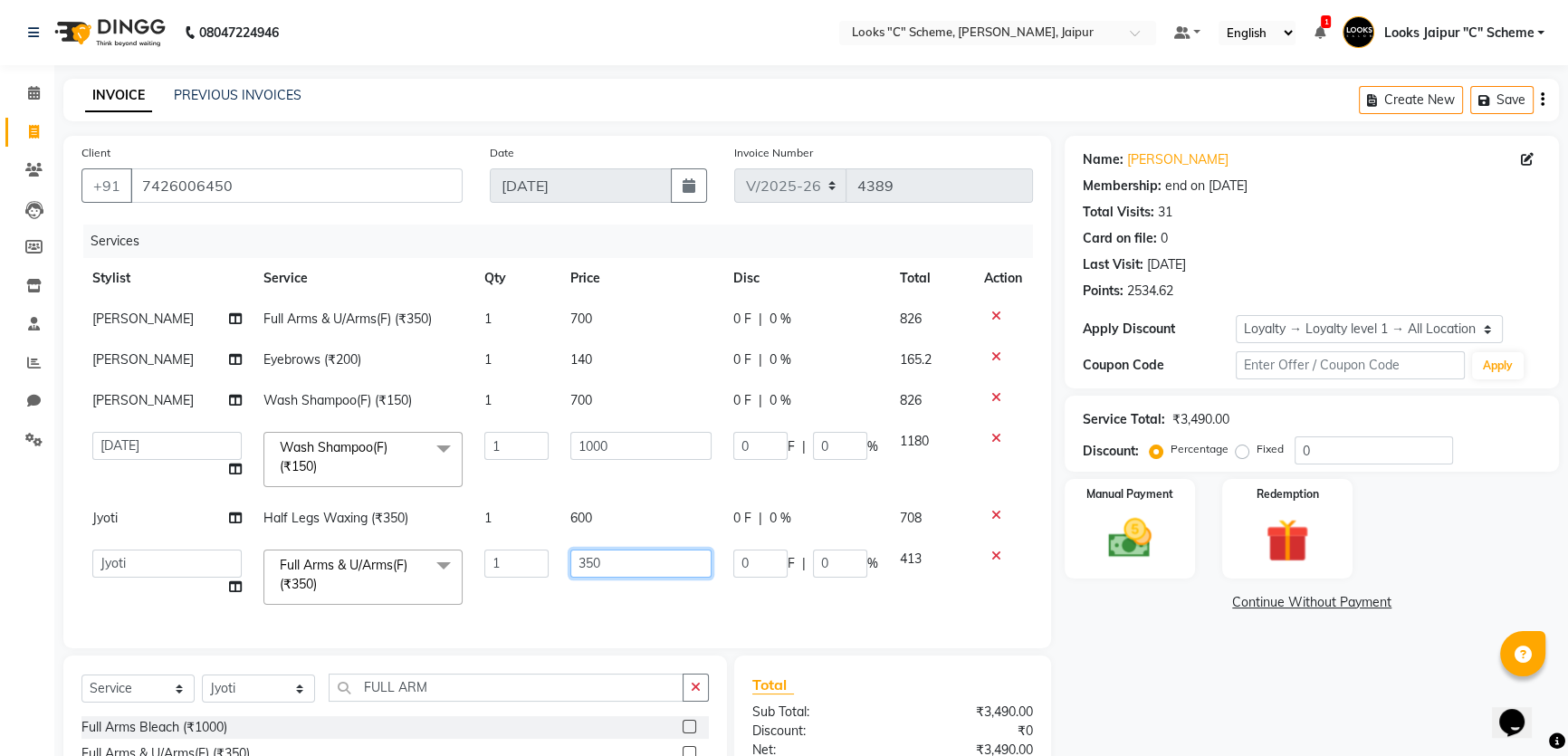
click at [673, 554] on input "350" at bounding box center [642, 564] width 142 height 28
type input "3"
type input "700"
click at [638, 607] on div "Client [PHONE_NUMBER] Date [DATE] Invoice Number V/2025 V/[PHONE_NUMBER] Servic…" at bounding box center [558, 391] width 988 height 512
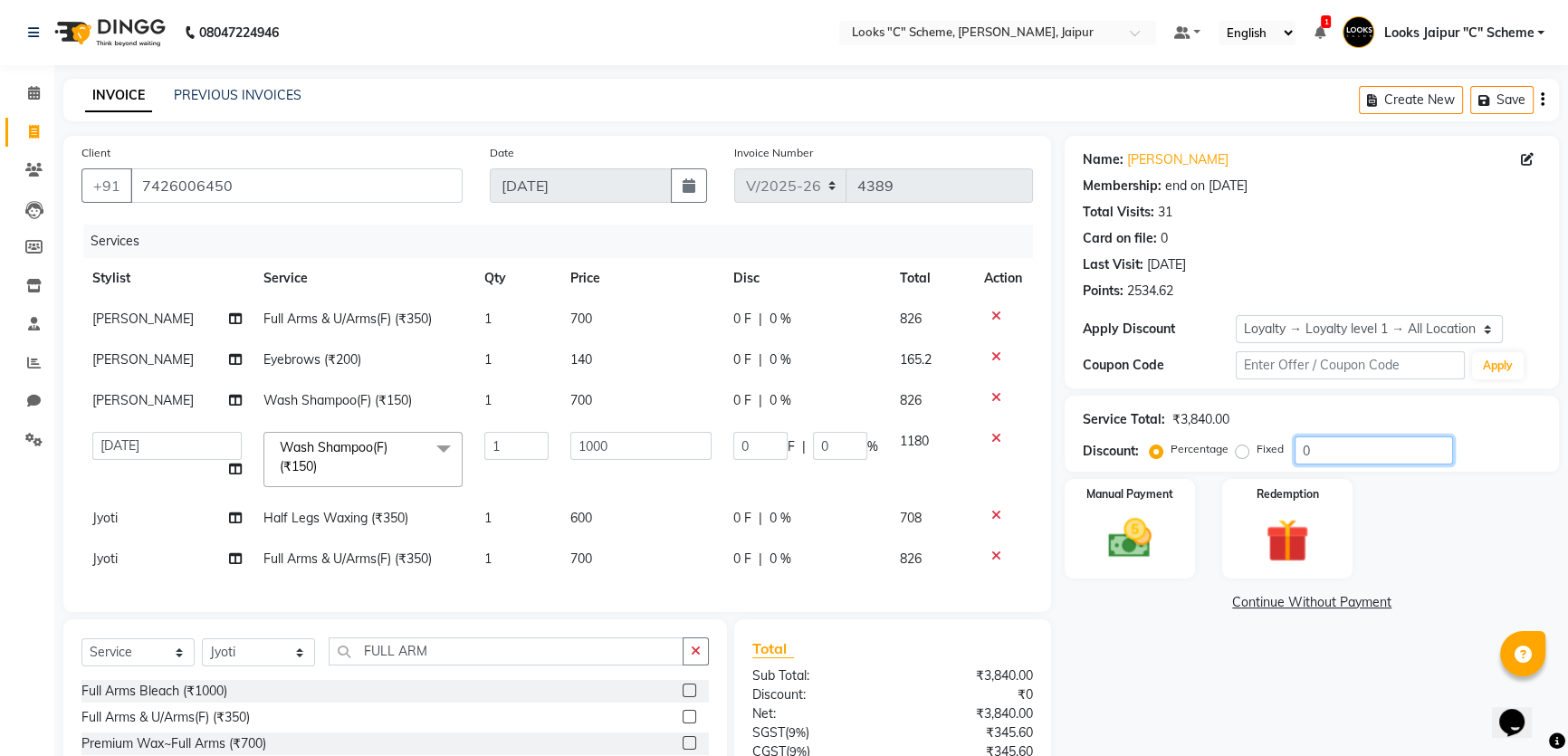
click at [1310, 442] on input "0" at bounding box center [1373, 450] width 159 height 28
type input "05"
type input "50"
type input "5"
type input "050"
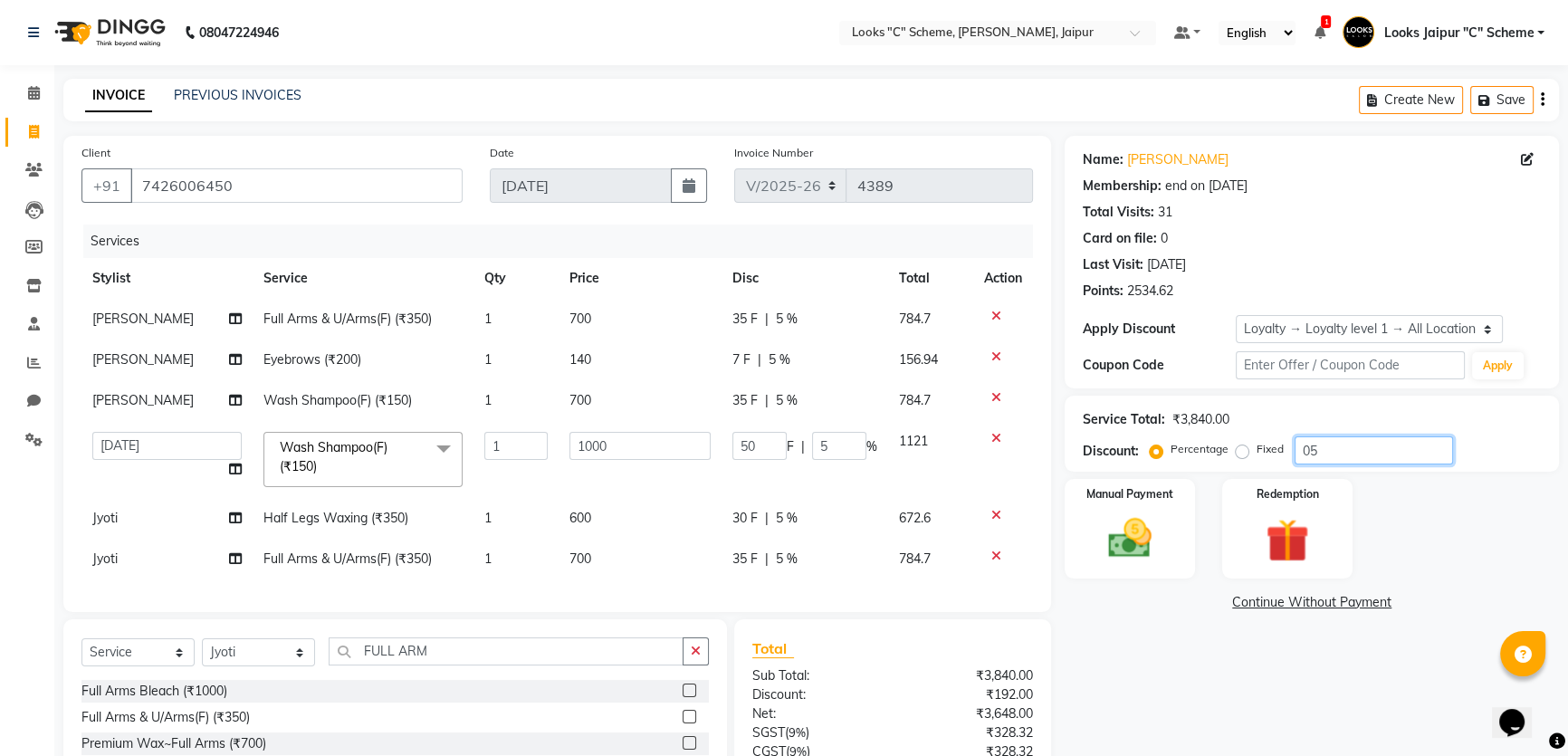
type input "500"
type input "50"
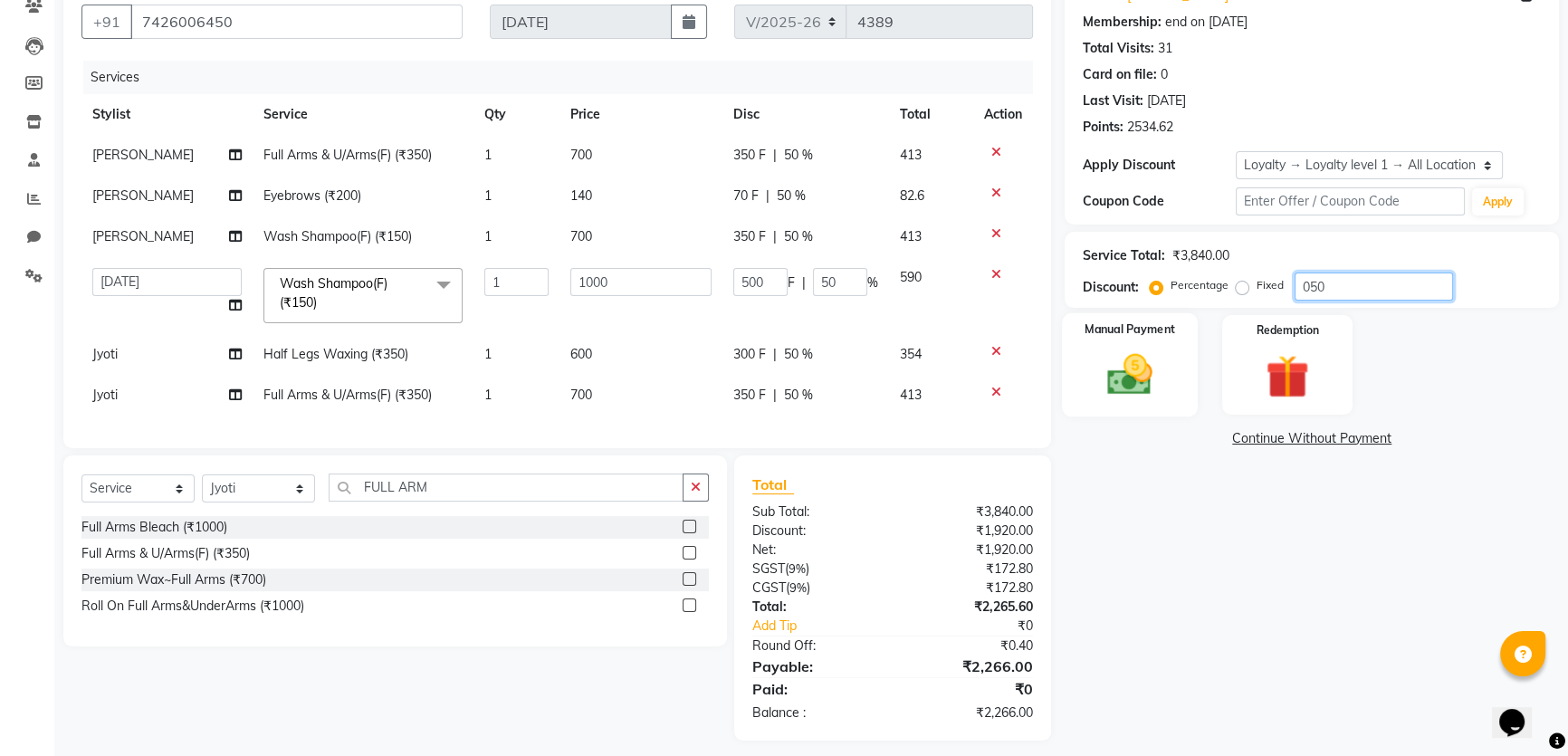
type input "050"
click at [1173, 390] on div "Manual Payment" at bounding box center [1130, 365] width 136 height 103
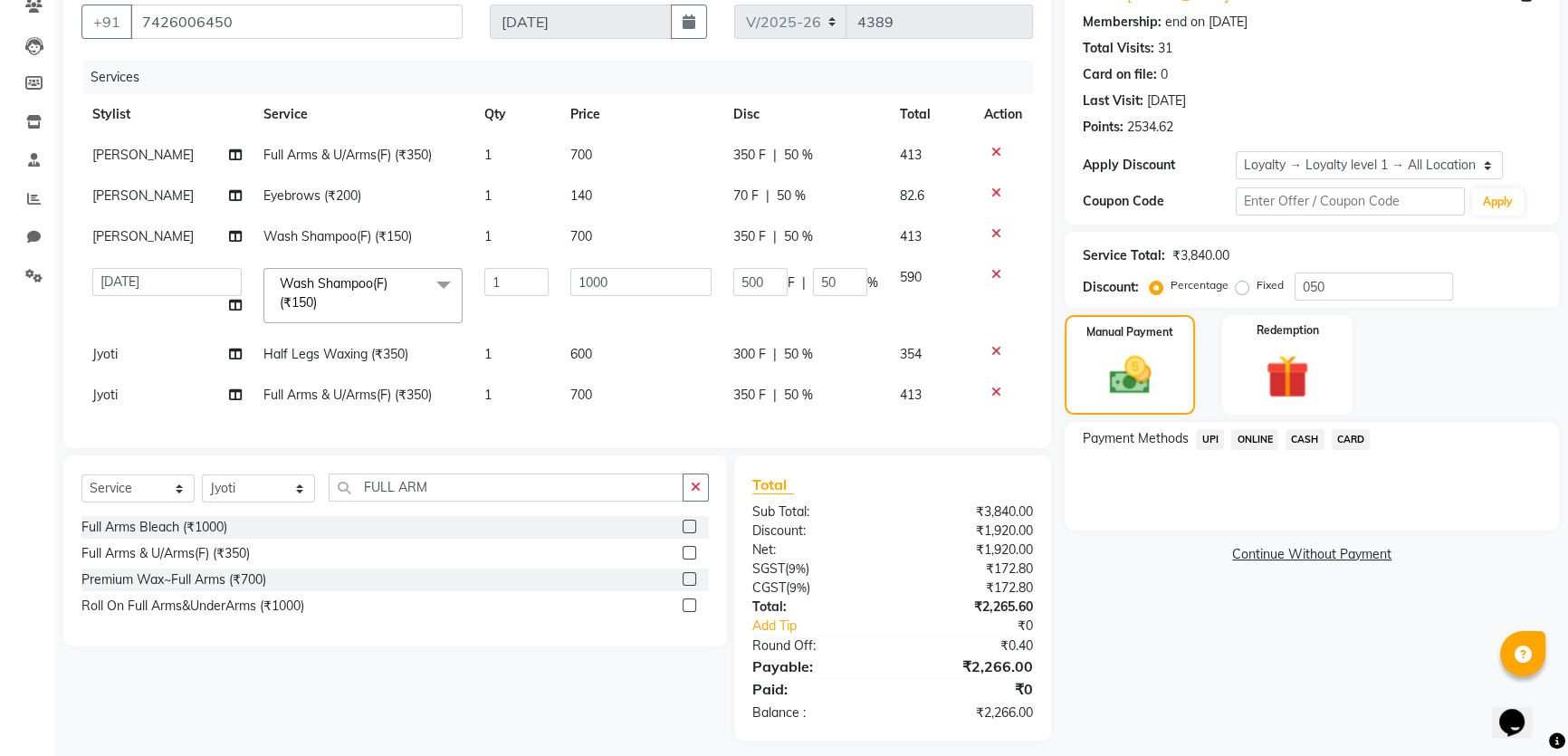
click at [1314, 440] on span "CASH" at bounding box center [1305, 439] width 39 height 21
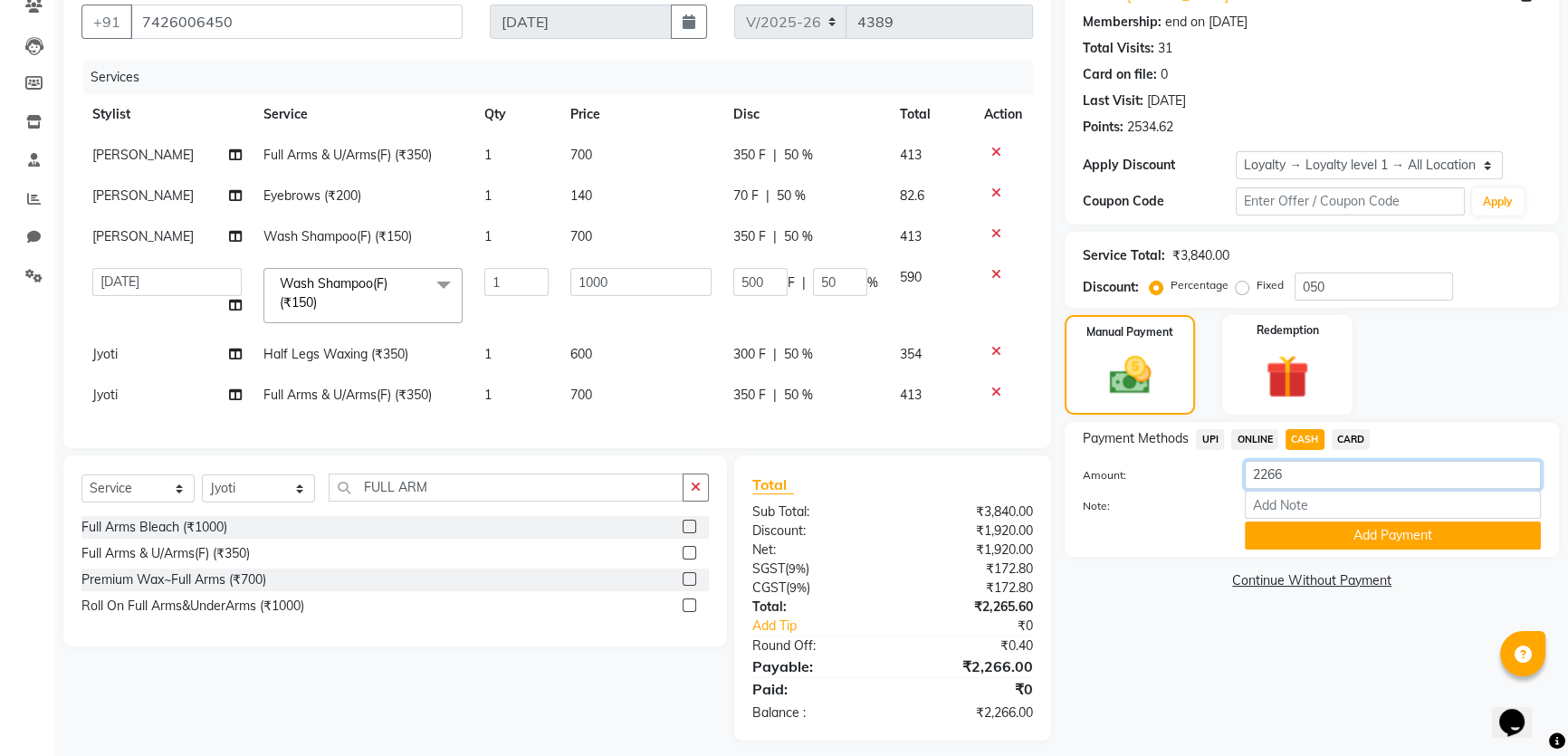
click at [1309, 480] on input "2266" at bounding box center [1392, 475] width 296 height 28
type input "2200"
click at [1384, 533] on button "Add Payment" at bounding box center [1392, 536] width 296 height 28
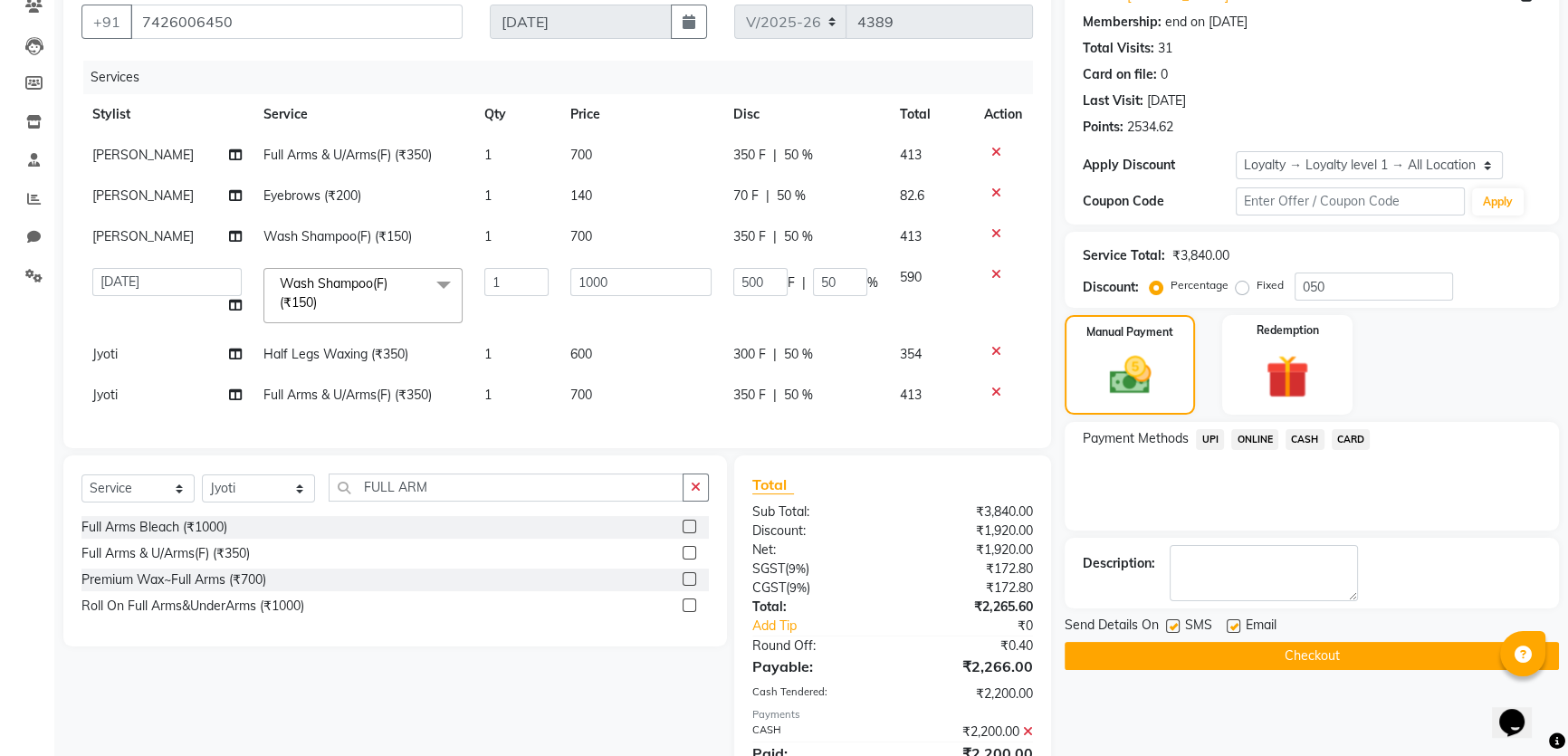
click at [1214, 443] on span "UPI" at bounding box center [1210, 439] width 28 height 21
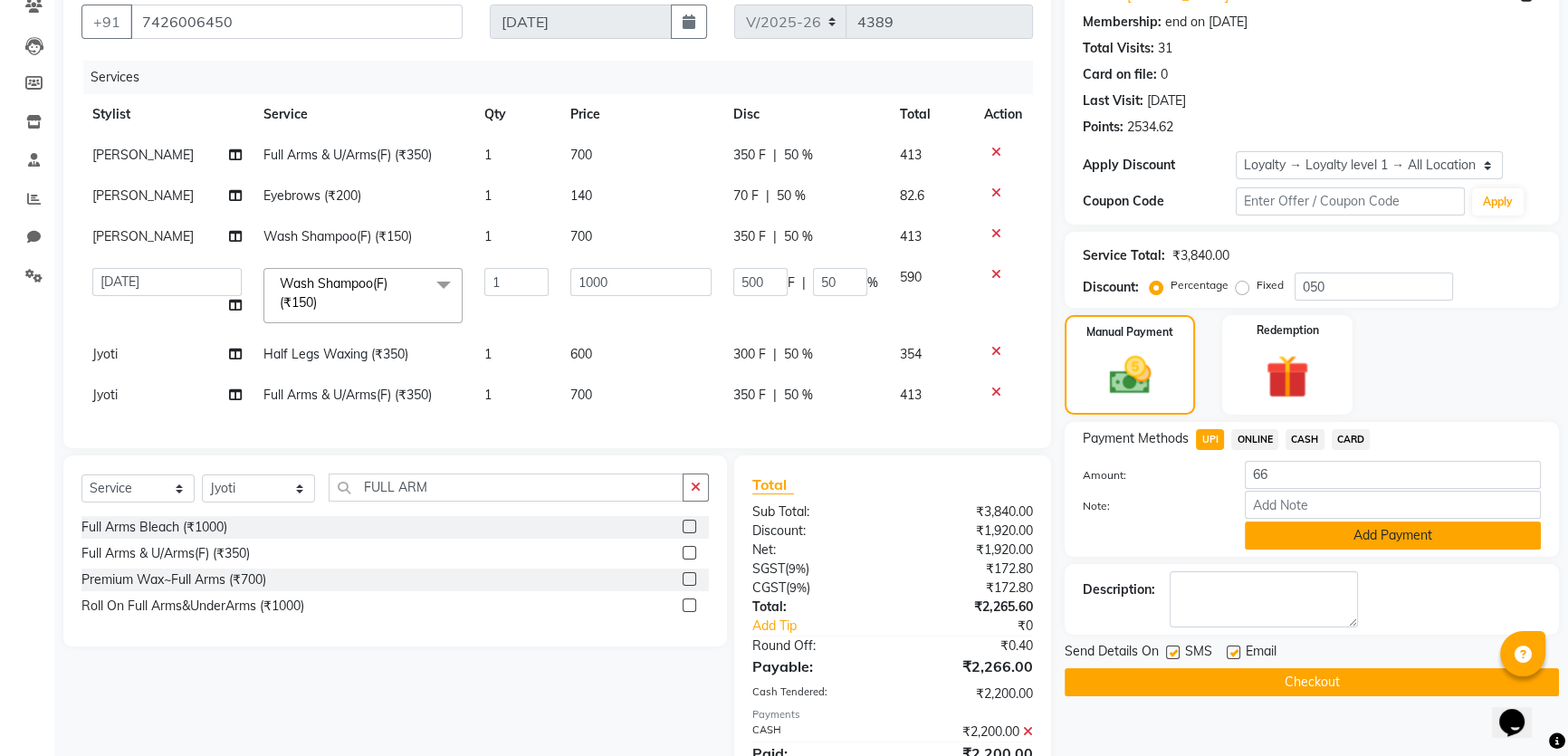
click at [1354, 545] on button "Add Payment" at bounding box center [1392, 536] width 296 height 28
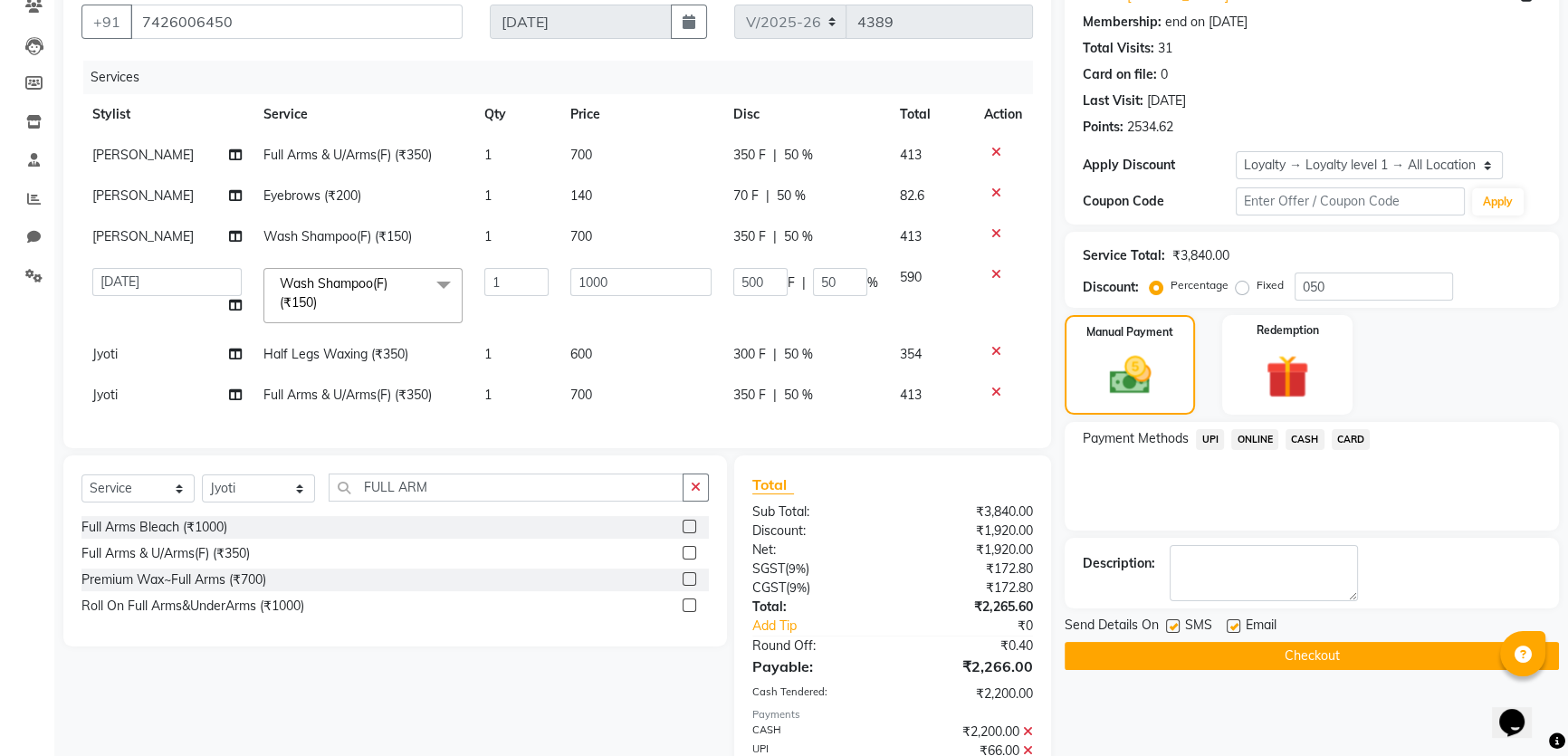
click at [1356, 658] on button "Checkout" at bounding box center [1311, 656] width 494 height 28
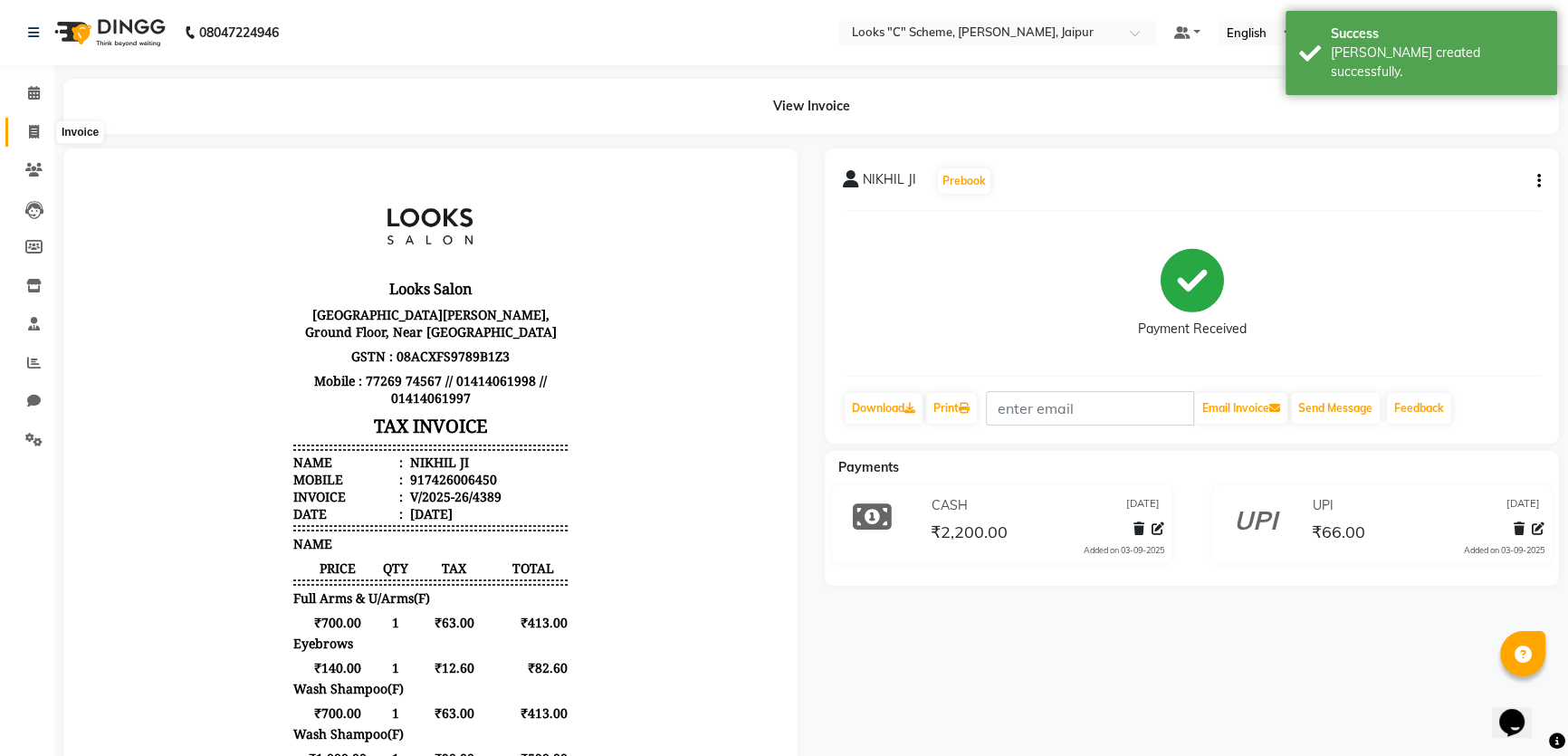
drag, startPoint x: 45, startPoint y: 127, endPoint x: 62, endPoint y: 138, distance: 20.2
click at [44, 127] on span at bounding box center [34, 132] width 32 height 21
select select "service"
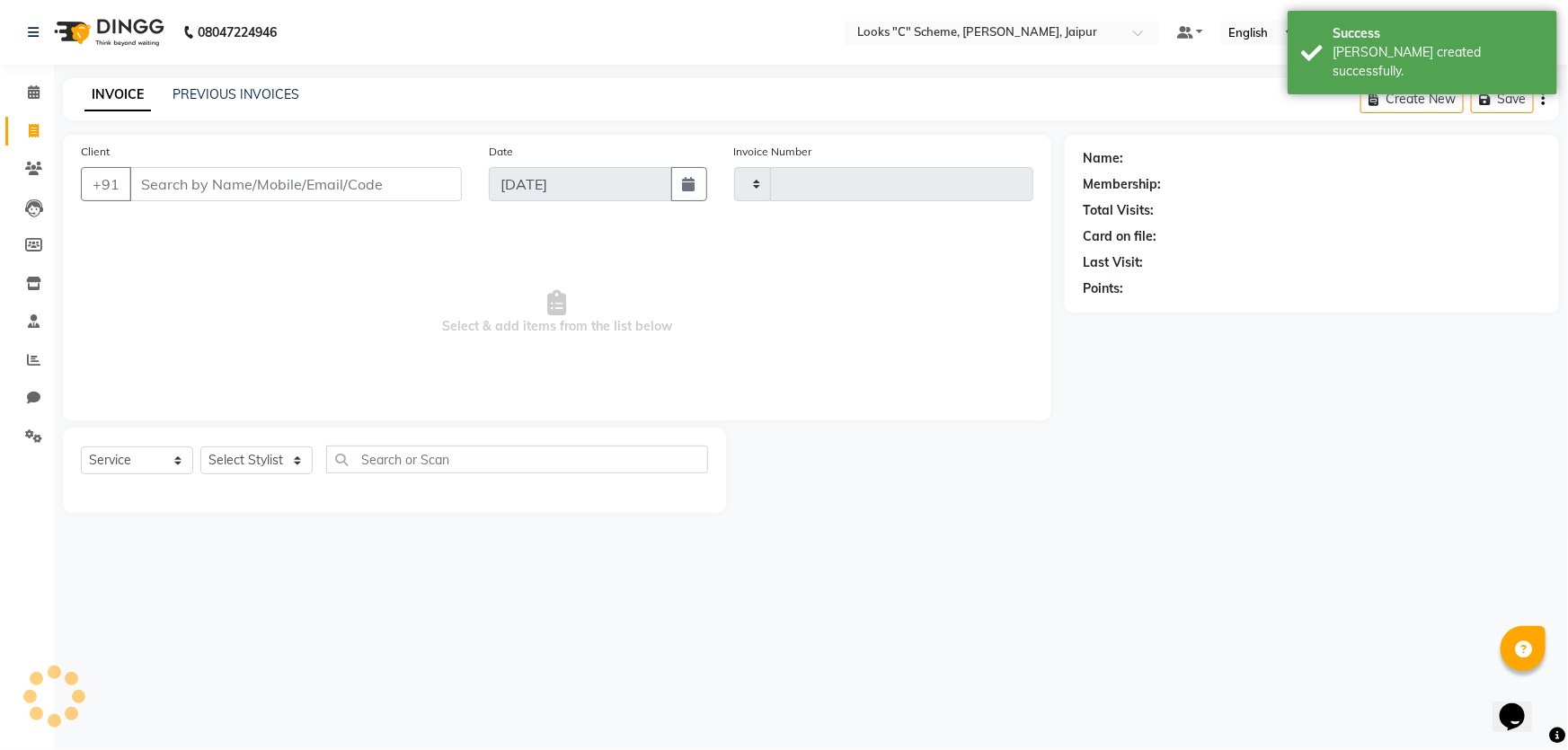
type input "4390"
select select "4315"
click at [198, 184] on input "Client" at bounding box center [296, 184] width 333 height 34
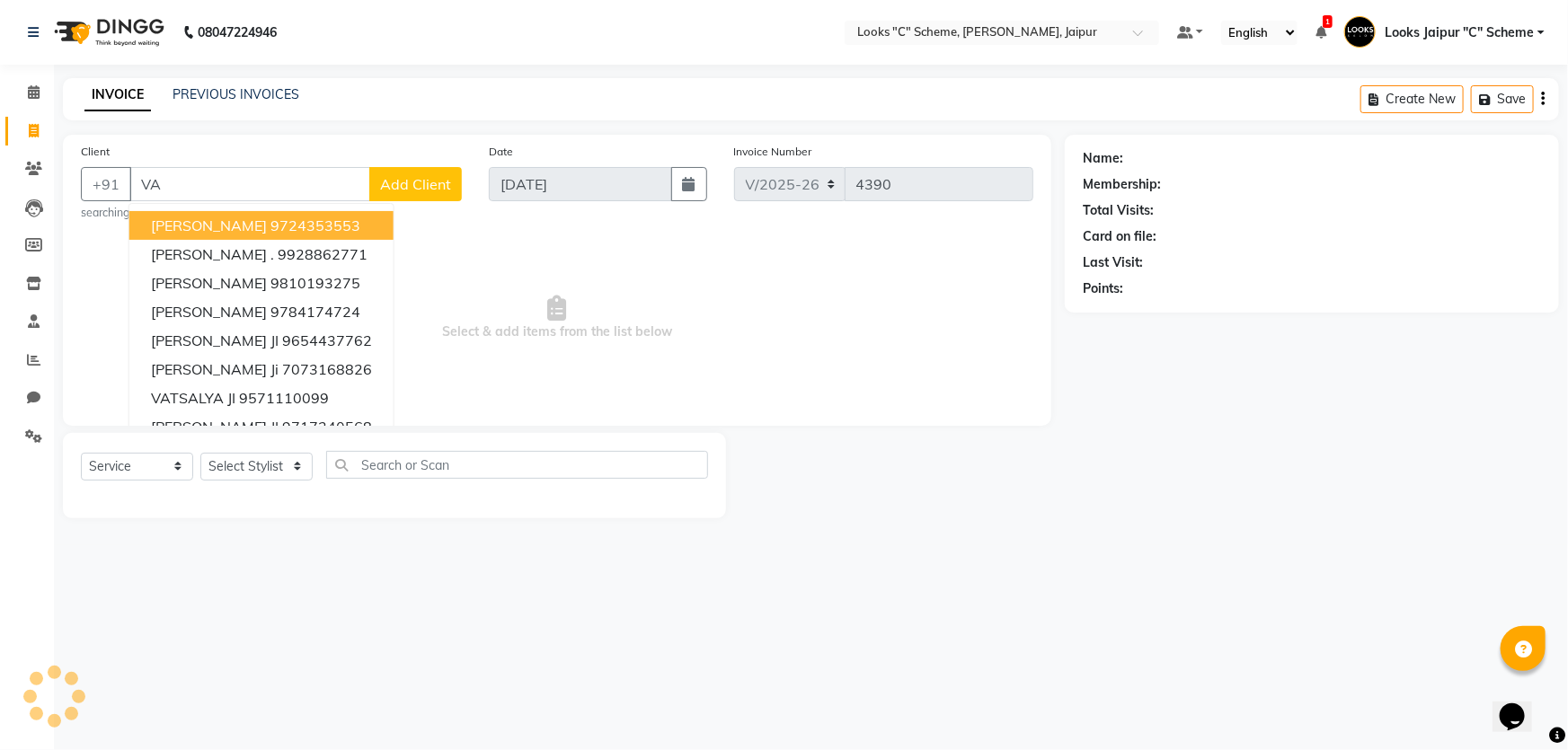
type input "V"
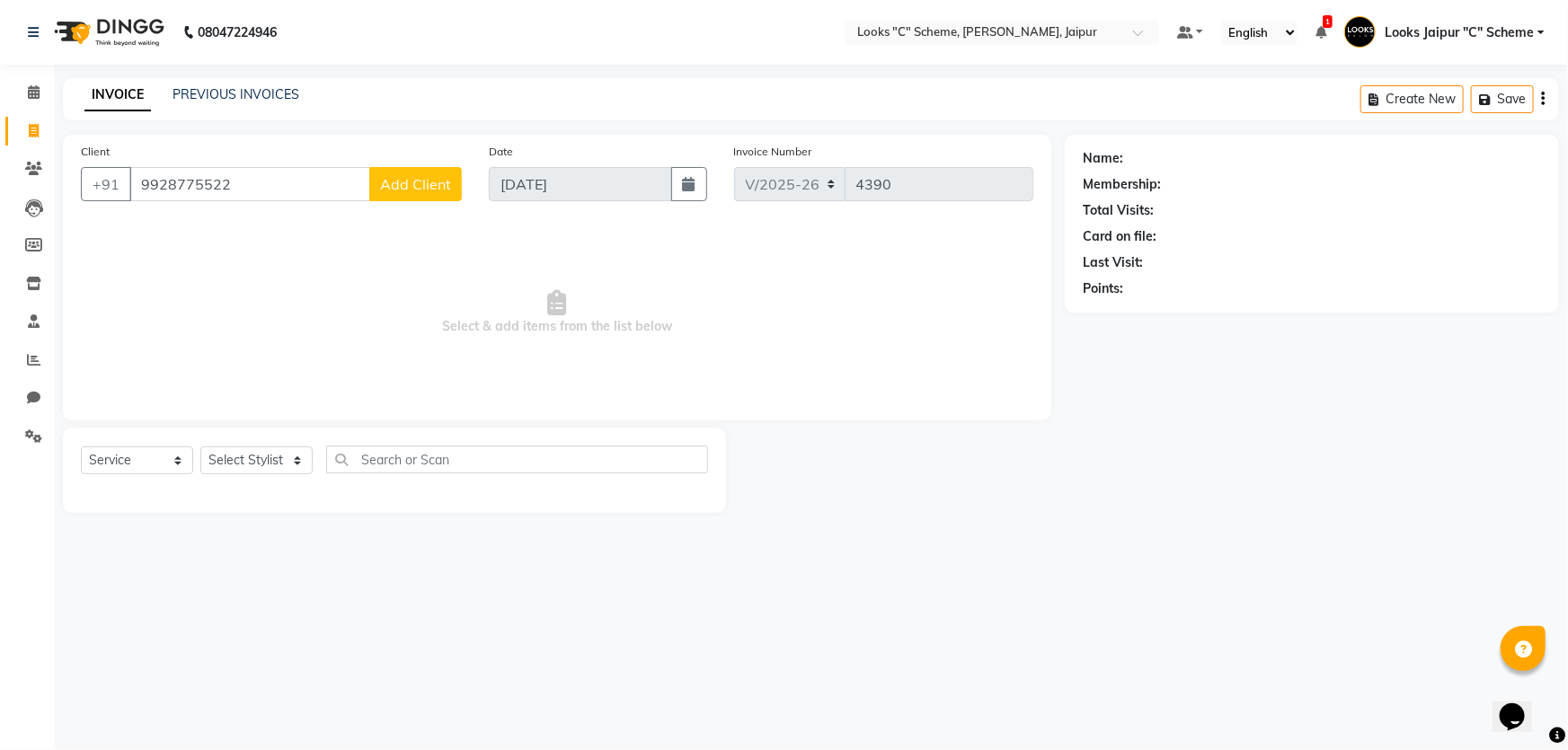
click at [158, 189] on input "9928775522" at bounding box center [250, 184] width 241 height 34
type input "9828775522"
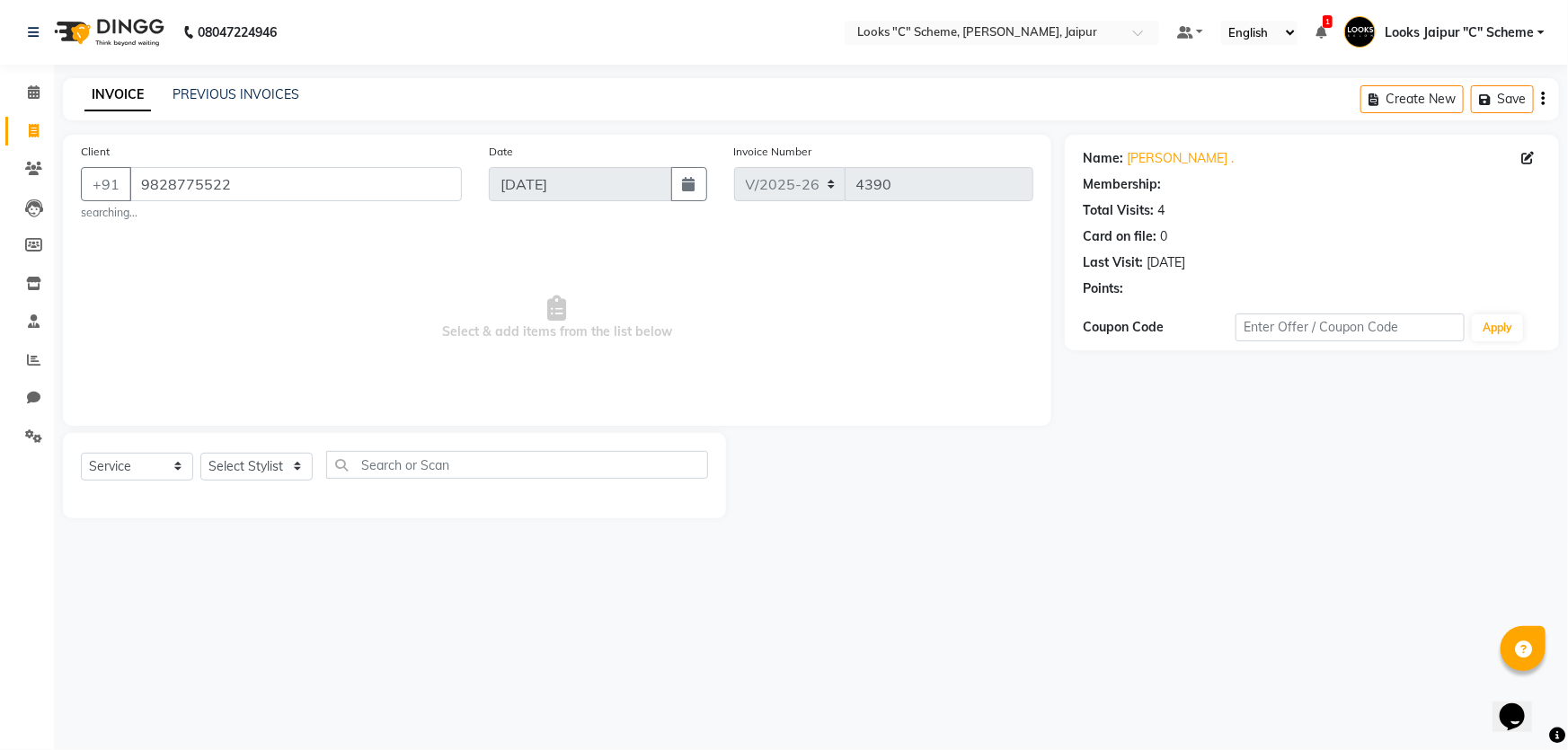
select select "1: Object"
click at [248, 460] on select "Select Stylist [PERSON_NAME] Akash_pdct [PERSON_NAME] [PERSON_NAME] Counter Sal…" at bounding box center [256, 467] width 112 height 28
select select "84480"
click at [200, 453] on select "Select Stylist [PERSON_NAME] Akash_pdct [PERSON_NAME] [PERSON_NAME] Counter Sal…" at bounding box center [256, 467] width 112 height 28
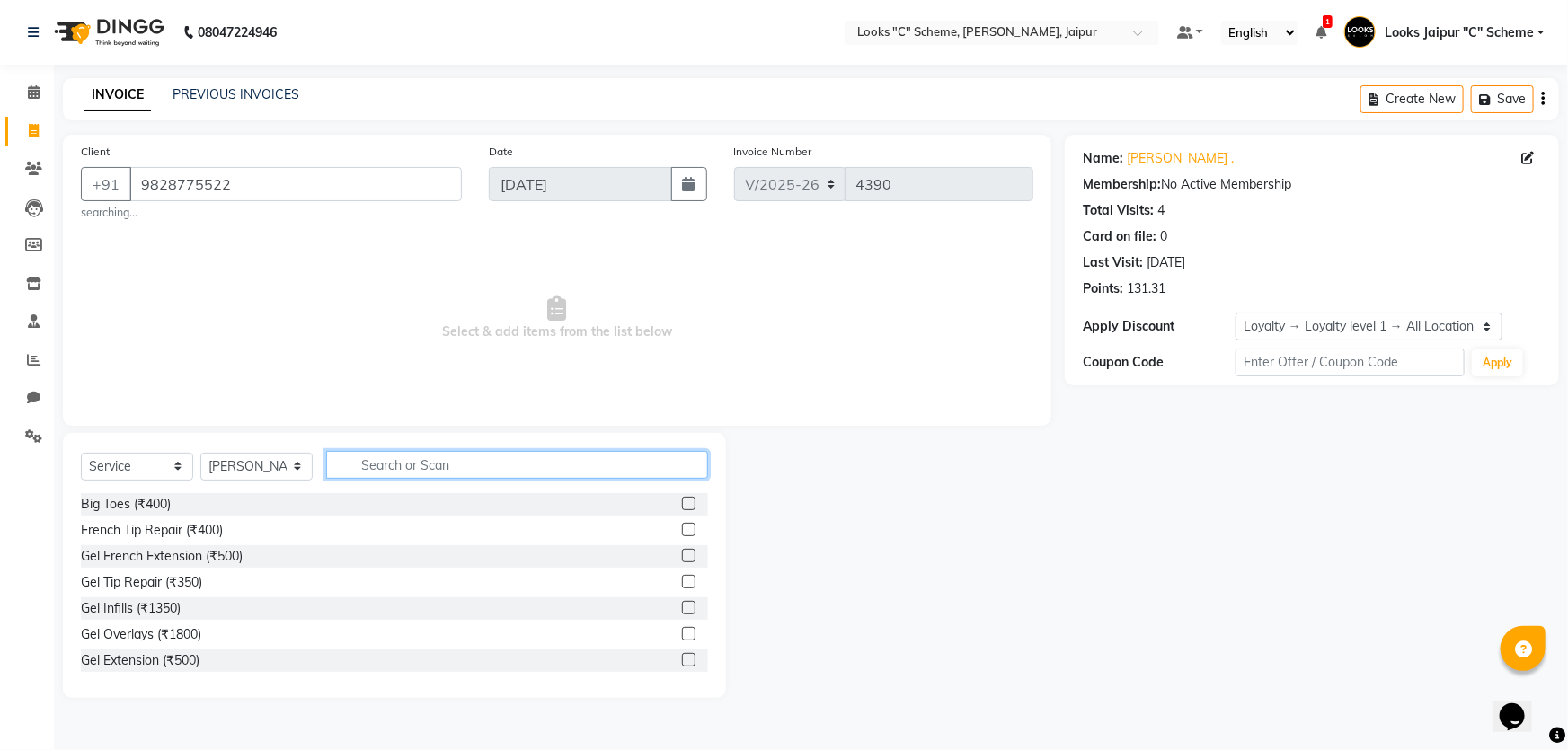
click at [410, 468] on input "text" at bounding box center [517, 465] width 382 height 28
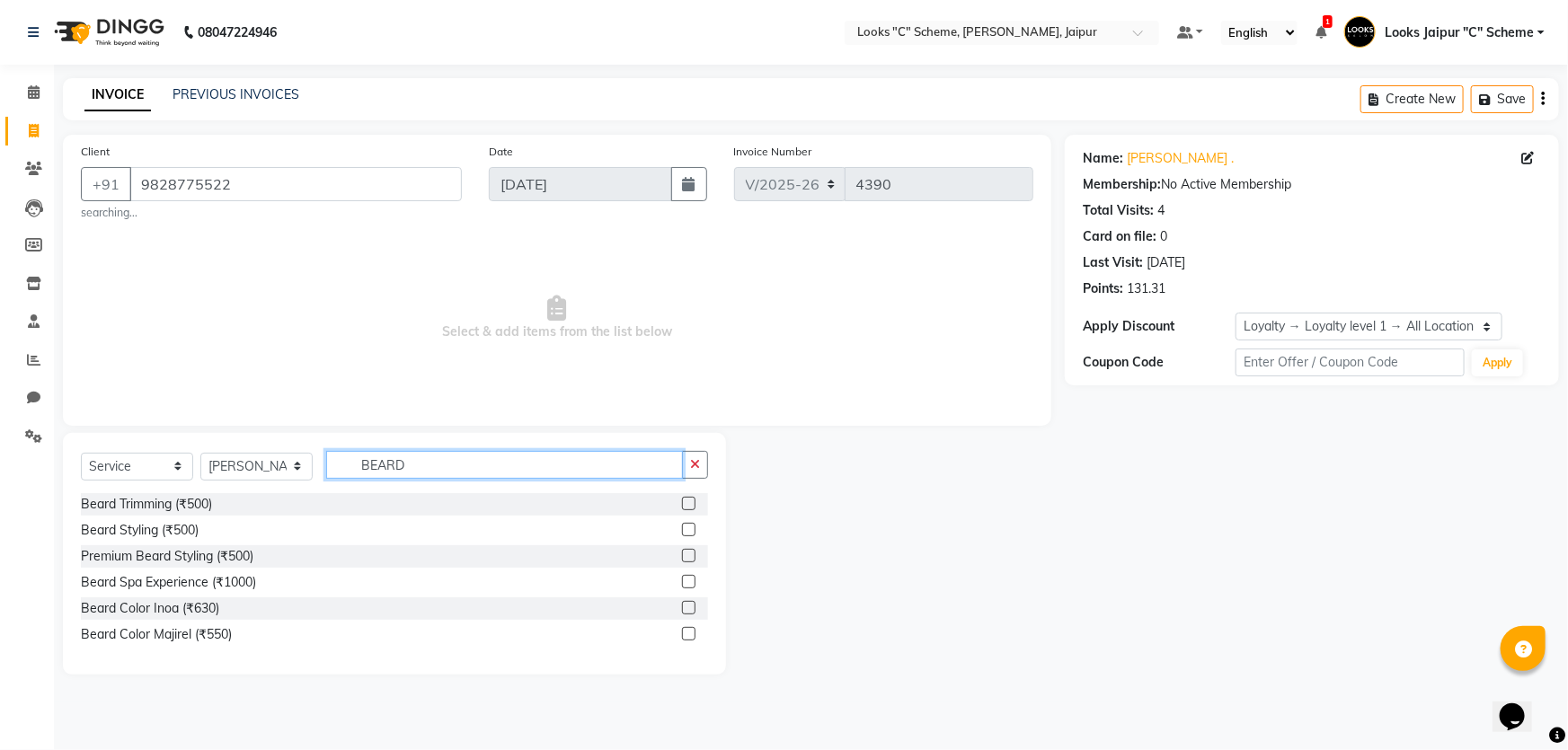
type input "BEARD"
click at [682, 528] on label at bounding box center [689, 530] width 14 height 14
click at [682, 528] on input "checkbox" at bounding box center [688, 531] width 12 height 12
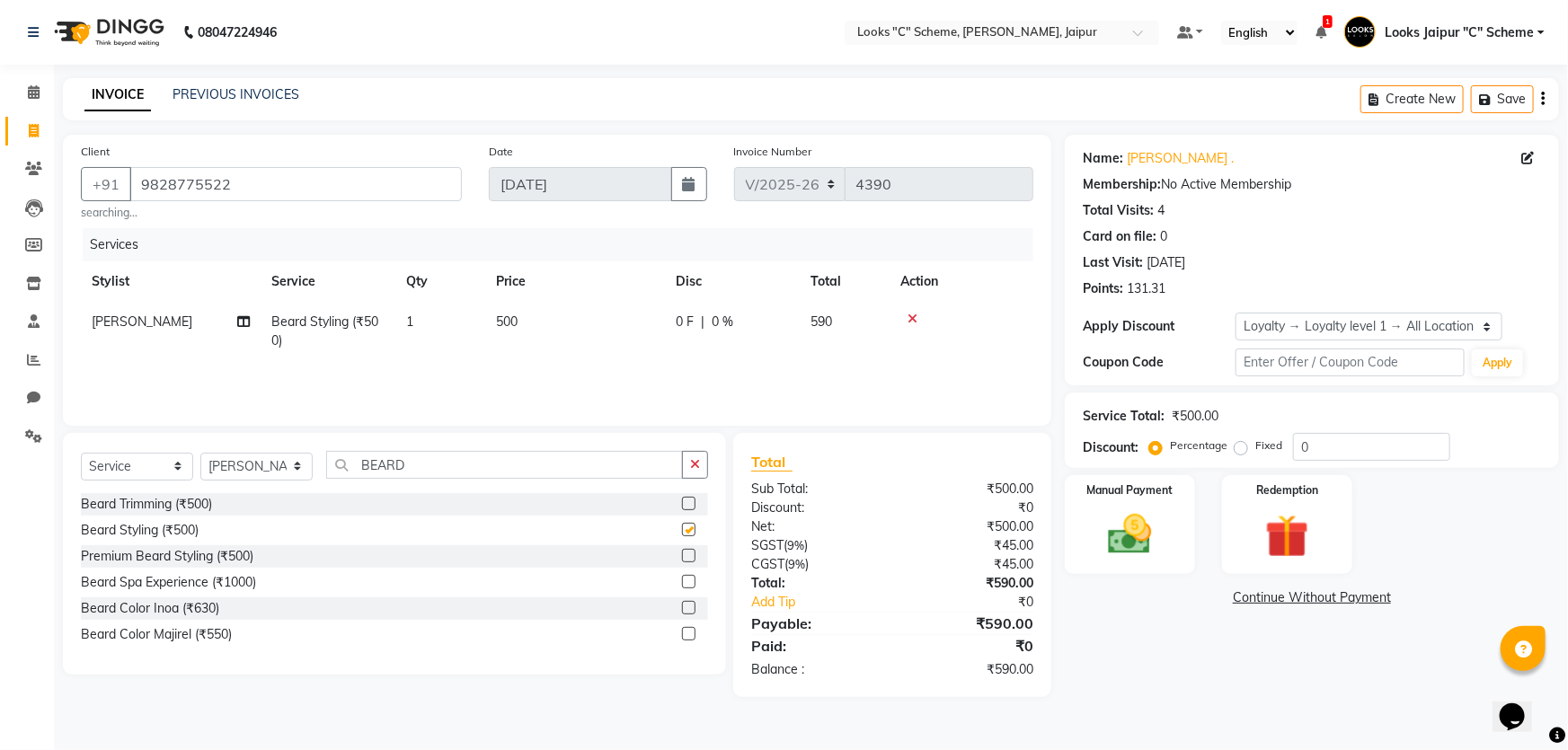
checkbox input "false"
click at [538, 315] on td "500" at bounding box center [575, 332] width 179 height 59
select select "84480"
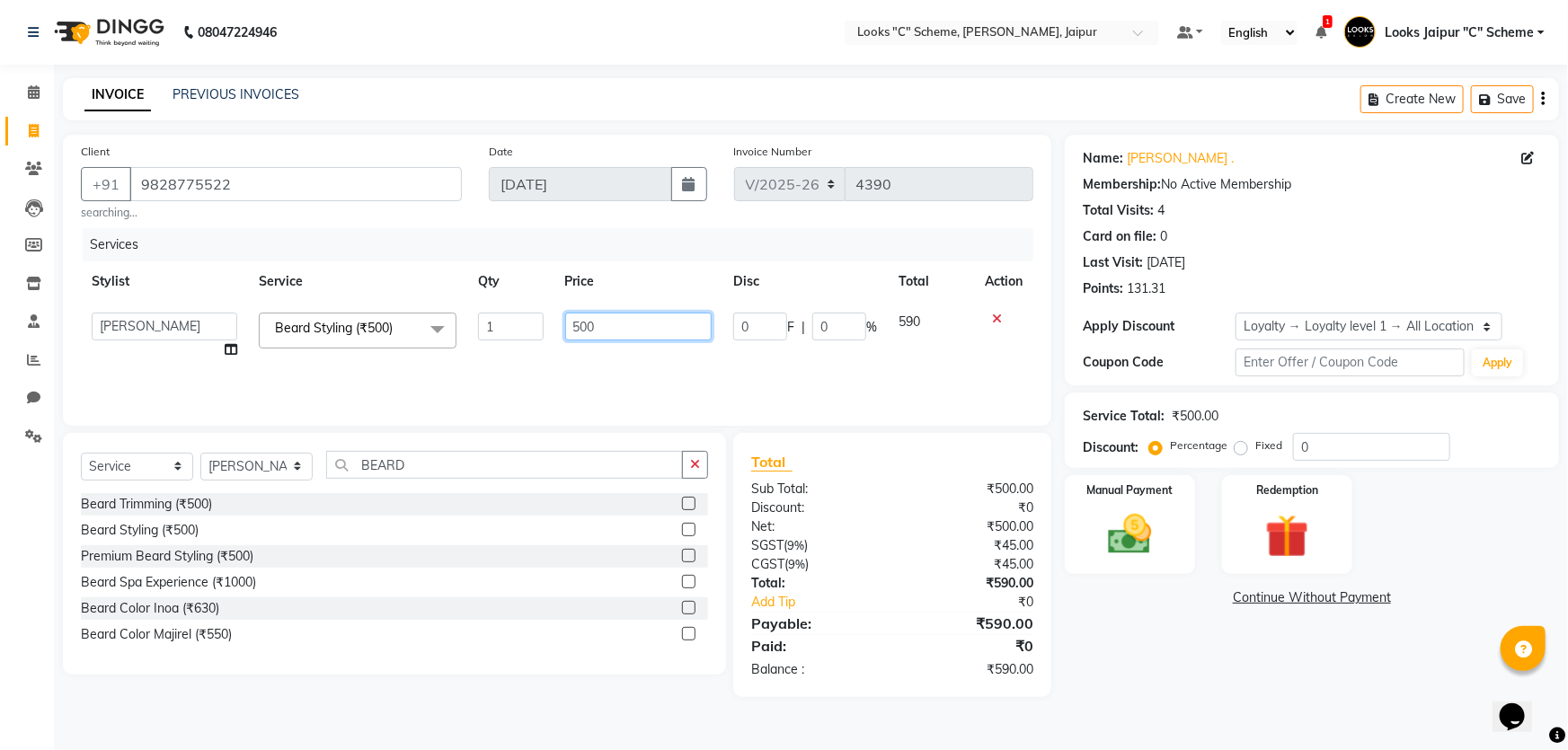
click at [605, 325] on input "500" at bounding box center [639, 327] width 148 height 28
type input "5"
type input "300"
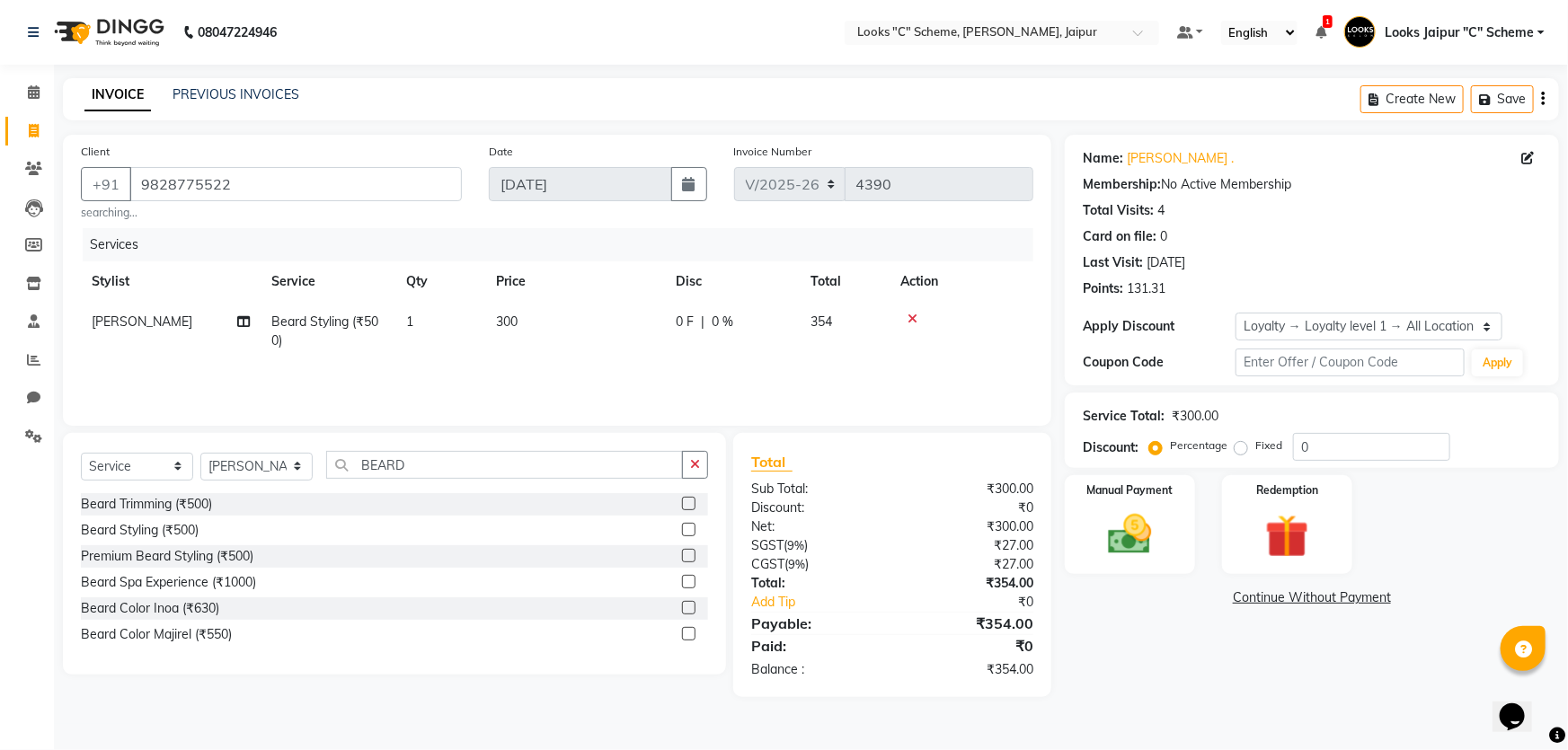
click at [665, 372] on div "Services Stylist Service Qty Price Disc Total Action [PERSON_NAME] Styling (₹50…" at bounding box center [558, 317] width 953 height 179
click at [584, 320] on td "300" at bounding box center [575, 332] width 179 height 59
select select "84480"
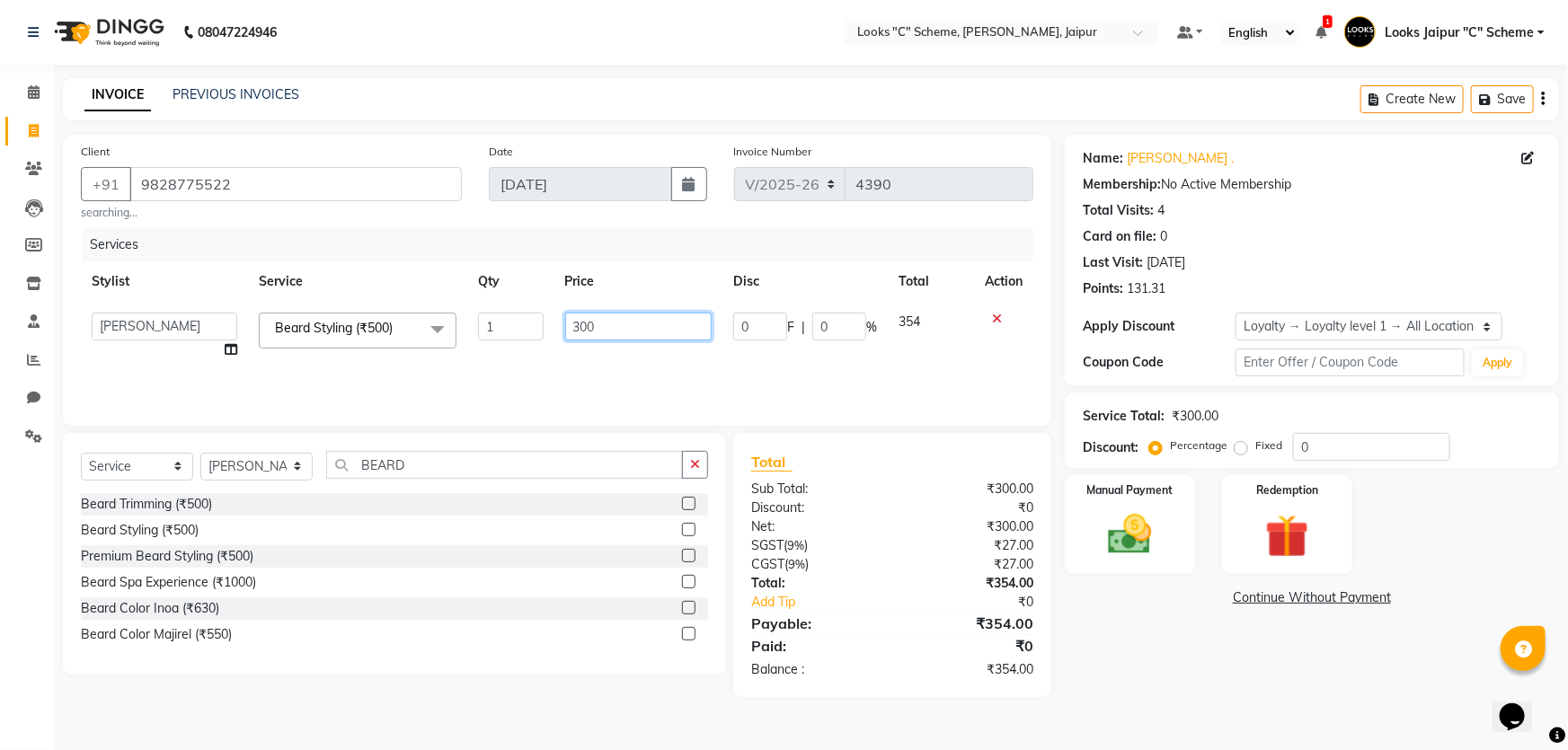
click at [669, 322] on input "300" at bounding box center [639, 327] width 148 height 28
type input "297"
click at [692, 378] on div "Services Stylist Service Qty Price Disc Total Action Aarohi [PERSON_NAME] Abhis…" at bounding box center [558, 317] width 953 height 179
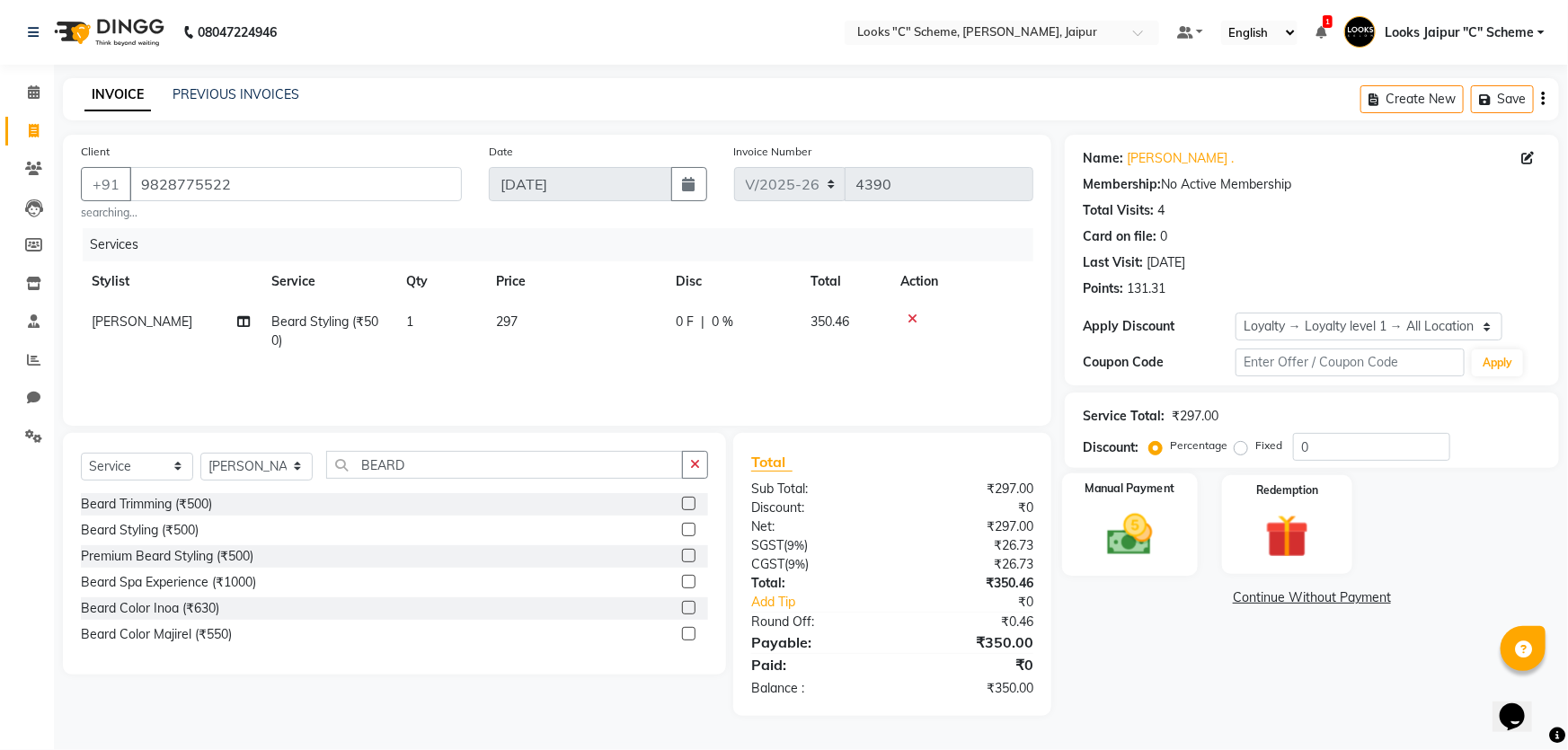
click at [1140, 528] on img at bounding box center [1130, 534] width 73 height 53
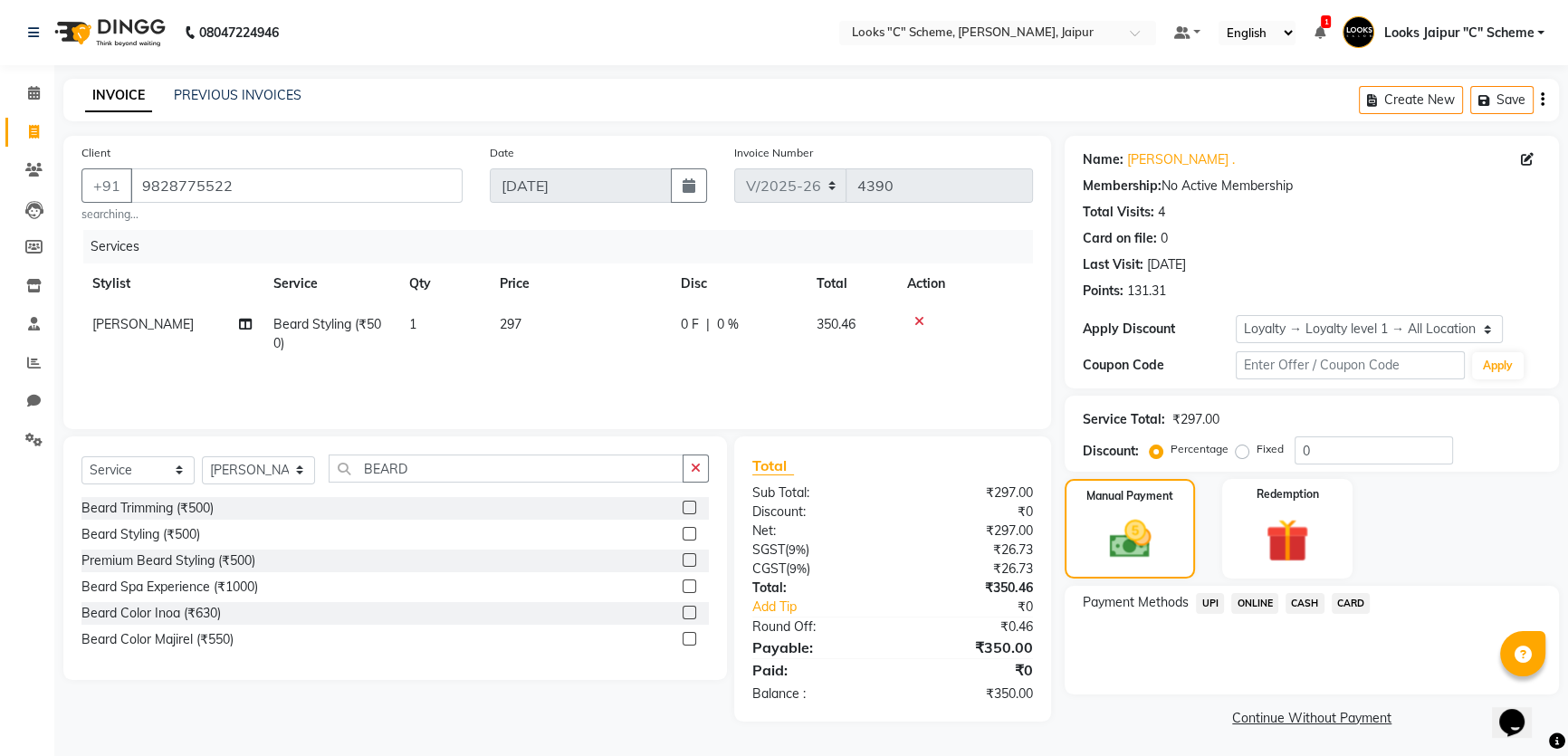
click at [1311, 603] on span "CASH" at bounding box center [1305, 603] width 39 height 21
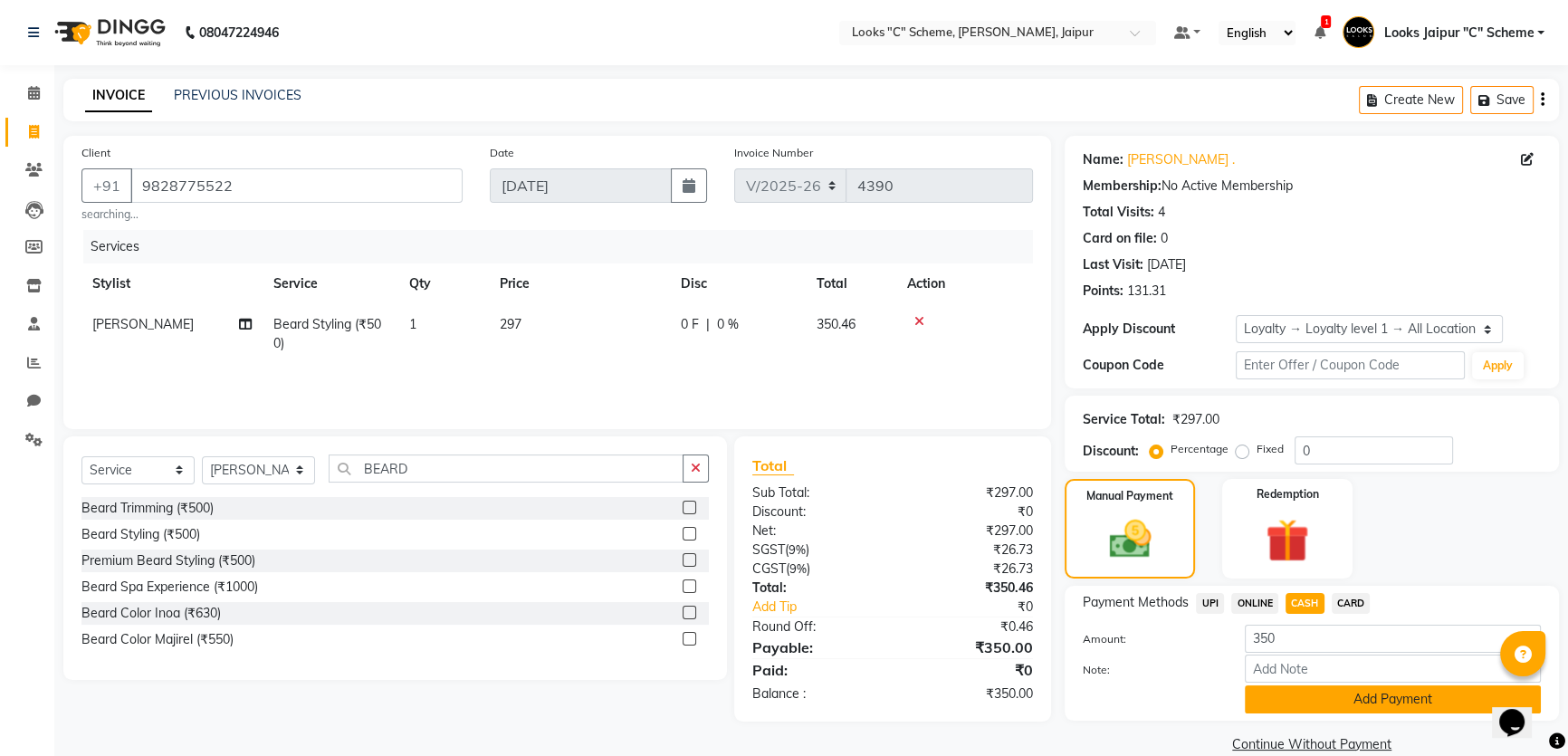
click at [1355, 695] on button "Add Payment" at bounding box center [1392, 700] width 296 height 28
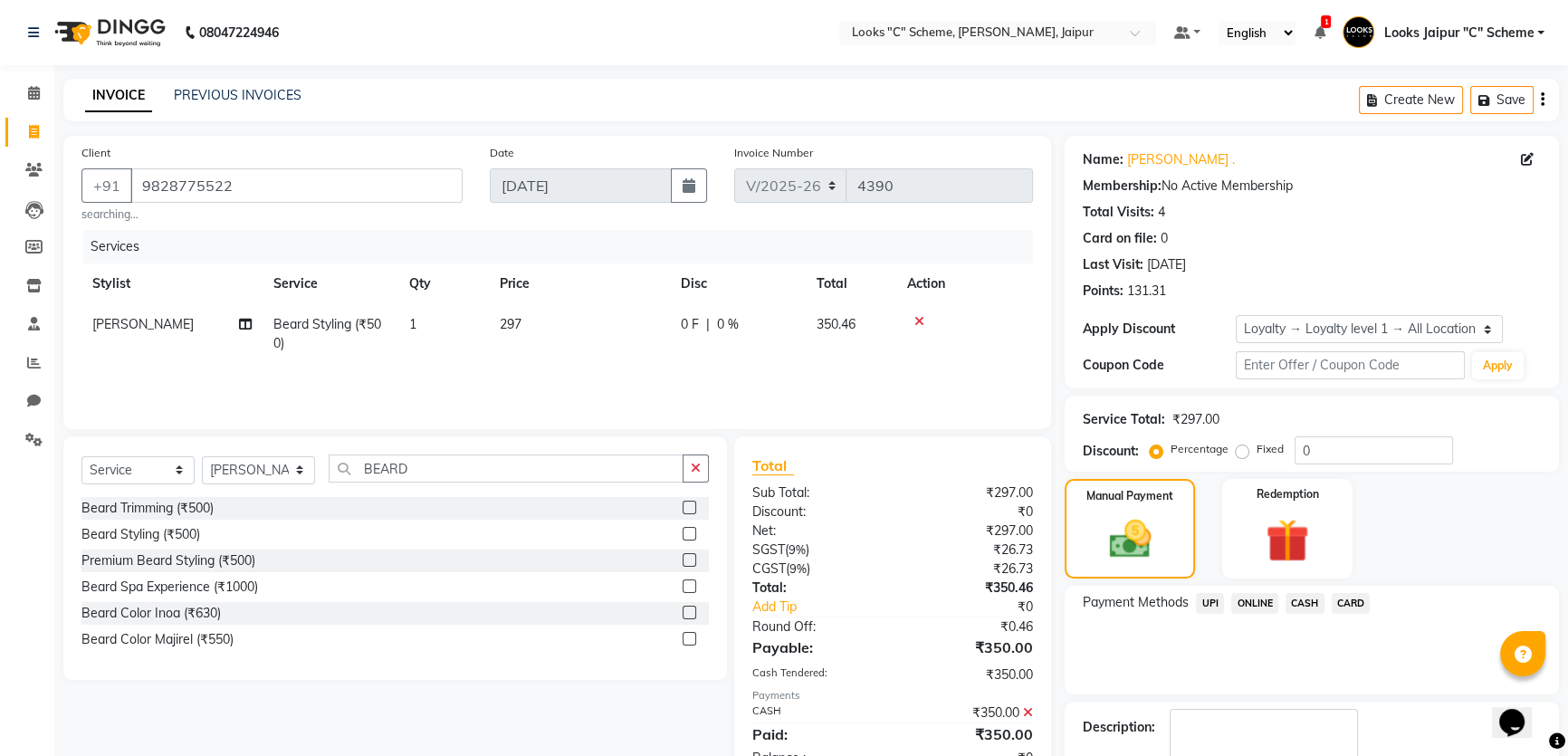
scroll to position [148, 0]
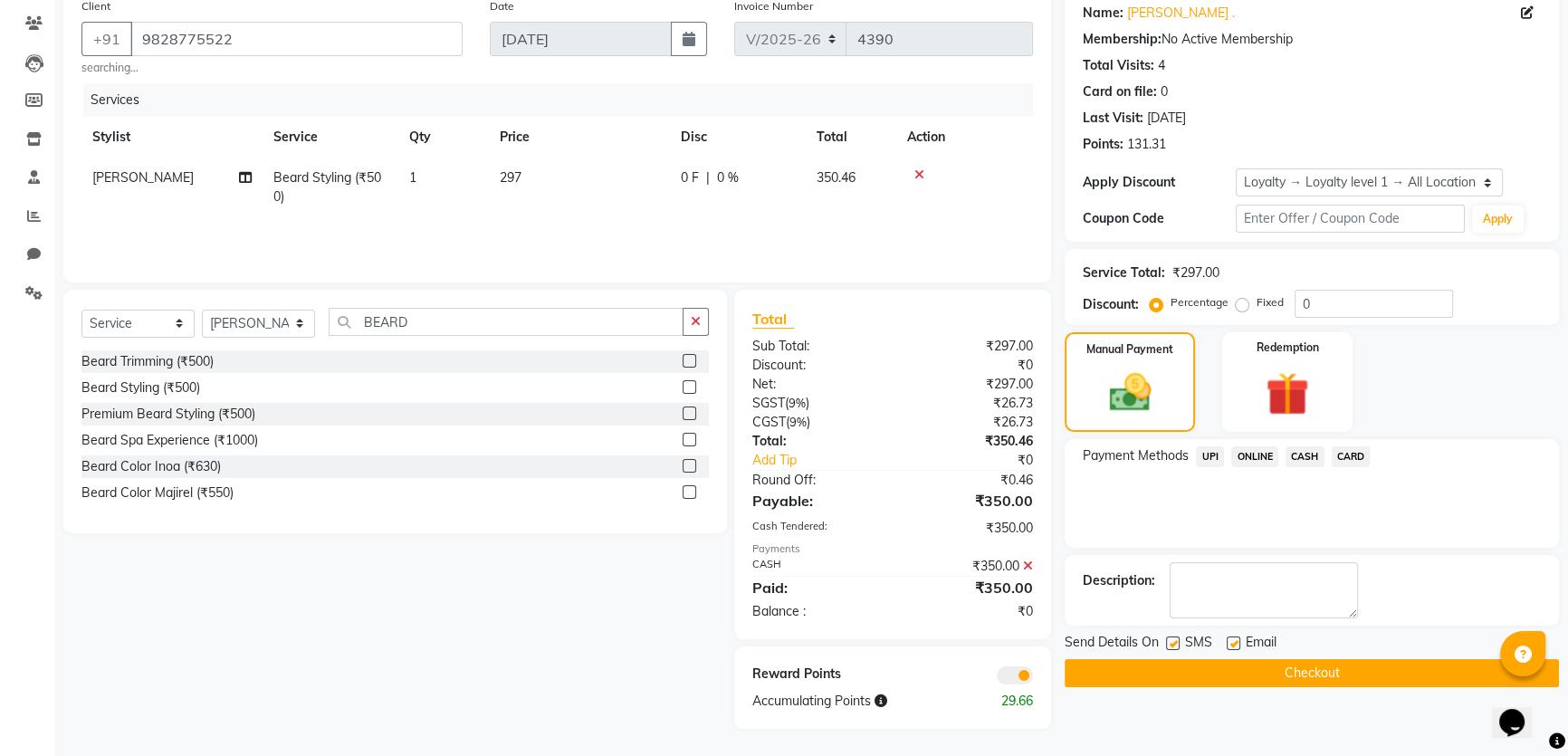
click at [1352, 676] on button "Checkout" at bounding box center [1311, 673] width 494 height 28
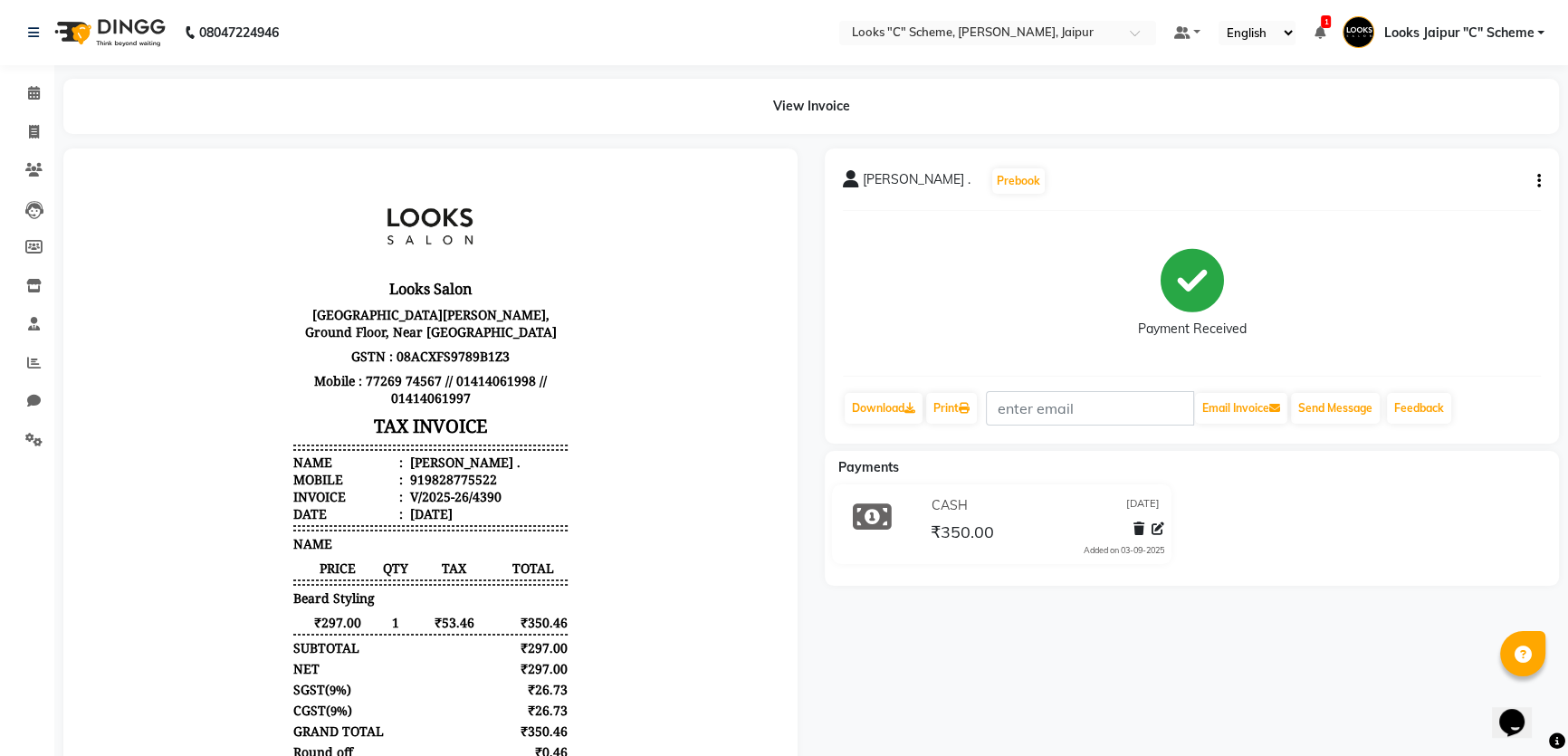
click at [1201, 438] on div "[PERSON_NAME] . Prebook Payment Received Download Print Email Invoice Send Mess…" at bounding box center [1192, 297] width 735 height 296
click at [44, 91] on span at bounding box center [34, 93] width 32 height 21
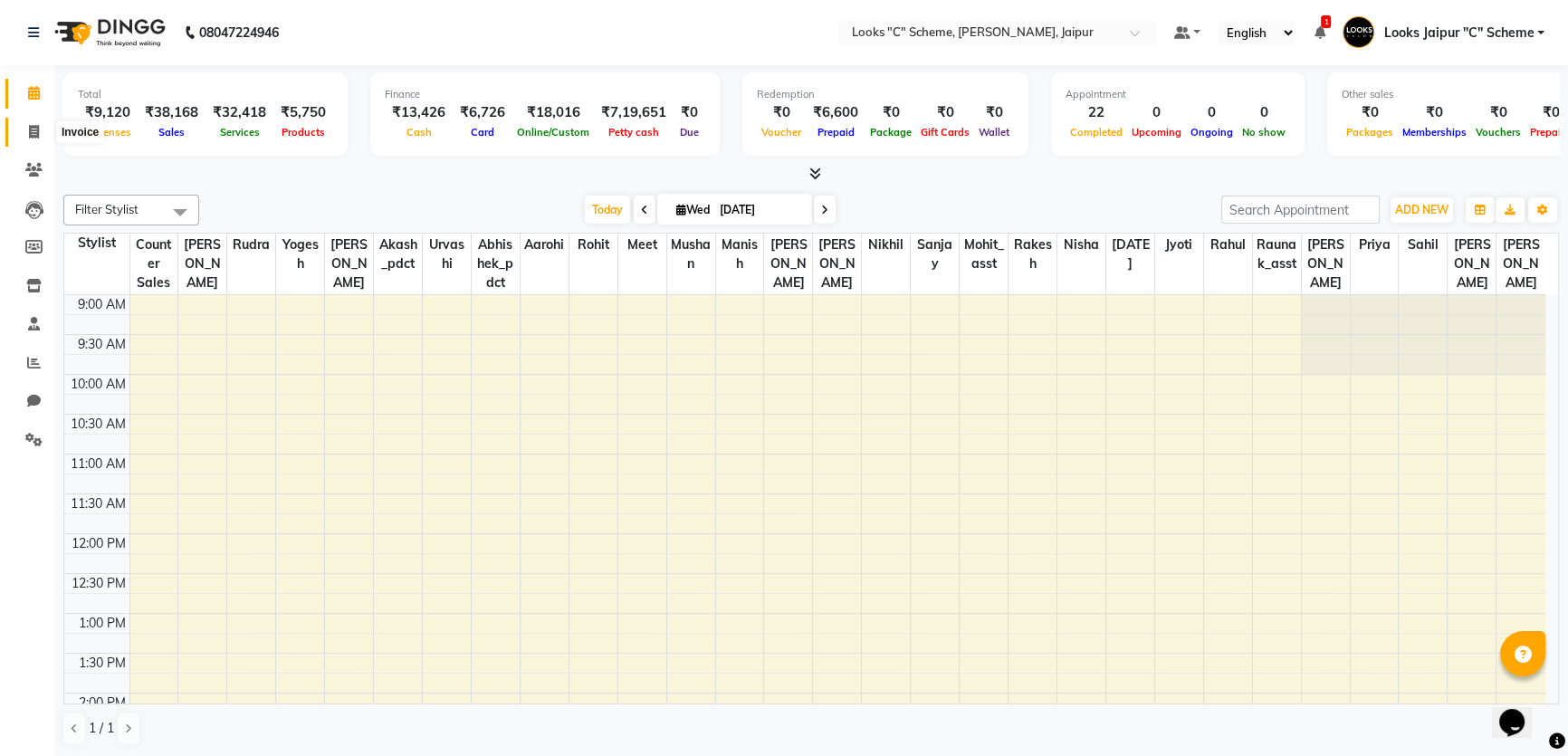
drag, startPoint x: 22, startPoint y: 124, endPoint x: 38, endPoint y: 132, distance: 17.9
click at [24, 127] on span at bounding box center [34, 132] width 32 height 21
select select "service"
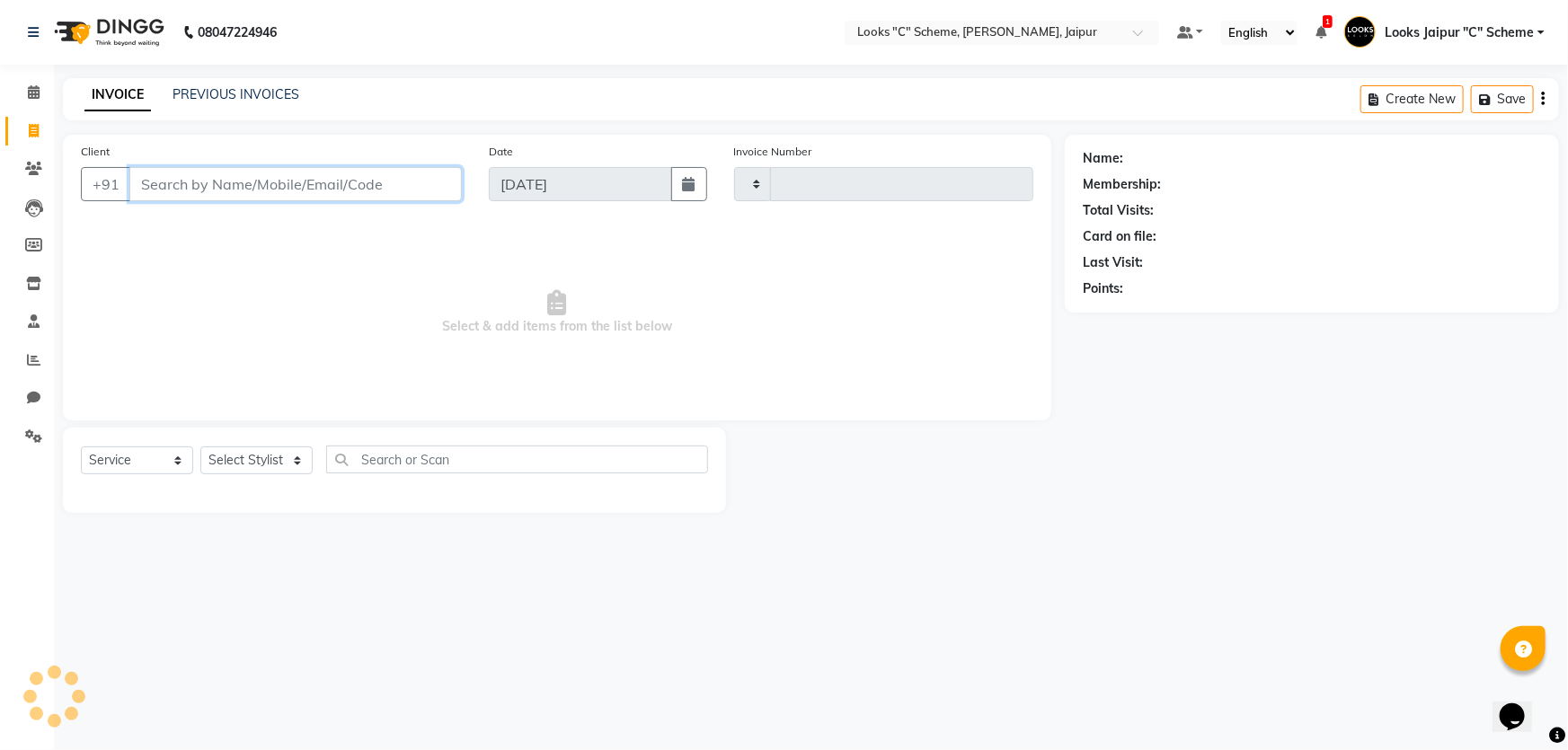
click at [179, 192] on input "Client" at bounding box center [296, 184] width 333 height 34
type input "9929900721"
type input "4391"
type input "9929900721"
select select "4315"
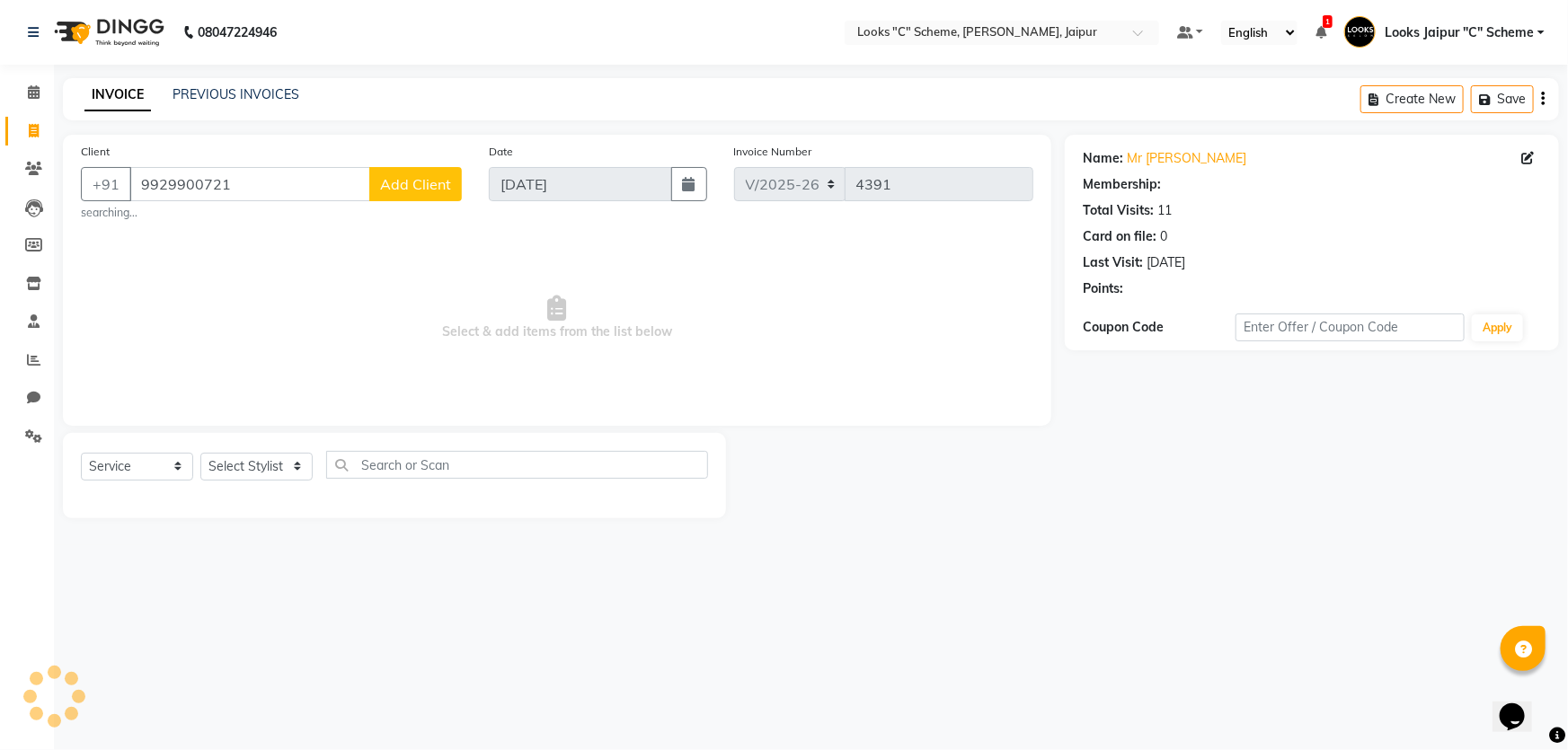
click at [403, 194] on button "Add Client" at bounding box center [415, 184] width 92 height 34
select select "1: Object"
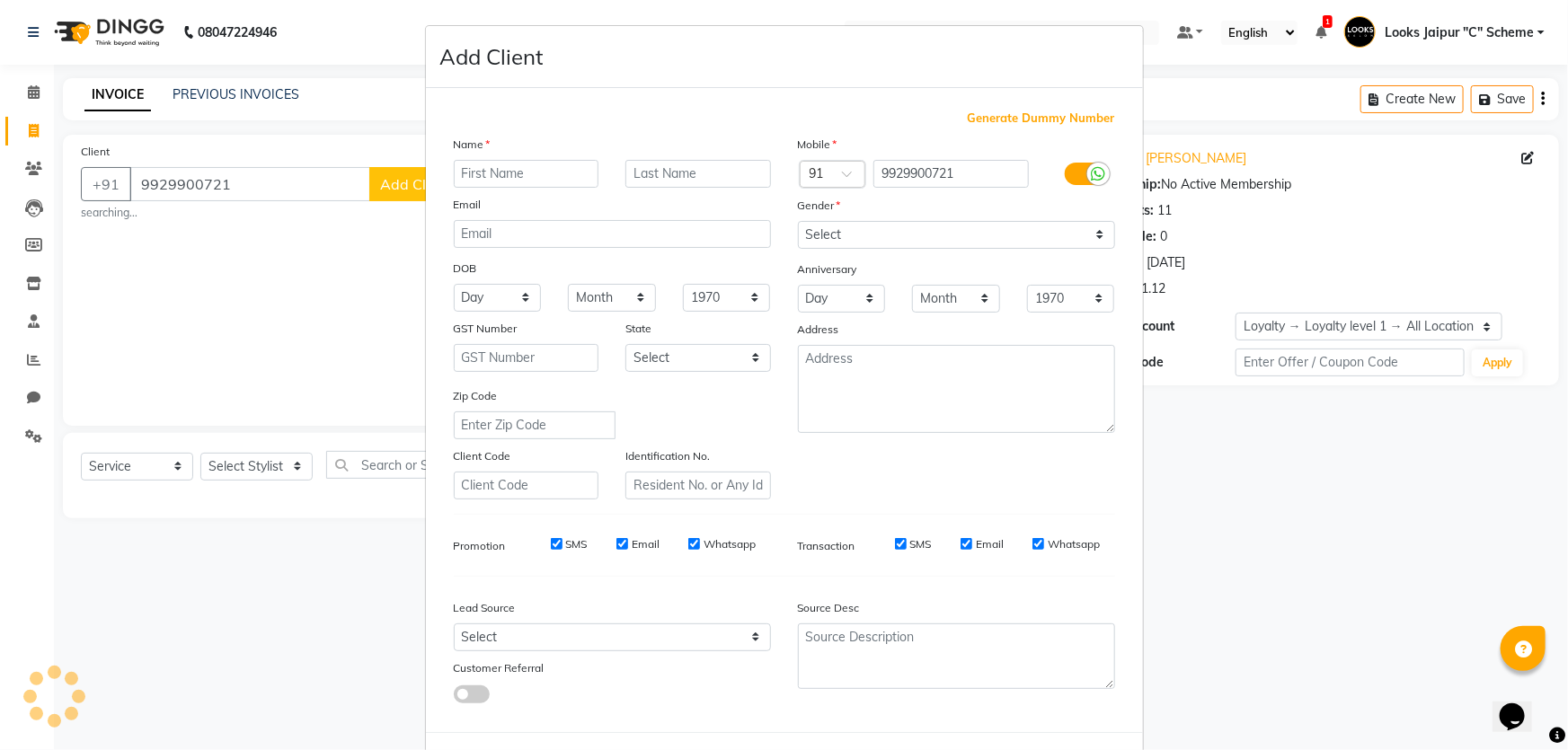
drag, startPoint x: 296, startPoint y: 341, endPoint x: 318, endPoint y: 340, distance: 22.0
click at [297, 341] on ngb-modal-window "Add Client Generate Dummy Number Name Email DOB Day 01 02 03 04 05 06 07 08 09 …" at bounding box center [784, 375] width 1568 height 750
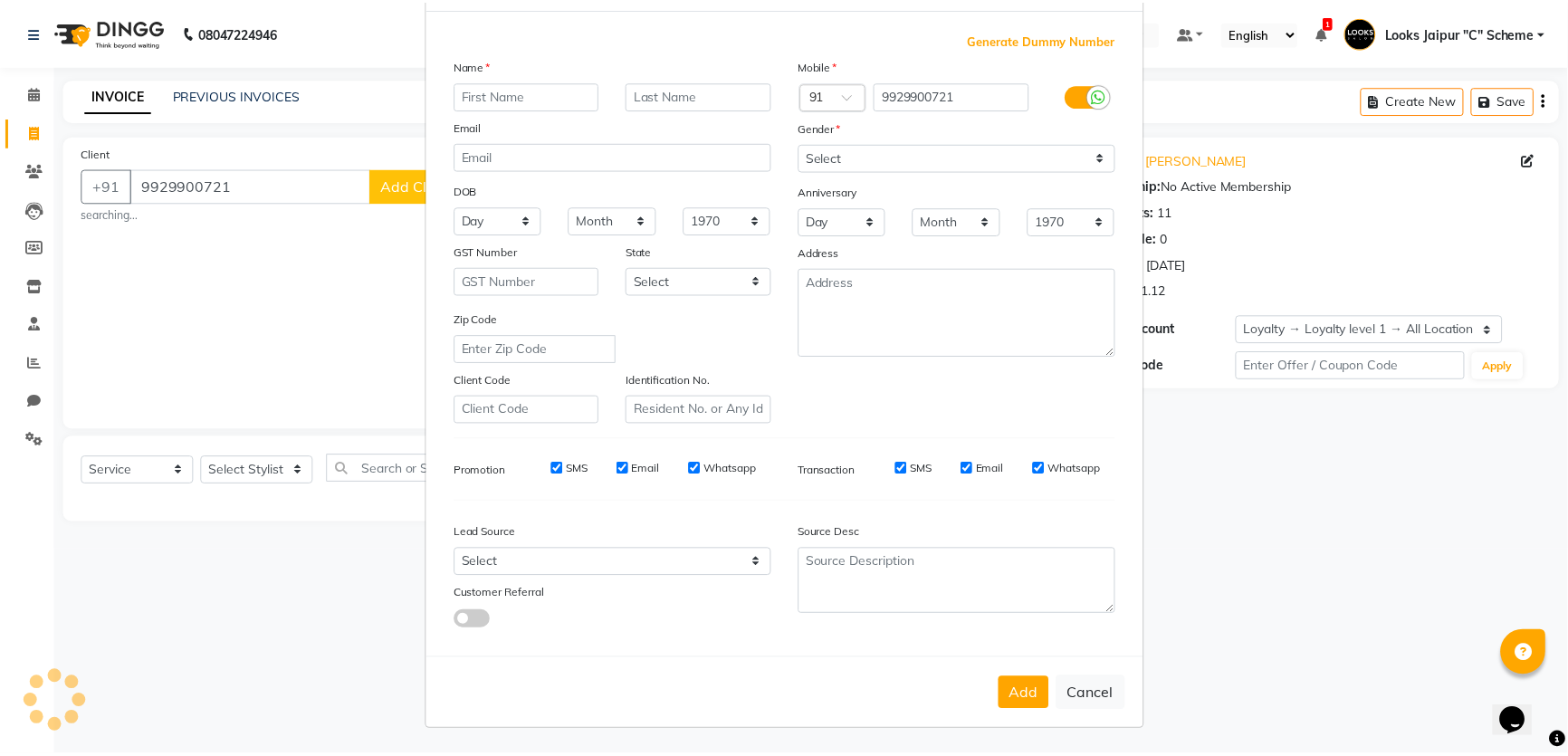
scroll to position [84, 0]
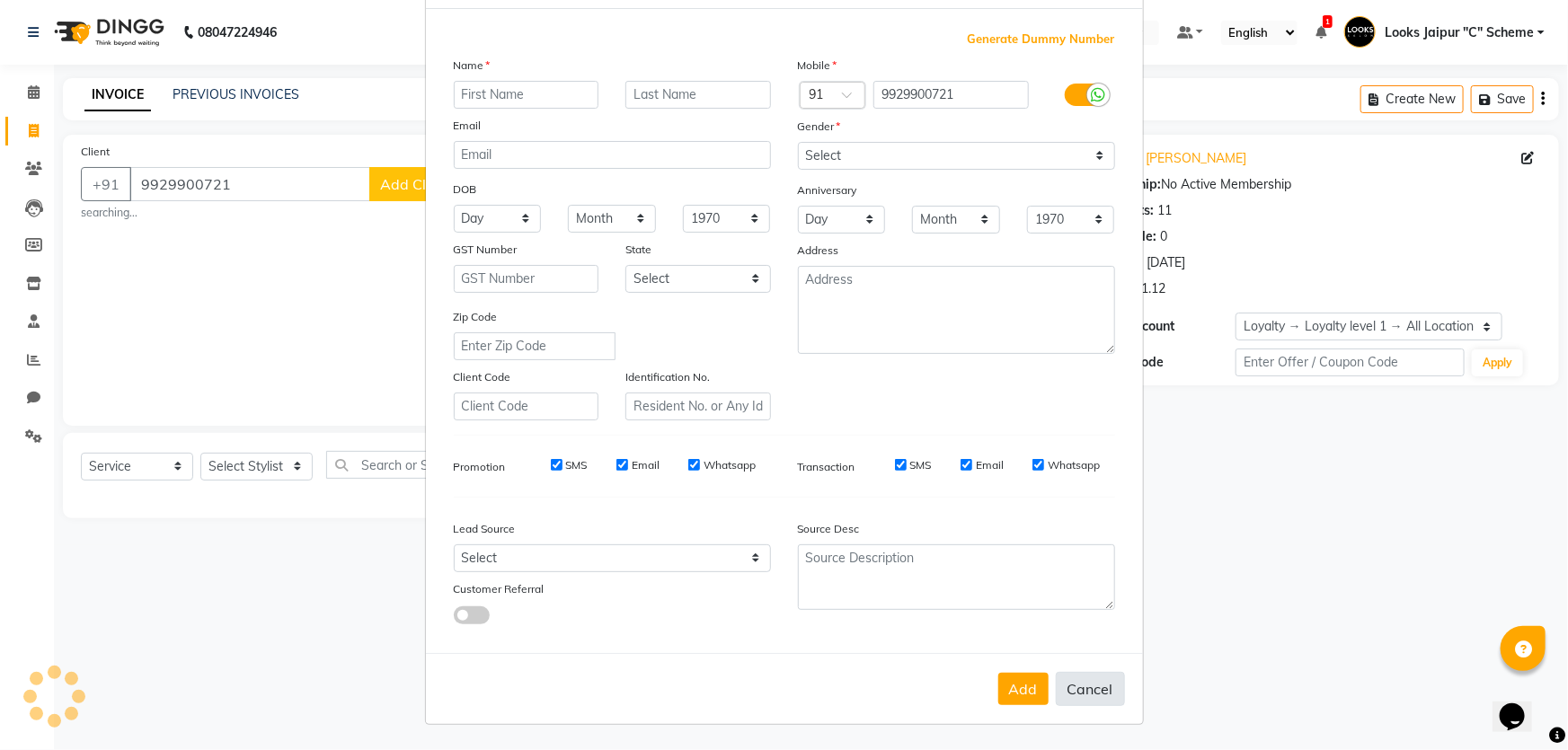
click at [1067, 693] on button "Cancel" at bounding box center [1091, 690] width 69 height 34
select select
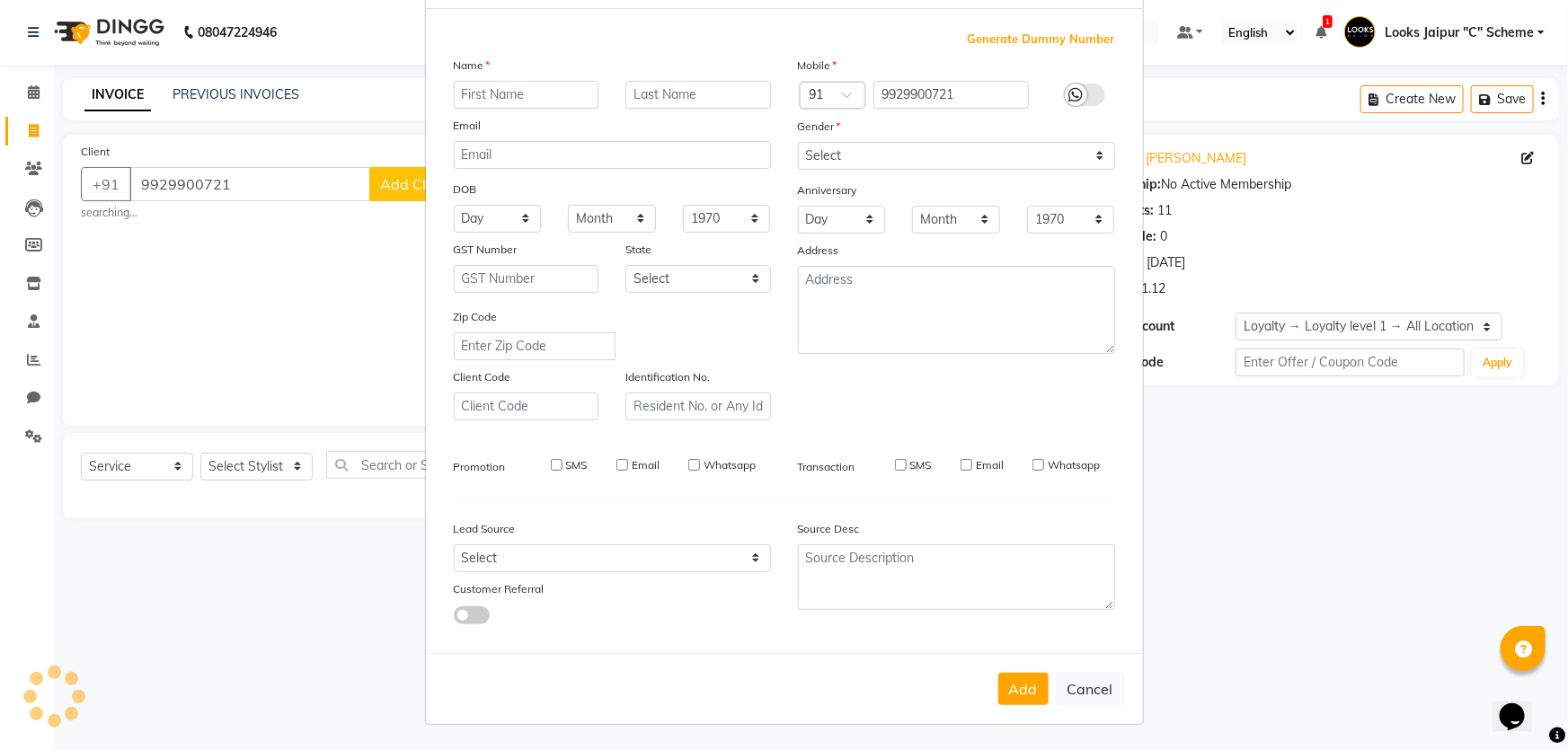
select select
checkbox input "false"
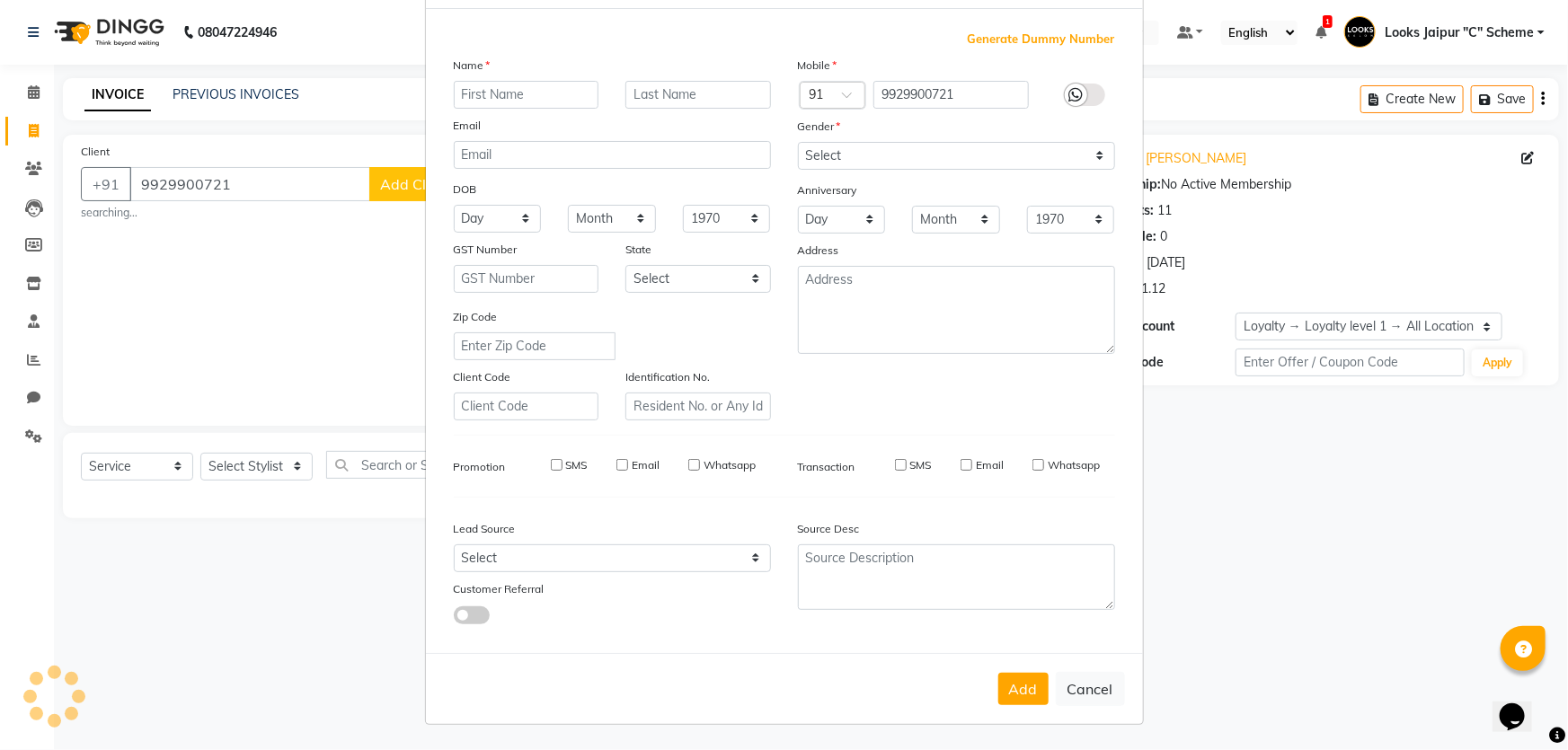
checkbox input "false"
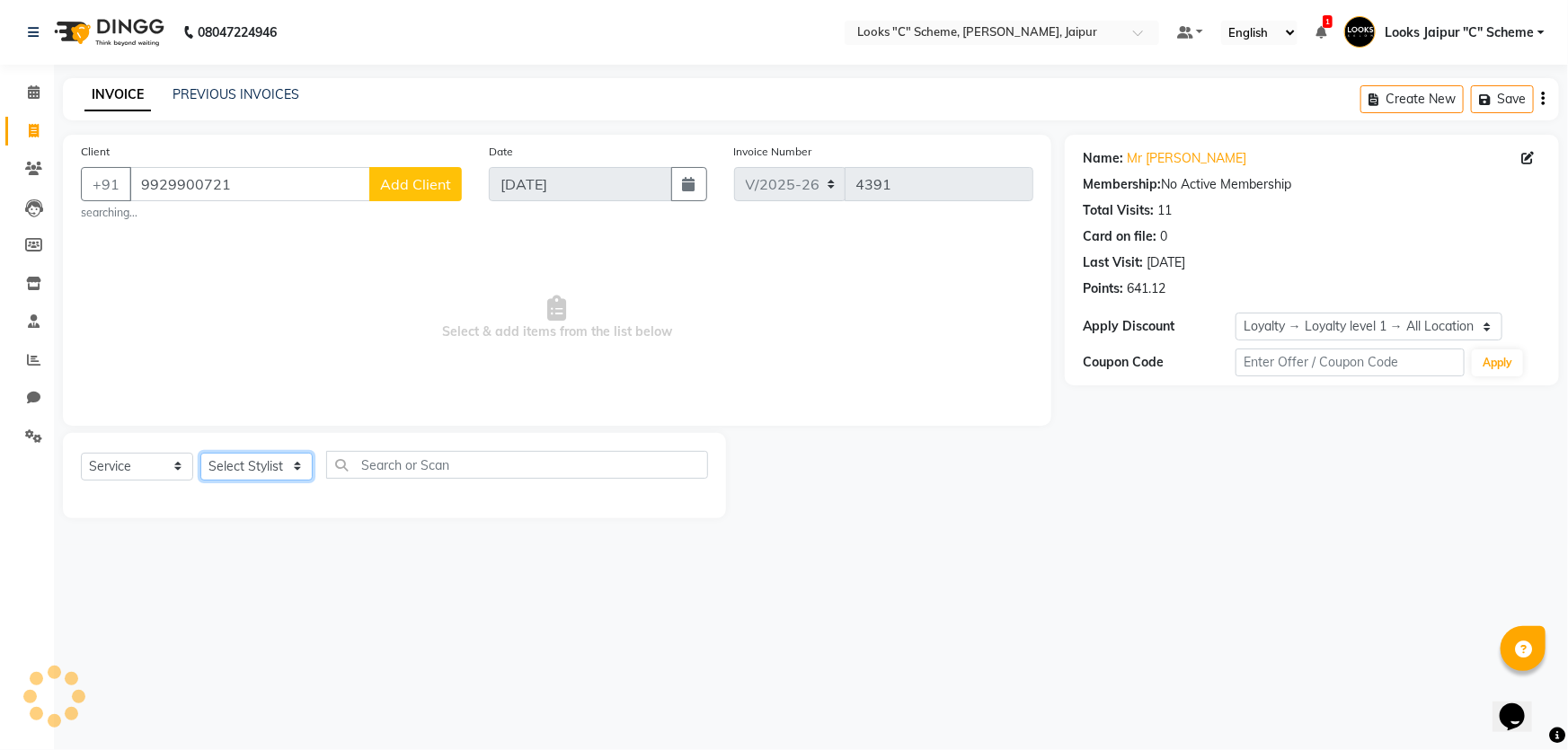
click at [285, 473] on select "Select Stylist" at bounding box center [256, 467] width 112 height 28
click at [250, 470] on select "Select Stylist" at bounding box center [256, 467] width 112 height 28
select select "23769"
click at [200, 453] on select "Select Stylist [PERSON_NAME] Akash_pdct [PERSON_NAME] [PERSON_NAME] Counter Sal…" at bounding box center [256, 467] width 112 height 28
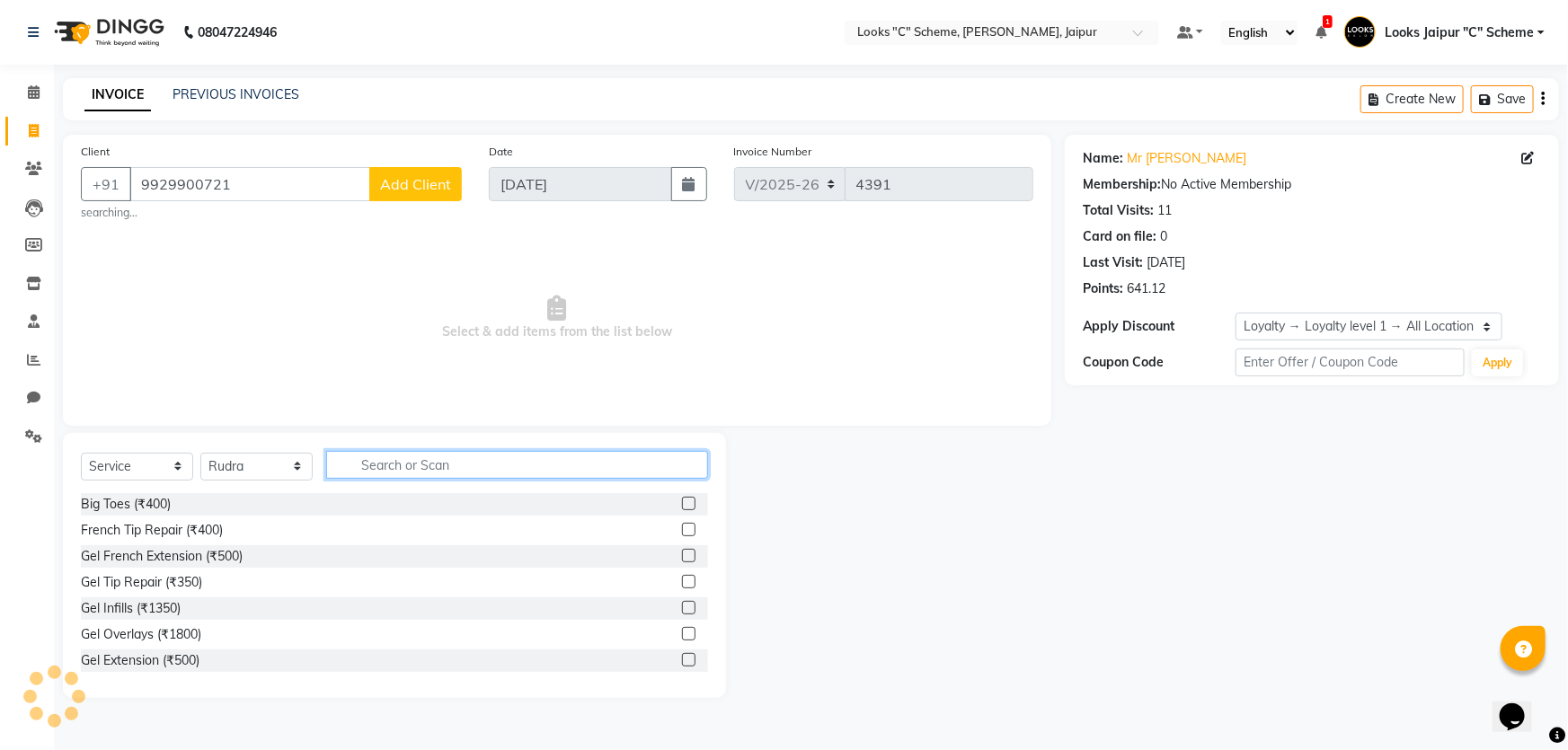
click at [407, 471] on input "text" at bounding box center [517, 465] width 382 height 28
type input "CUT"
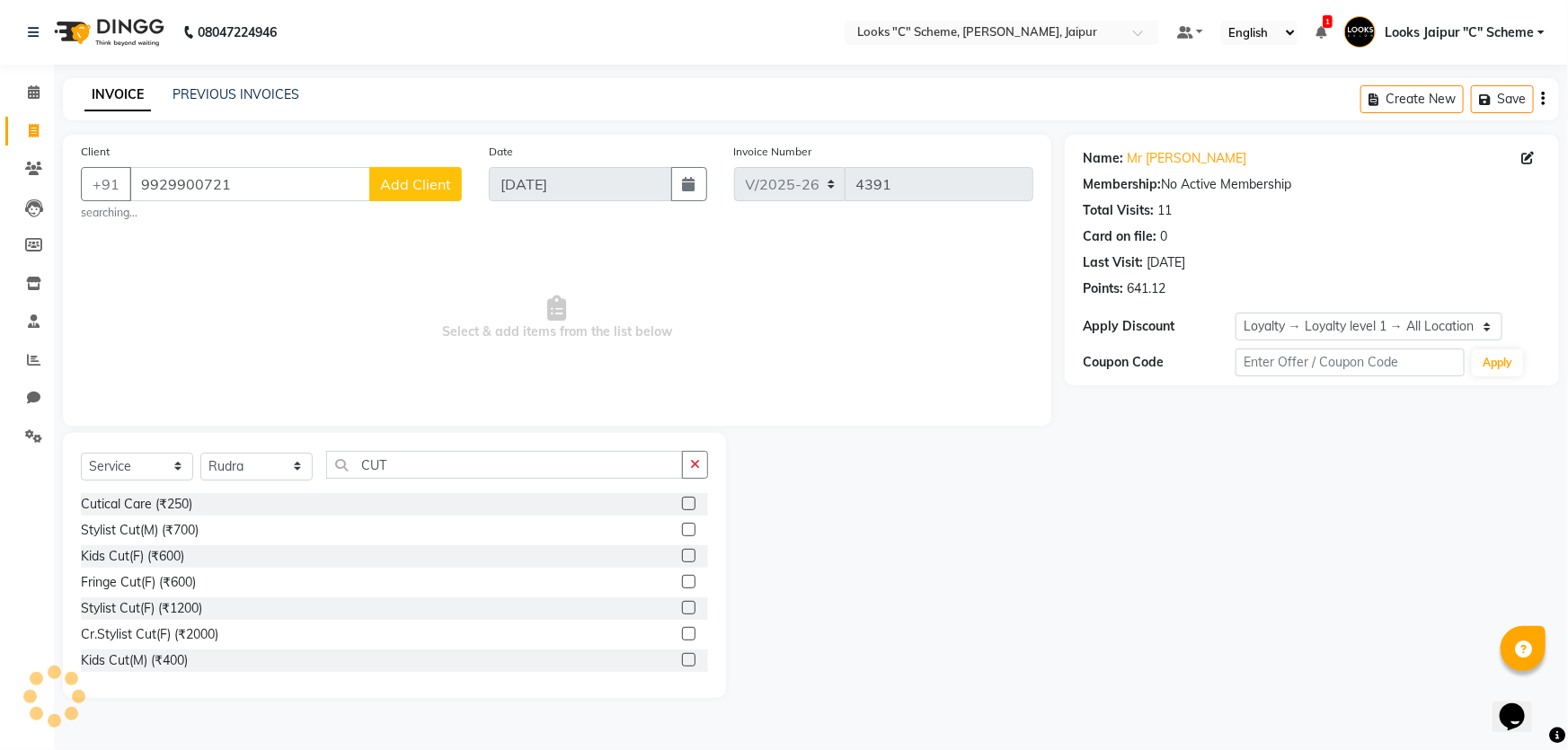
drag, startPoint x: 679, startPoint y: 533, endPoint x: 648, endPoint y: 527, distance: 31.6
click at [682, 533] on label at bounding box center [689, 530] width 14 height 14
click at [682, 533] on input "checkbox" at bounding box center [688, 531] width 12 height 12
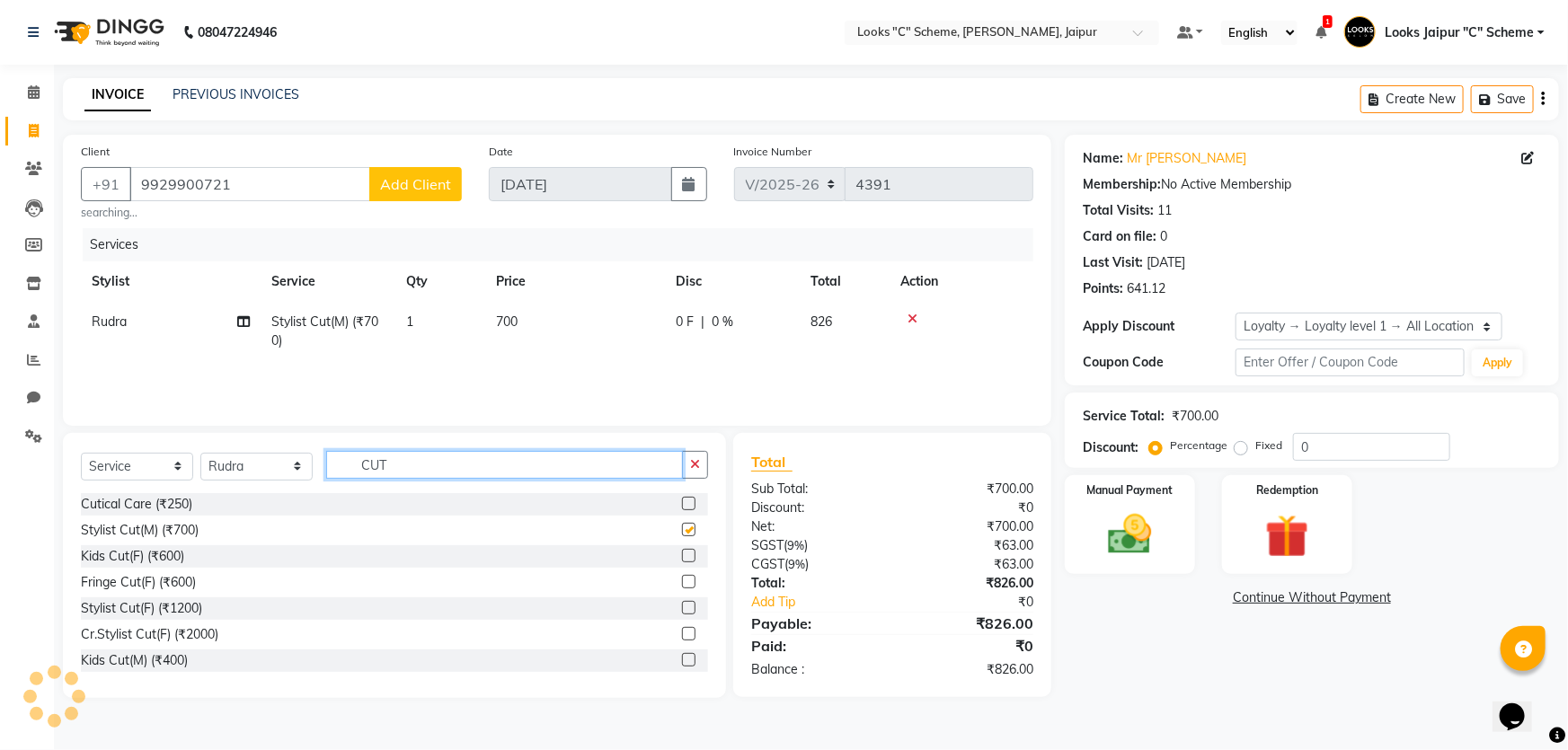
click at [527, 476] on input "CUT" at bounding box center [504, 465] width 357 height 28
checkbox input "false"
type input "C"
type input "BEARD"
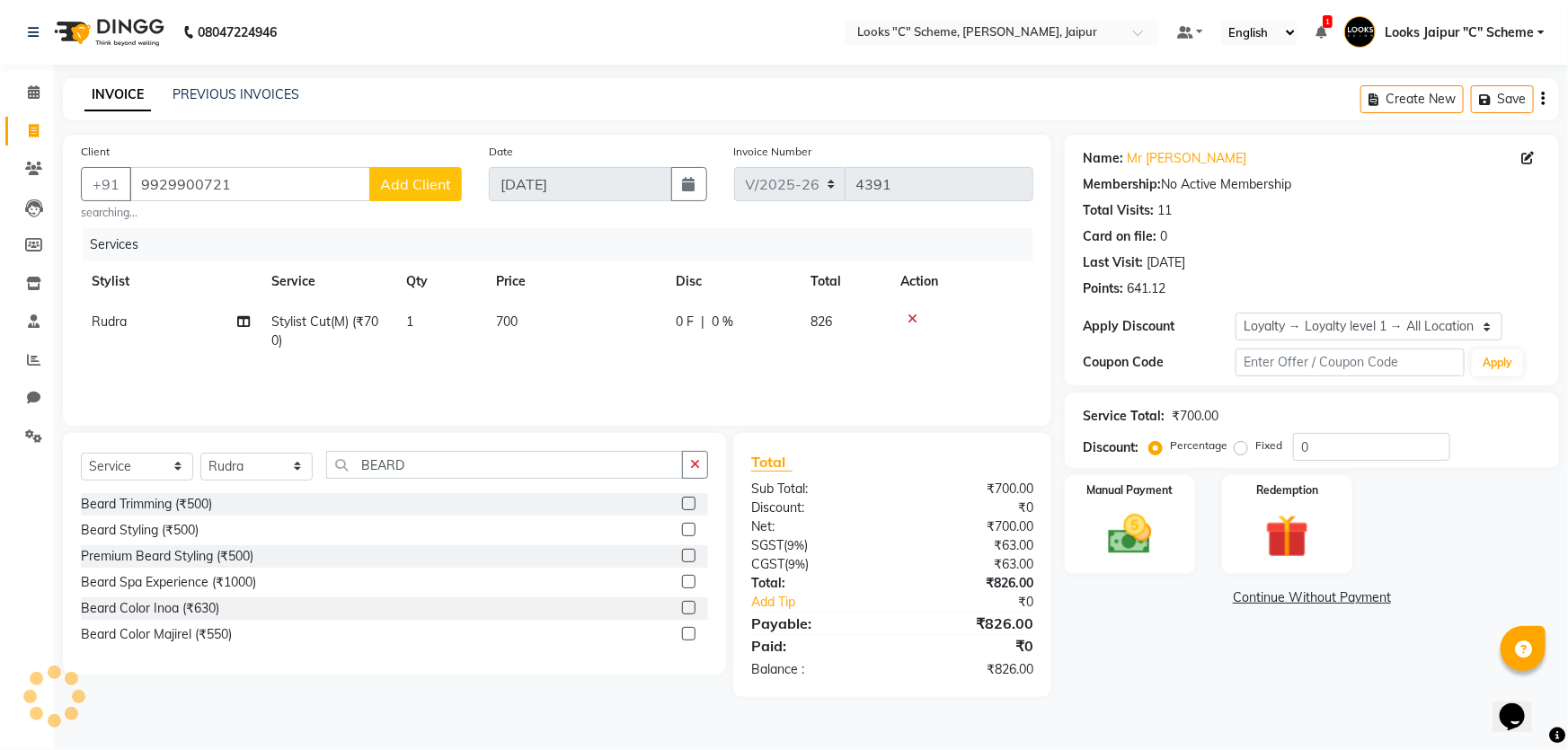
click at [689, 527] on label at bounding box center [689, 530] width 14 height 14
click at [689, 527] on input "checkbox" at bounding box center [688, 531] width 12 height 12
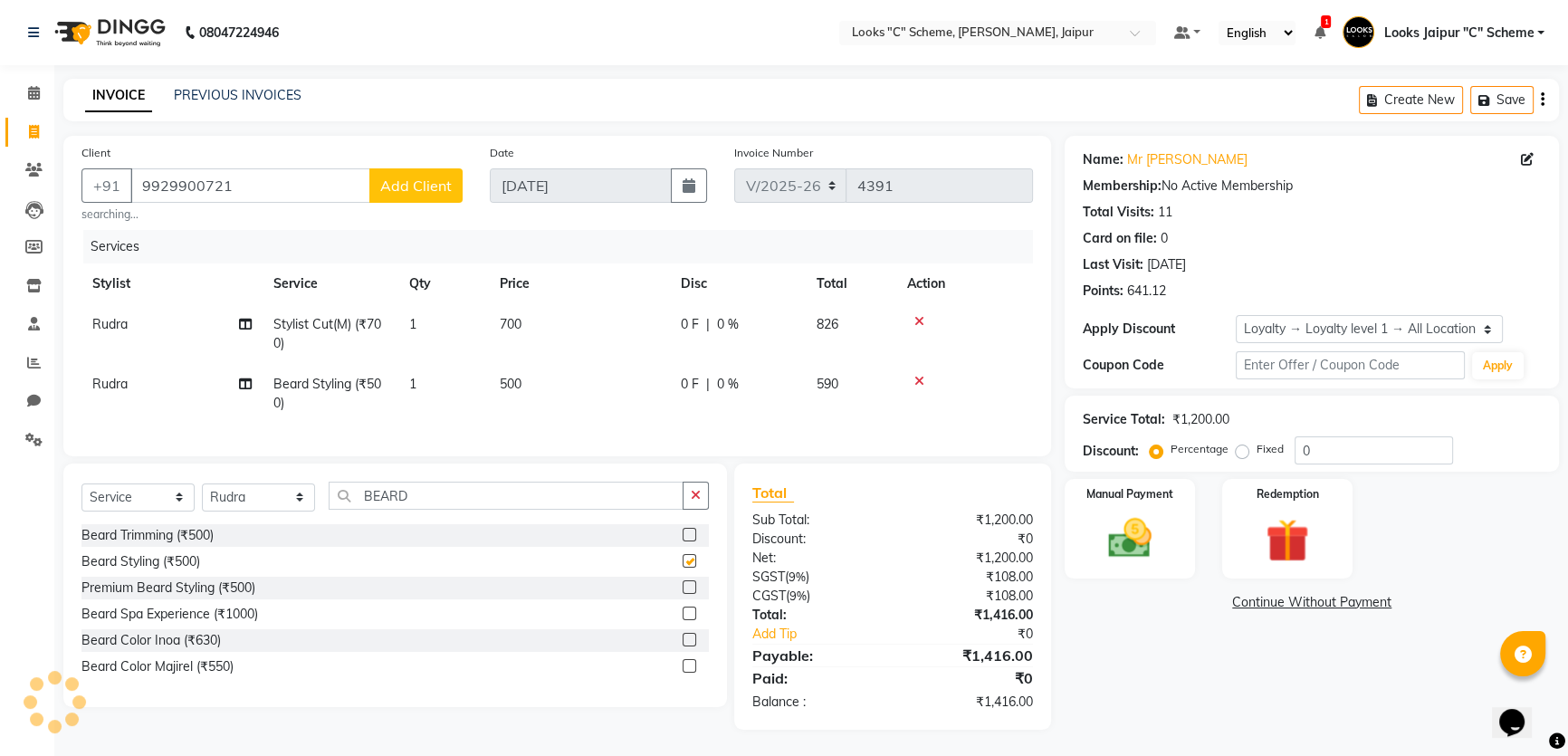
click at [546, 392] on td "500" at bounding box center [579, 394] width 181 height 60
checkbox input "false"
select select "23769"
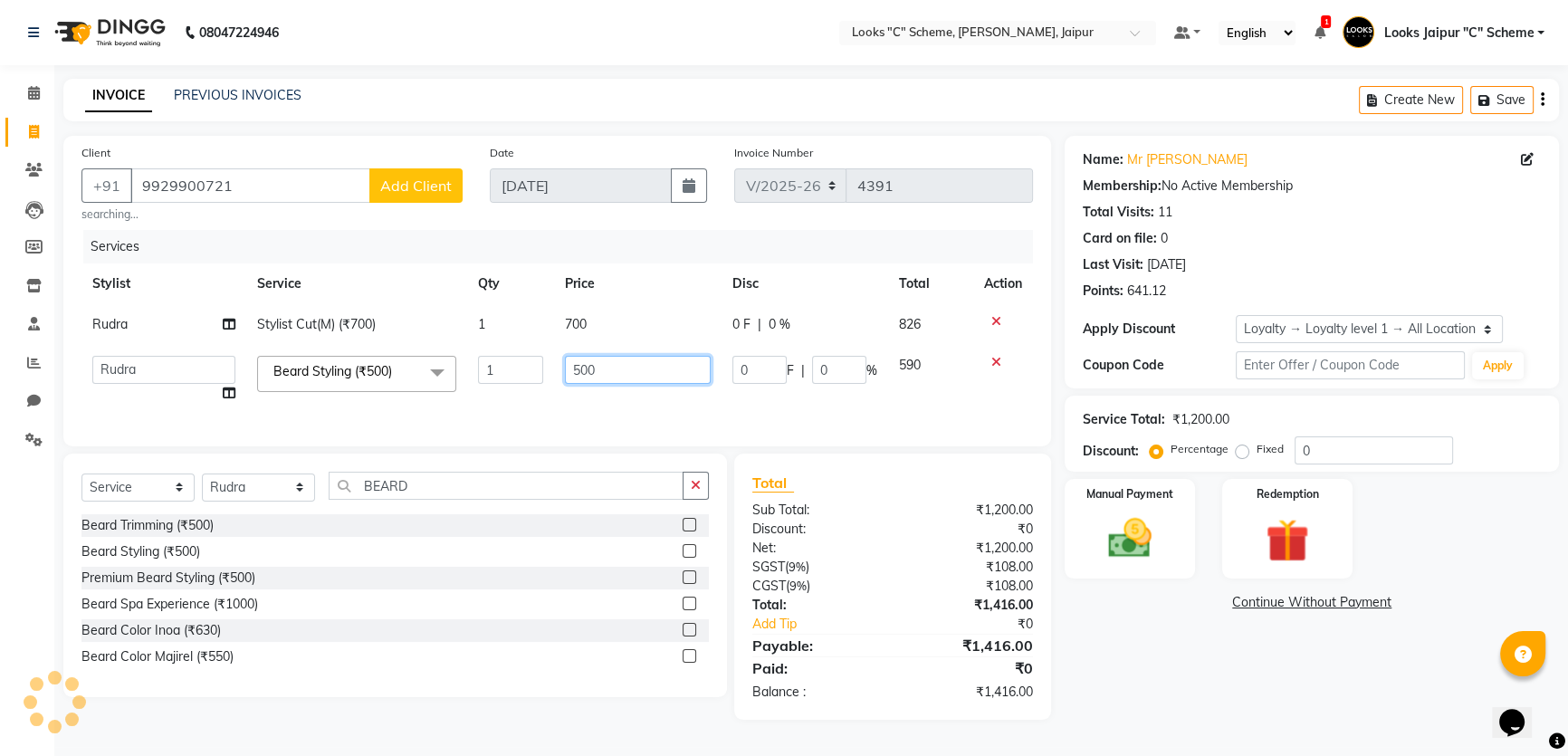
click at [593, 362] on input "500" at bounding box center [638, 371] width 146 height 28
type input "5"
type input "300"
click at [1135, 530] on img at bounding box center [1130, 538] width 73 height 52
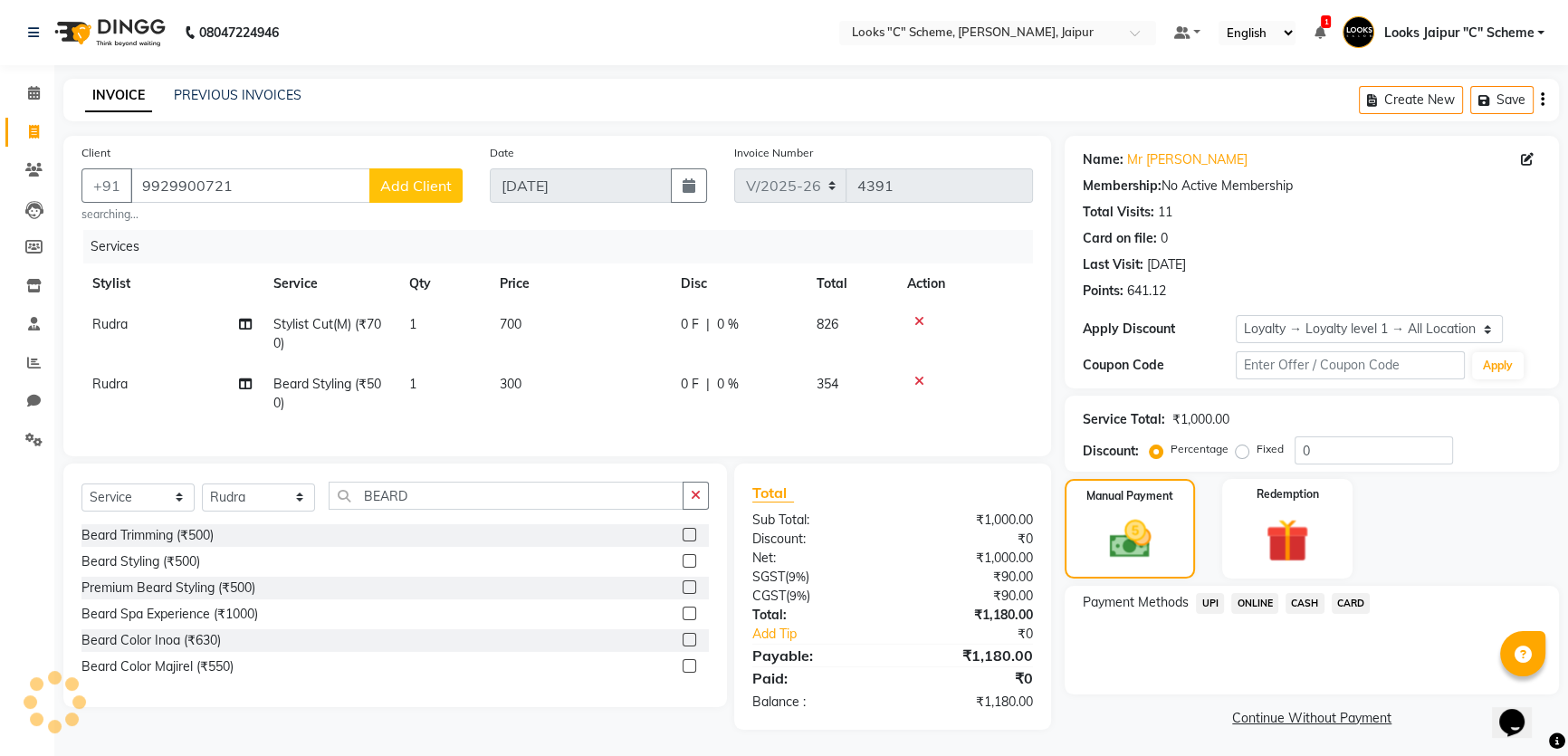
click at [1214, 601] on span "UPI" at bounding box center [1210, 603] width 28 height 21
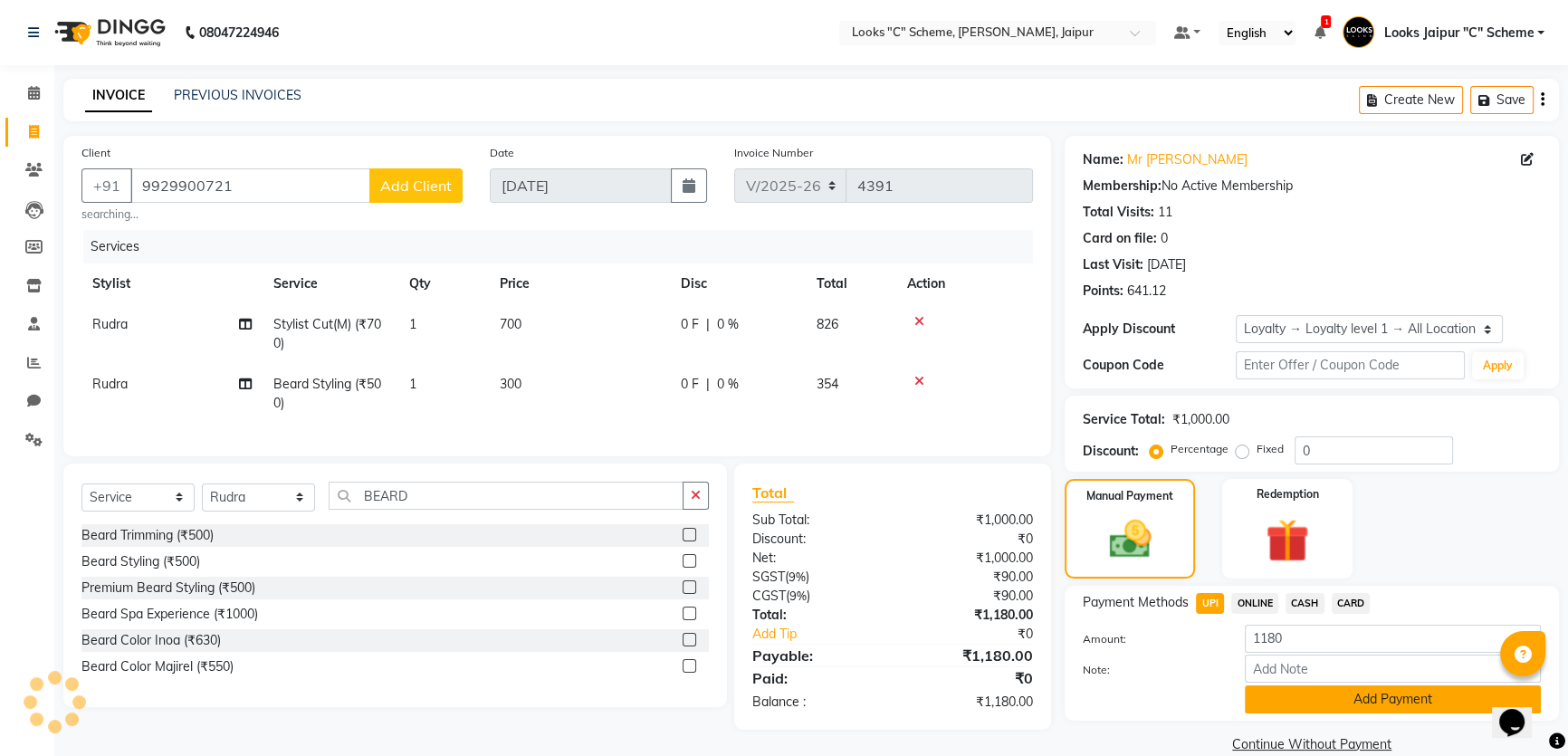
click at [1258, 713] on button "Add Payment" at bounding box center [1392, 700] width 296 height 28
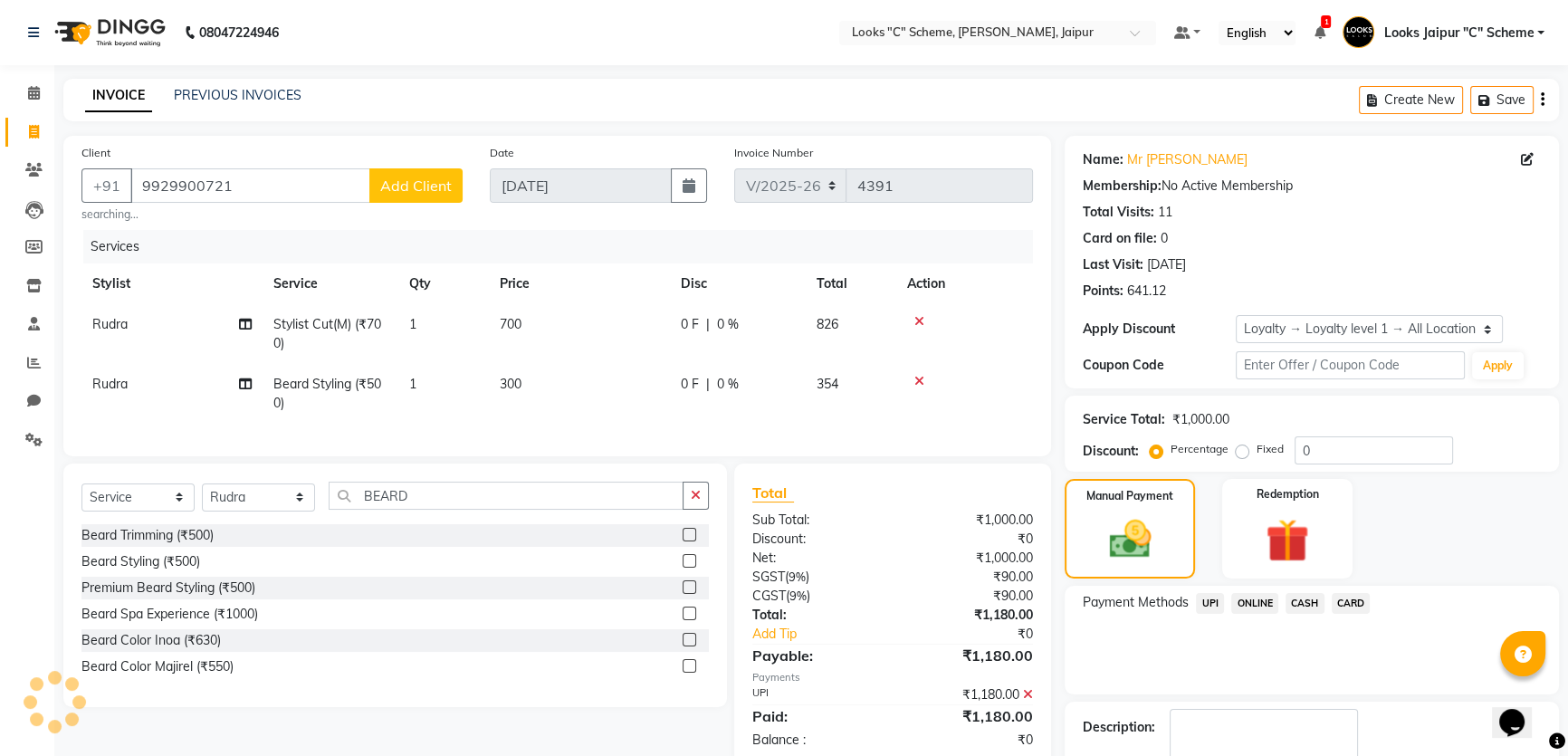
scroll to position [142, 0]
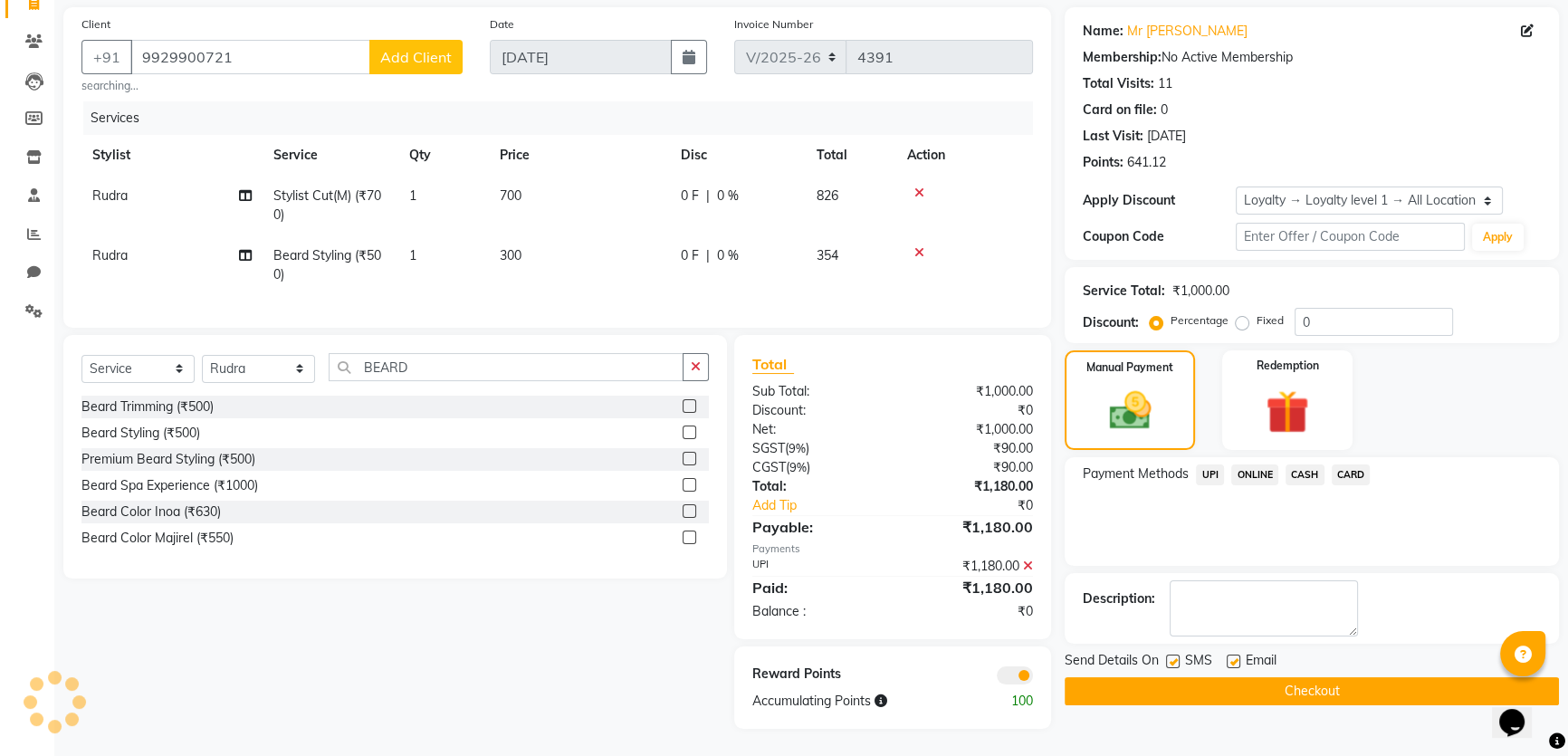
click at [1253, 679] on button "Checkout" at bounding box center [1311, 692] width 494 height 28
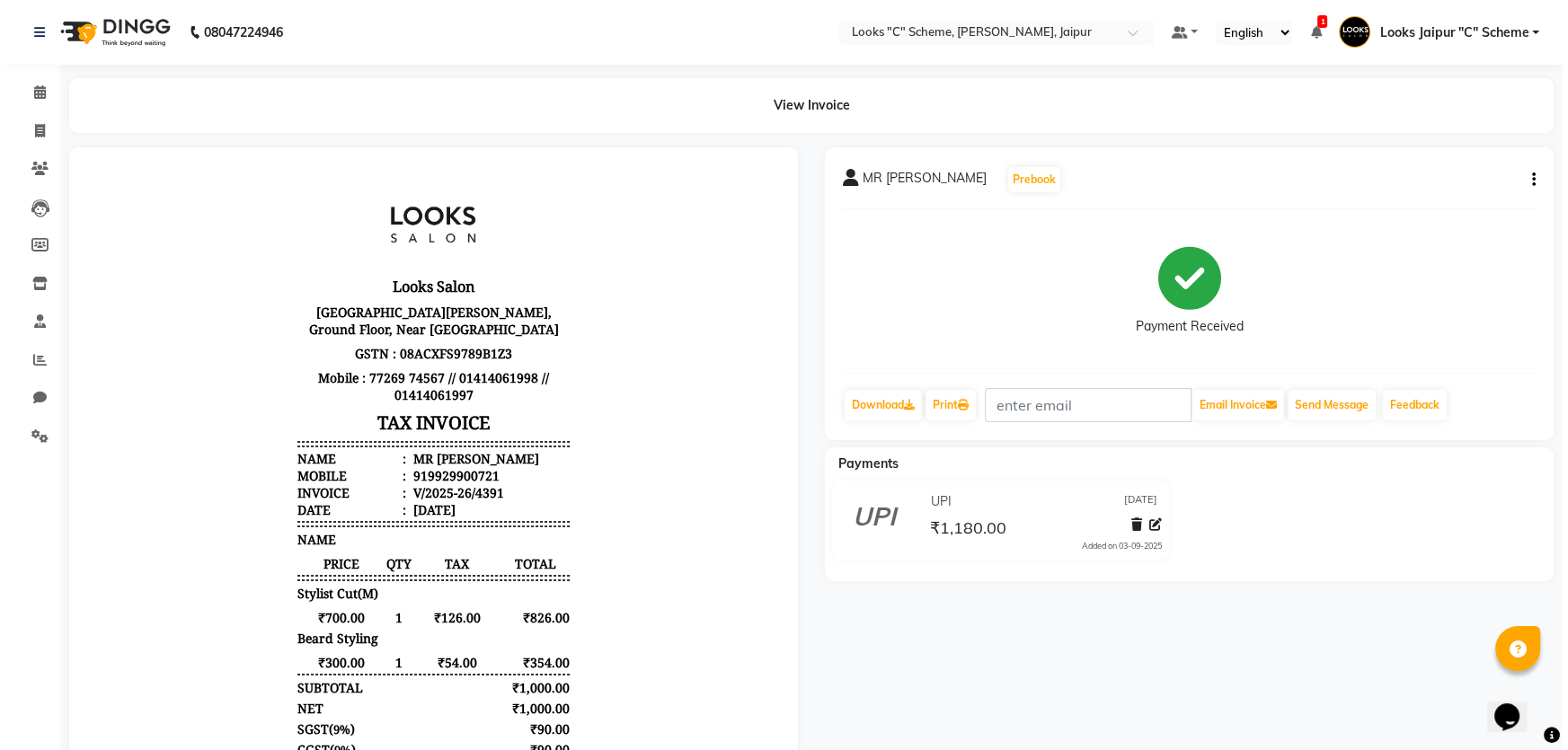
scroll to position [15, 0]
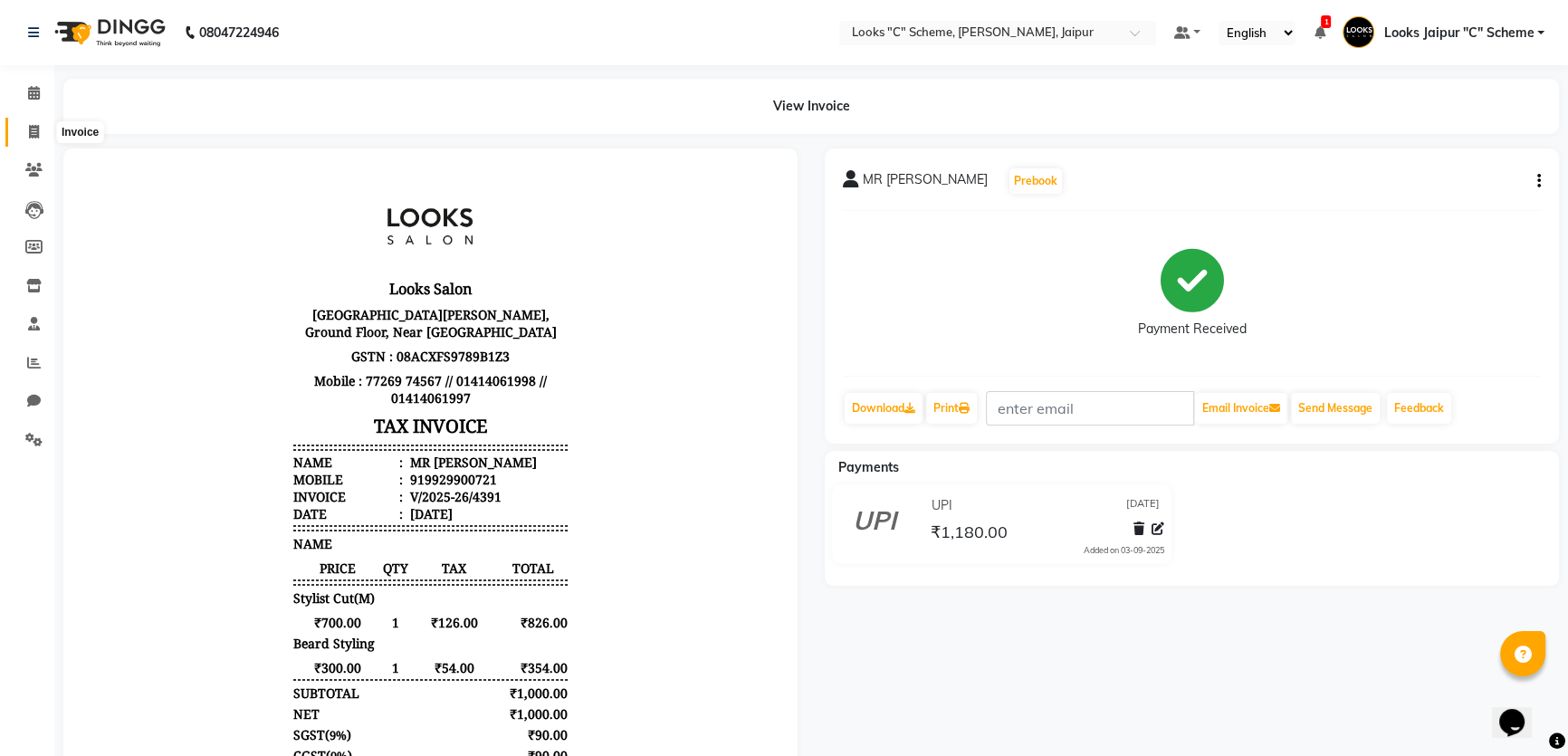
click at [31, 122] on span at bounding box center [34, 132] width 32 height 21
select select "service"
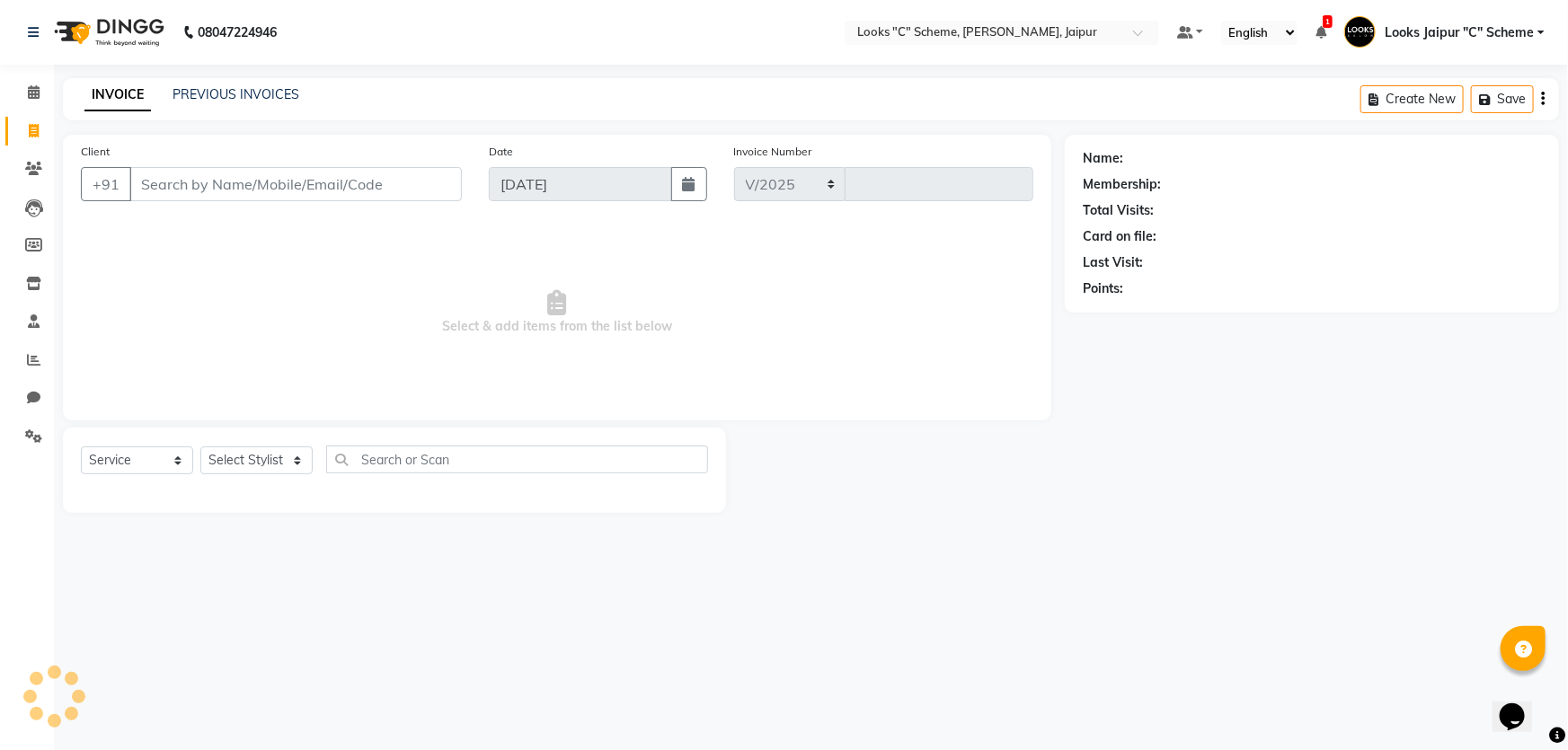
select select "4315"
type input "4392"
click at [214, 196] on input "Client" at bounding box center [296, 184] width 333 height 34
type input "8955933688"
click at [407, 189] on span "Add Client" at bounding box center [416, 184] width 71 height 18
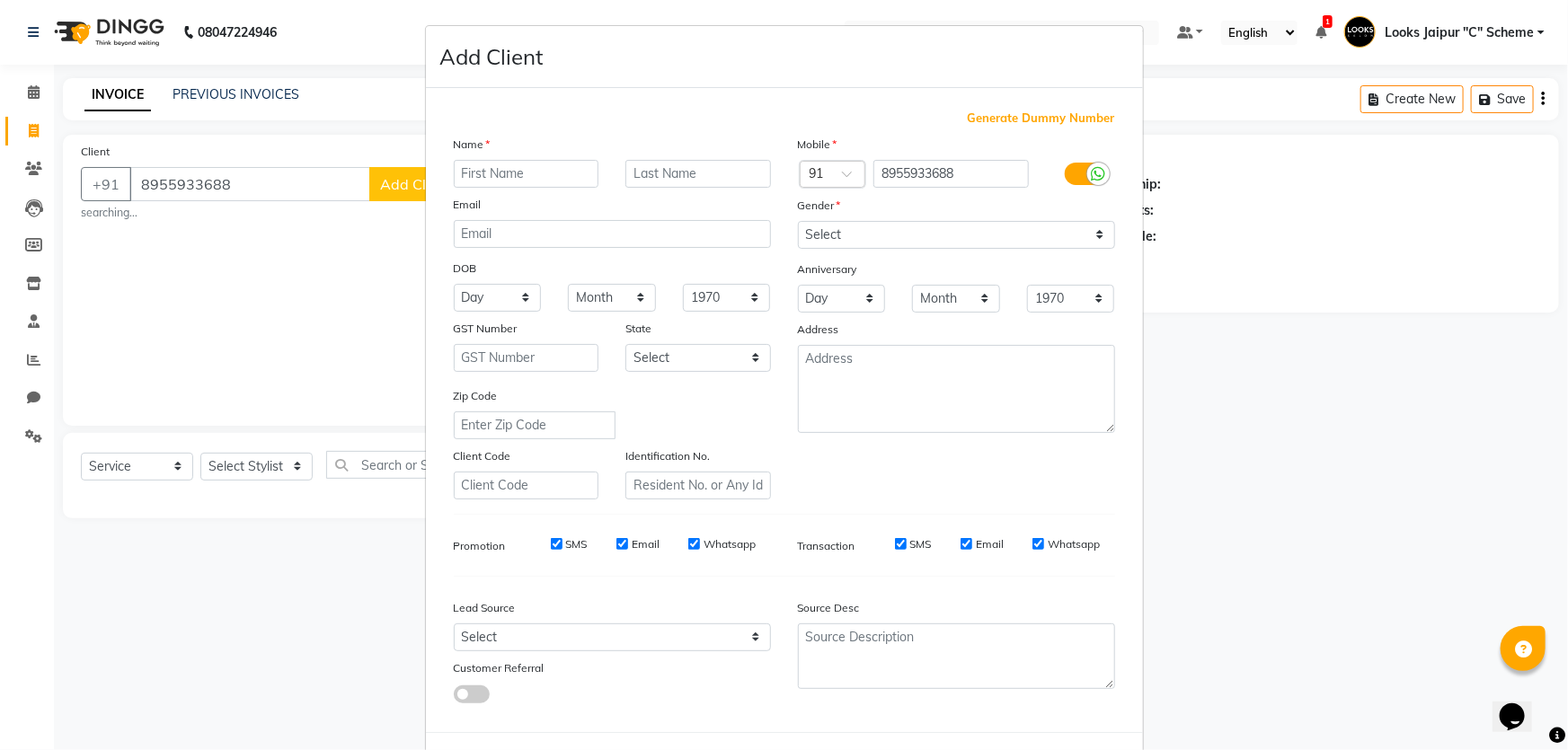
click at [544, 178] on input "text" at bounding box center [526, 173] width 146 height 28
type input "[PERSON_NAME]"
click at [840, 235] on select "Select [DEMOGRAPHIC_DATA] [DEMOGRAPHIC_DATA] Other Prefer Not To Say" at bounding box center [957, 235] width 317 height 28
select select "[DEMOGRAPHIC_DATA]"
click at [798, 221] on select "Select [DEMOGRAPHIC_DATA] [DEMOGRAPHIC_DATA] Other Prefer Not To Say" at bounding box center [957, 235] width 317 height 28
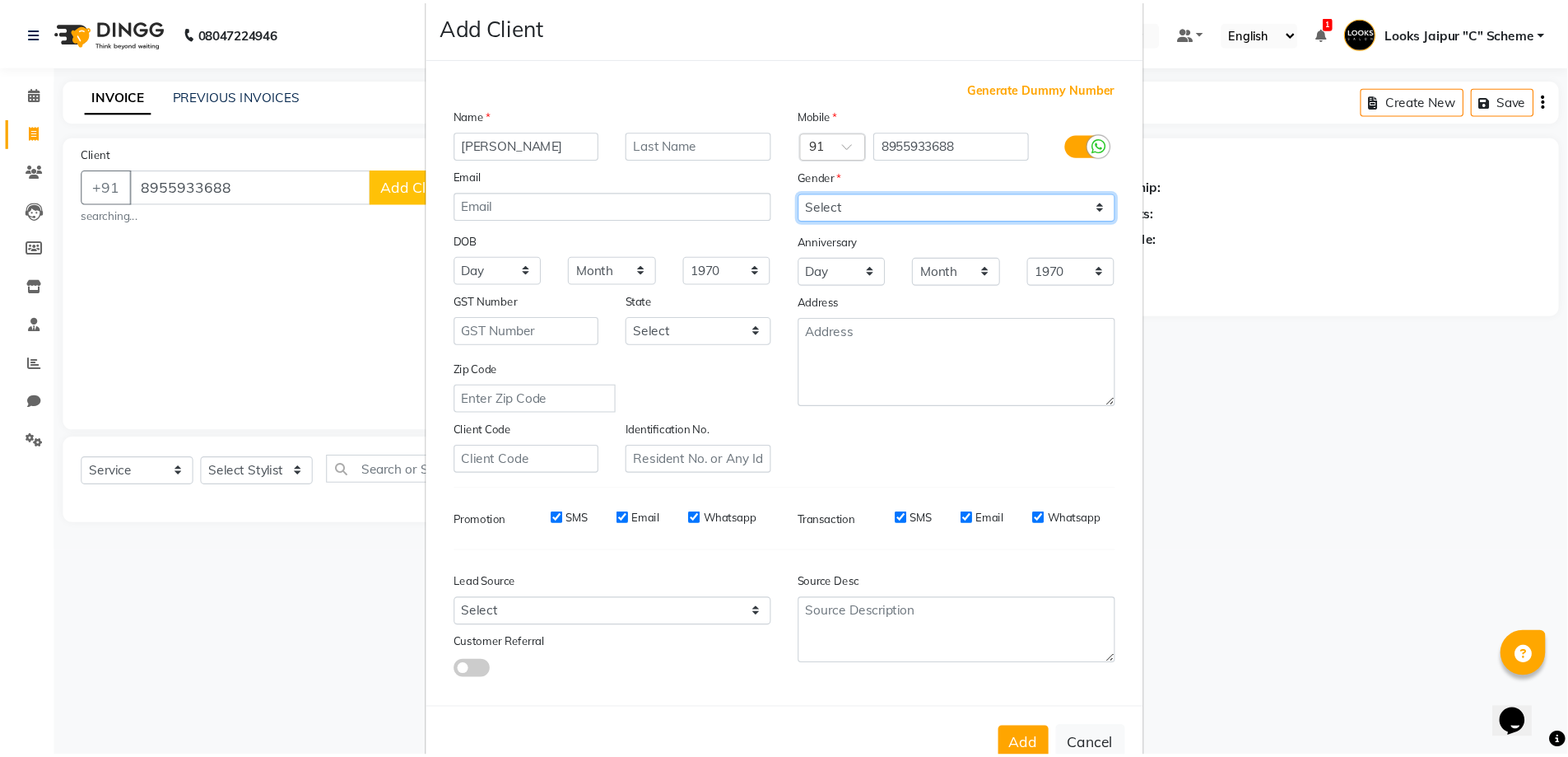
scroll to position [76, 0]
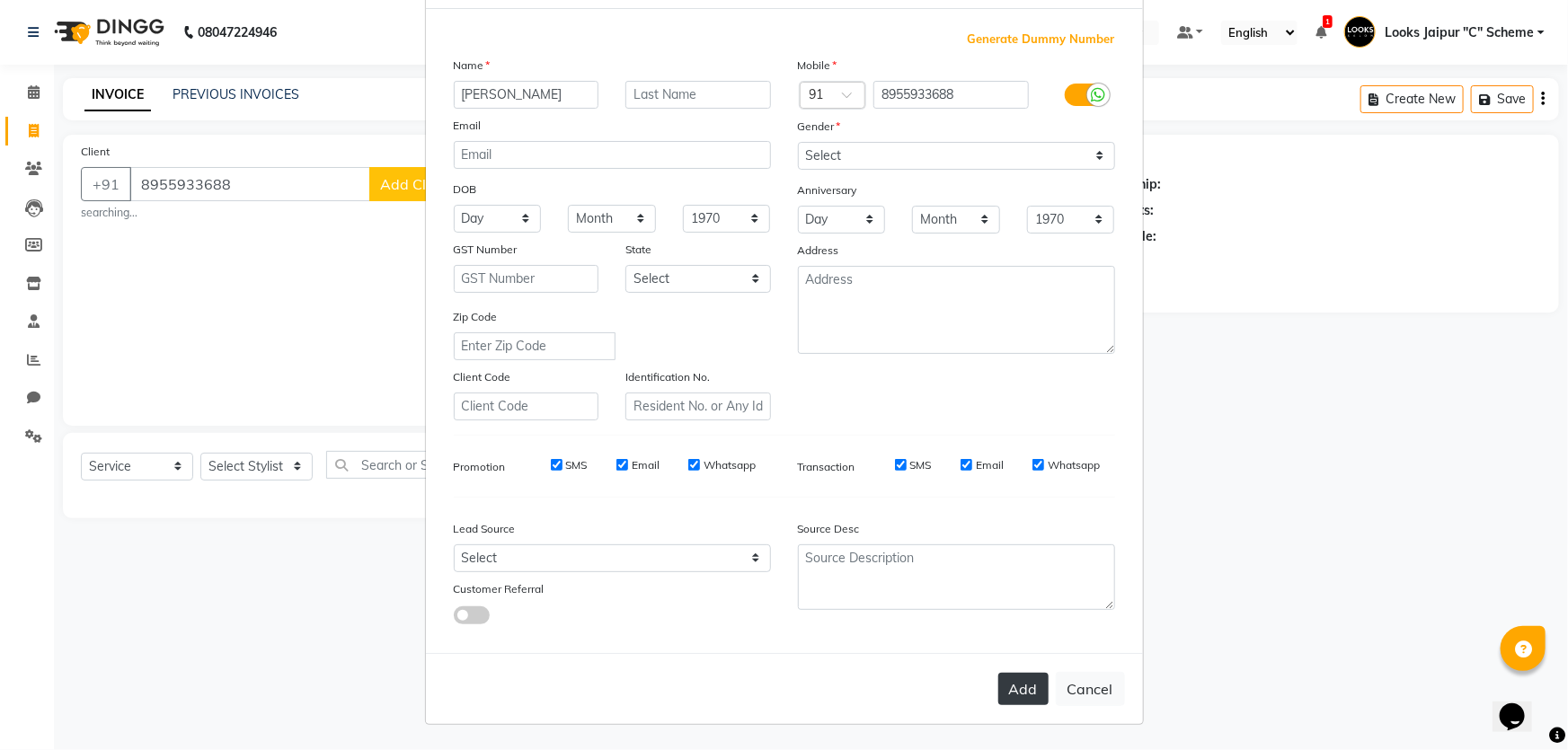
click at [1018, 694] on button "Add" at bounding box center [1023, 689] width 51 height 33
select select
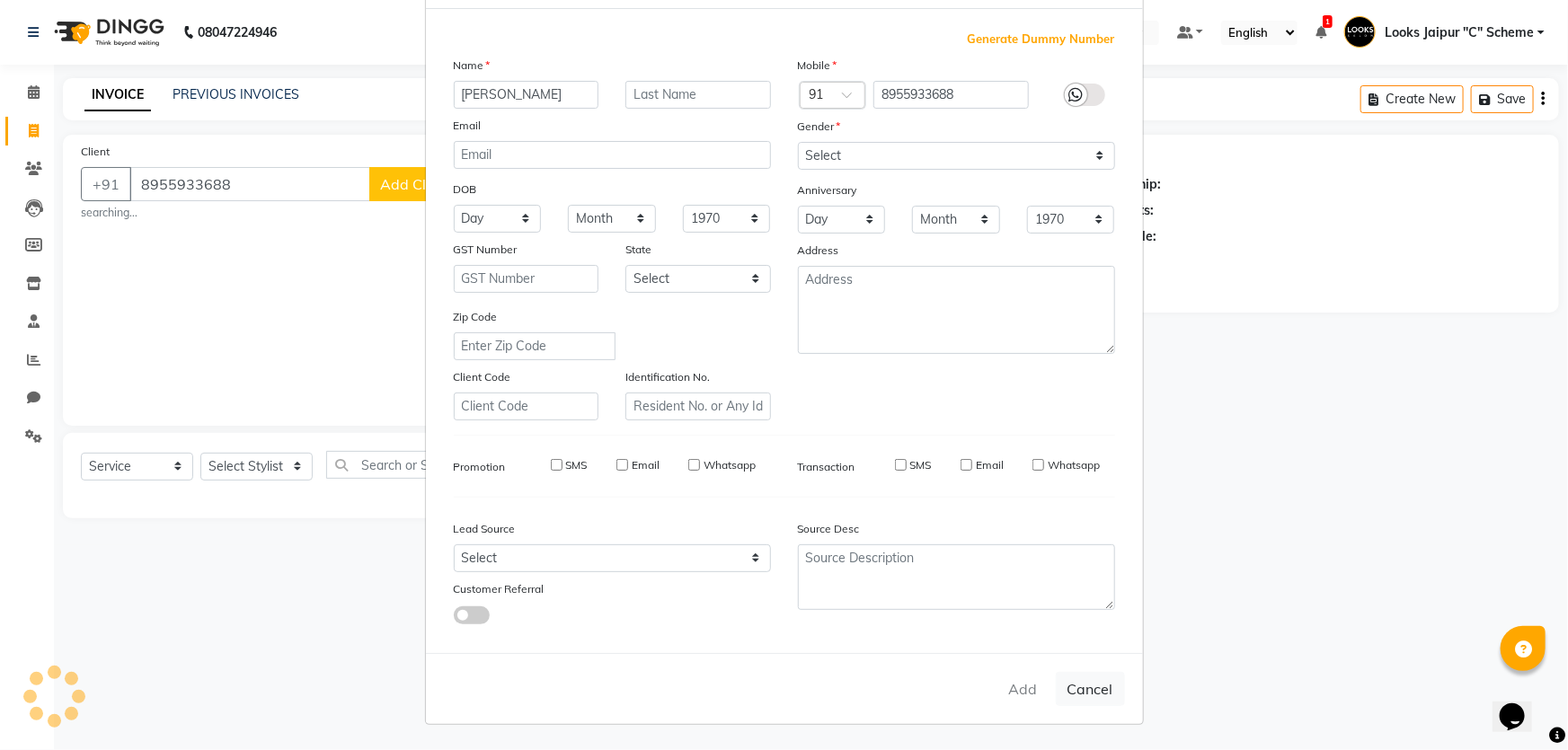
select select
checkbox input "false"
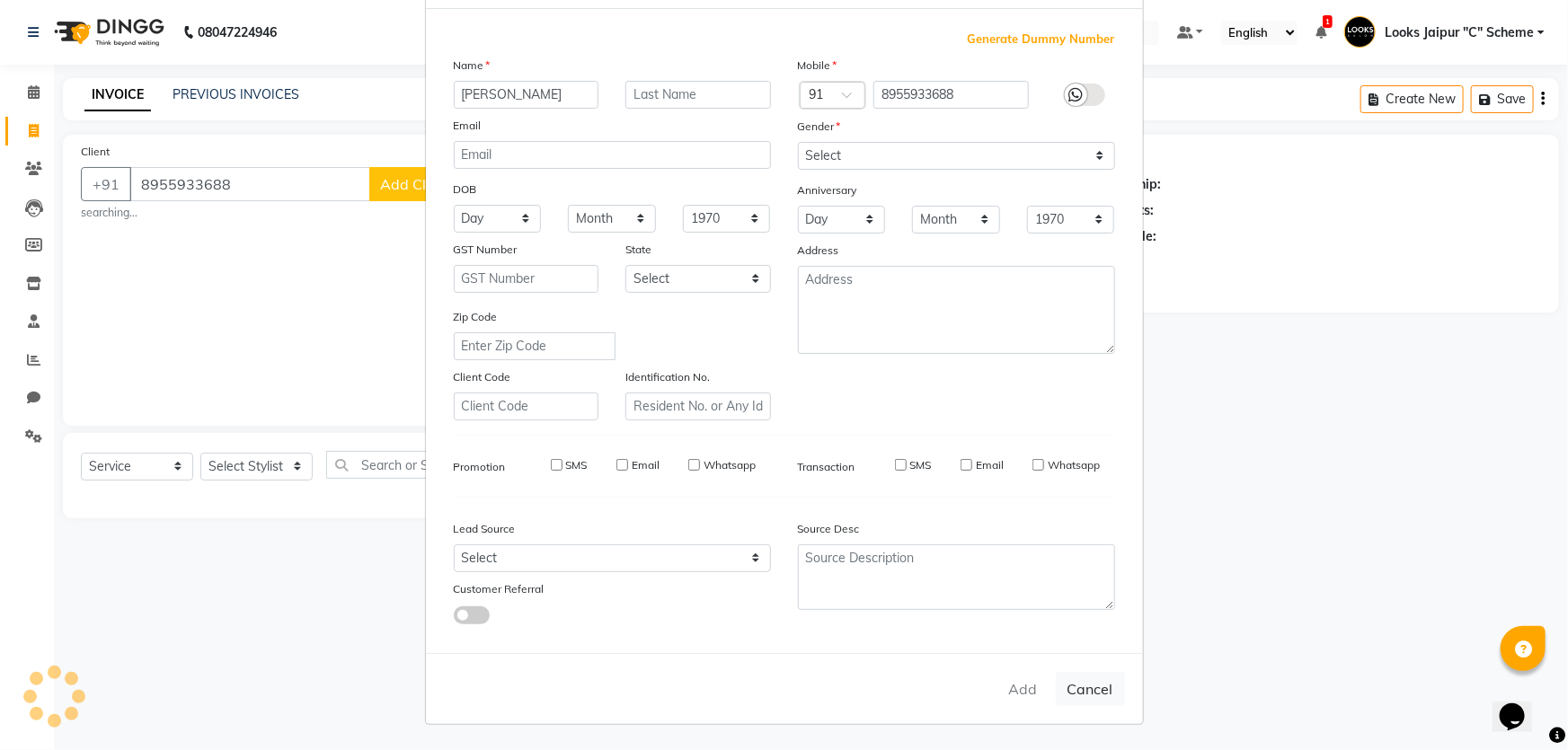
checkbox input "false"
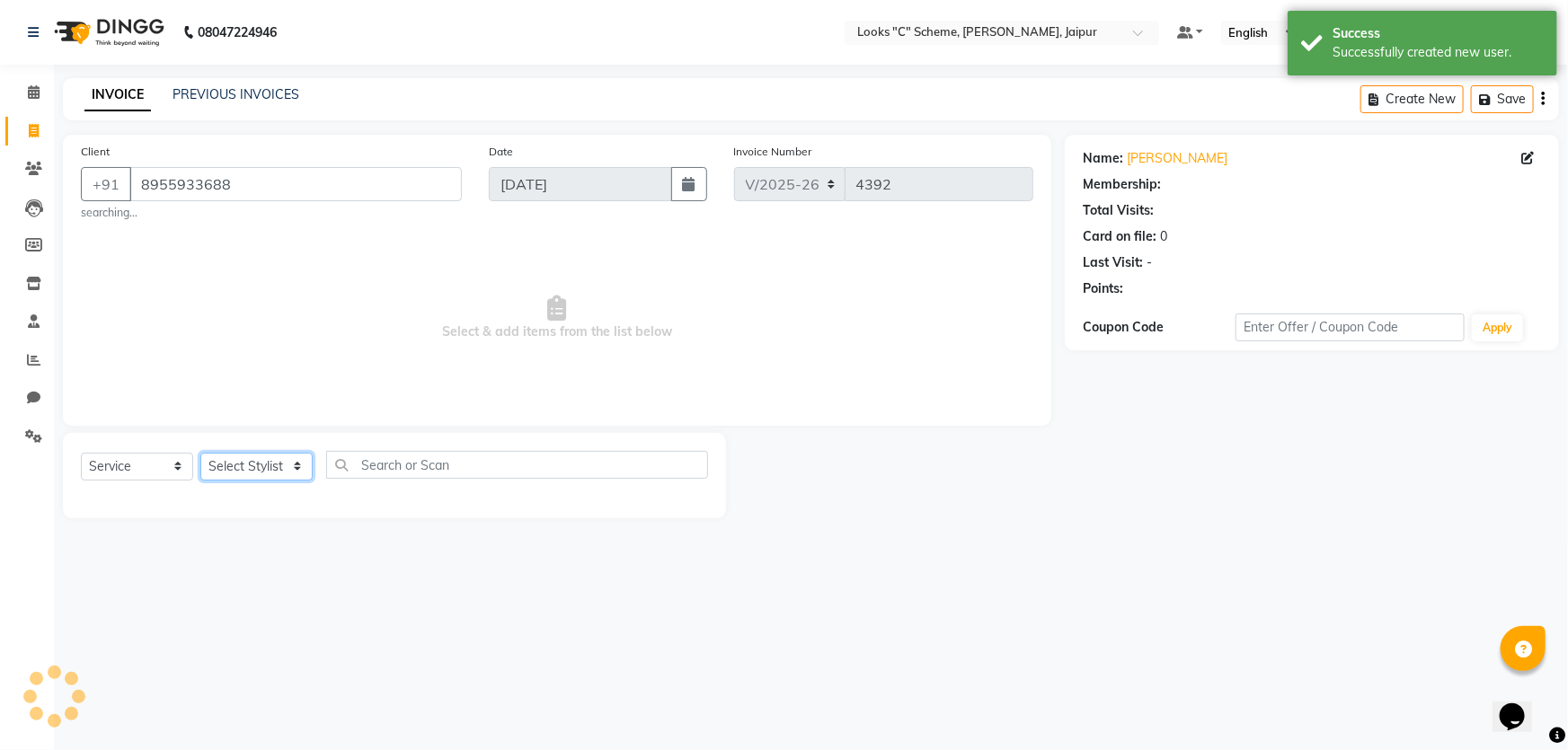
click at [229, 470] on select "Select Stylist [PERSON_NAME] Akash_pdct [PERSON_NAME] [PERSON_NAME] Counter Sal…" at bounding box center [256, 467] width 112 height 28
select select "1: Object"
select select "39467"
click at [200, 453] on select "Select Stylist [PERSON_NAME] Akash_pdct [PERSON_NAME] [PERSON_NAME] Counter Sal…" at bounding box center [256, 467] width 112 height 28
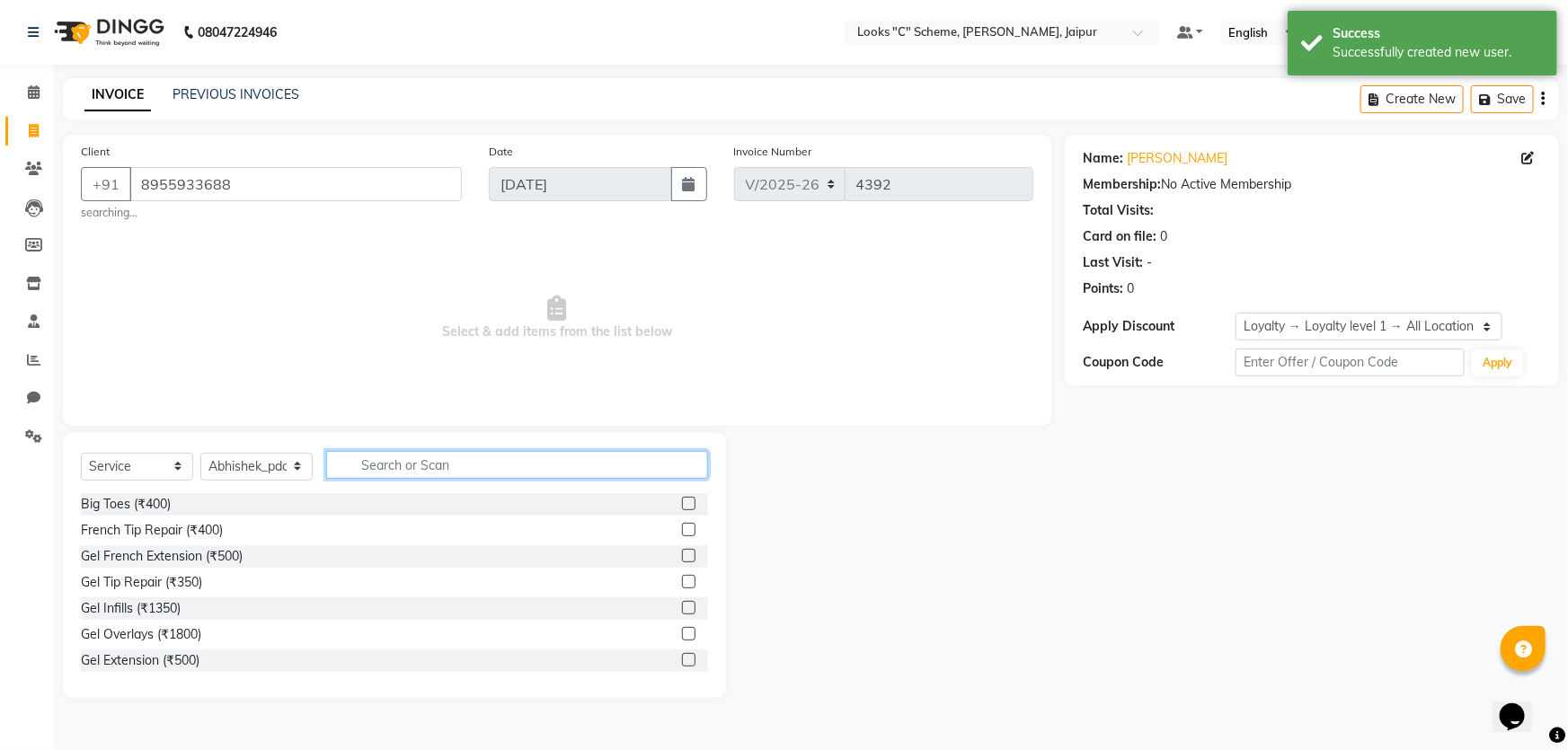
click at [379, 461] on input "text" at bounding box center [517, 465] width 382 height 28
type input "PEDI"
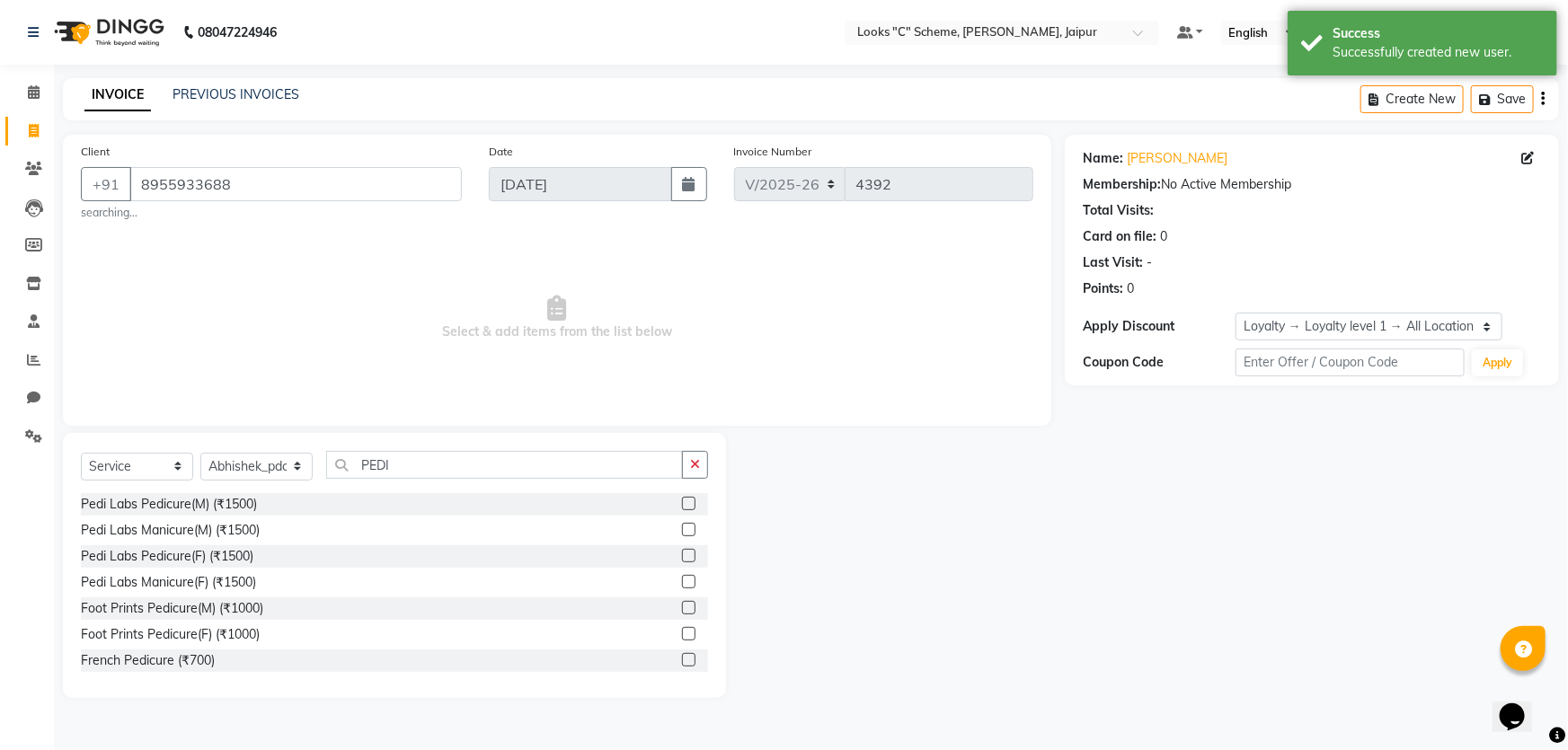
click at [682, 532] on label at bounding box center [689, 530] width 14 height 14
click at [682, 532] on input "checkbox" at bounding box center [688, 531] width 12 height 12
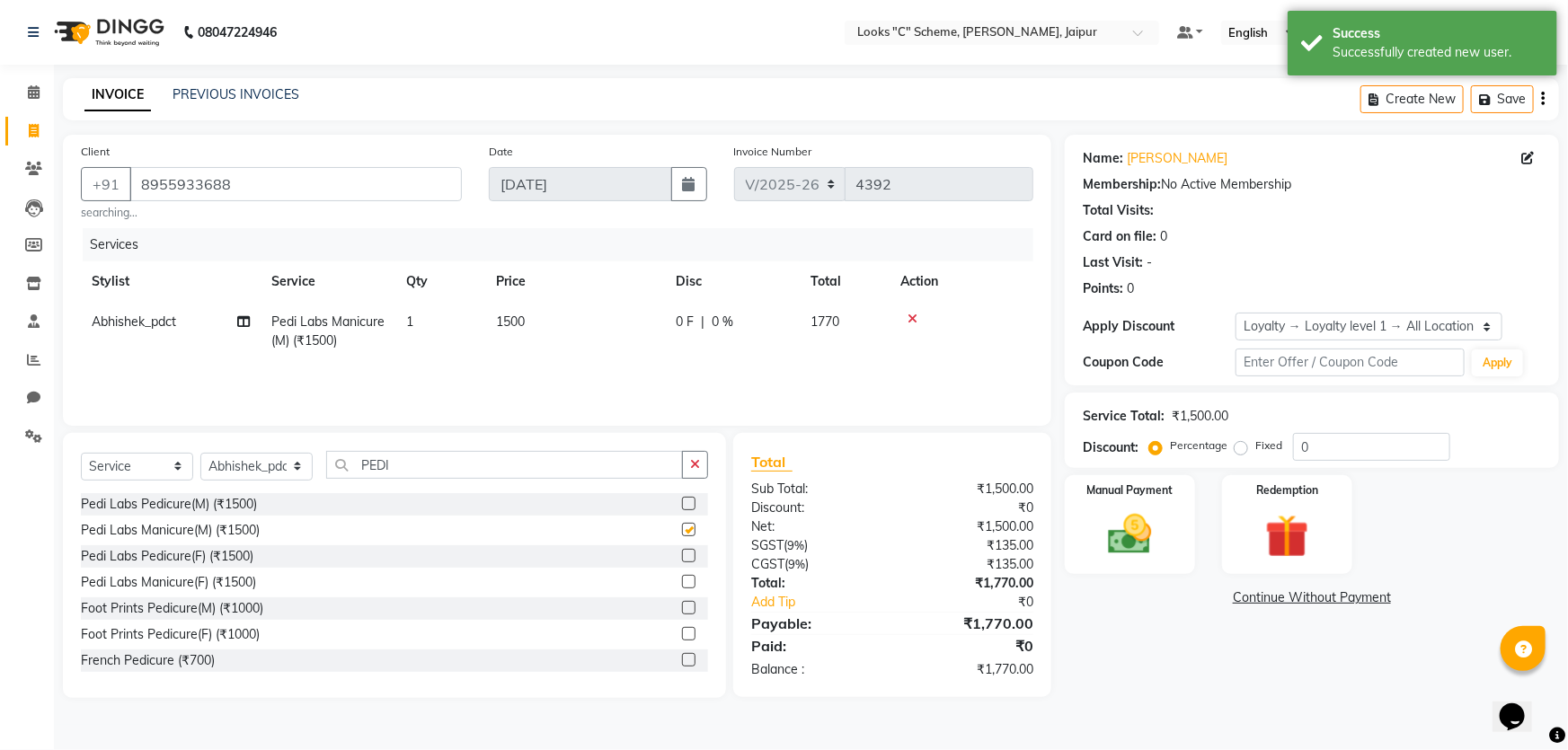
click at [547, 316] on td "1500" at bounding box center [575, 332] width 179 height 59
checkbox input "false"
select select "39467"
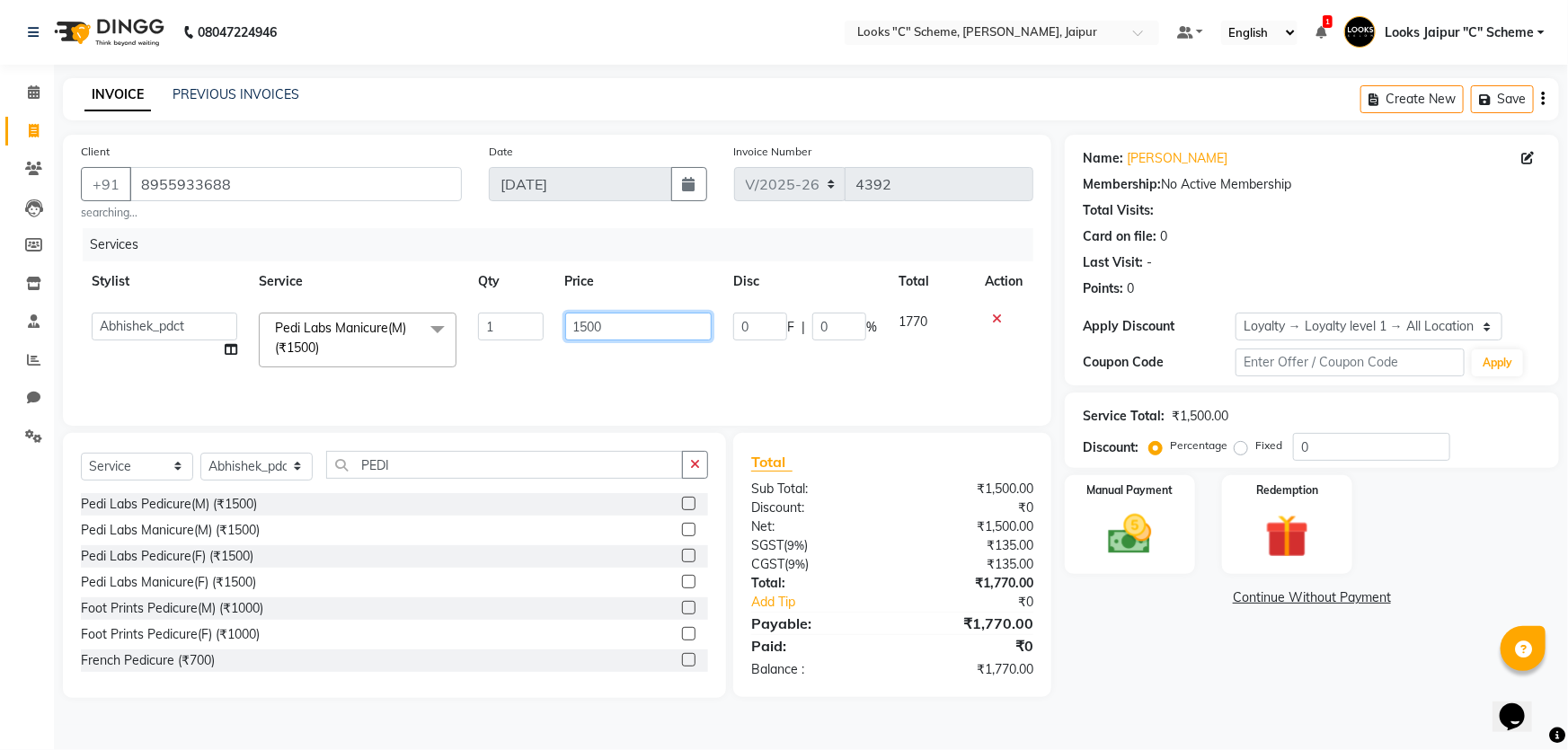
click at [585, 332] on input "1500" at bounding box center [639, 327] width 148 height 28
type input "1000"
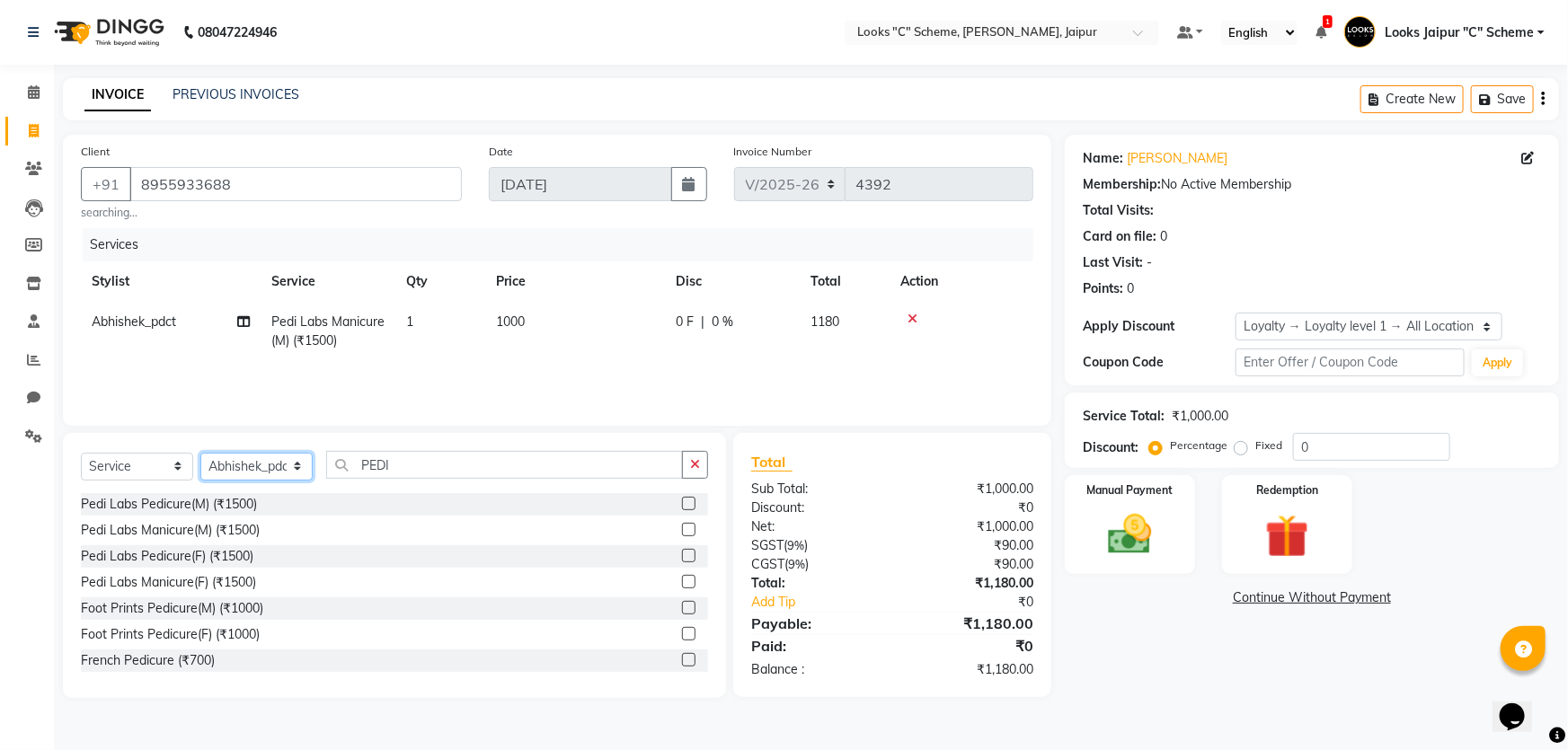
drag, startPoint x: 275, startPoint y: 468, endPoint x: 275, endPoint y: 453, distance: 15.0
click at [275, 468] on select "Select Stylist [PERSON_NAME] Akash_pdct [PERSON_NAME] [PERSON_NAME] Counter Sal…" at bounding box center [256, 467] width 112 height 28
select select "67985"
click at [200, 453] on select "Select Stylist [PERSON_NAME] Akash_pdct [PERSON_NAME] [PERSON_NAME] Counter Sal…" at bounding box center [256, 467] width 112 height 28
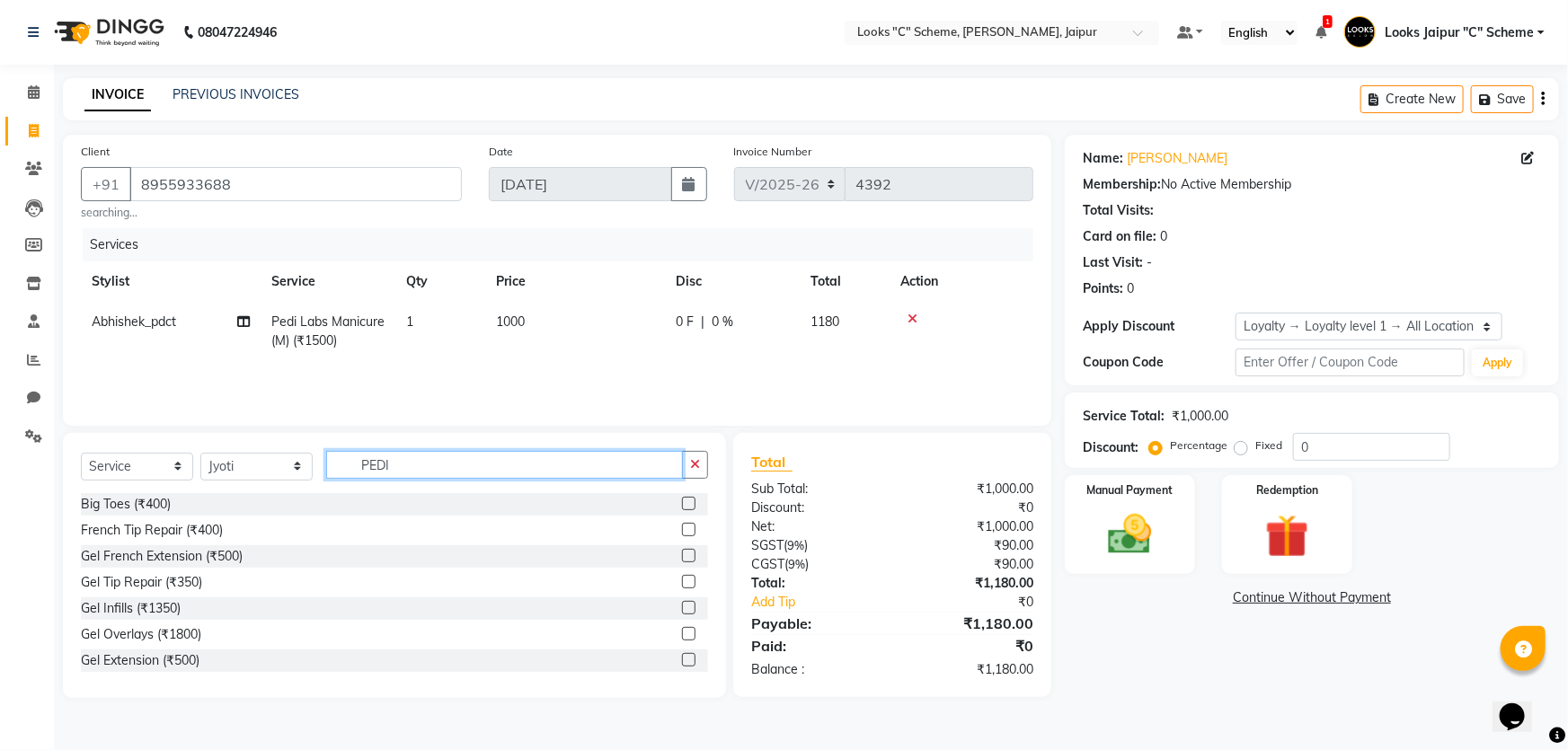
click at [407, 469] on input "PEDI" at bounding box center [504, 465] width 357 height 28
type input "PEDIC"
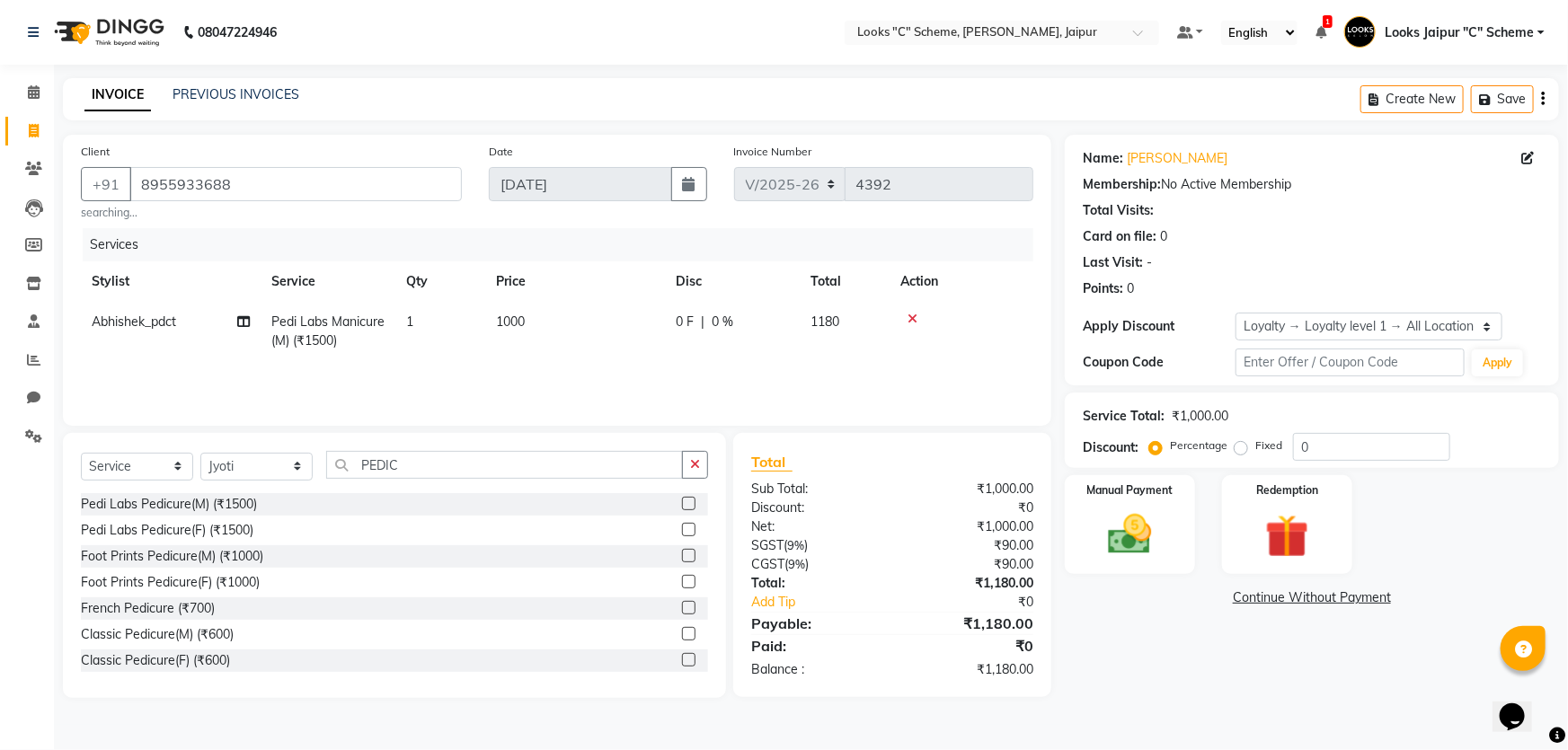
click at [682, 532] on label at bounding box center [689, 530] width 14 height 14
click at [682, 532] on input "checkbox" at bounding box center [688, 531] width 12 height 12
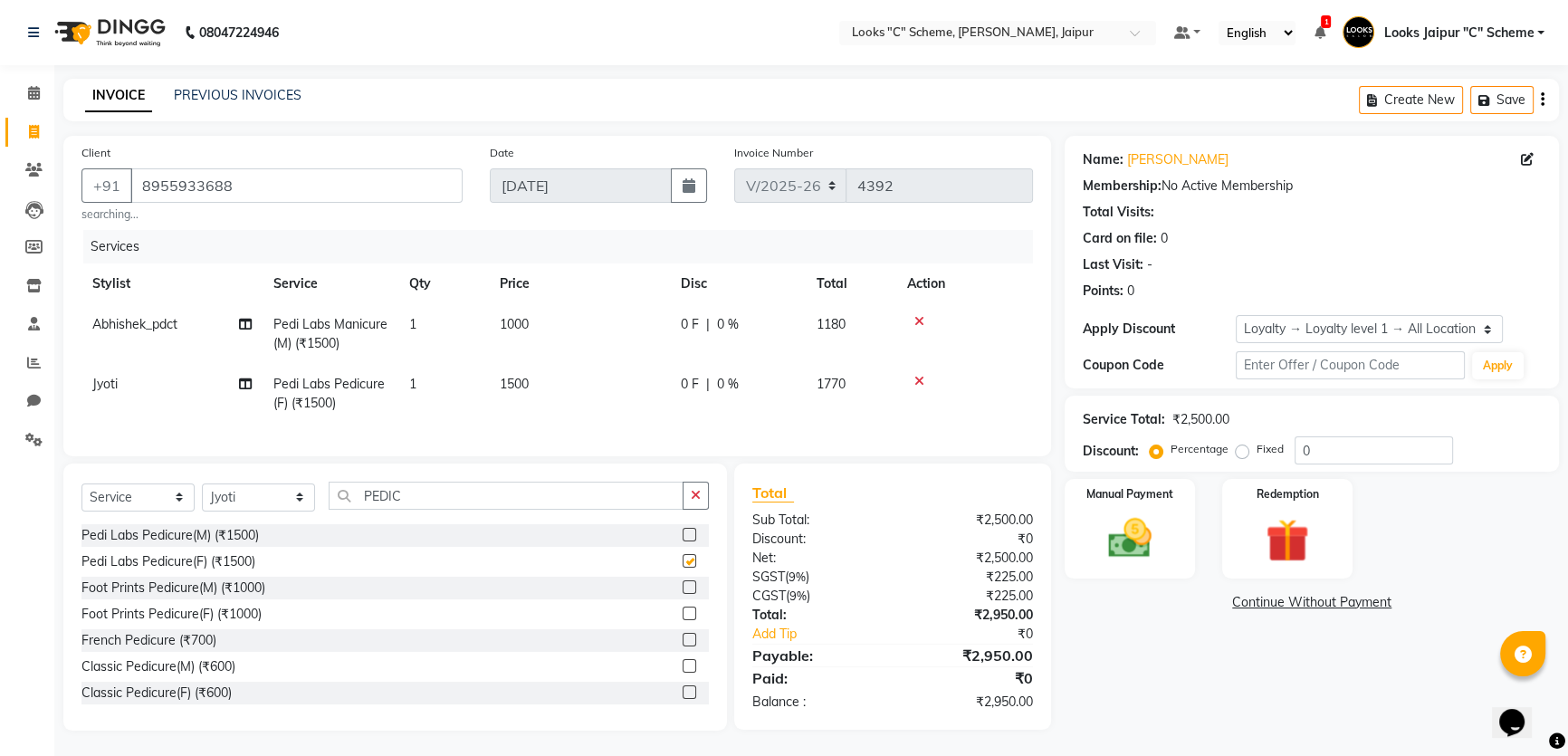
checkbox input "false"
click at [568, 385] on td "1500" at bounding box center [579, 394] width 181 height 60
select select "67985"
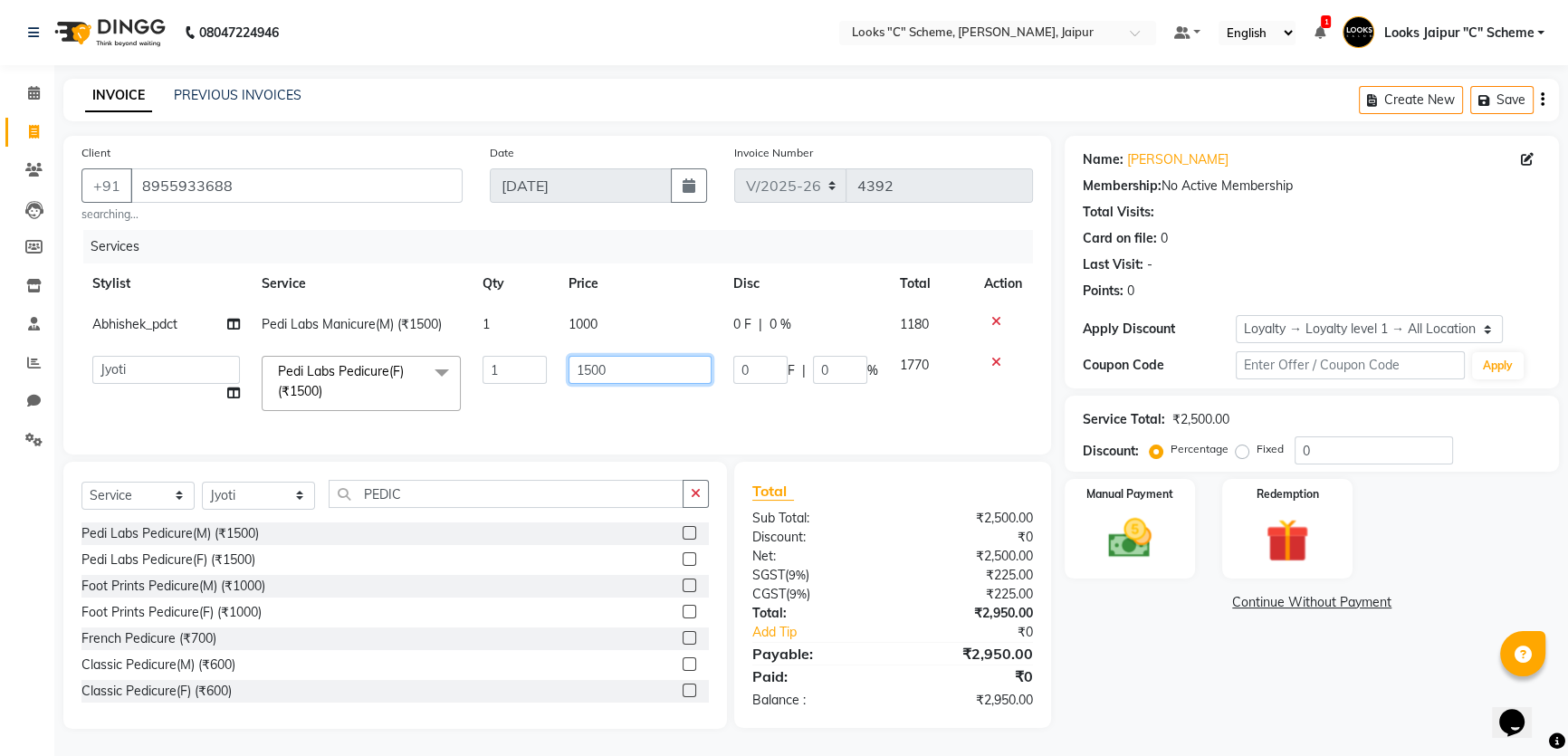
click at [595, 370] on input "1500" at bounding box center [640, 371] width 143 height 28
type input "1000"
click at [803, 392] on td "0 F | 0 %" at bounding box center [805, 383] width 167 height 77
select select "67985"
click at [1159, 527] on img at bounding box center [1130, 538] width 73 height 52
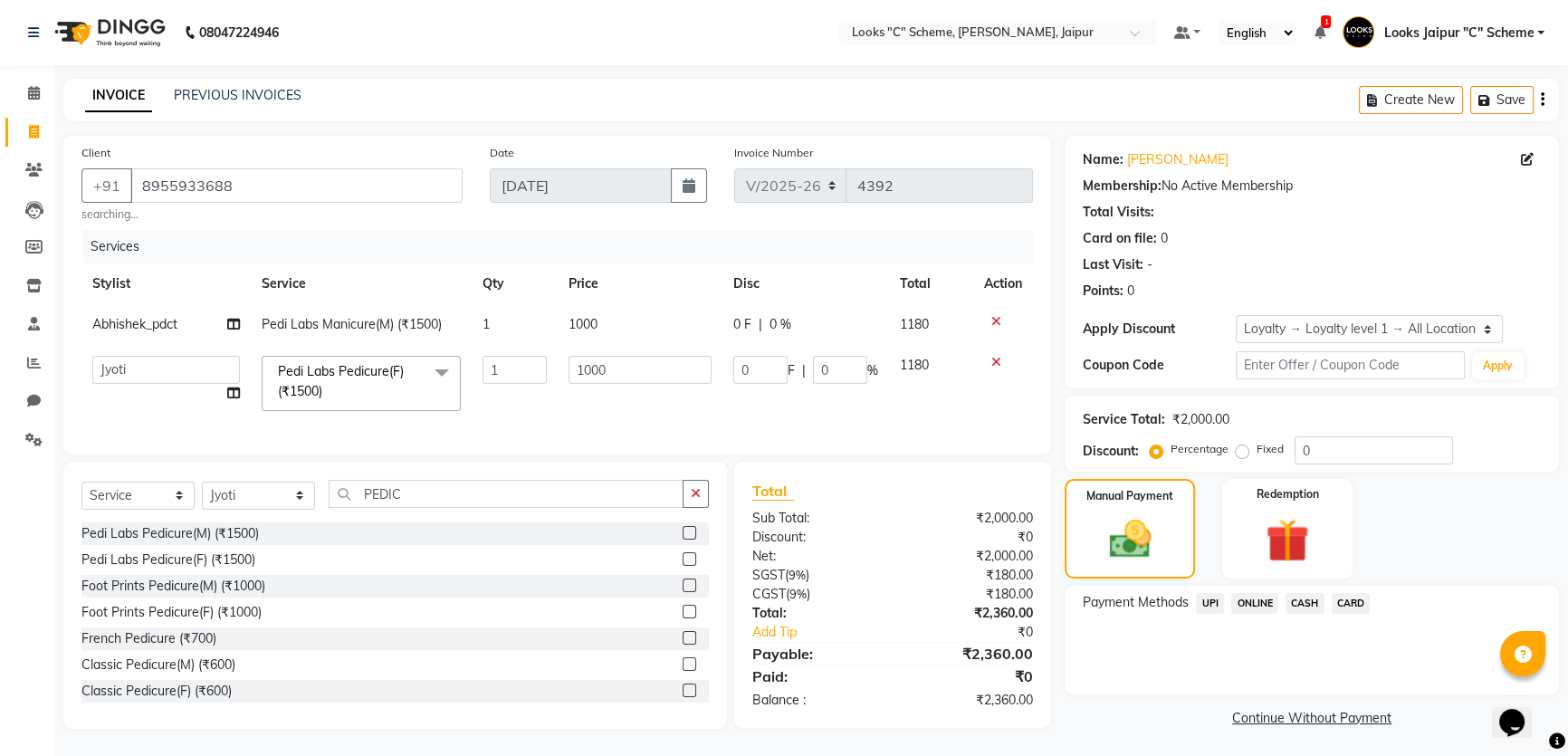
click at [1340, 601] on span "CARD" at bounding box center [1350, 603] width 39 height 21
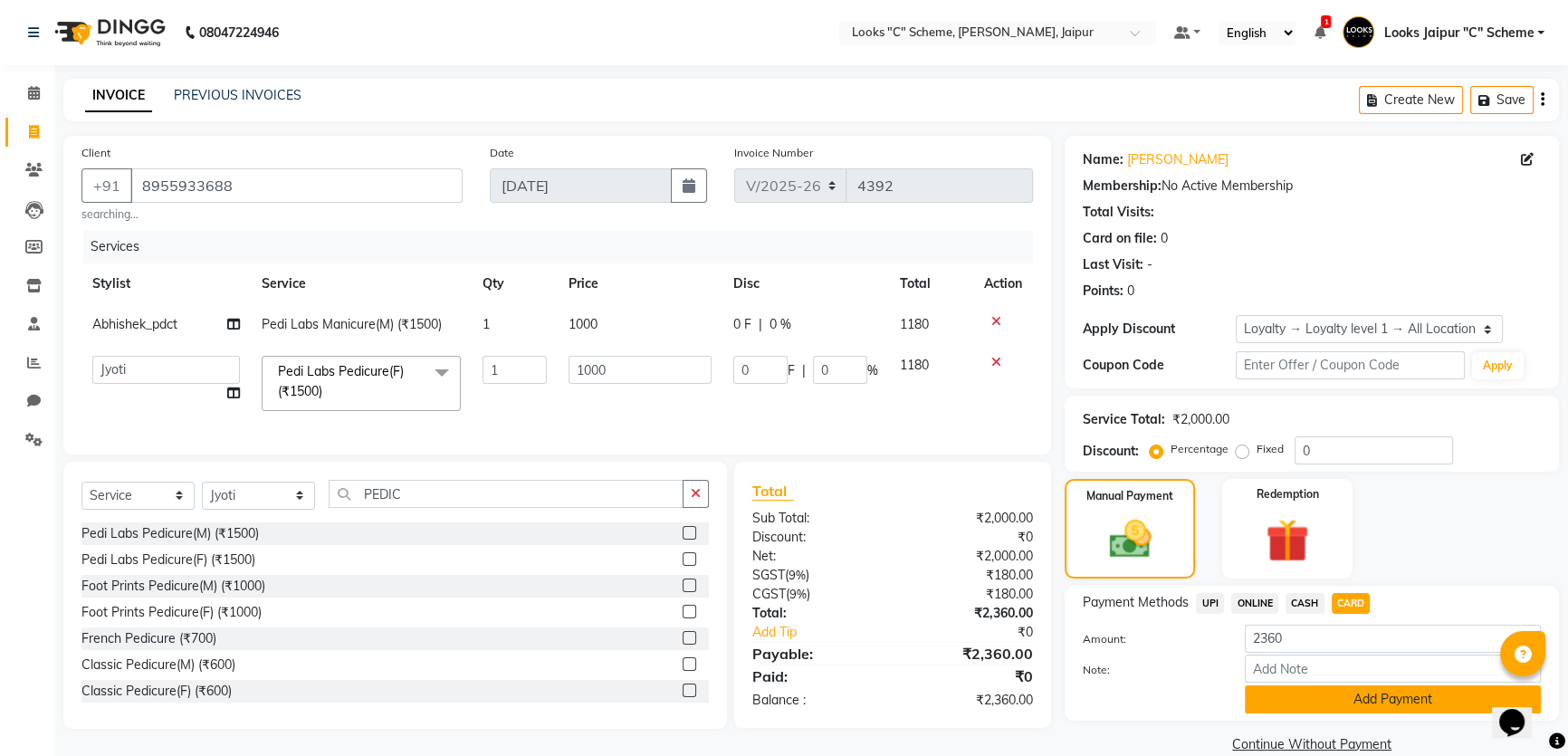
click at [1347, 711] on button "Add Payment" at bounding box center [1392, 700] width 296 height 28
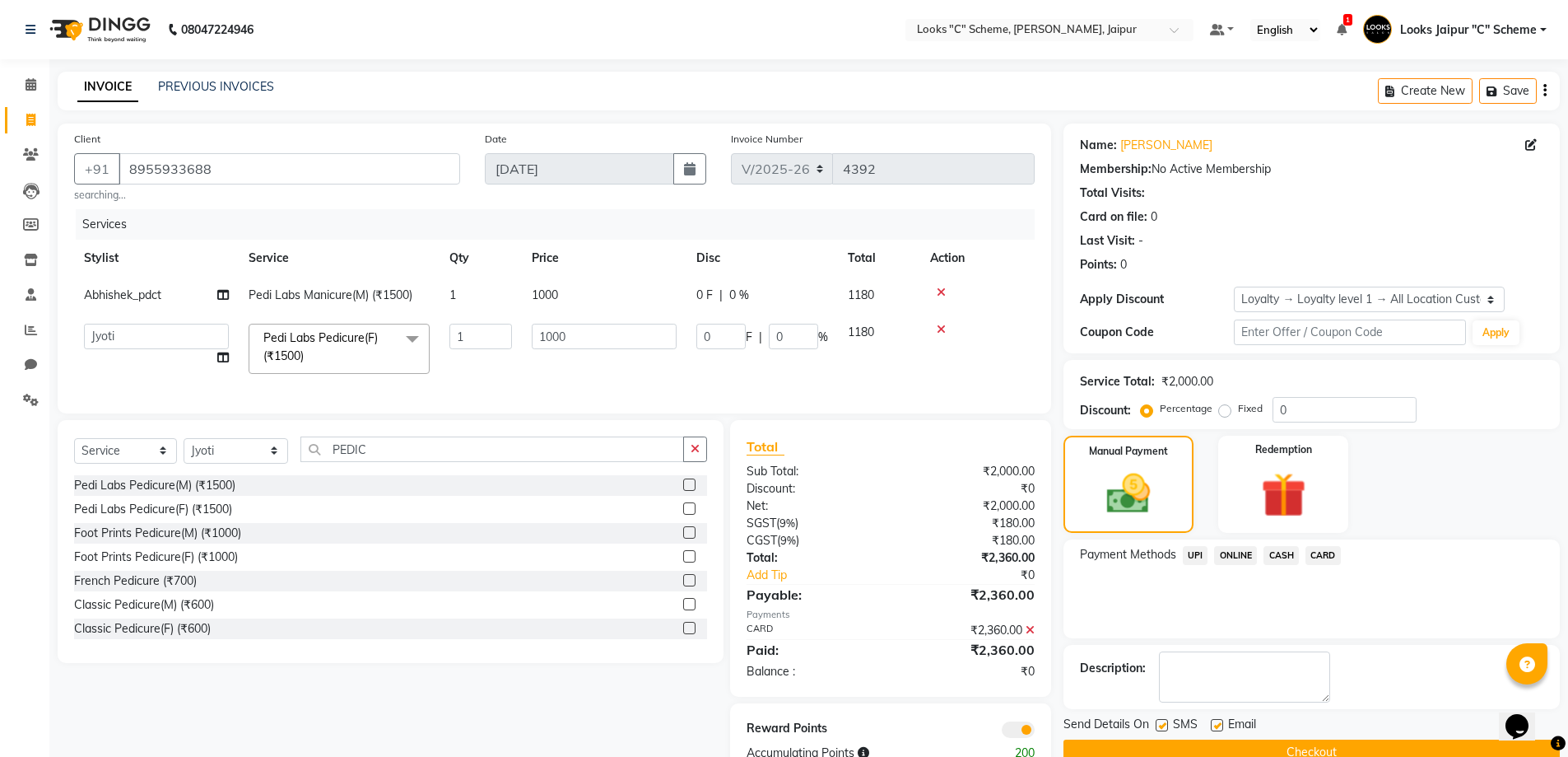
scroll to position [58, 0]
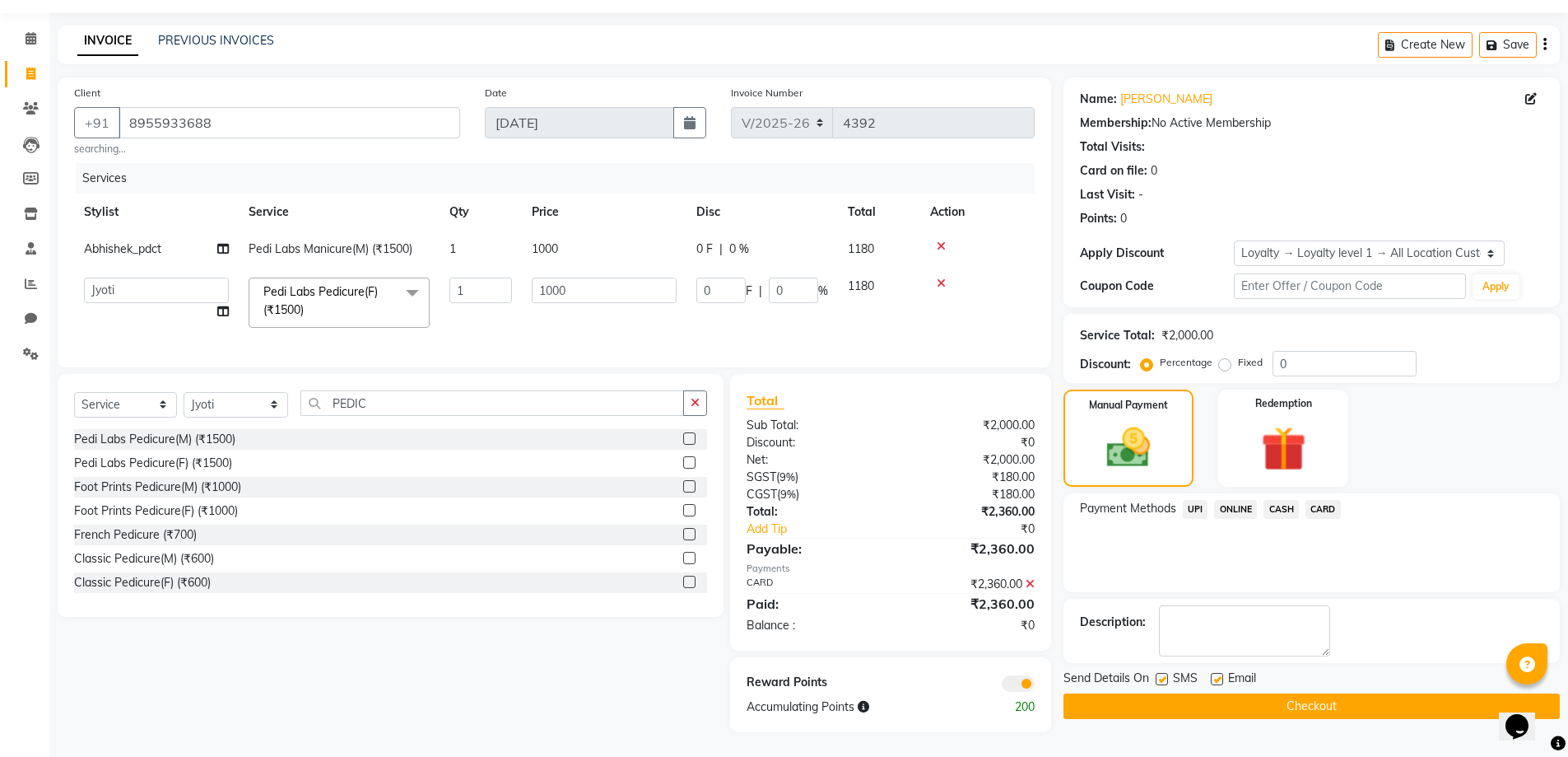
click at [1310, 687] on button "Checkout" at bounding box center [1311, 706] width 496 height 25
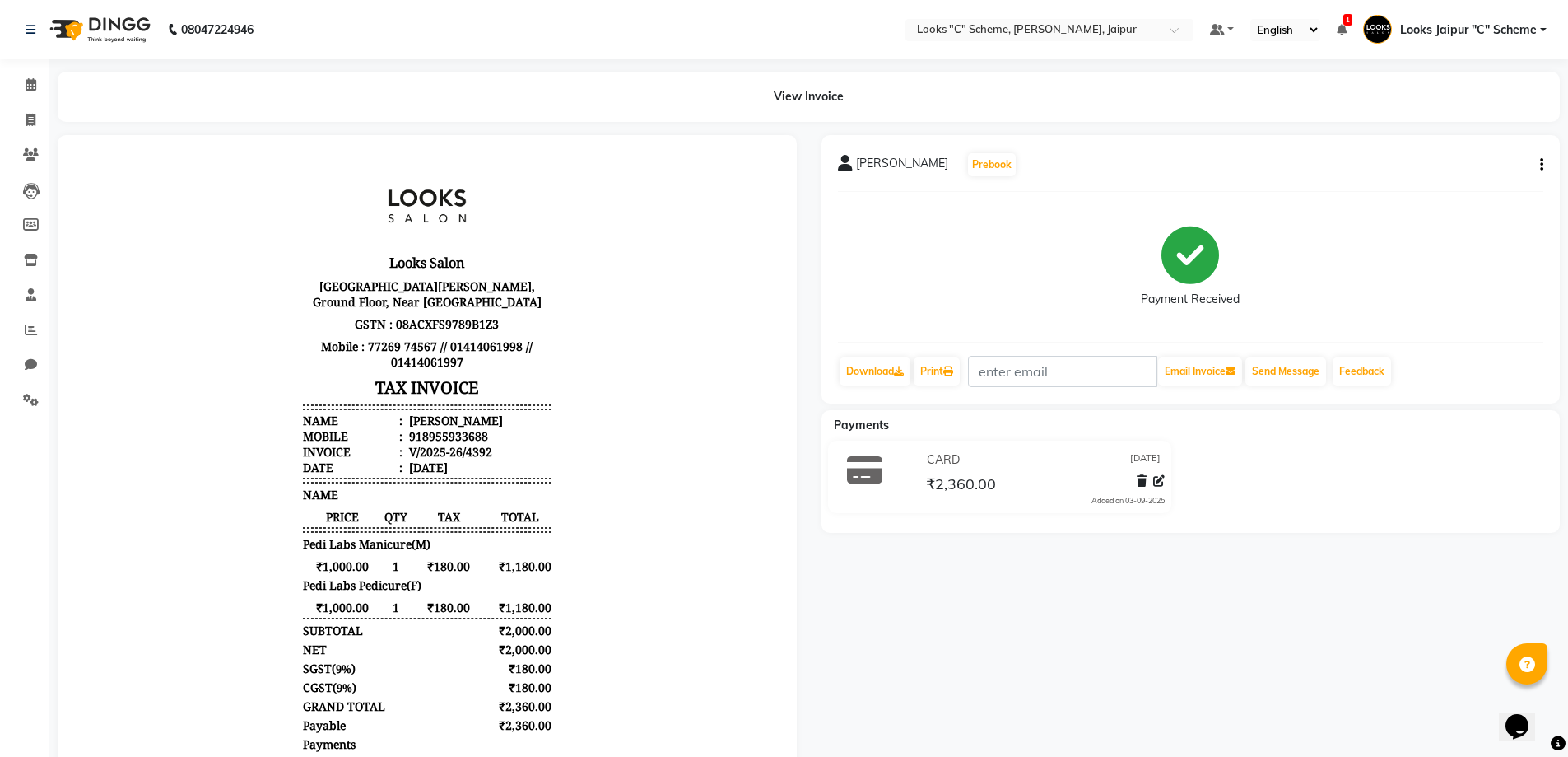
click at [24, 70] on li "Calendar" at bounding box center [24, 84] width 49 height 35
click at [34, 84] on icon at bounding box center [31, 84] width 11 height 13
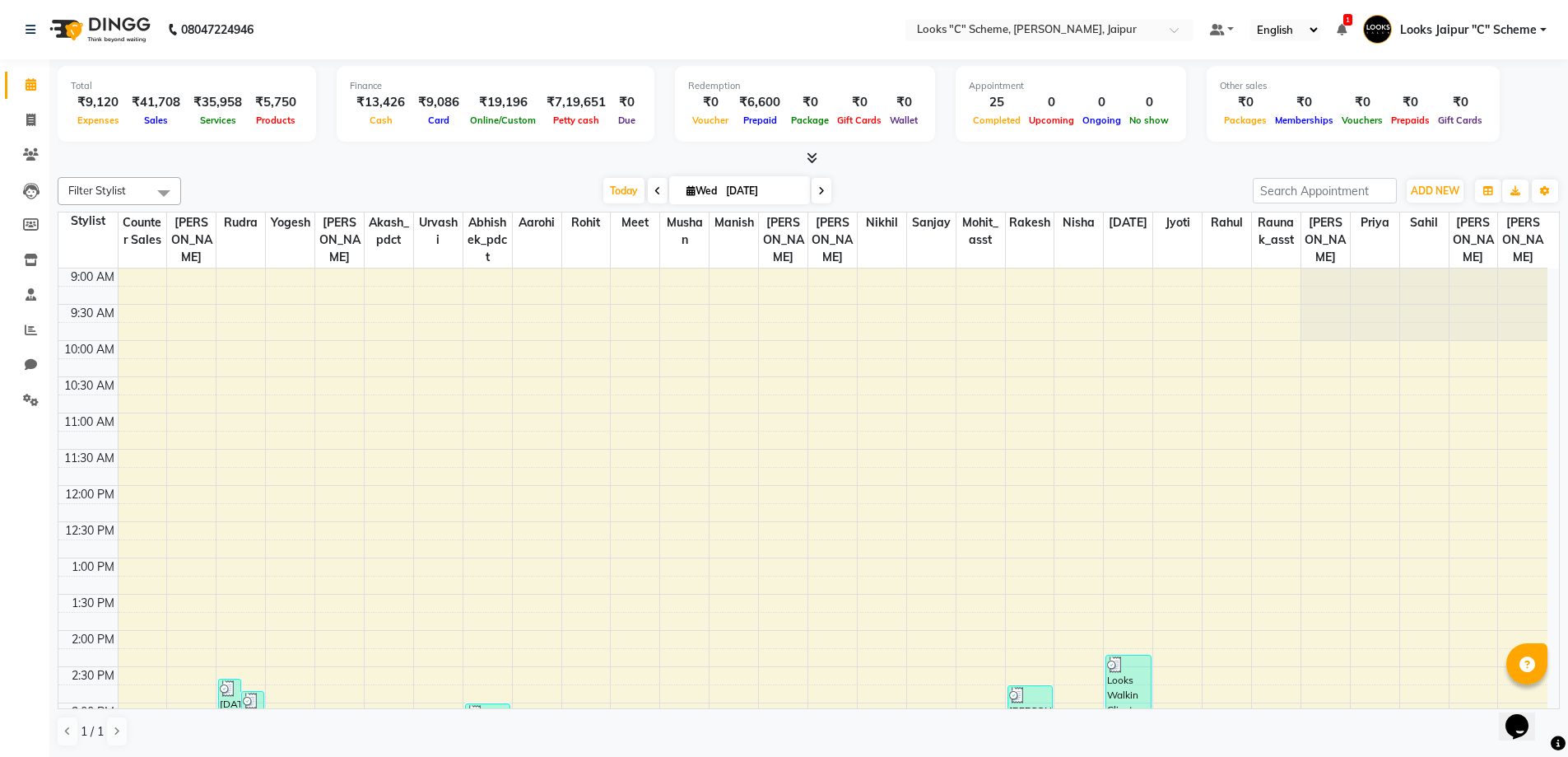
click at [38, 383] on li "Settings" at bounding box center [24, 400] width 49 height 35
click at [26, 403] on icon at bounding box center [30, 400] width 15 height 13
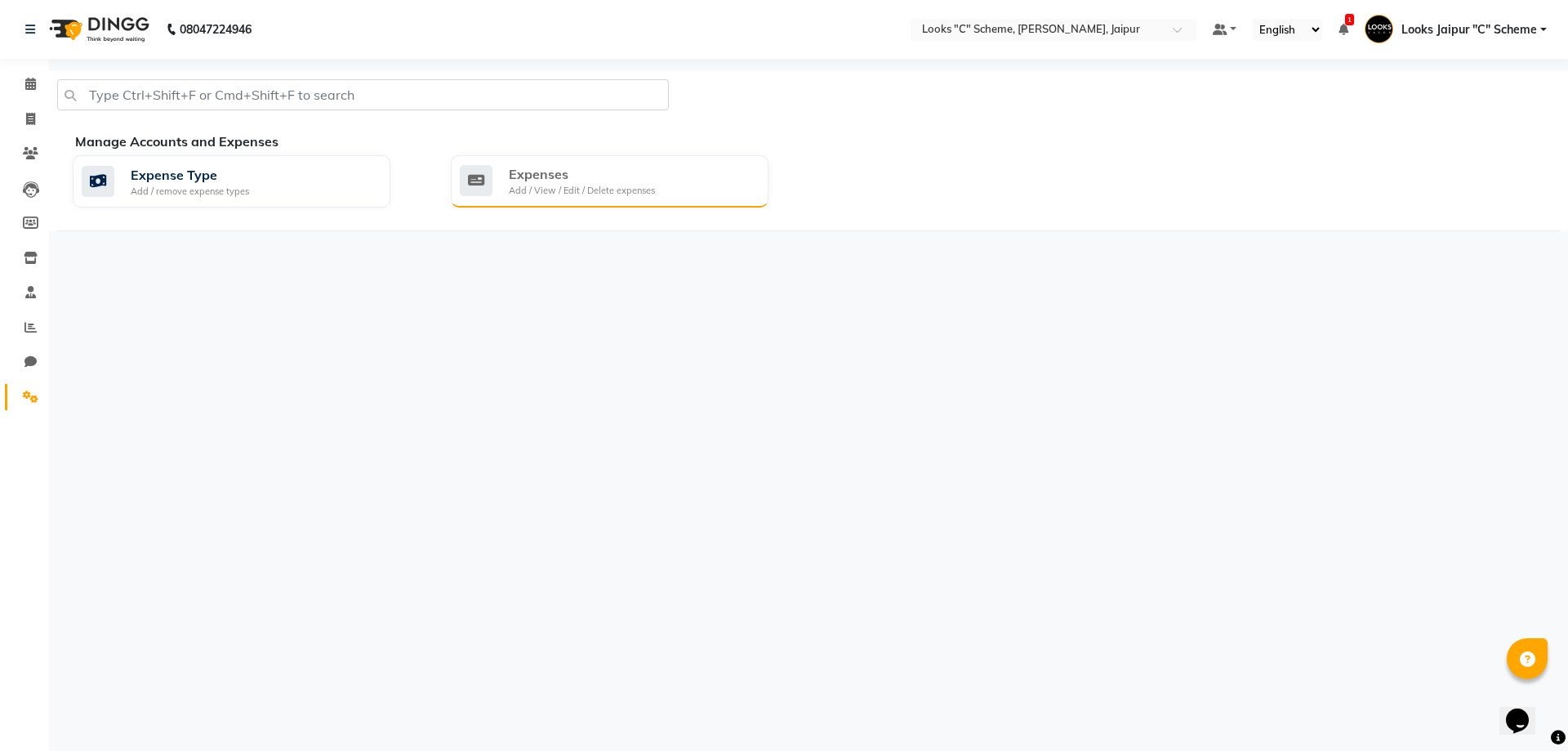
click at [577, 191] on div "Add / View / Edit / Delete expenses" at bounding box center [581, 190] width 146 height 14
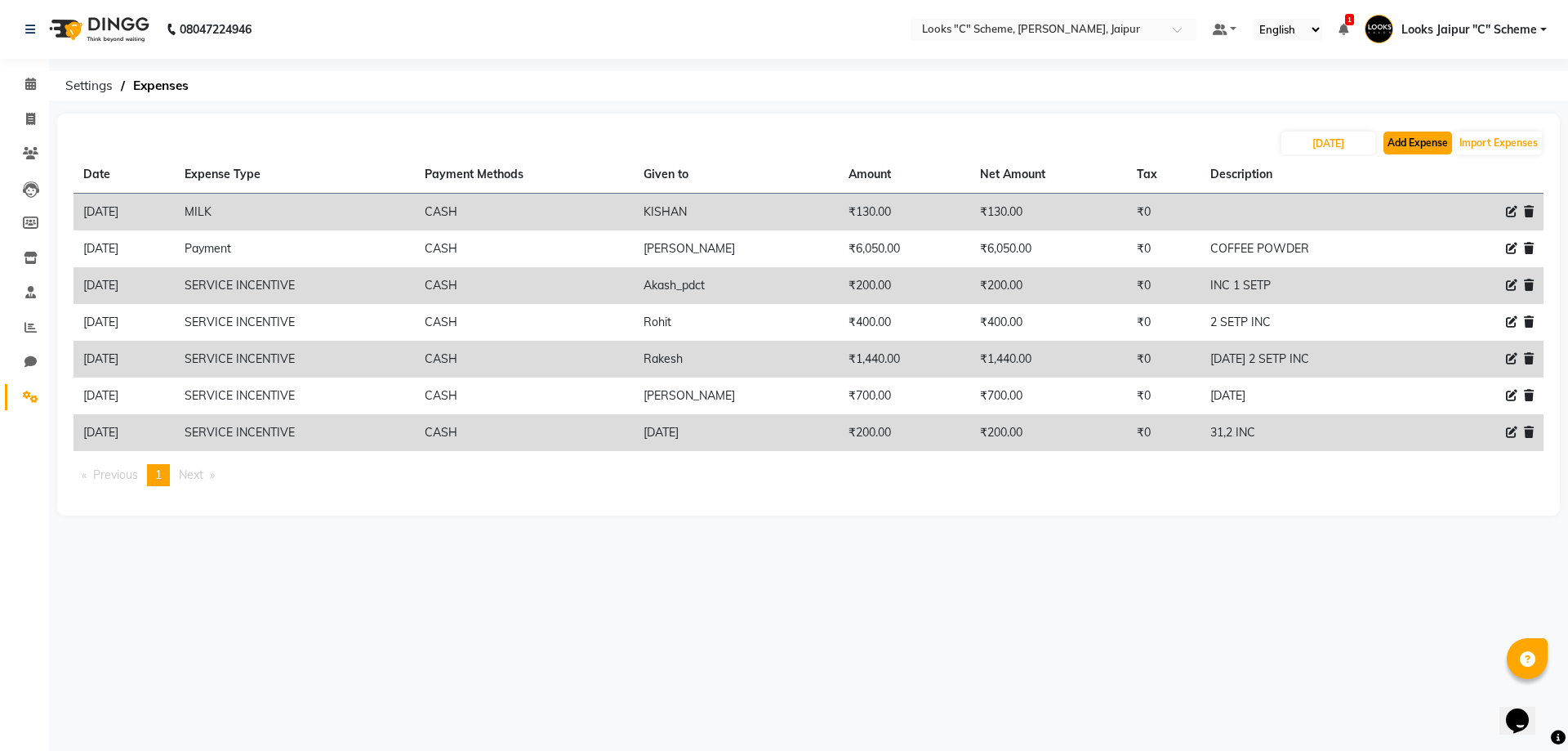
click at [1393, 140] on button "Add Expense" at bounding box center [1418, 142] width 68 height 23
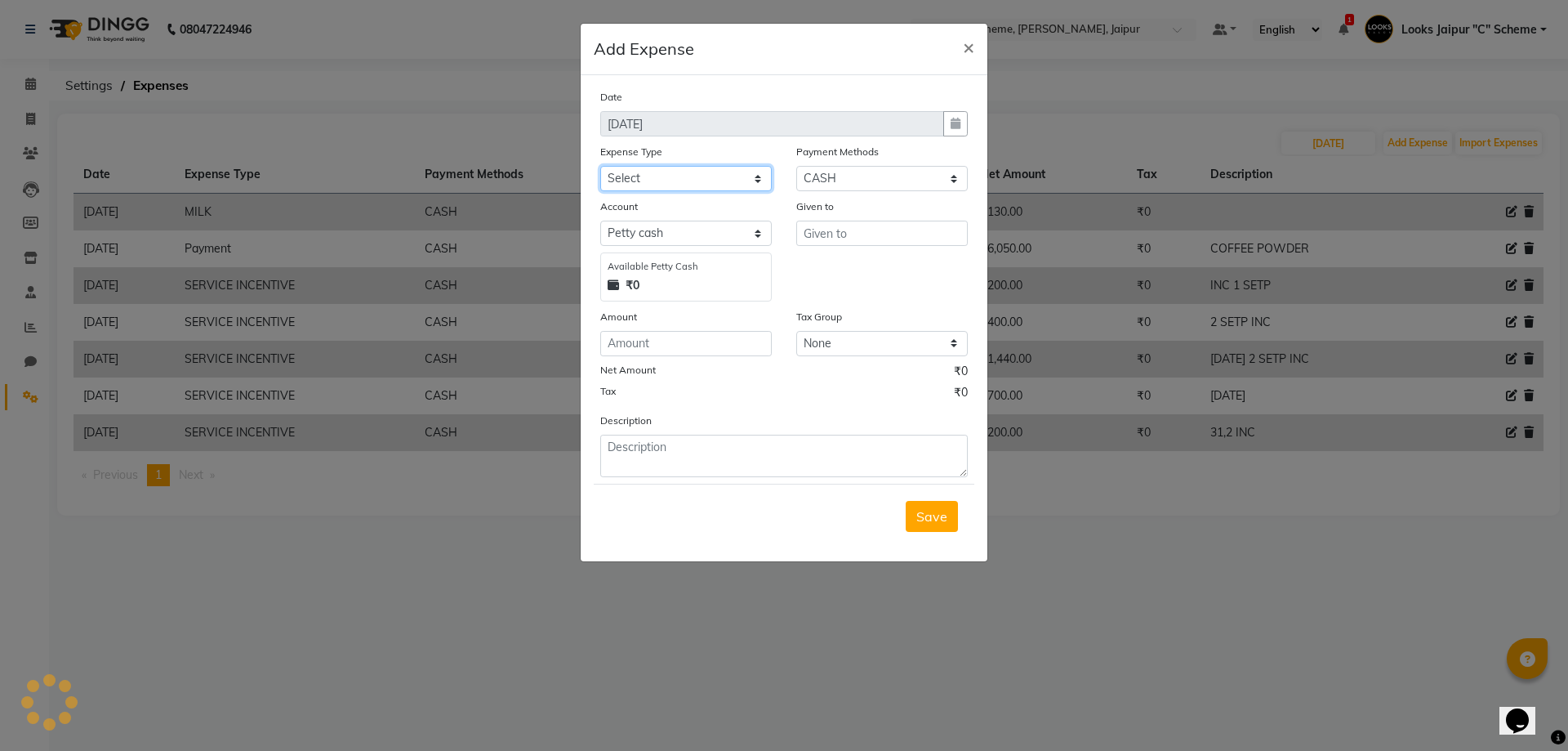
click at [642, 172] on select "Select Bank Deposit Blinkit Cash Handover CLIENT Client ordered food Client Ref…" at bounding box center [686, 178] width 172 height 25
click at [600, 166] on select "Select Bank Deposit Blinkit Cash Handover CLIENT Client ordered food Client Ref…" at bounding box center [686, 178] width 172 height 25
click at [822, 225] on input "text" at bounding box center [881, 233] width 172 height 25
click at [709, 336] on input "number" at bounding box center [686, 343] width 172 height 25
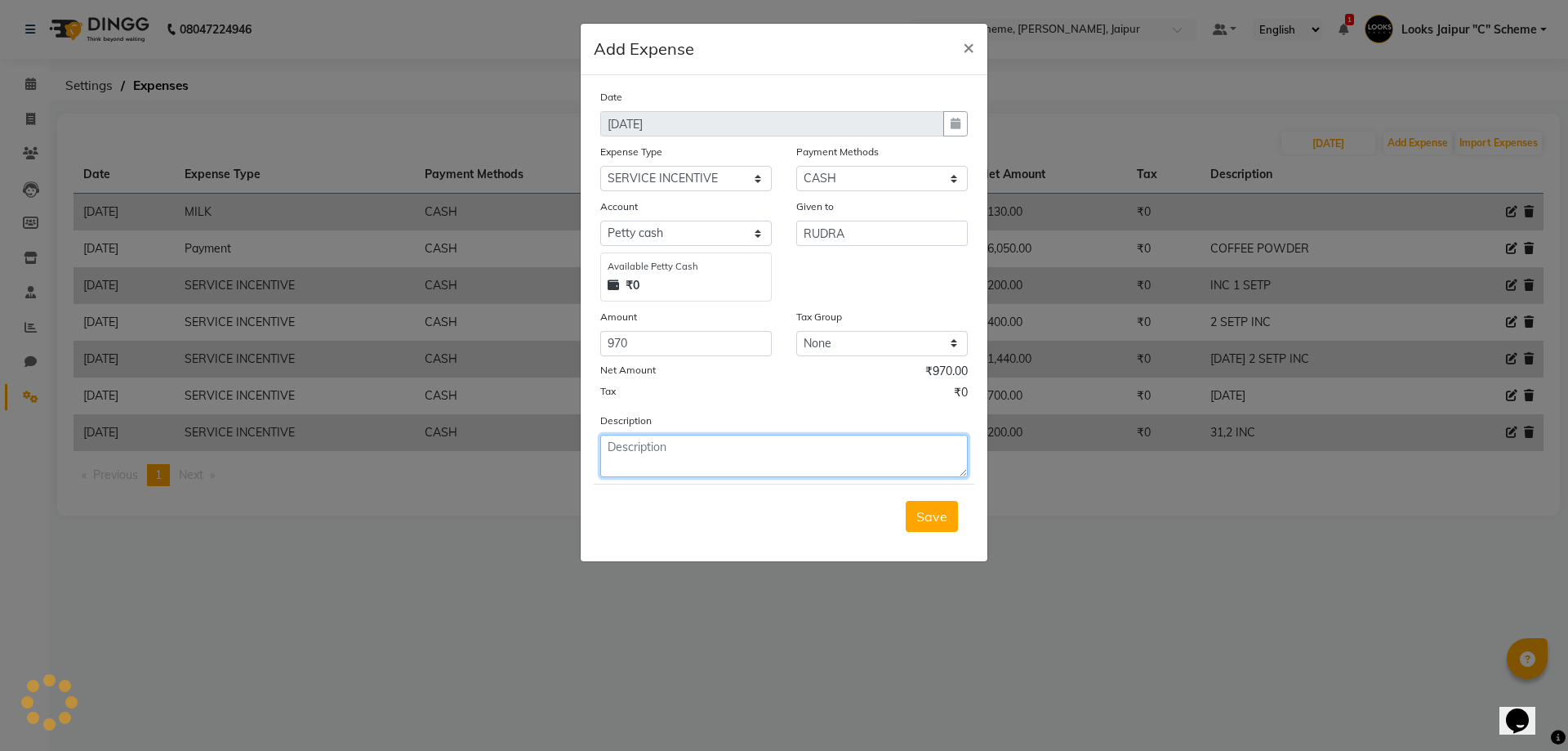
click at [712, 442] on textarea at bounding box center [784, 456] width 367 height 42
click at [938, 523] on span "Save" at bounding box center [932, 516] width 31 height 16
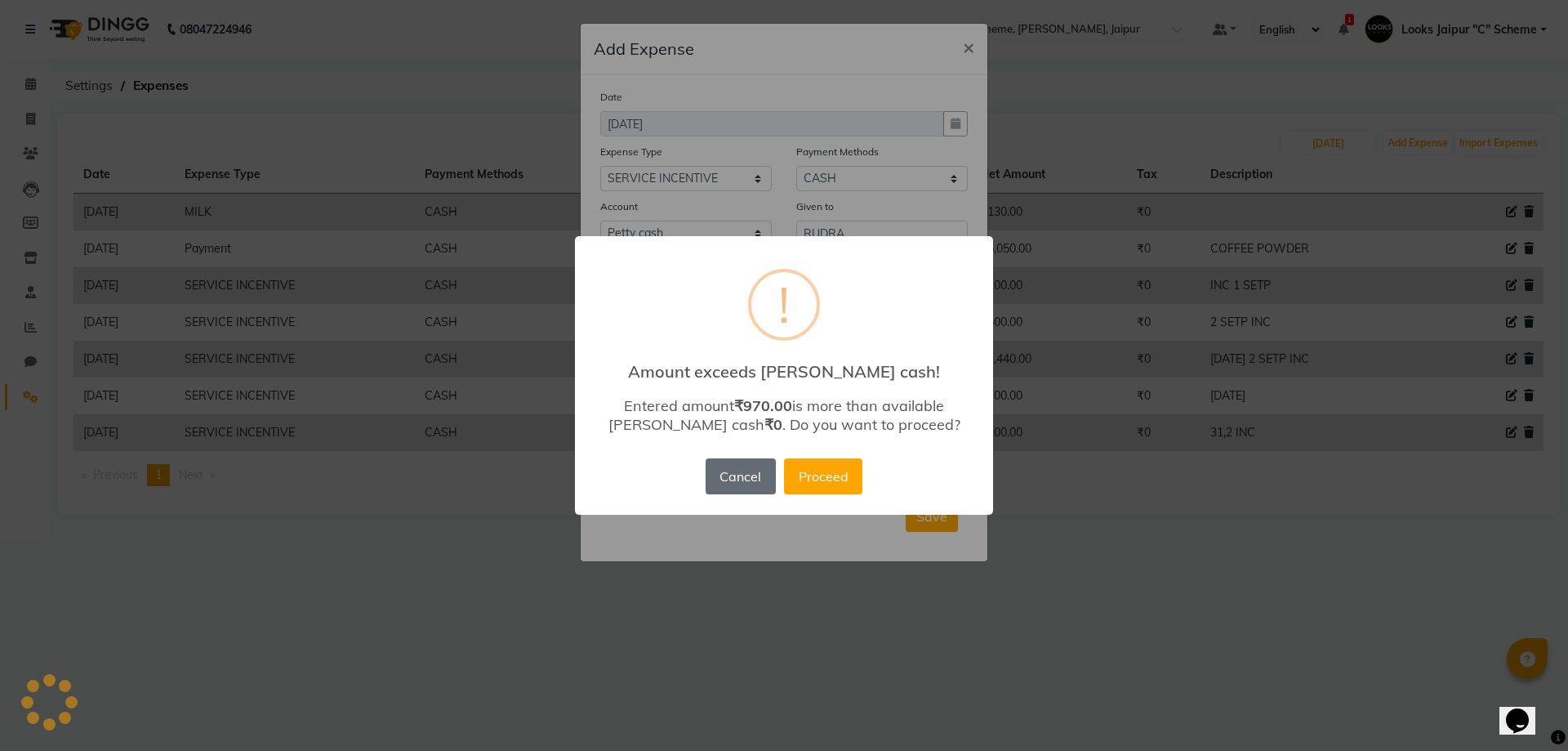
click at [741, 475] on button "Cancel" at bounding box center [741, 476] width 70 height 36
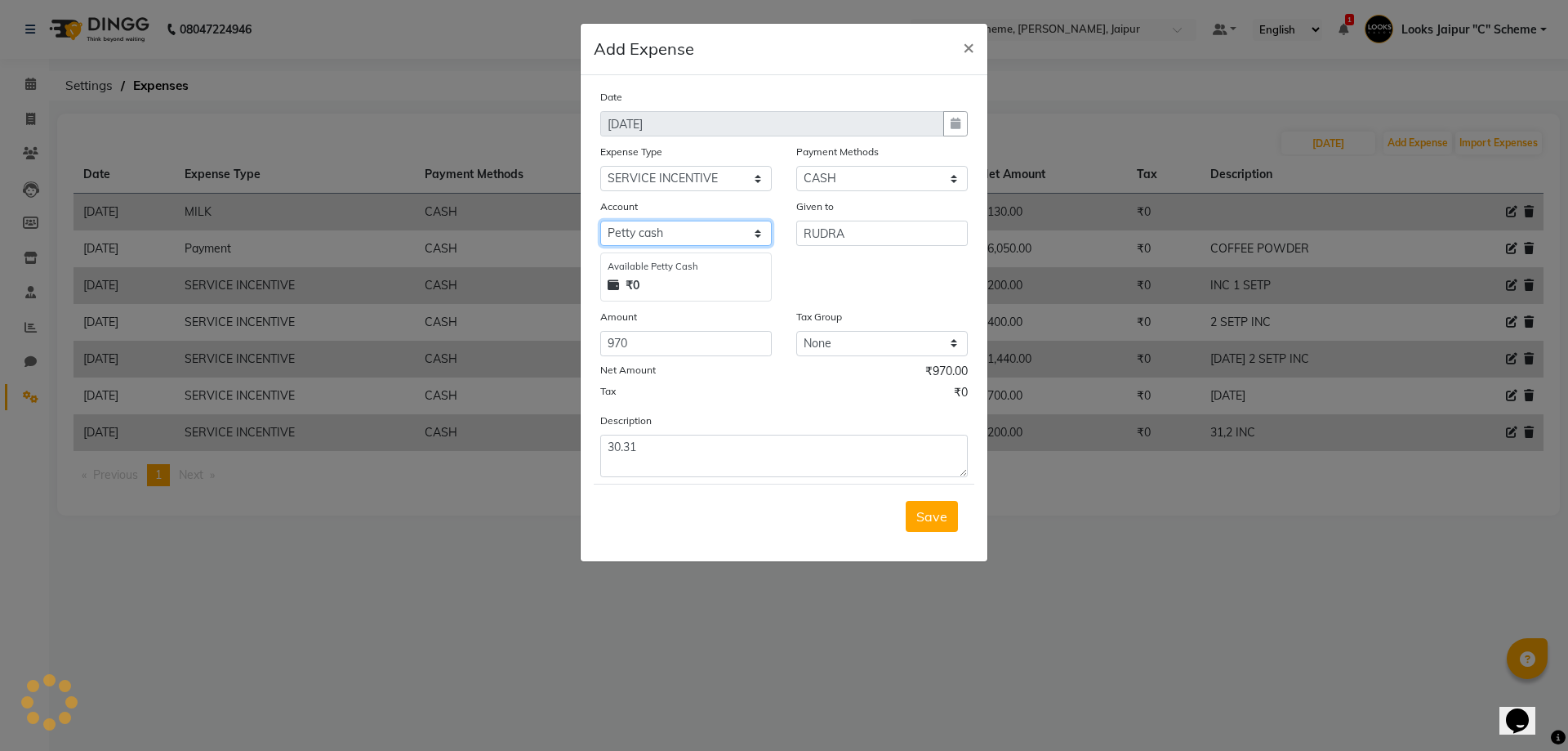
drag, startPoint x: 742, startPoint y: 231, endPoint x: 779, endPoint y: 190, distance: 55.2
click at [743, 232] on select "Select [PERSON_NAME] cash" at bounding box center [686, 233] width 172 height 25
click at [968, 50] on span "×" at bounding box center [969, 46] width 12 height 24
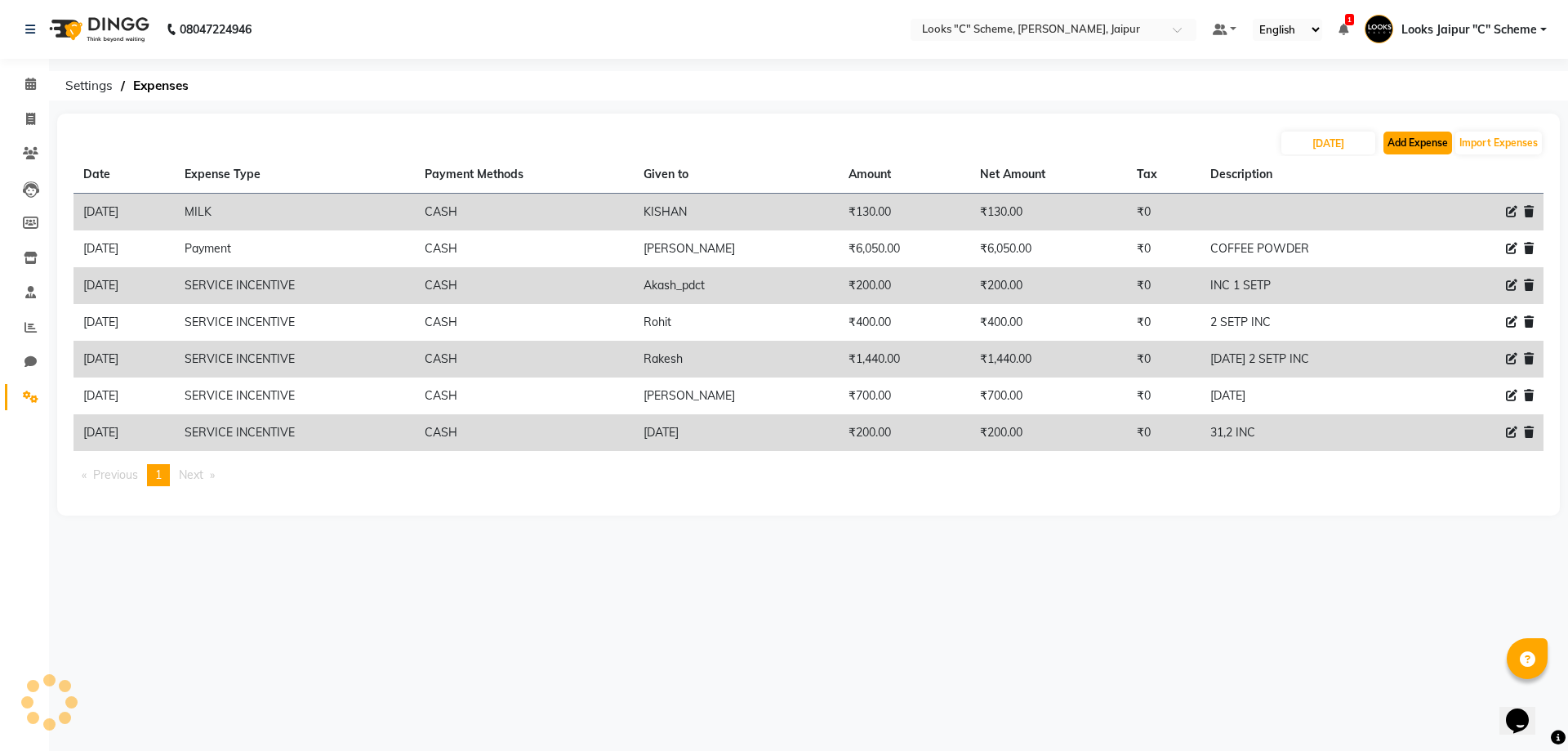
click at [1424, 149] on button "Add Expense" at bounding box center [1418, 142] width 68 height 23
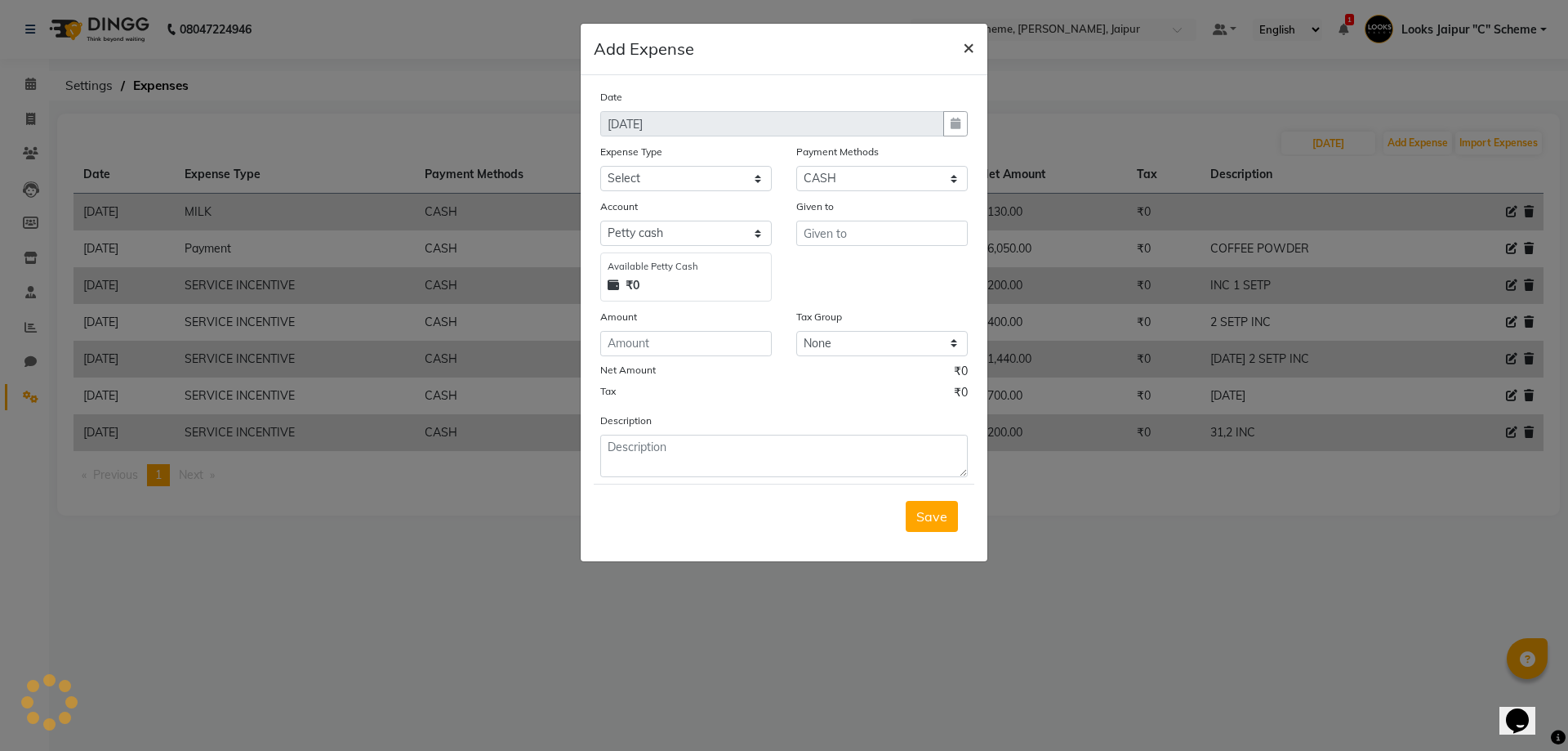
click at [970, 48] on span "×" at bounding box center [969, 46] width 12 height 24
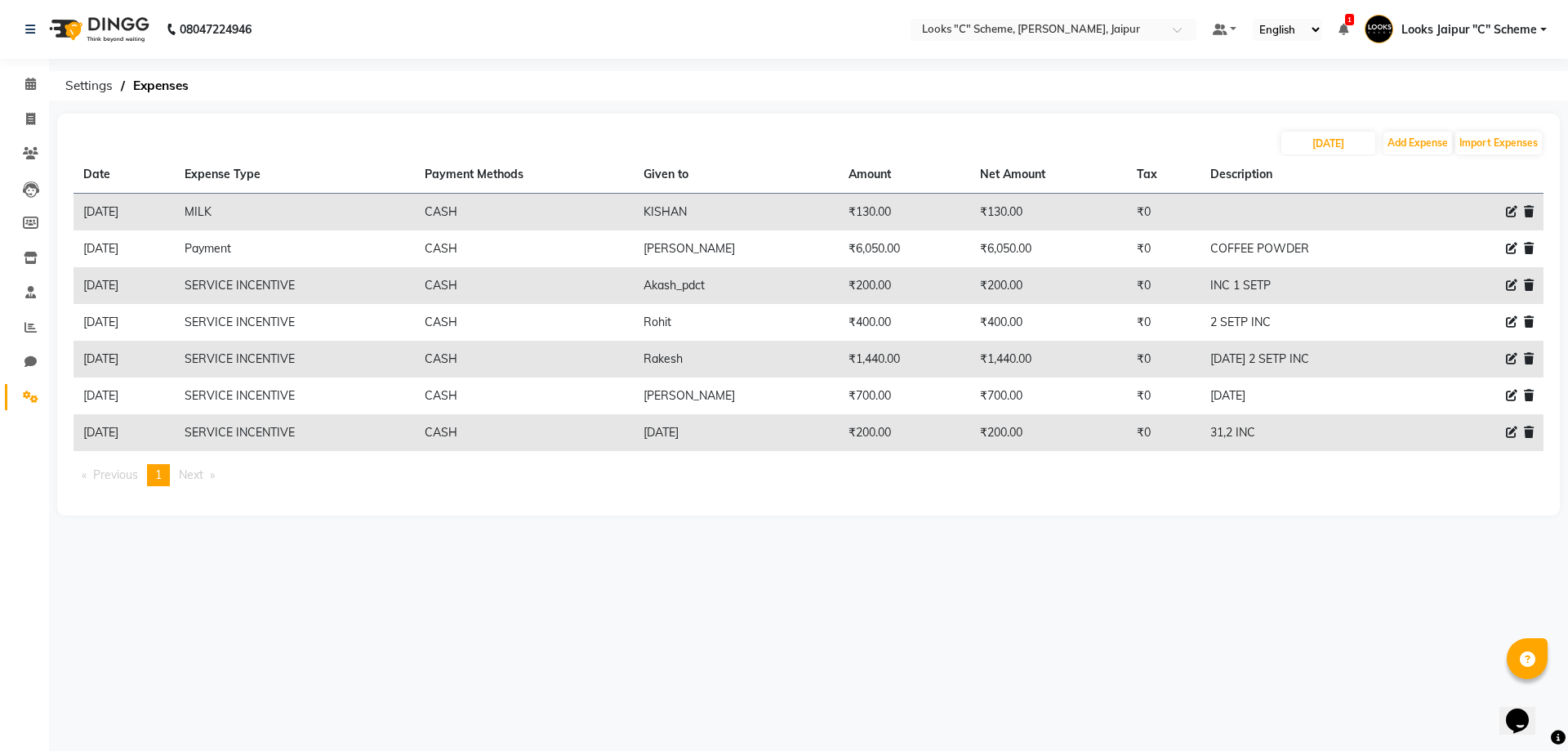
click at [1143, 587] on div "08047224946 Select Location × Looks "C" Scheme, Jaipur, Jaipur Default Panel My…" at bounding box center [784, 376] width 1568 height 751
click at [1392, 146] on button "Add Expense" at bounding box center [1418, 142] width 68 height 23
select select "1"
select select "3120"
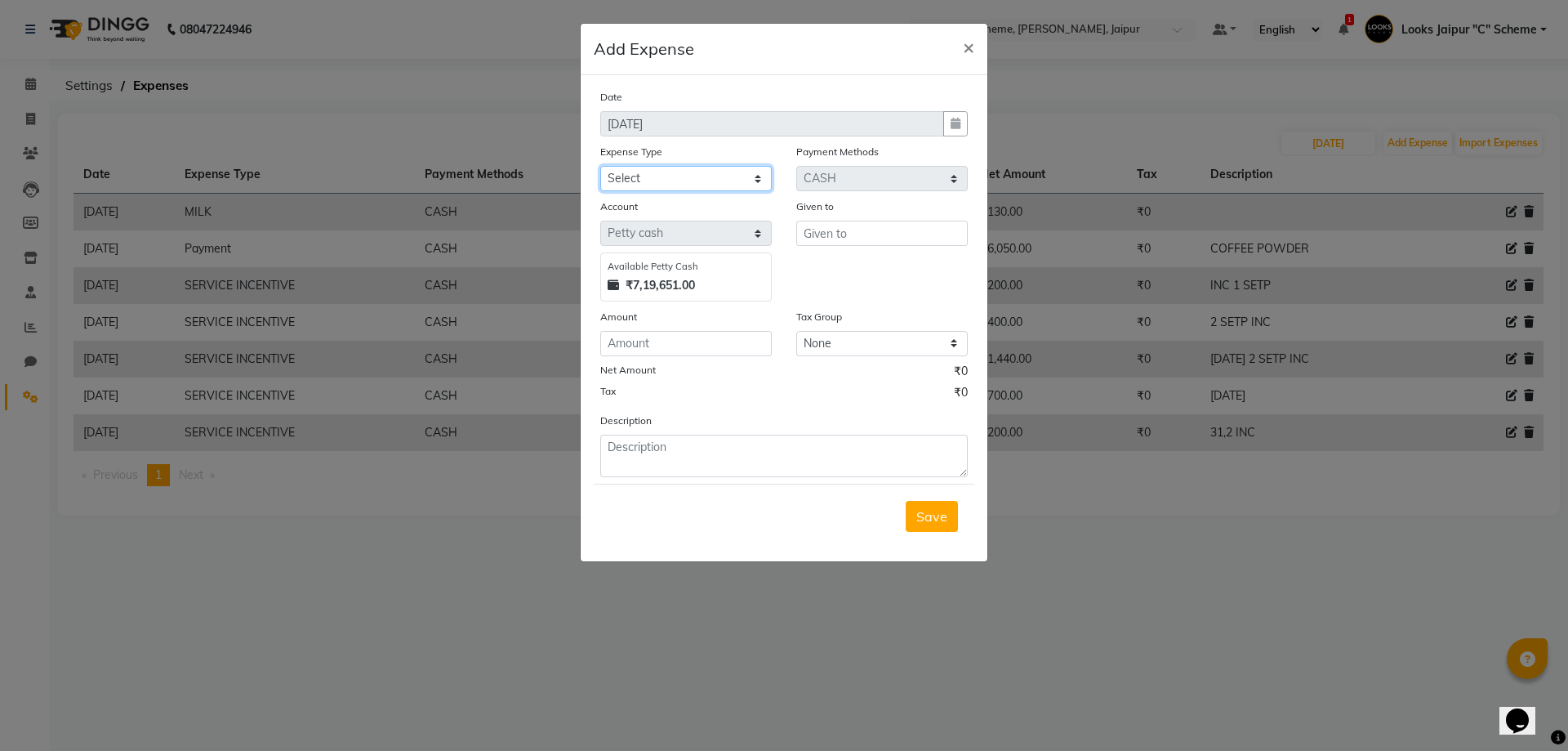
click at [674, 167] on select "Select Bank Deposit Blinkit Cash Handover CLIENT Client ordered food Client Ref…" at bounding box center [686, 178] width 172 height 25
select select "24170"
click at [600, 166] on select "Select Bank Deposit Blinkit Cash Handover CLIENT Client ordered food Client Ref…" at bounding box center [686, 178] width 172 height 25
click at [839, 240] on input "text" at bounding box center [881, 233] width 172 height 25
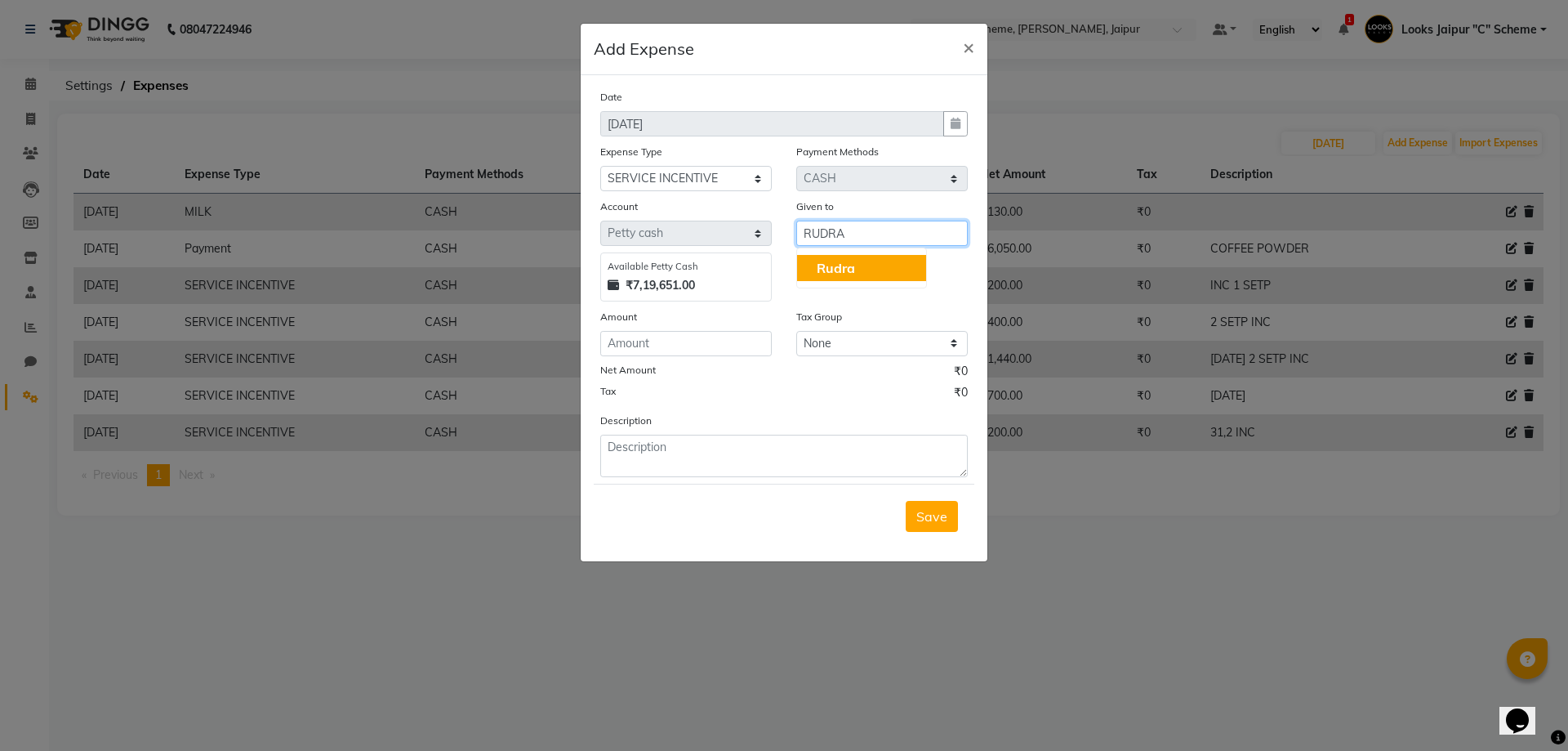
click at [824, 273] on span "Rudra" at bounding box center [835, 267] width 39 height 16
type input "Rudra"
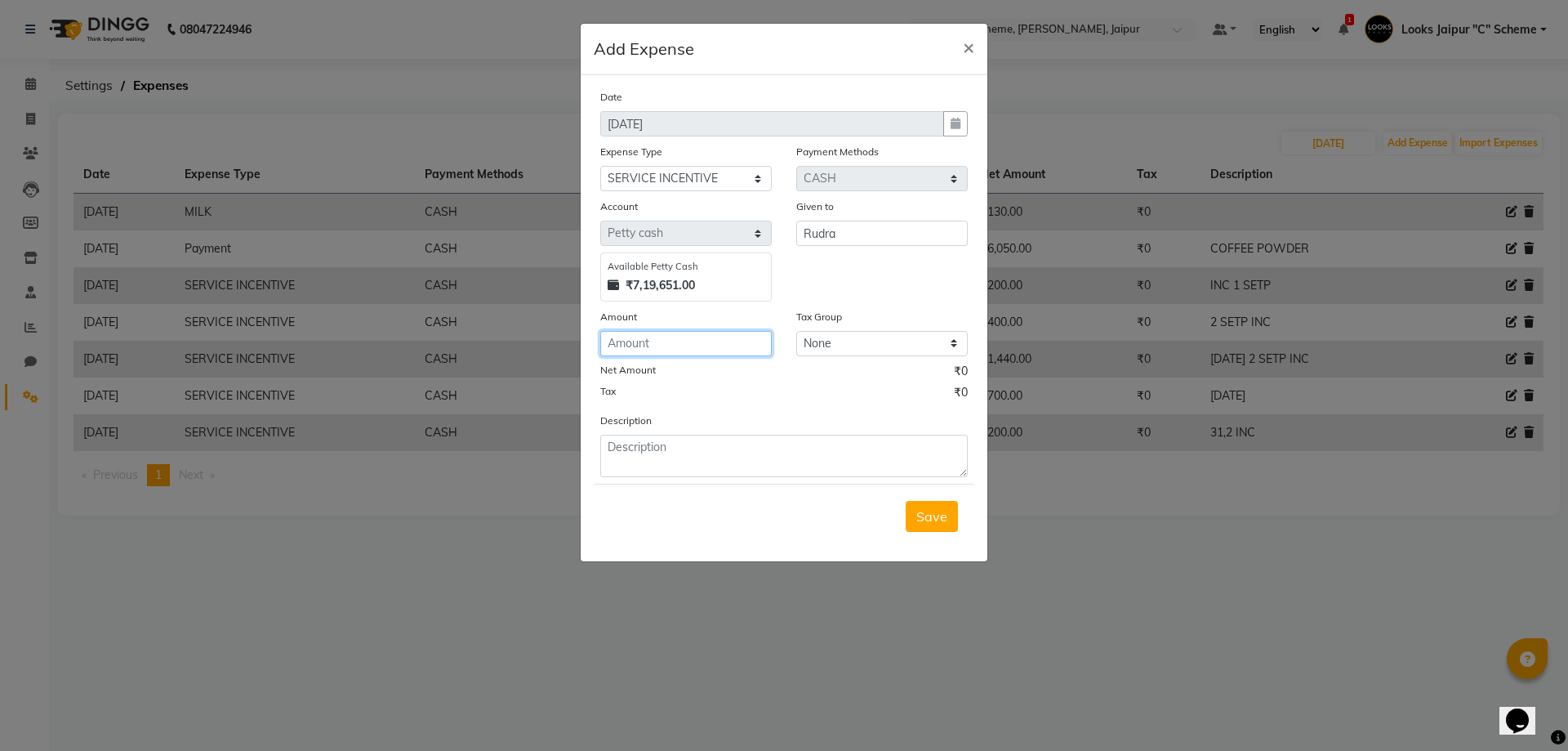
click at [714, 339] on input "number" at bounding box center [686, 343] width 172 height 25
type input "970"
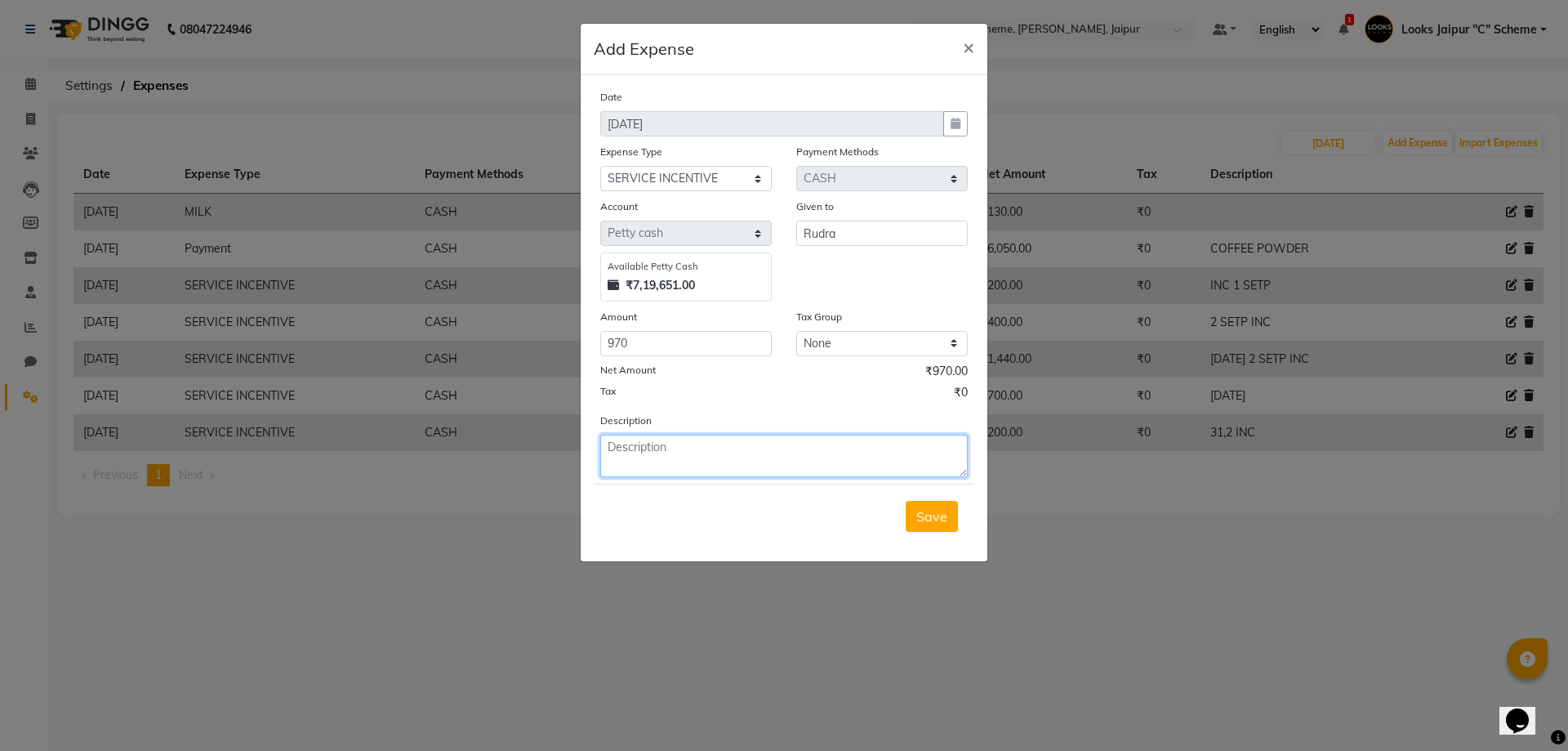
click at [841, 476] on textarea at bounding box center [784, 456] width 367 height 42
type textarea "30,31"
drag, startPoint x: 935, startPoint y: 519, endPoint x: 986, endPoint y: 421, distance: 110.5
click at [935, 520] on span "Save" at bounding box center [932, 516] width 31 height 16
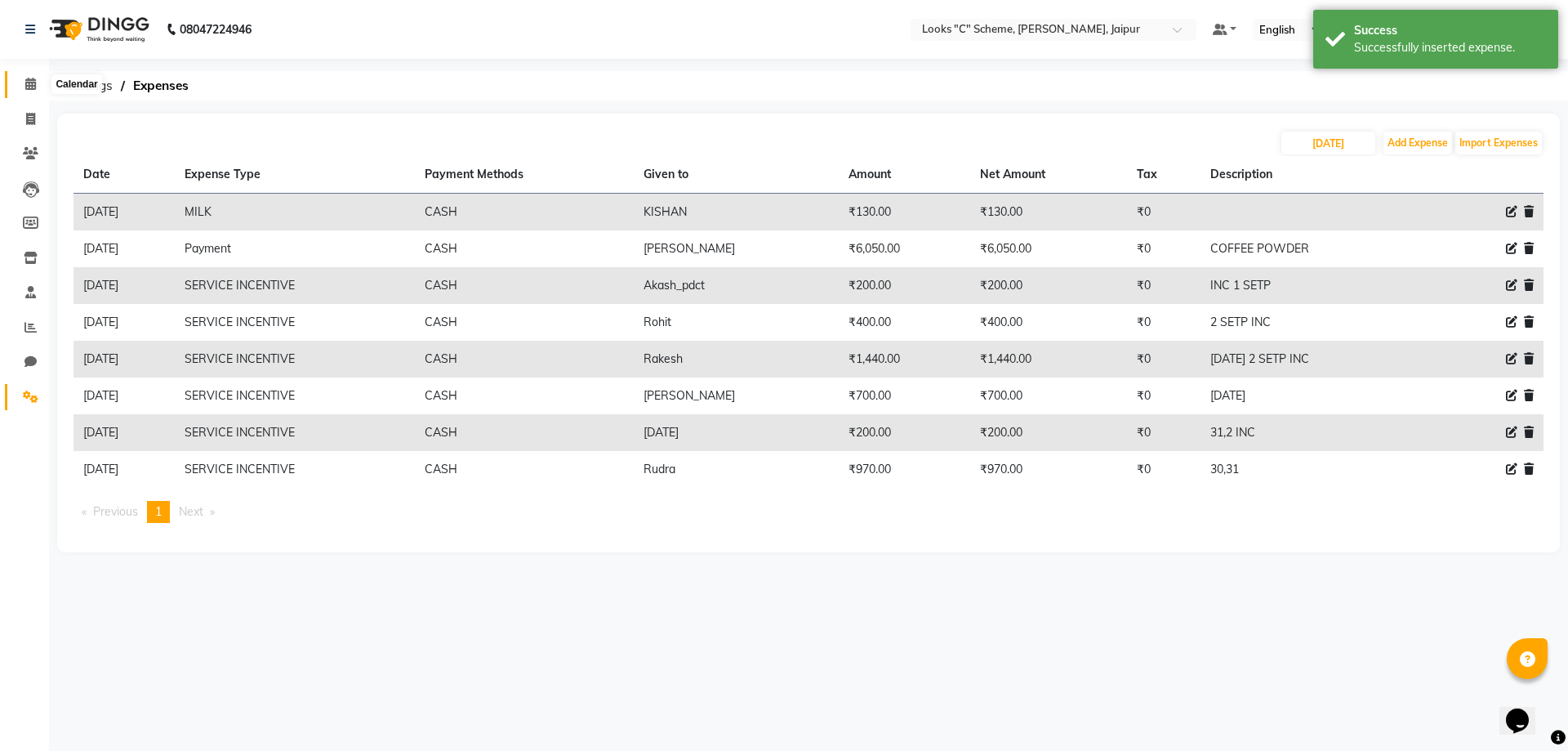
click at [23, 84] on span at bounding box center [31, 84] width 29 height 19
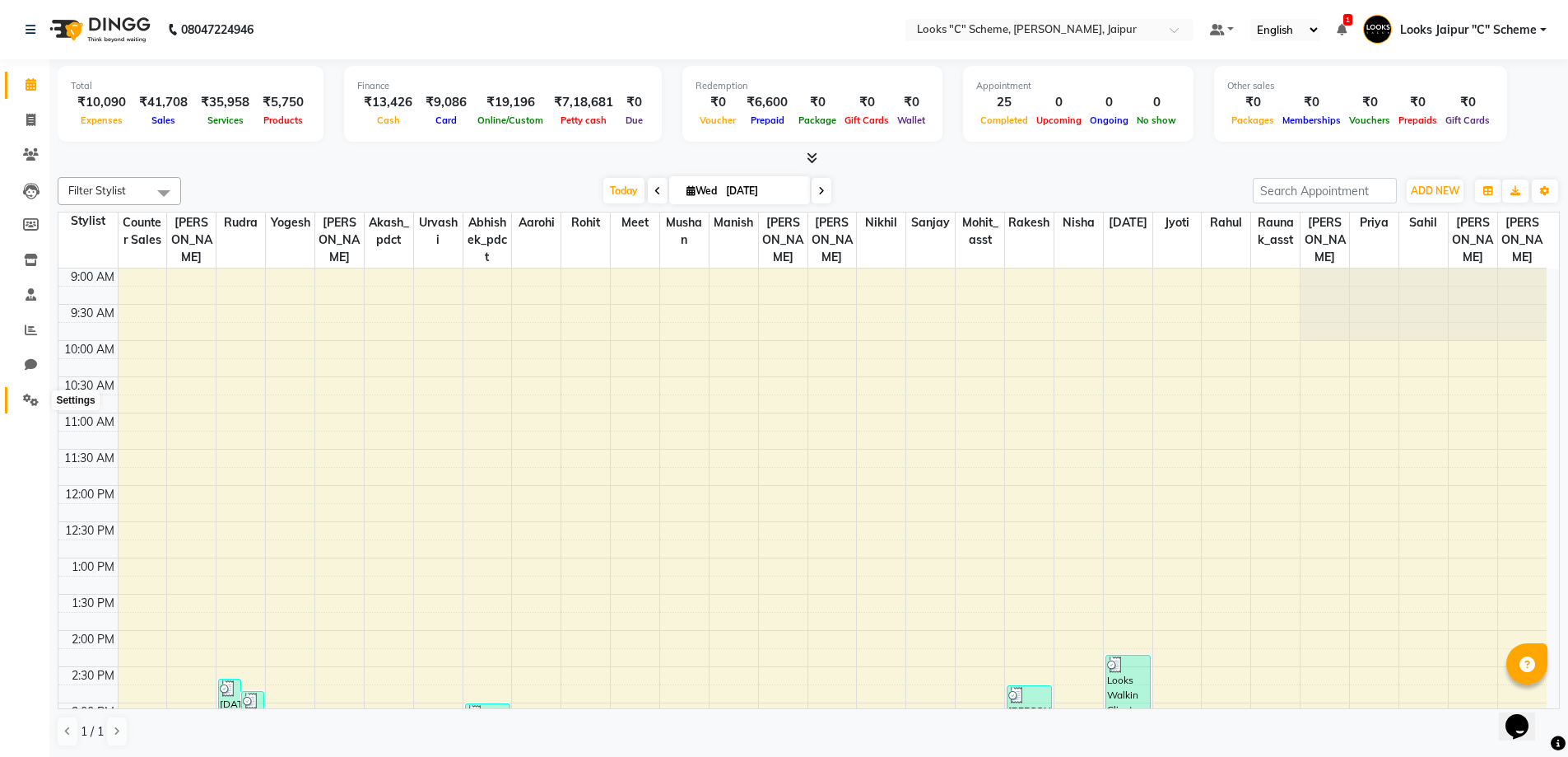
click at [29, 400] on icon at bounding box center [30, 400] width 15 height 13
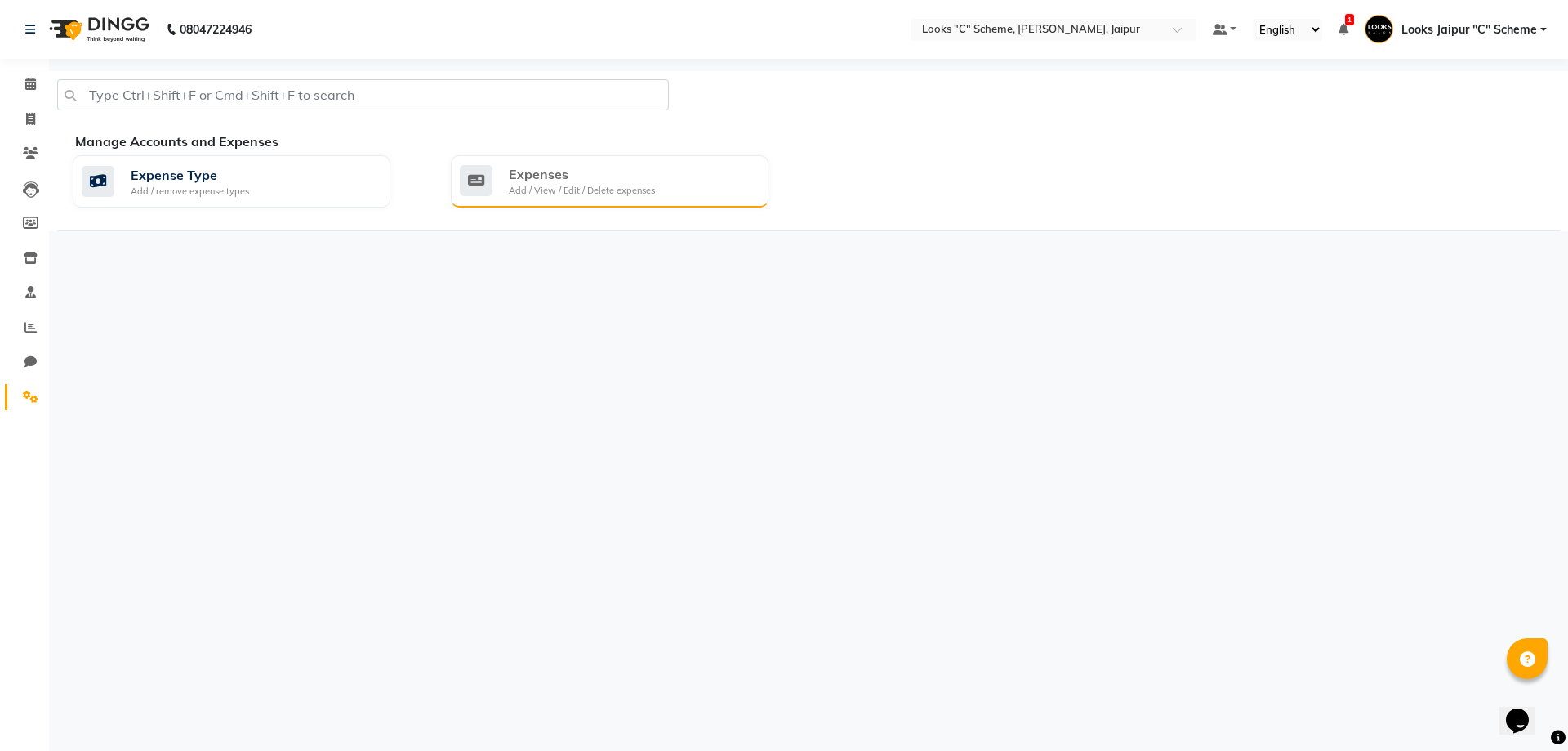
click at [589, 166] on div "Expenses" at bounding box center [581, 174] width 146 height 20
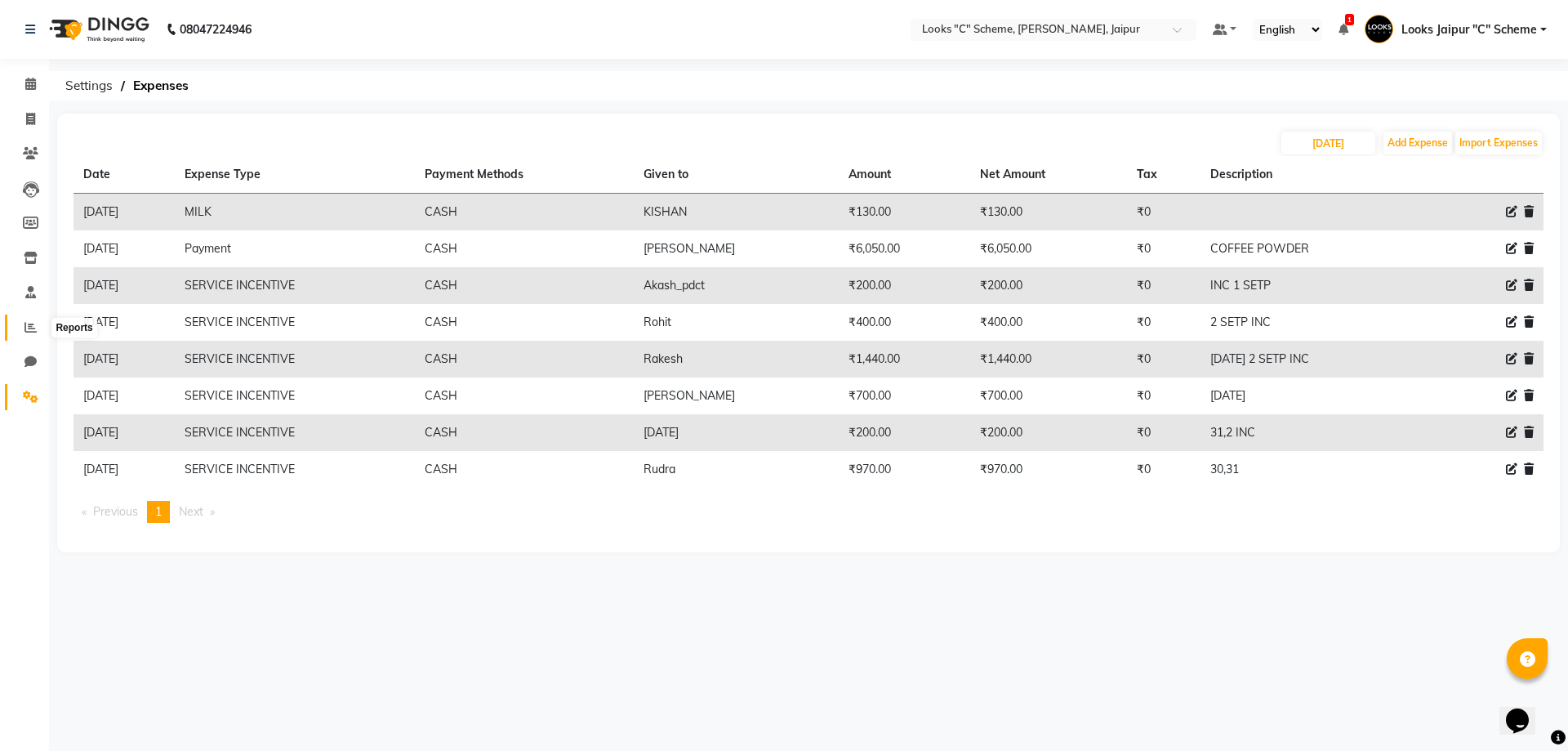
click at [33, 323] on icon at bounding box center [31, 328] width 13 height 13
